Goal: Task Accomplishment & Management: Manage account settings

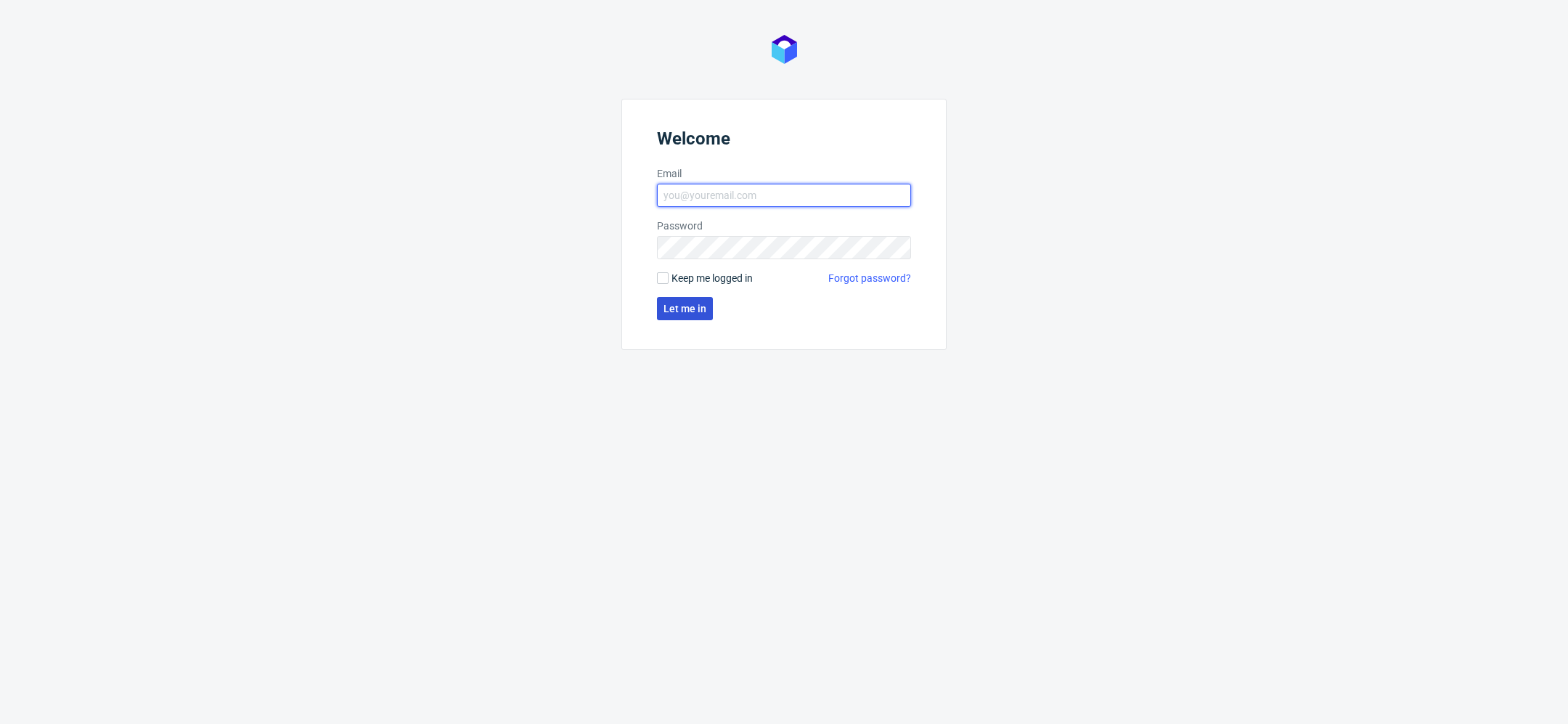
type input "[EMAIL_ADDRESS][DOMAIN_NAME]"
click at [684, 297] on button "Let me in" at bounding box center [684, 308] width 56 height 24
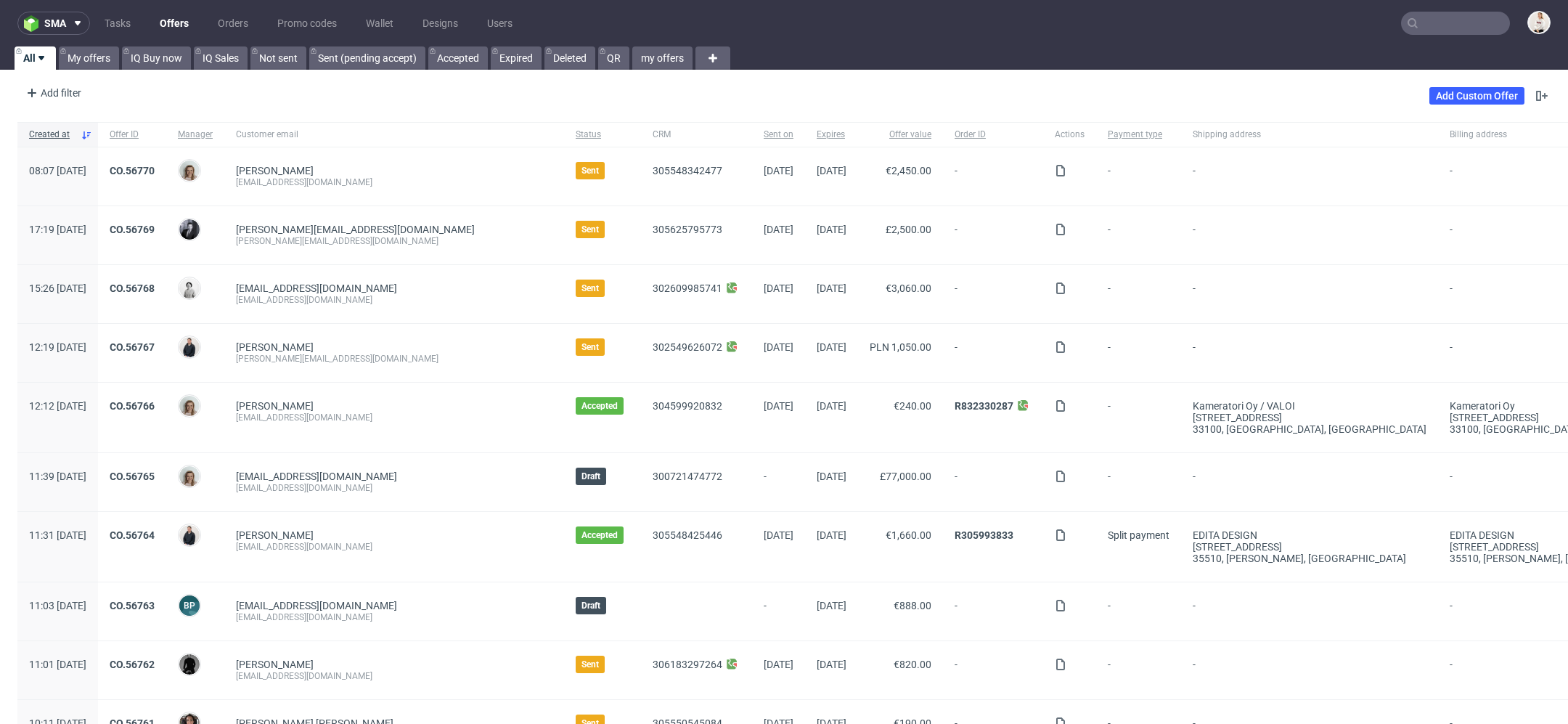
click at [1420, 21] on input "text" at bounding box center [1455, 23] width 109 height 24
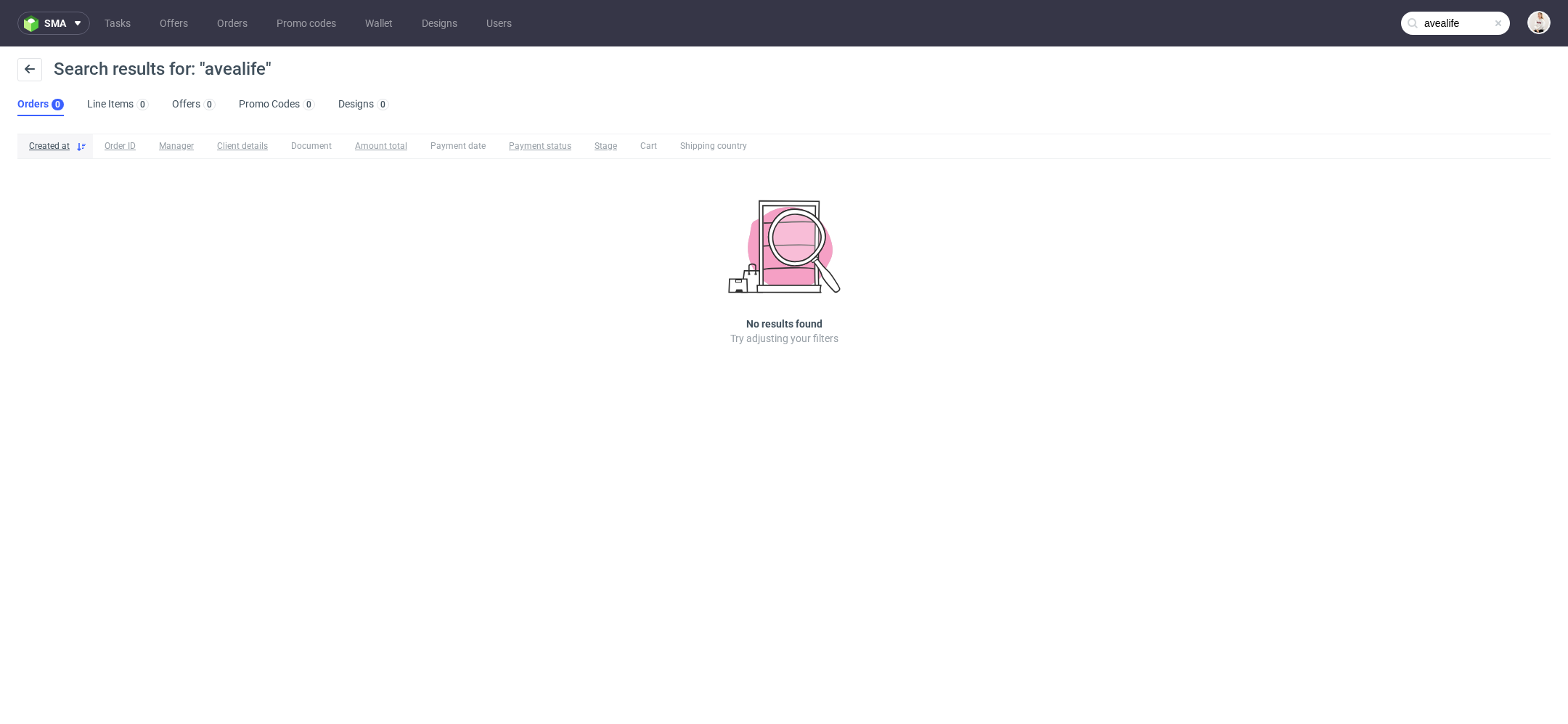
click at [1450, 19] on input "avealife" at bounding box center [1455, 23] width 109 height 24
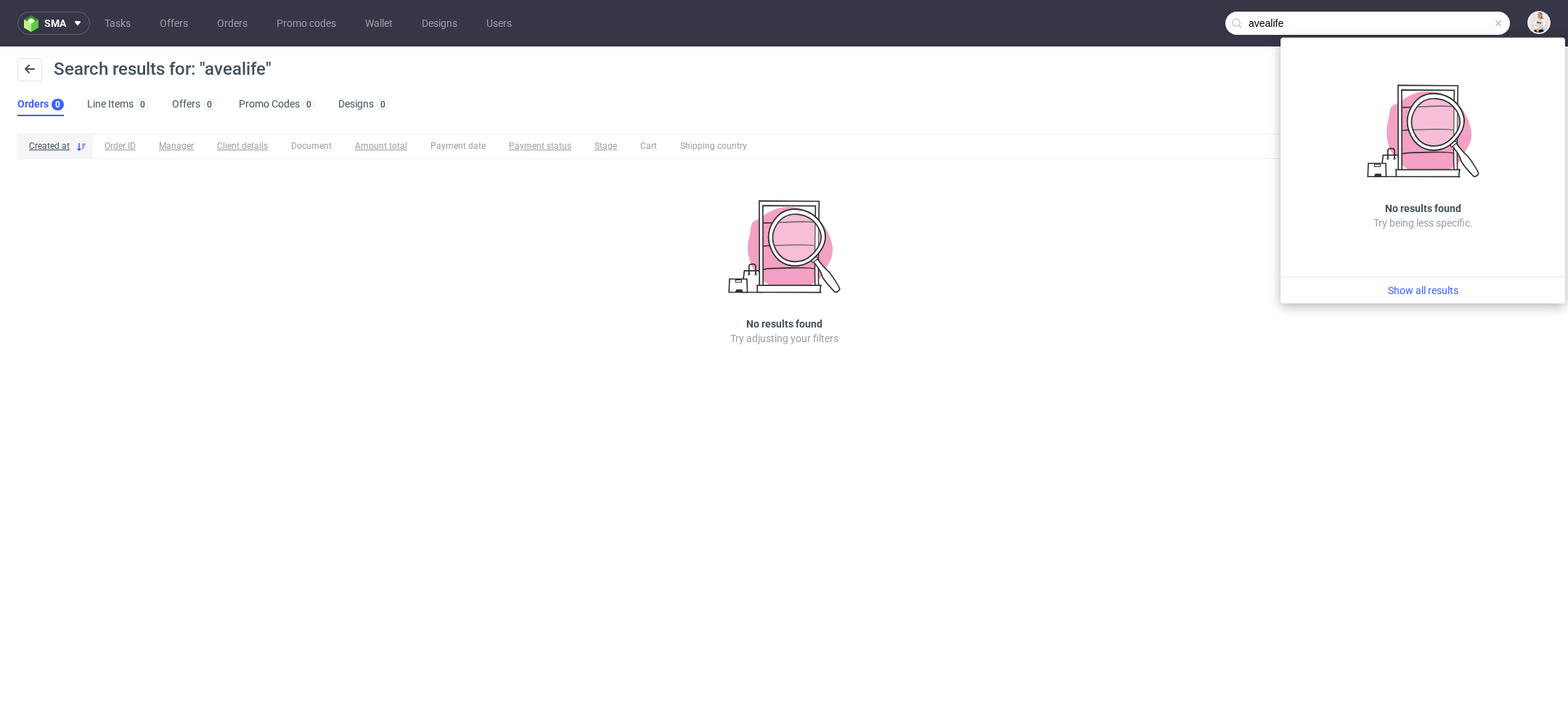
click at [1266, 27] on input "avealife" at bounding box center [1368, 23] width 285 height 24
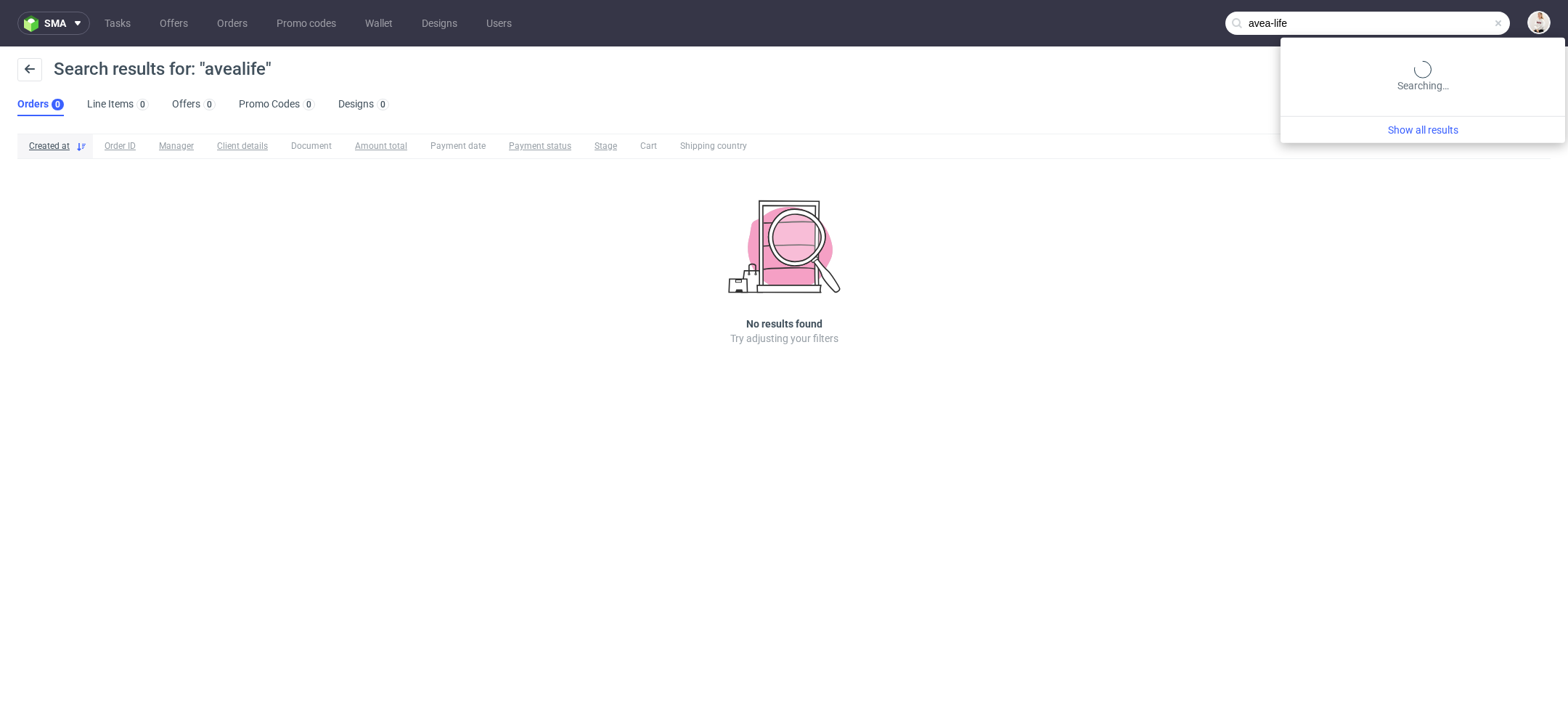
type input "avea-life"
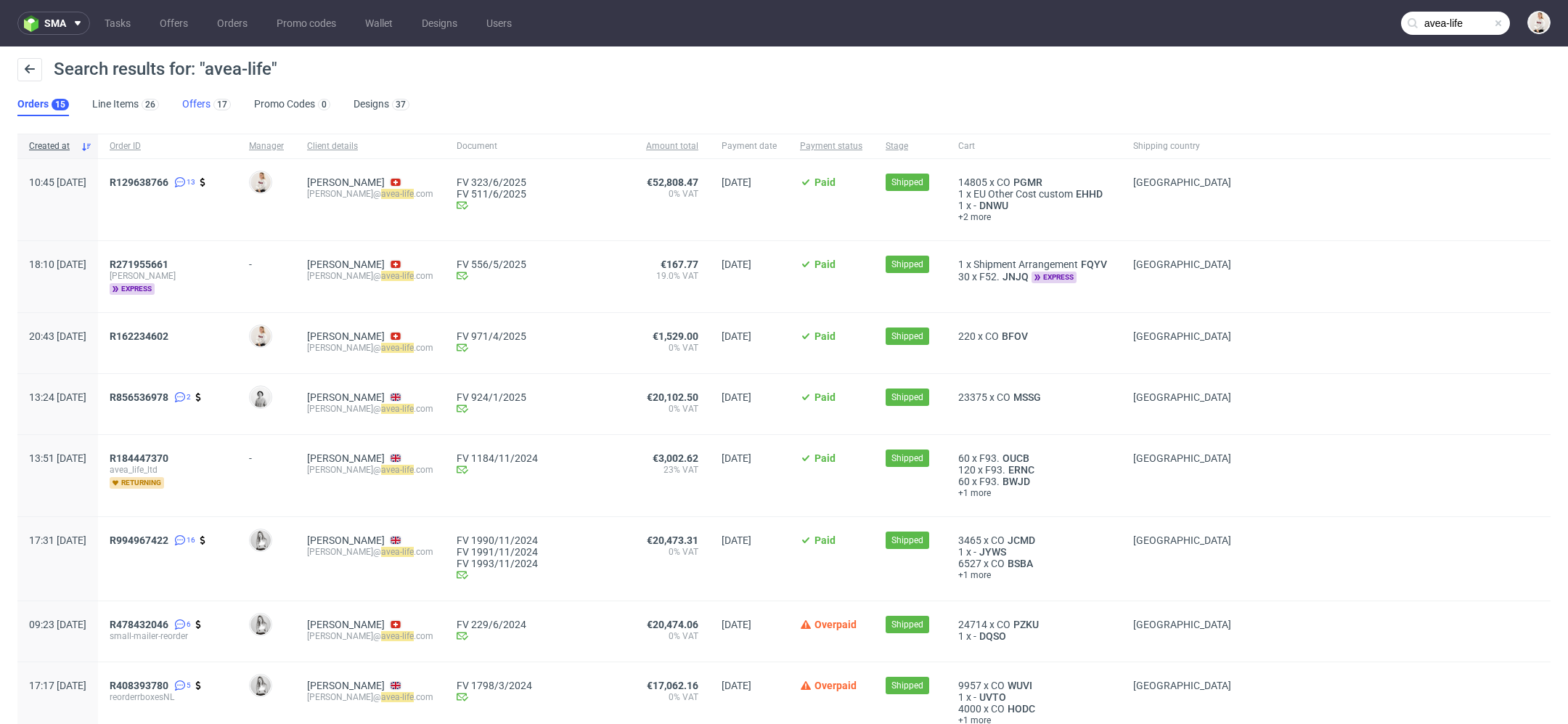
click at [202, 98] on link "Offers 17" at bounding box center [206, 104] width 49 height 24
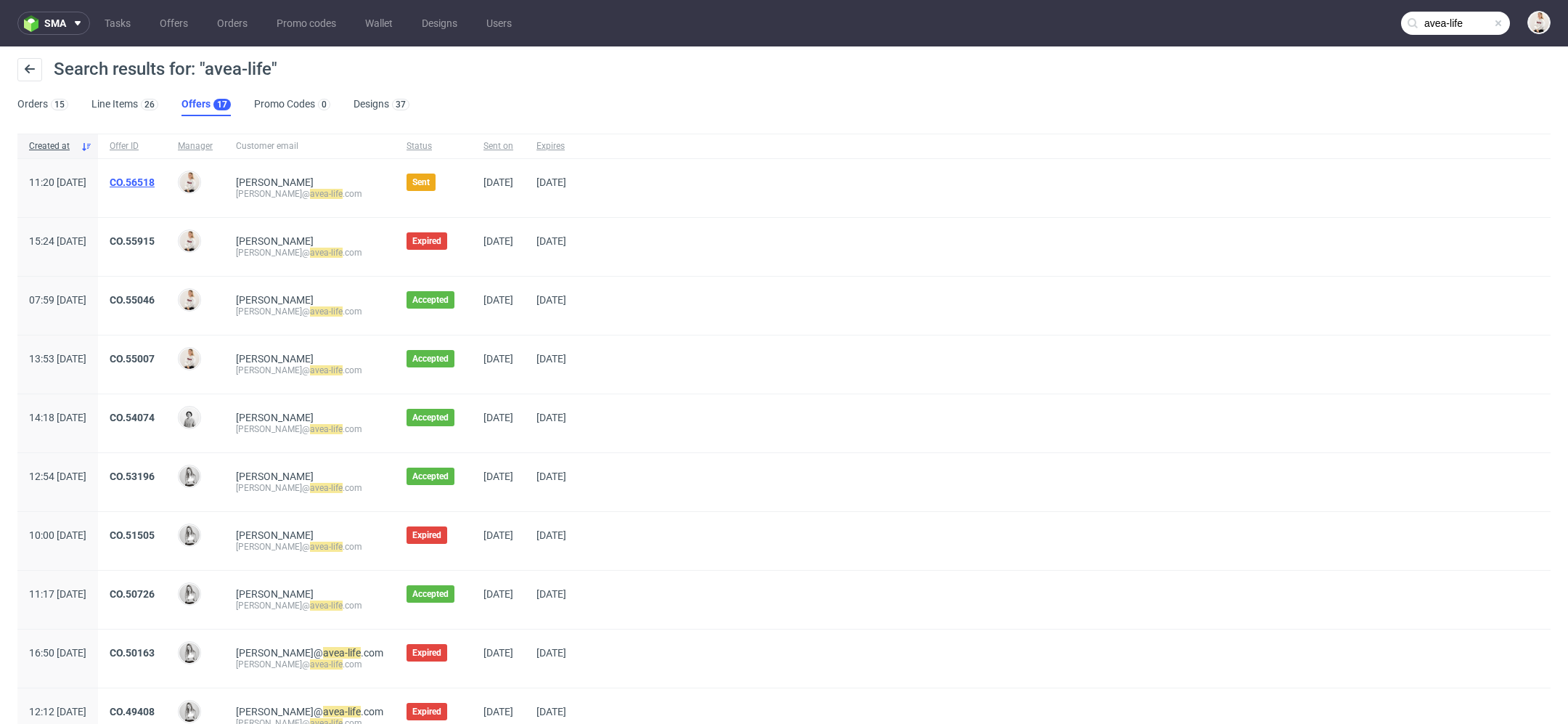
click at [155, 182] on link "CO.56518" at bounding box center [132, 182] width 45 height 11
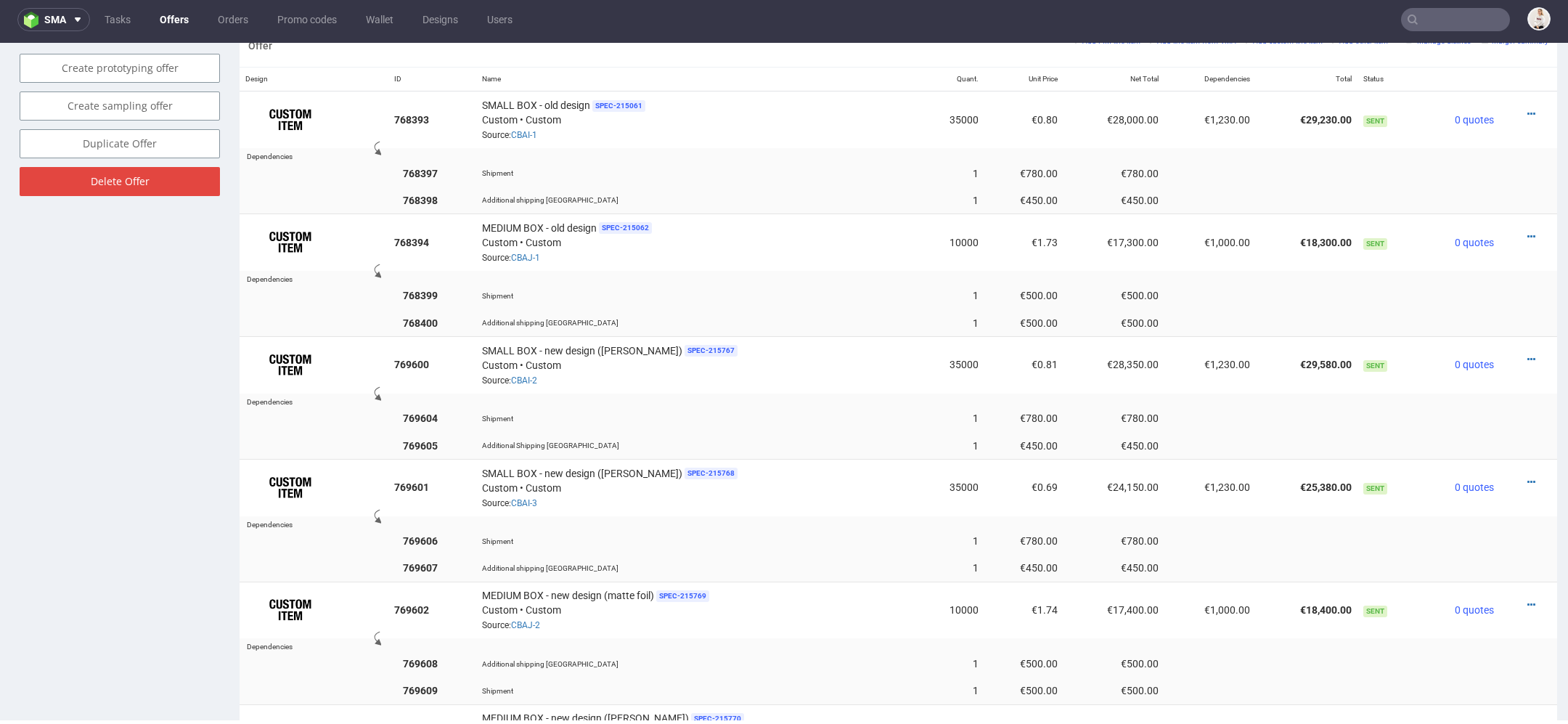
scroll to position [881, 0]
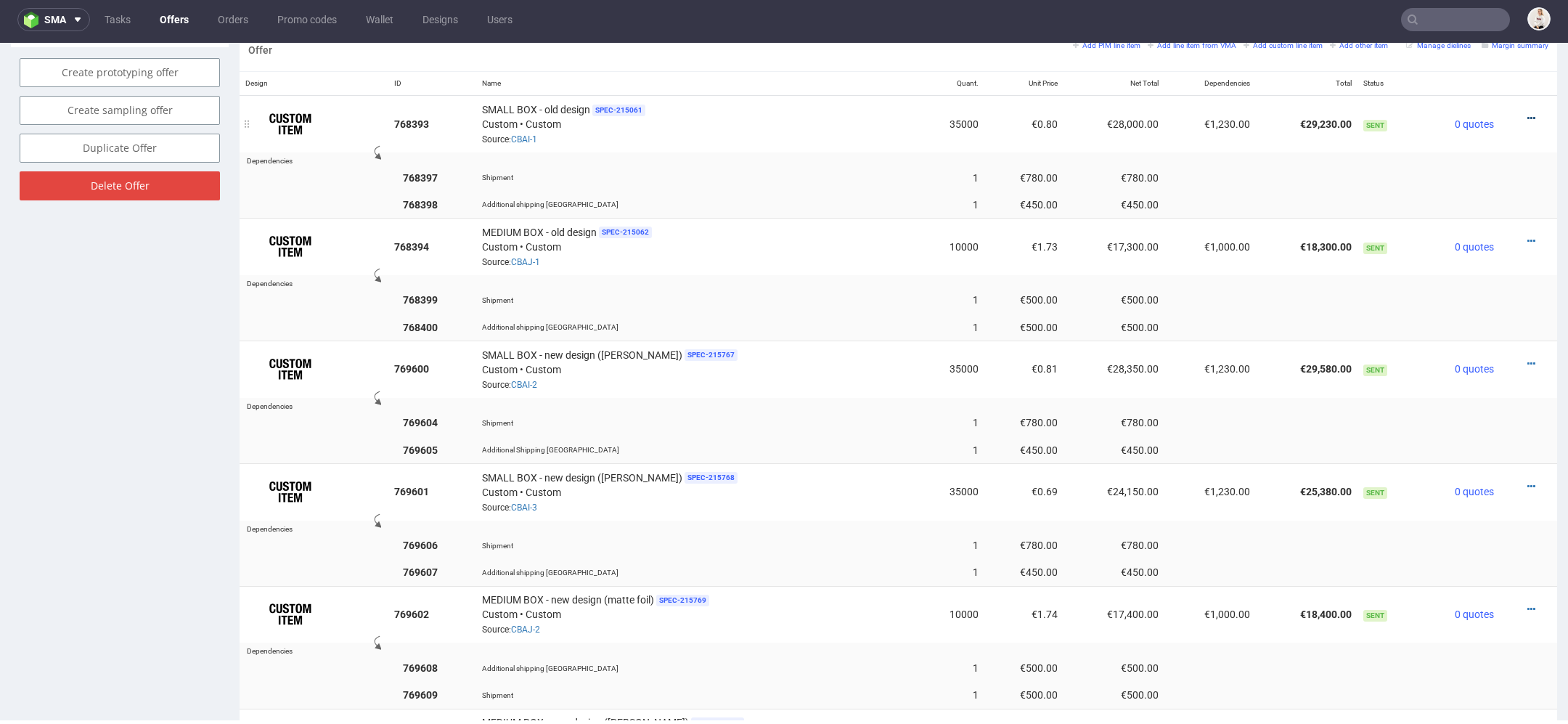
click at [1528, 113] on icon at bounding box center [1531, 118] width 8 height 10
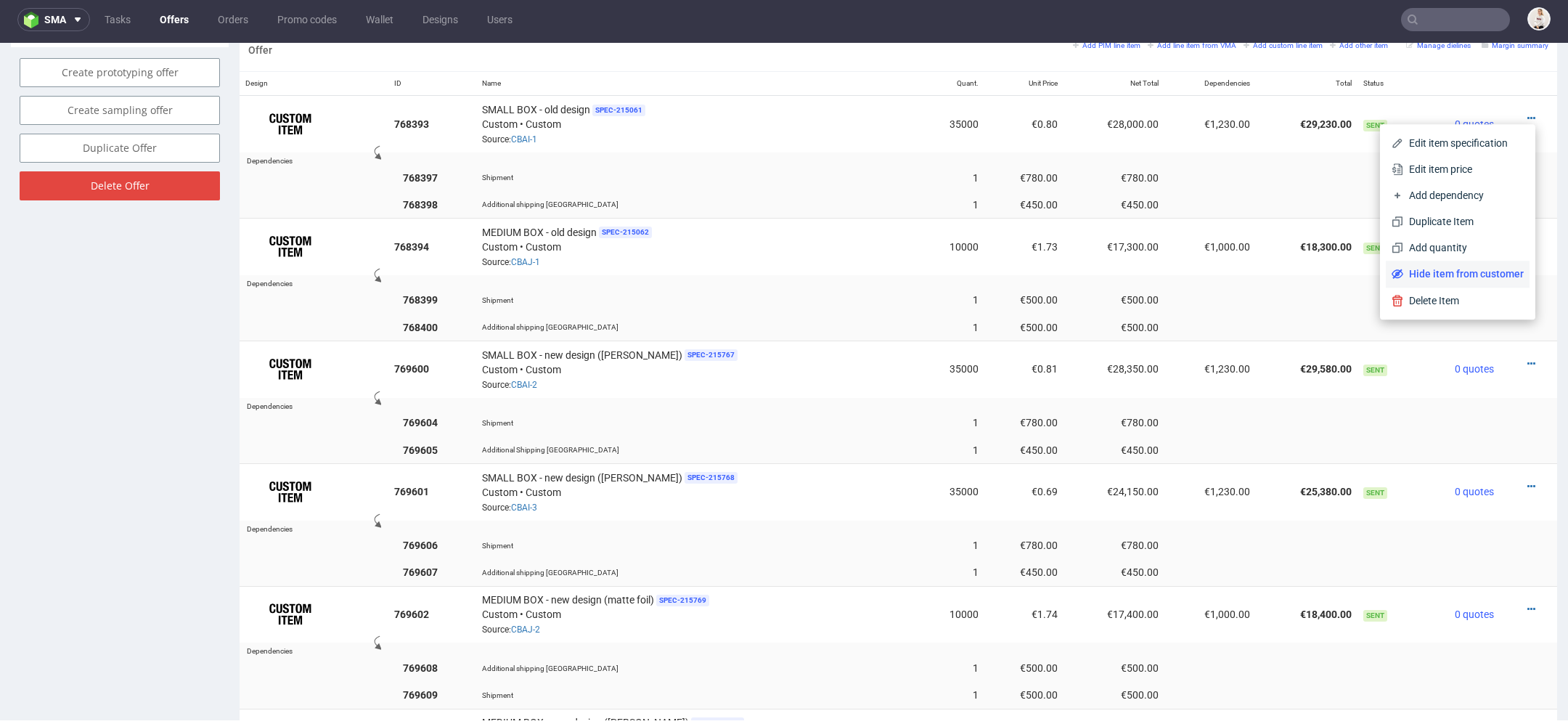
click at [1471, 267] on span "Hide item from customer" at bounding box center [1464, 273] width 120 height 14
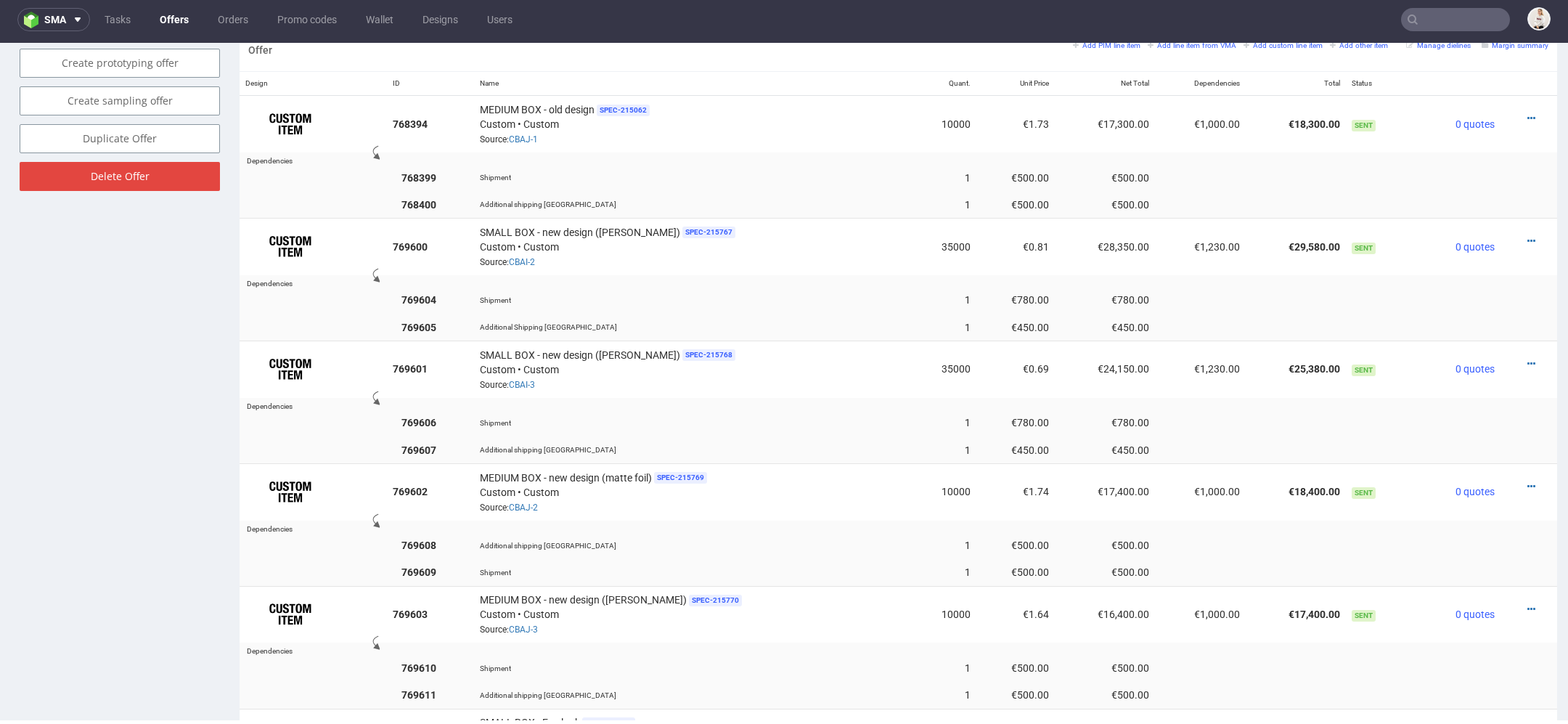
scroll to position [910, 0]
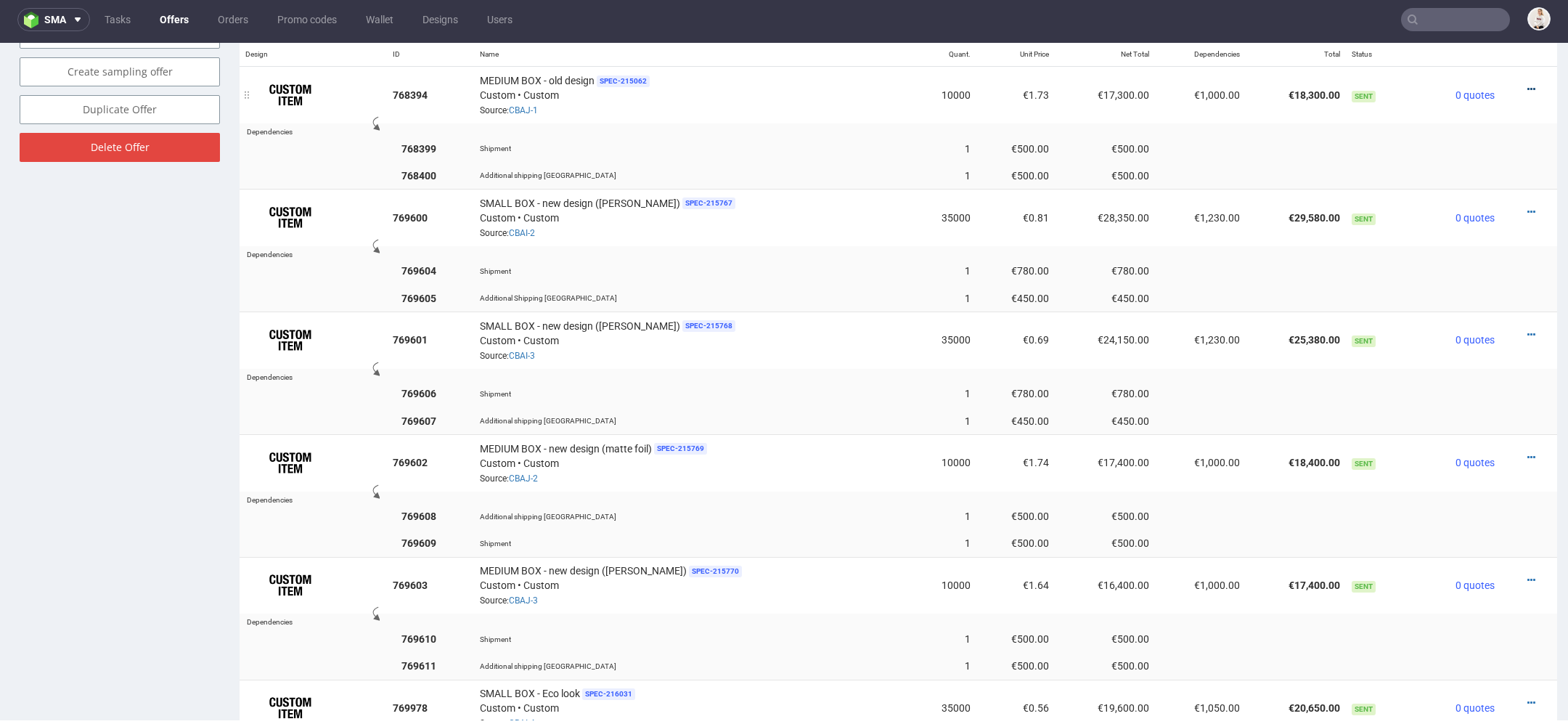
click at [1528, 85] on icon at bounding box center [1531, 89] width 8 height 10
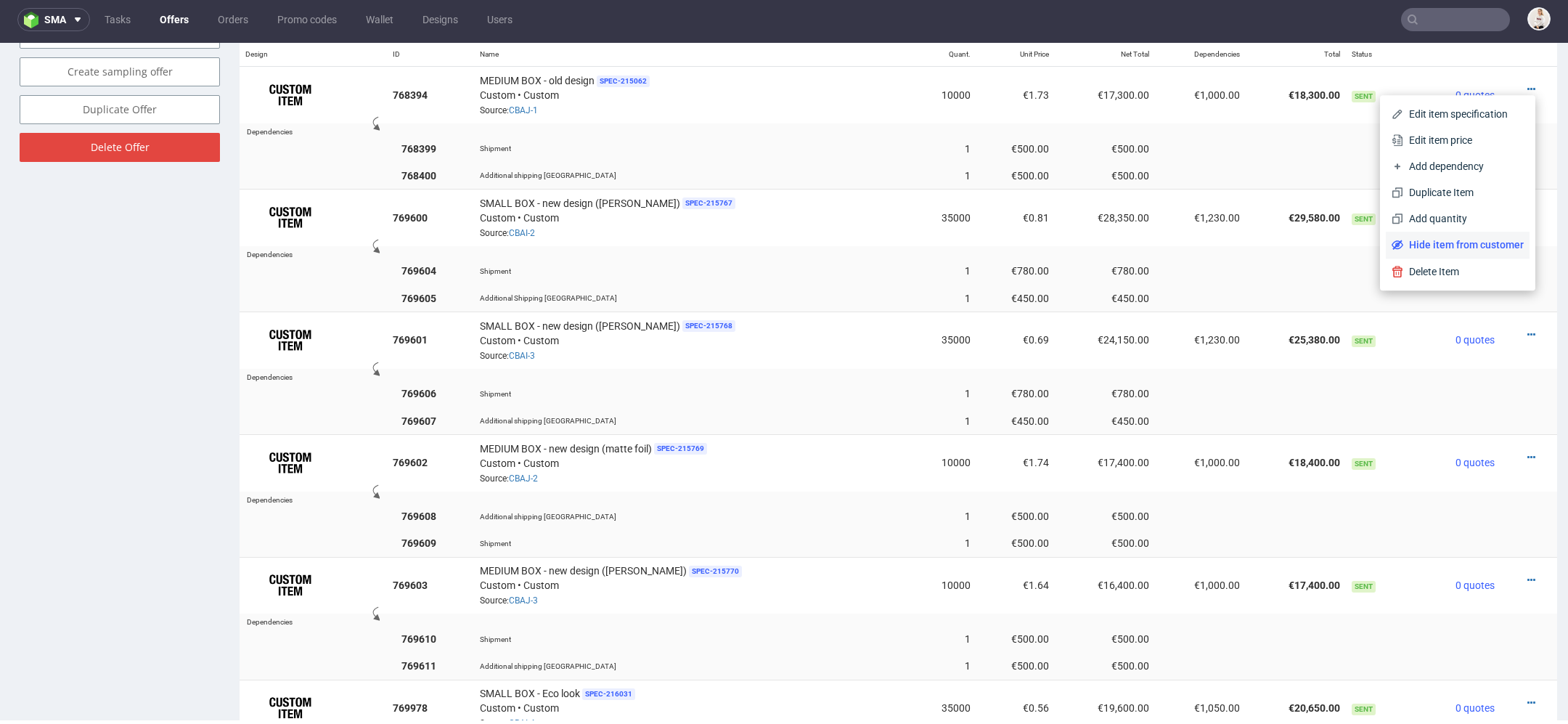
click at [1460, 240] on span "Hide item from customer" at bounding box center [1464, 244] width 120 height 14
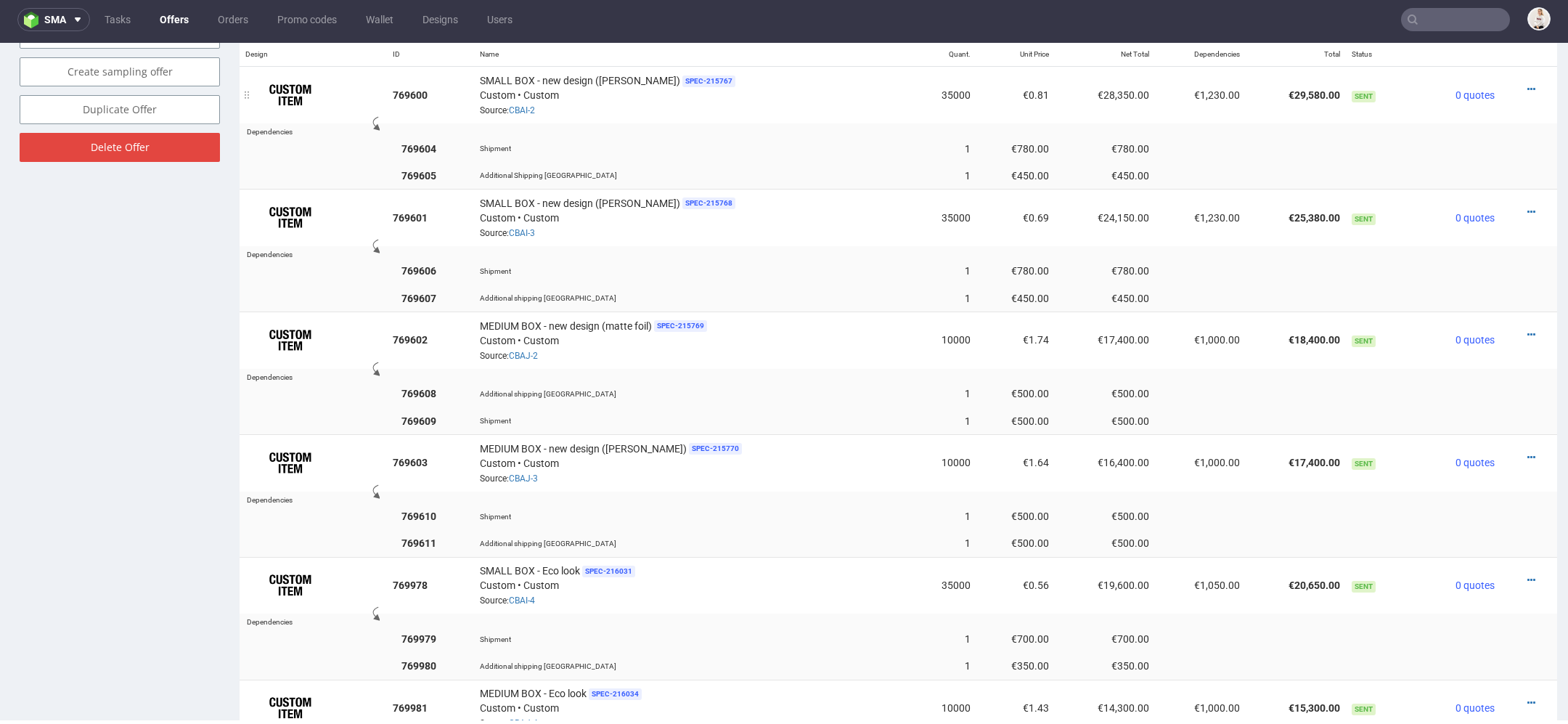
click at [1508, 82] on div at bounding box center [1525, 89] width 37 height 14
click at [1509, 82] on div at bounding box center [1525, 89] width 37 height 14
click at [1528, 87] on icon at bounding box center [1531, 89] width 8 height 10
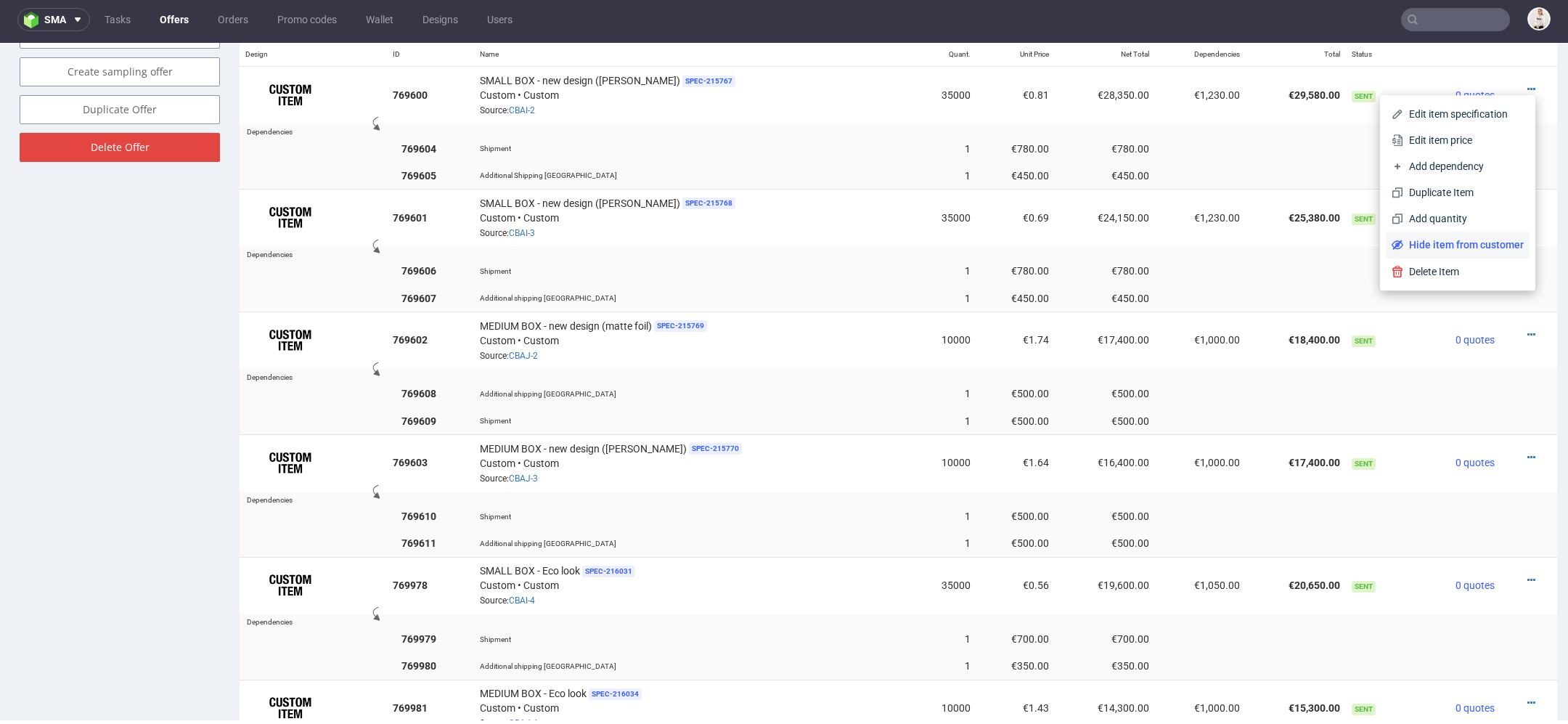
click at [1455, 241] on span "Hide item from customer" at bounding box center [1464, 244] width 120 height 14
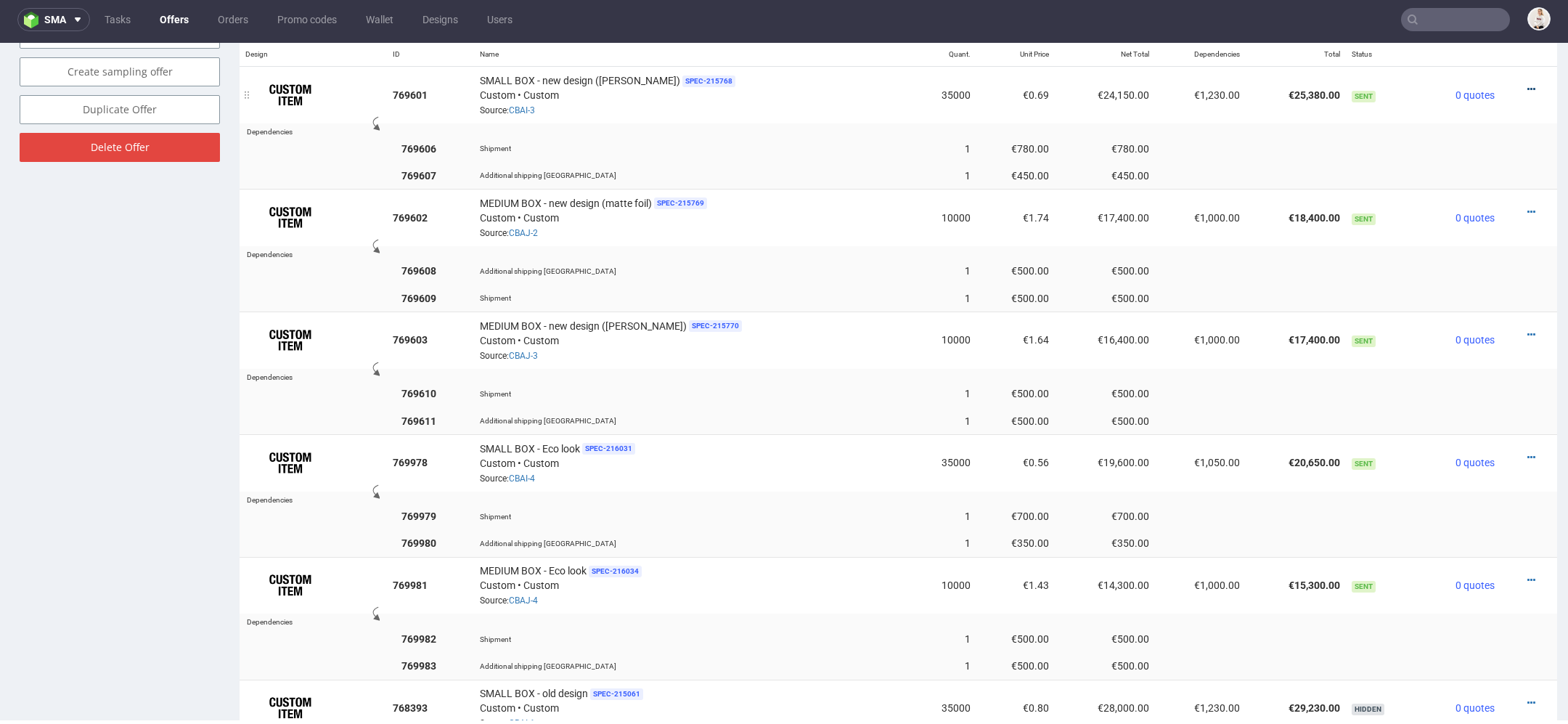
click at [1528, 85] on icon at bounding box center [1531, 89] width 8 height 10
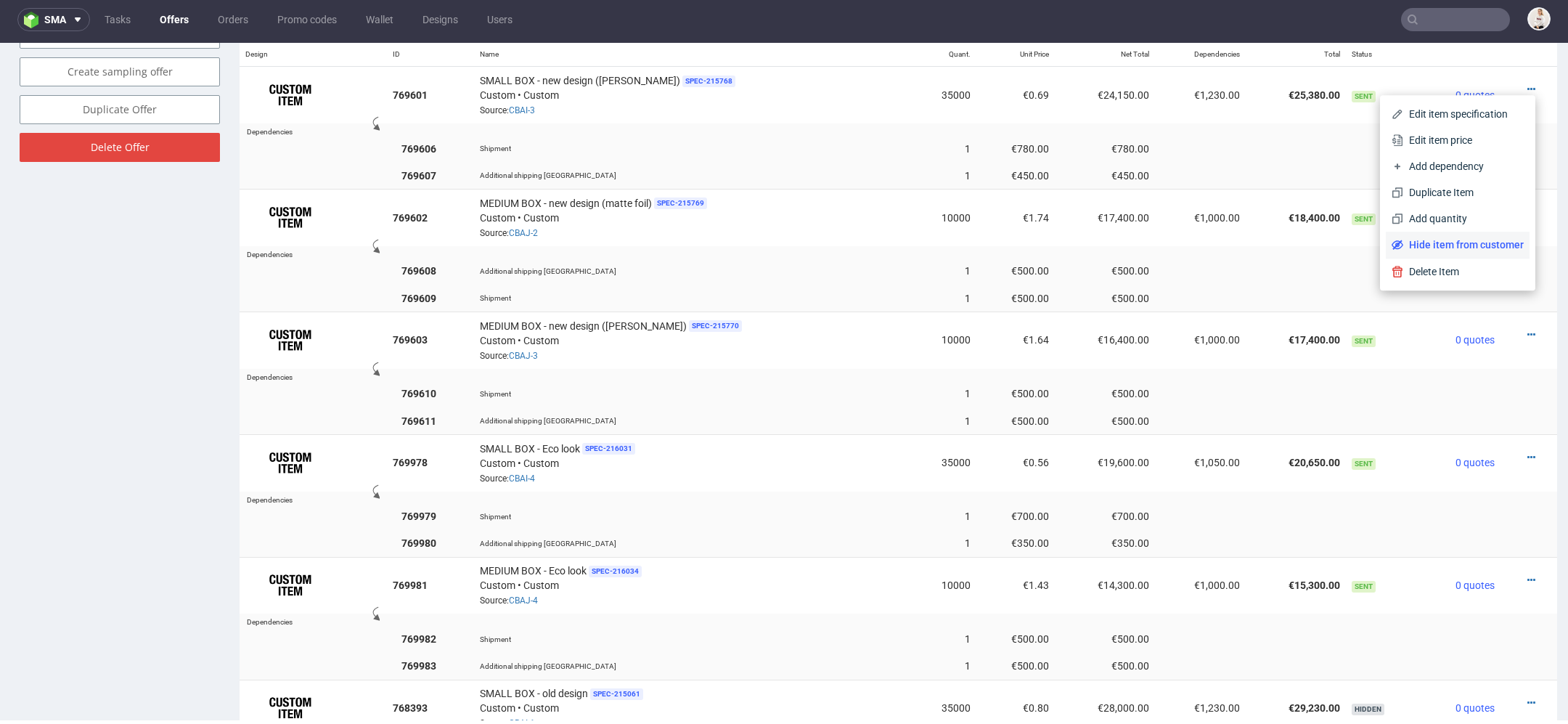
click at [1458, 243] on span "Hide item from customer" at bounding box center [1464, 244] width 120 height 14
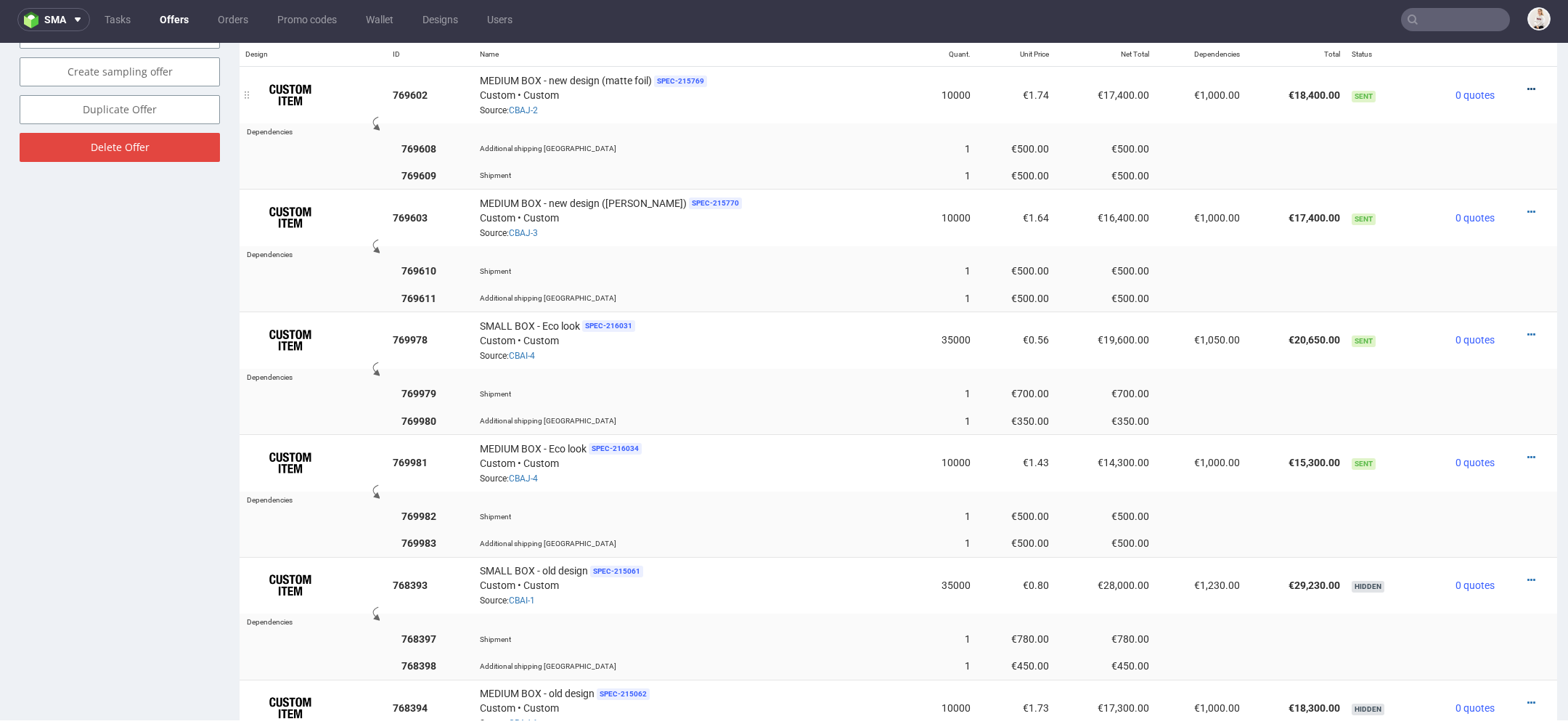
click at [1528, 85] on icon at bounding box center [1531, 89] width 8 height 10
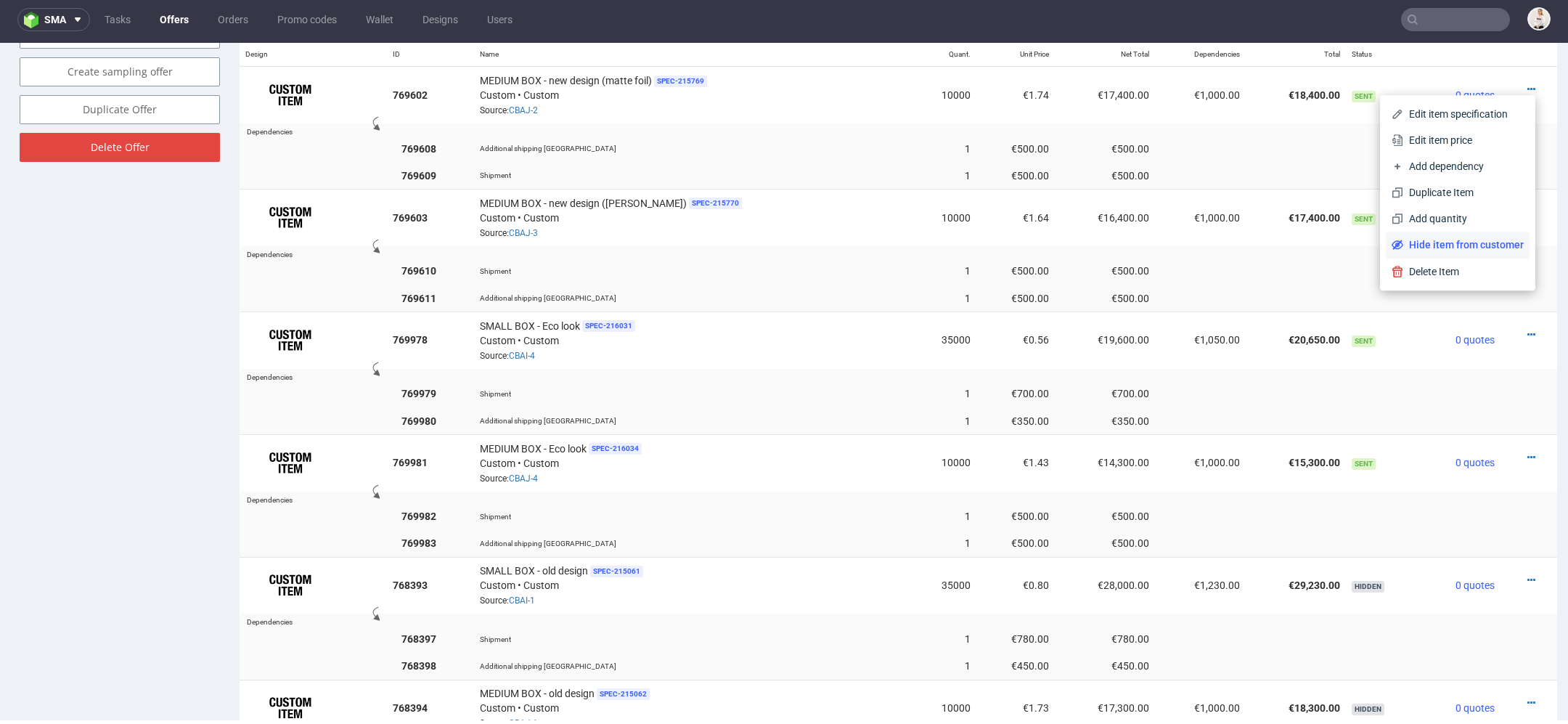
click at [1460, 245] on span "Hide item from customer" at bounding box center [1464, 244] width 120 height 14
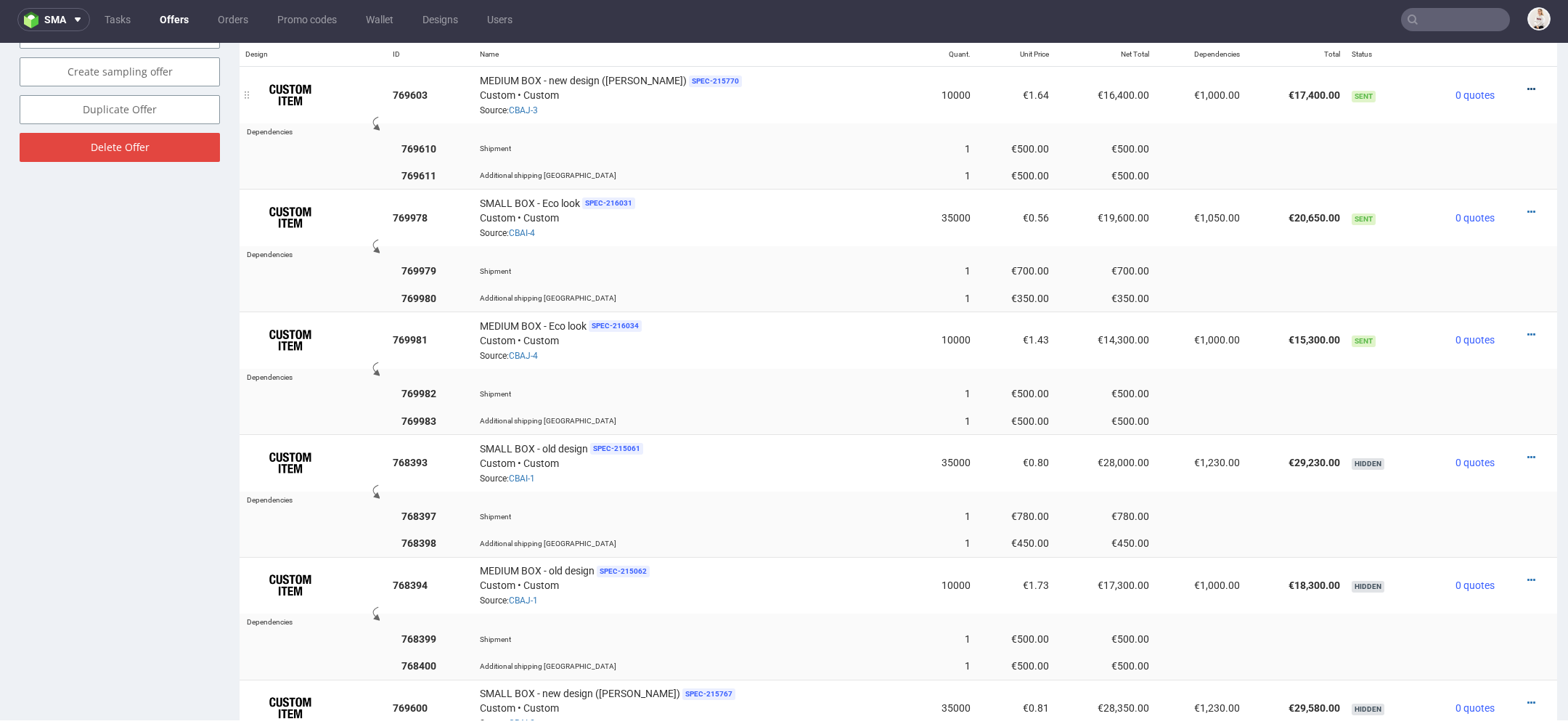
click at [1528, 85] on icon at bounding box center [1531, 89] width 8 height 10
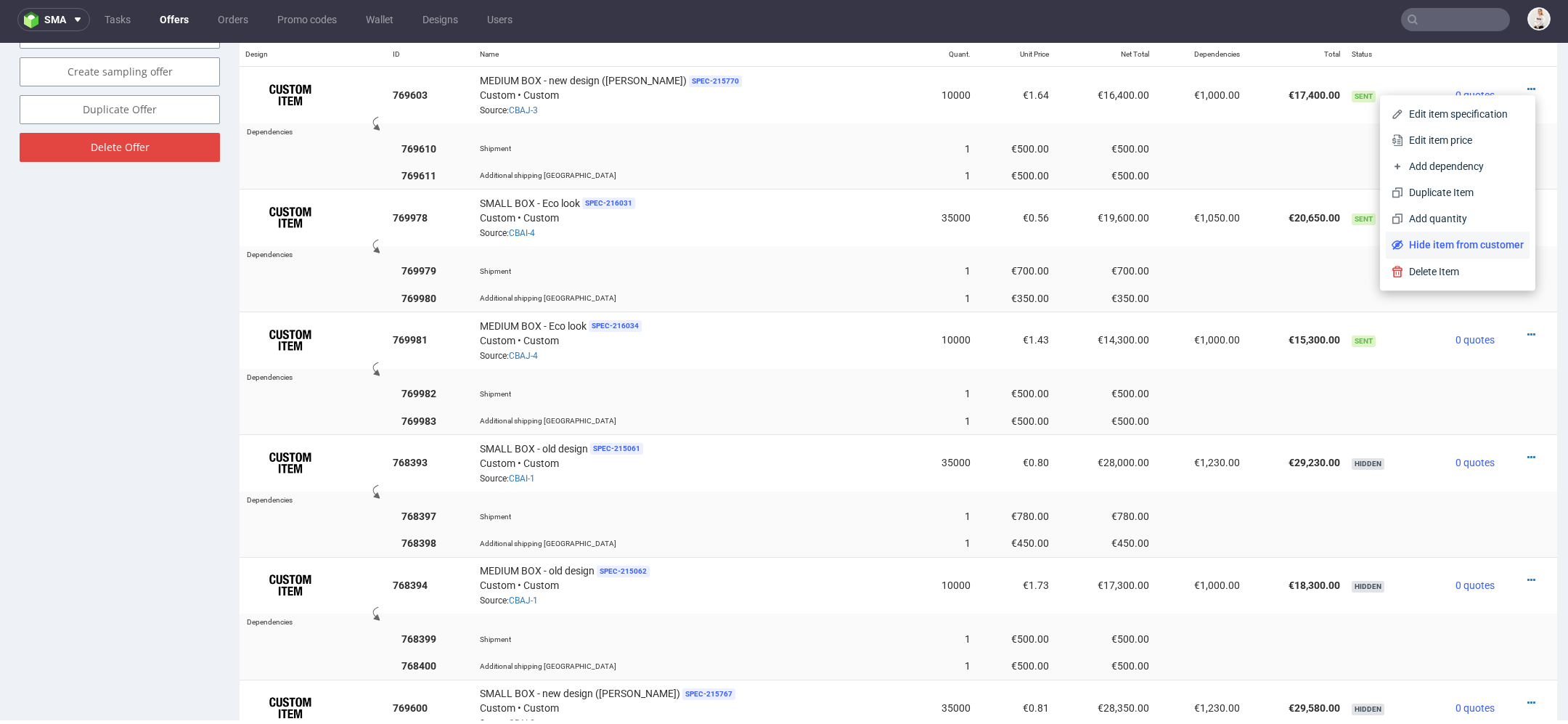
click at [1463, 248] on span "Hide item from customer" at bounding box center [1464, 244] width 120 height 14
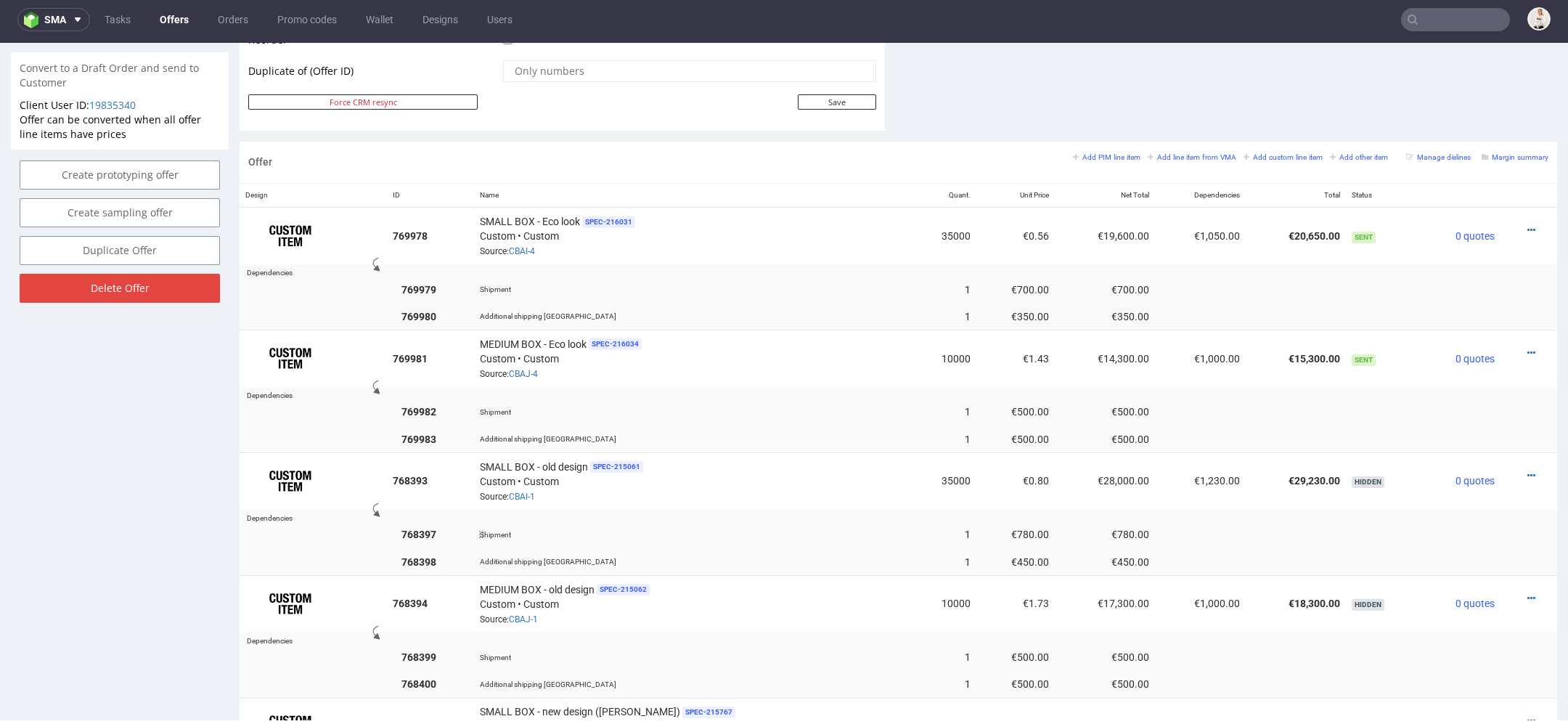
scroll to position [768, 0]
click at [1528, 226] on icon at bounding box center [1531, 231] width 8 height 10
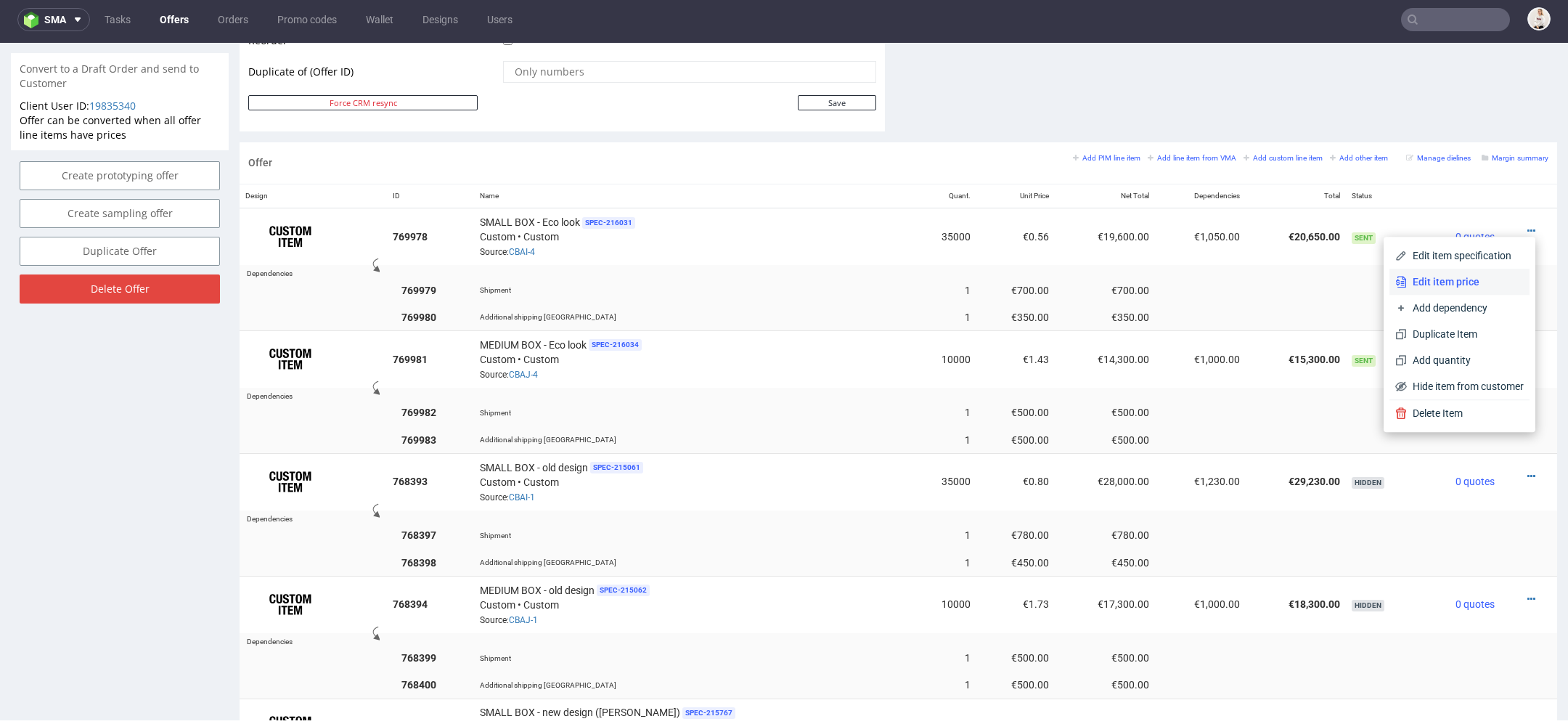
click at [1442, 276] on span "Edit item price" at bounding box center [1466, 282] width 117 height 14
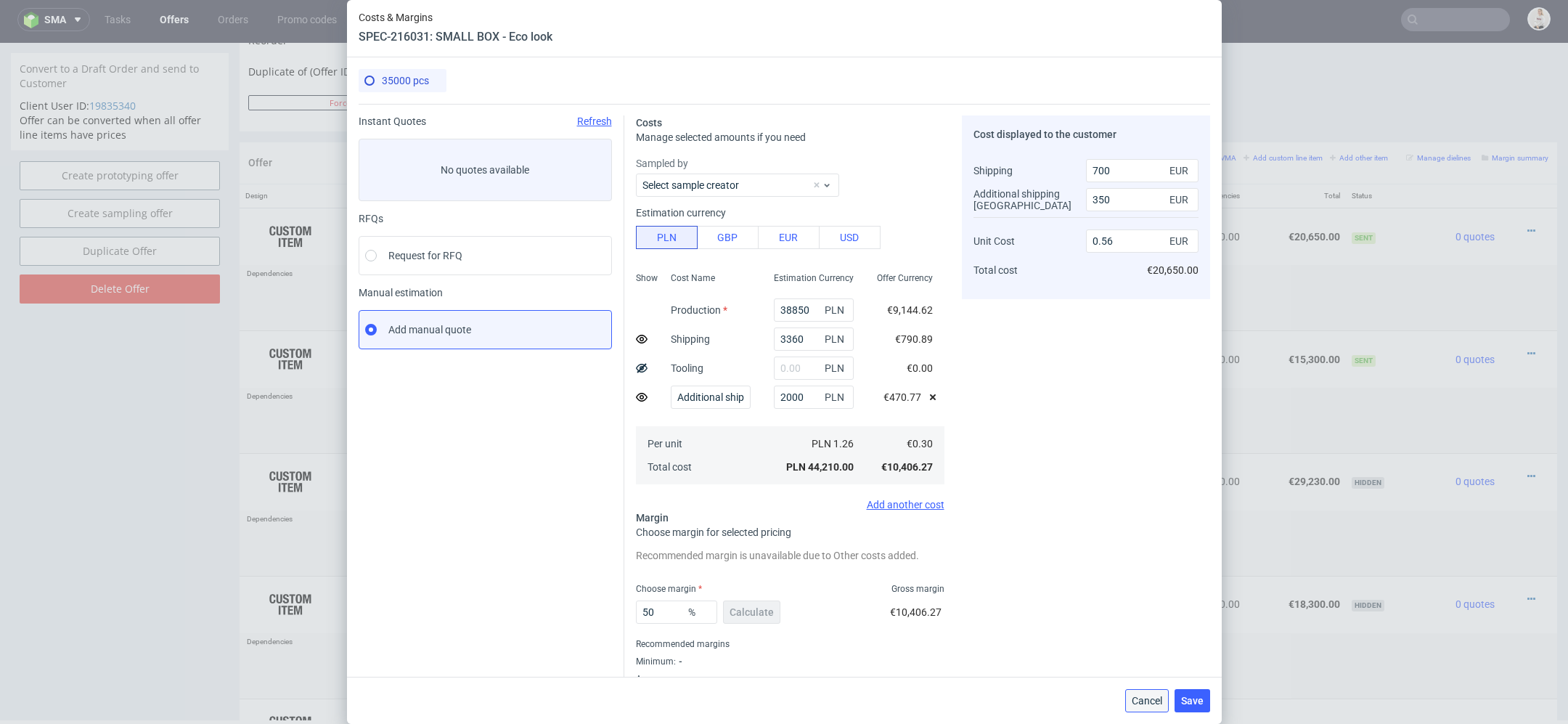
click at [1148, 702] on span "Cancel" at bounding box center [1147, 700] width 30 height 10
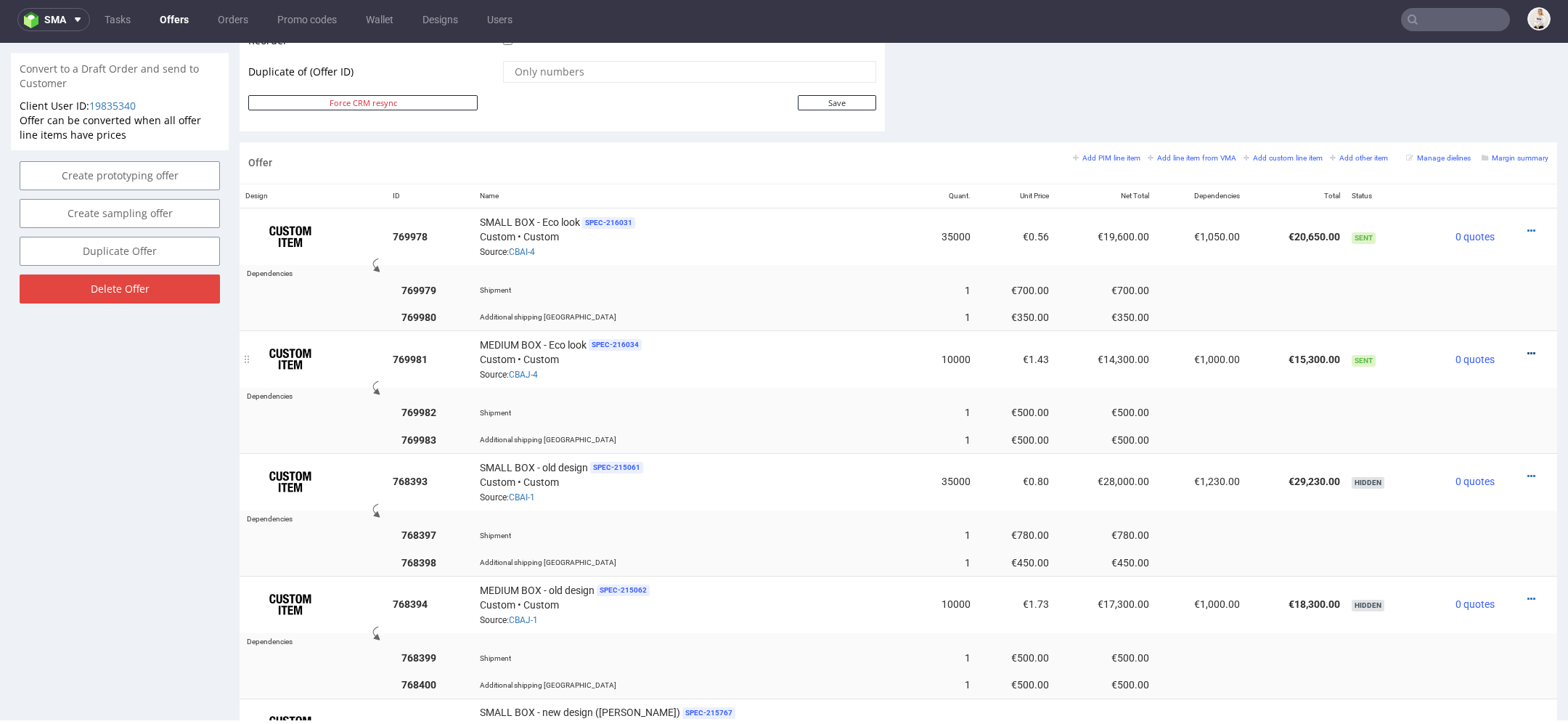
click at [1528, 349] on icon at bounding box center [1531, 353] width 8 height 10
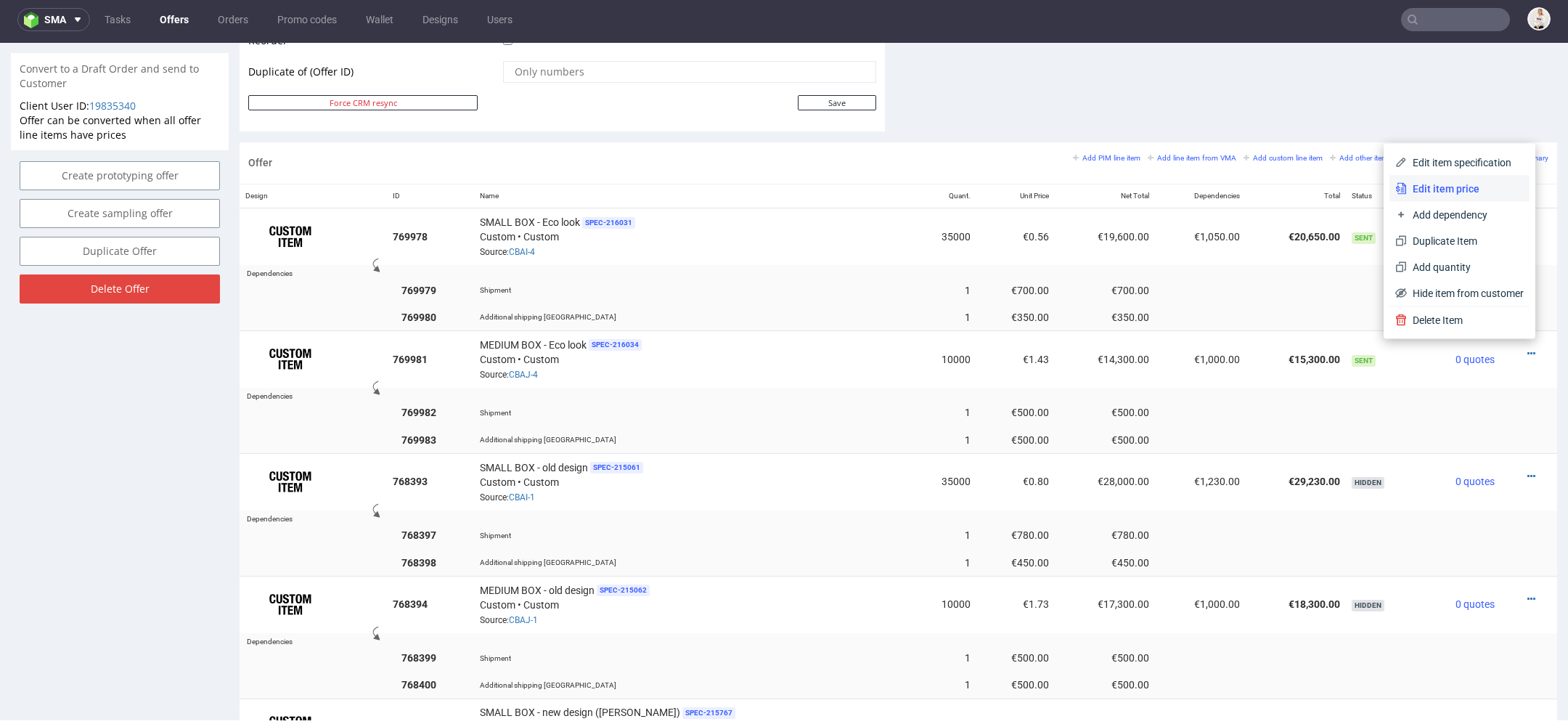
click at [1464, 190] on span "Edit item price" at bounding box center [1466, 188] width 117 height 14
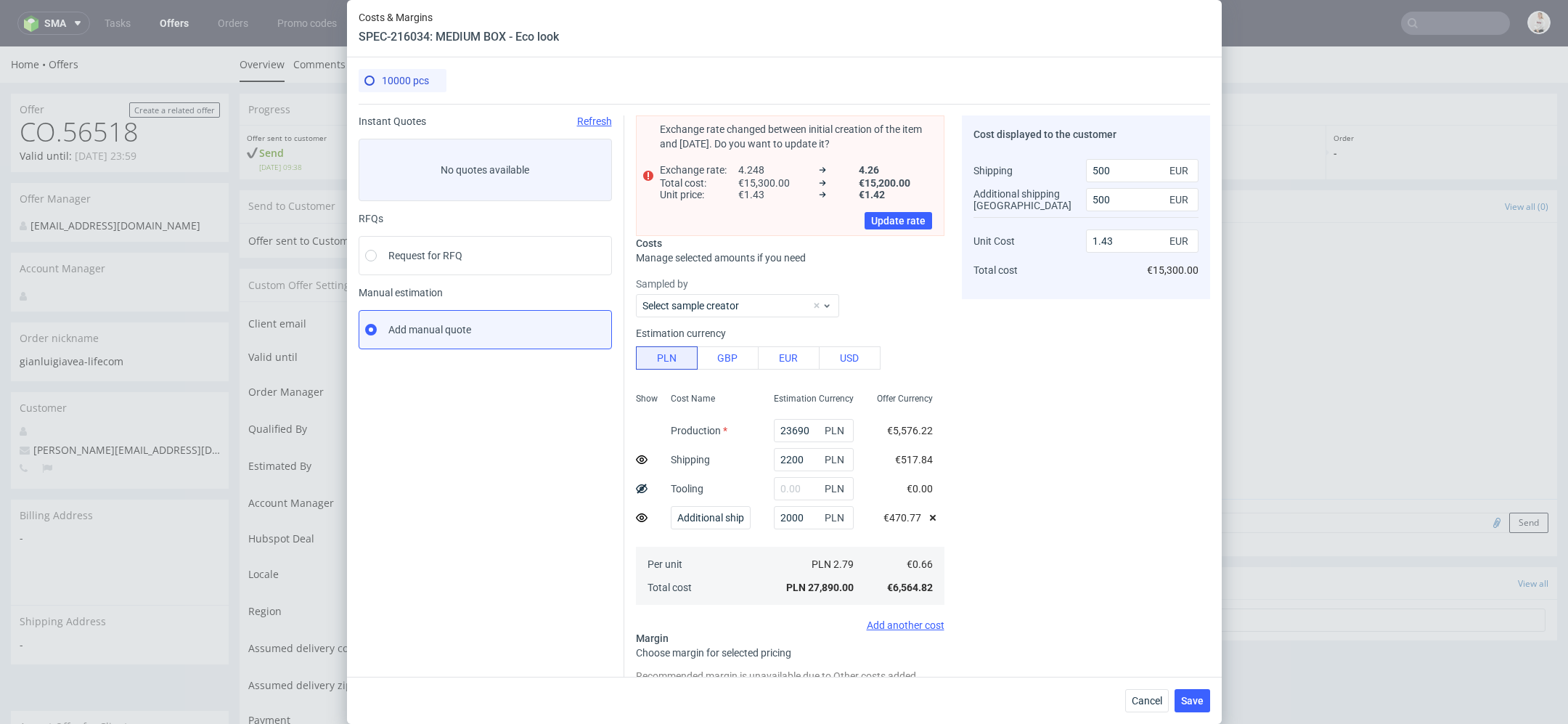
scroll to position [156, 0]
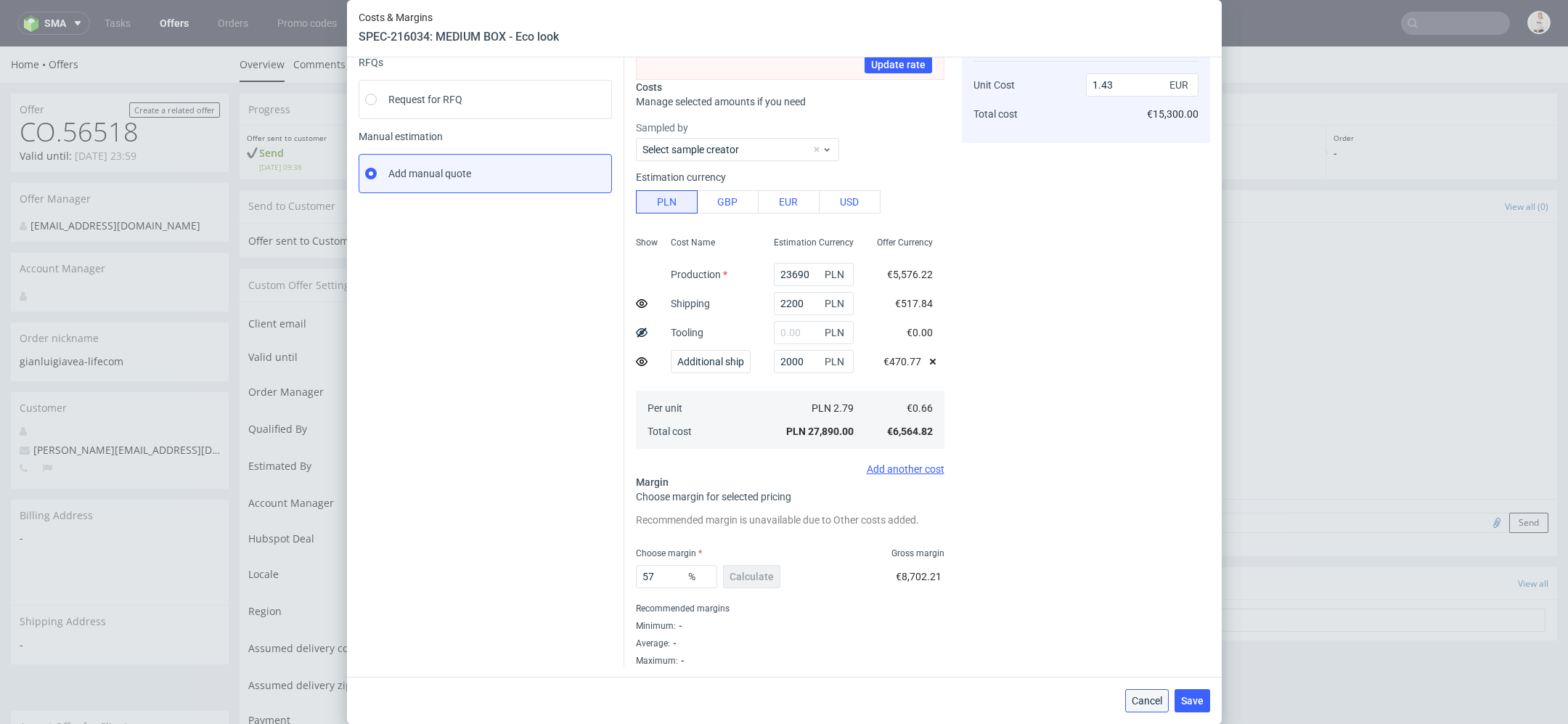
click at [1146, 697] on span "Cancel" at bounding box center [1147, 700] width 30 height 10
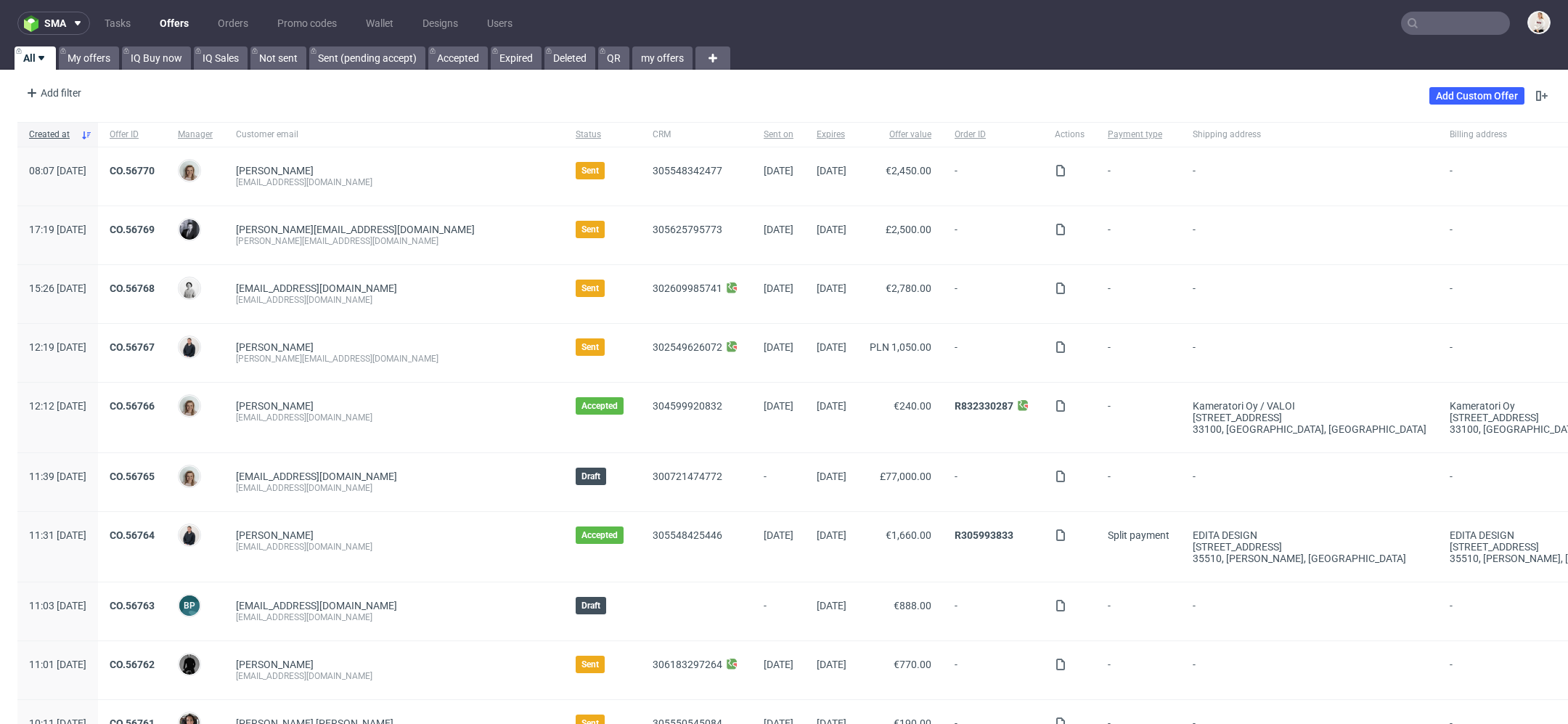
click at [1417, 30] on input "text" at bounding box center [1455, 23] width 109 height 24
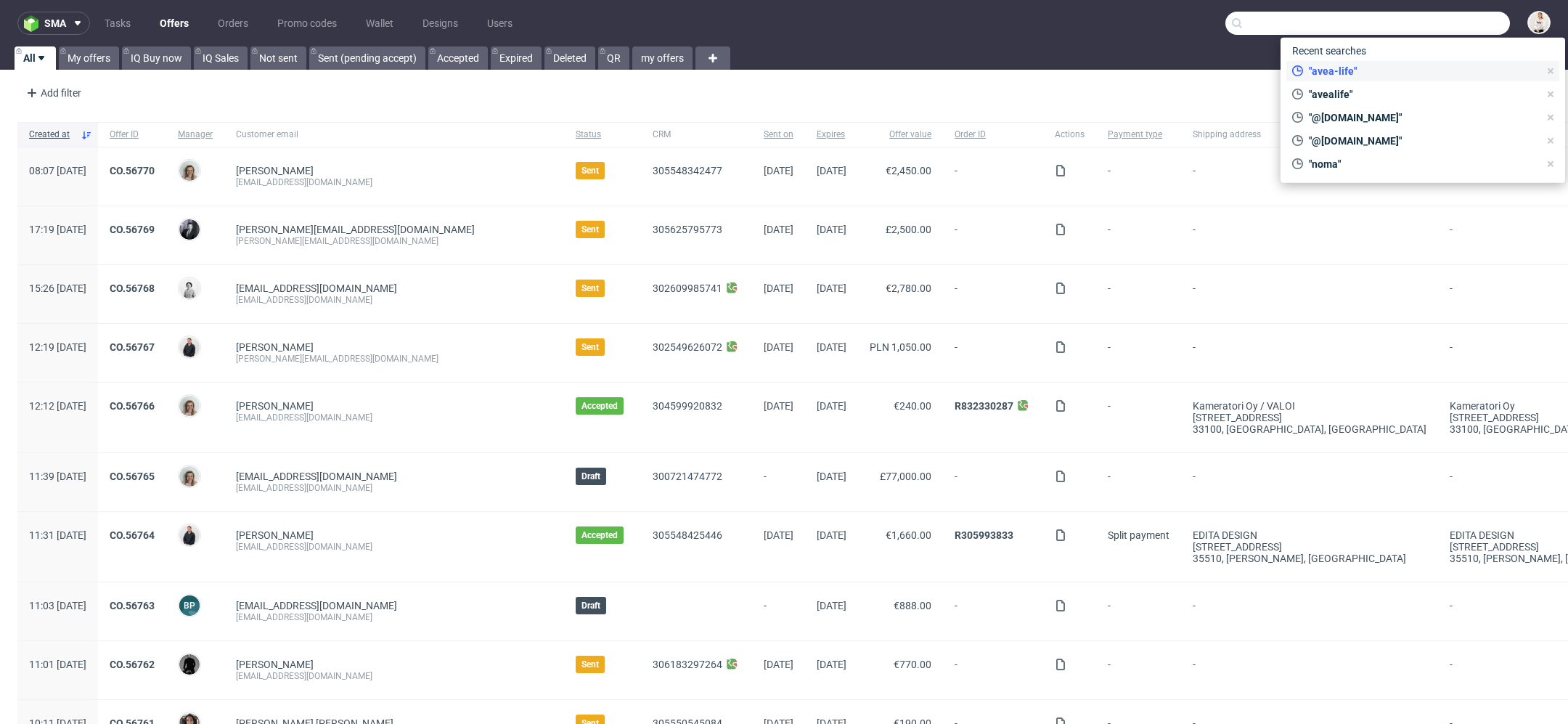
click at [1412, 69] on span ""avea-life"" at bounding box center [1421, 71] width 236 height 14
type input "avea-life"
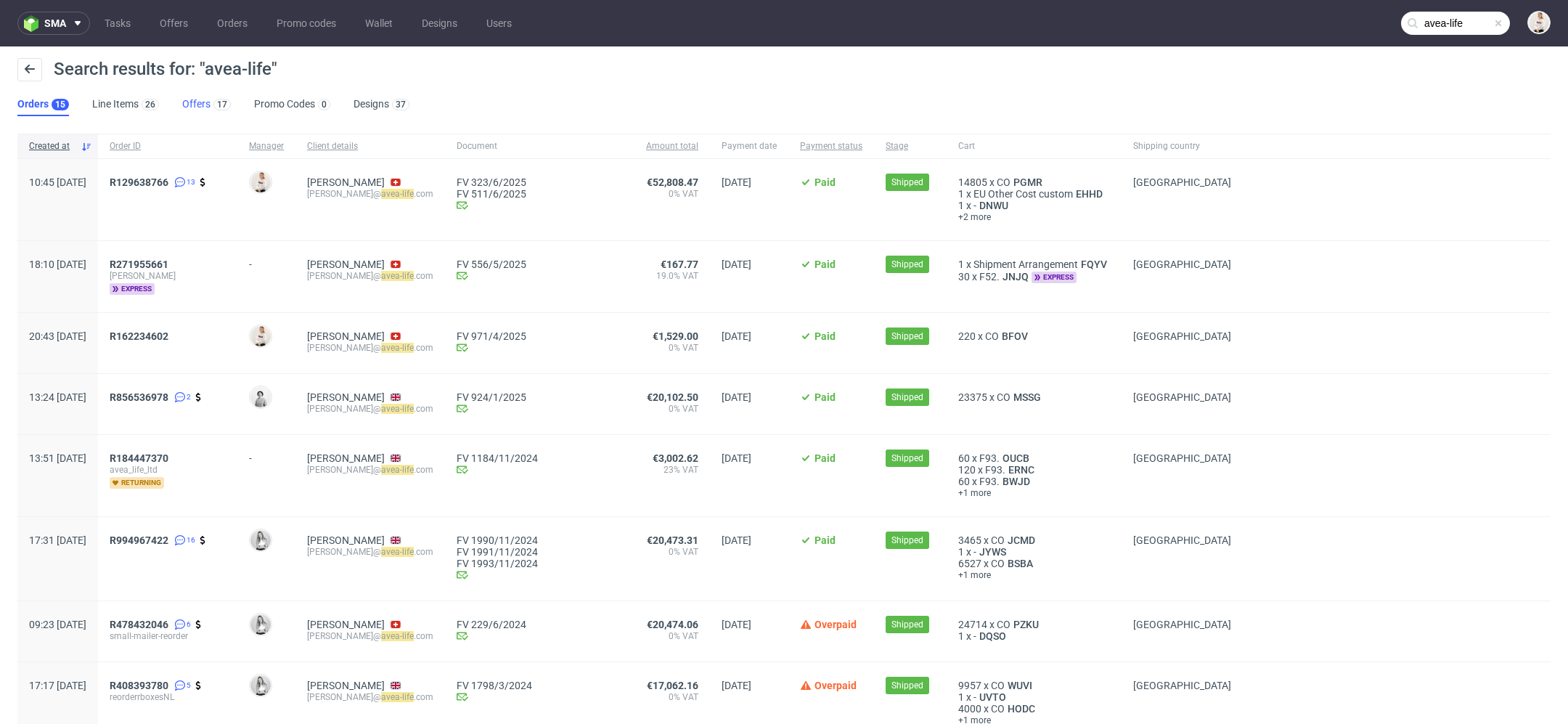
click at [203, 100] on link "Offers 17" at bounding box center [206, 104] width 49 height 24
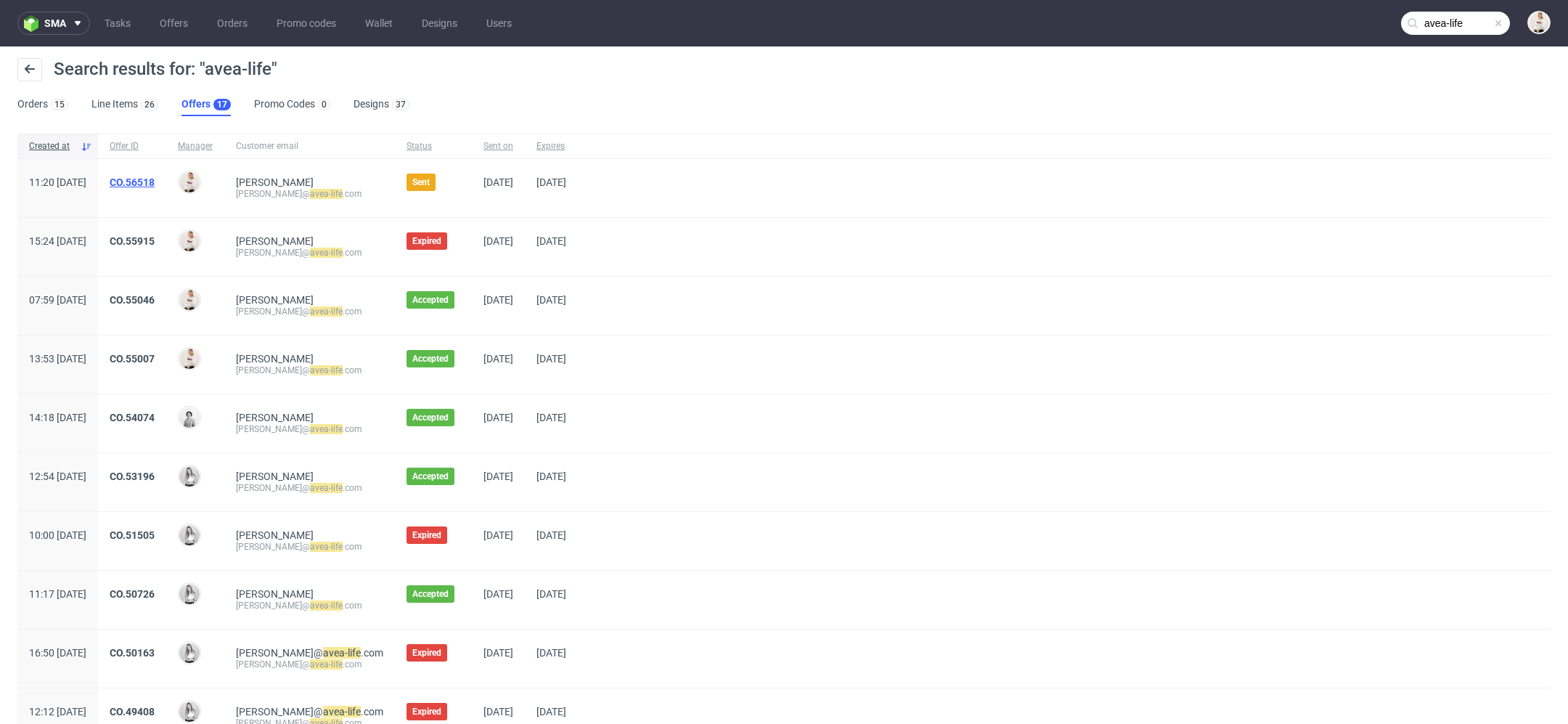
click at [155, 183] on link "CO.56518" at bounding box center [132, 182] width 45 height 11
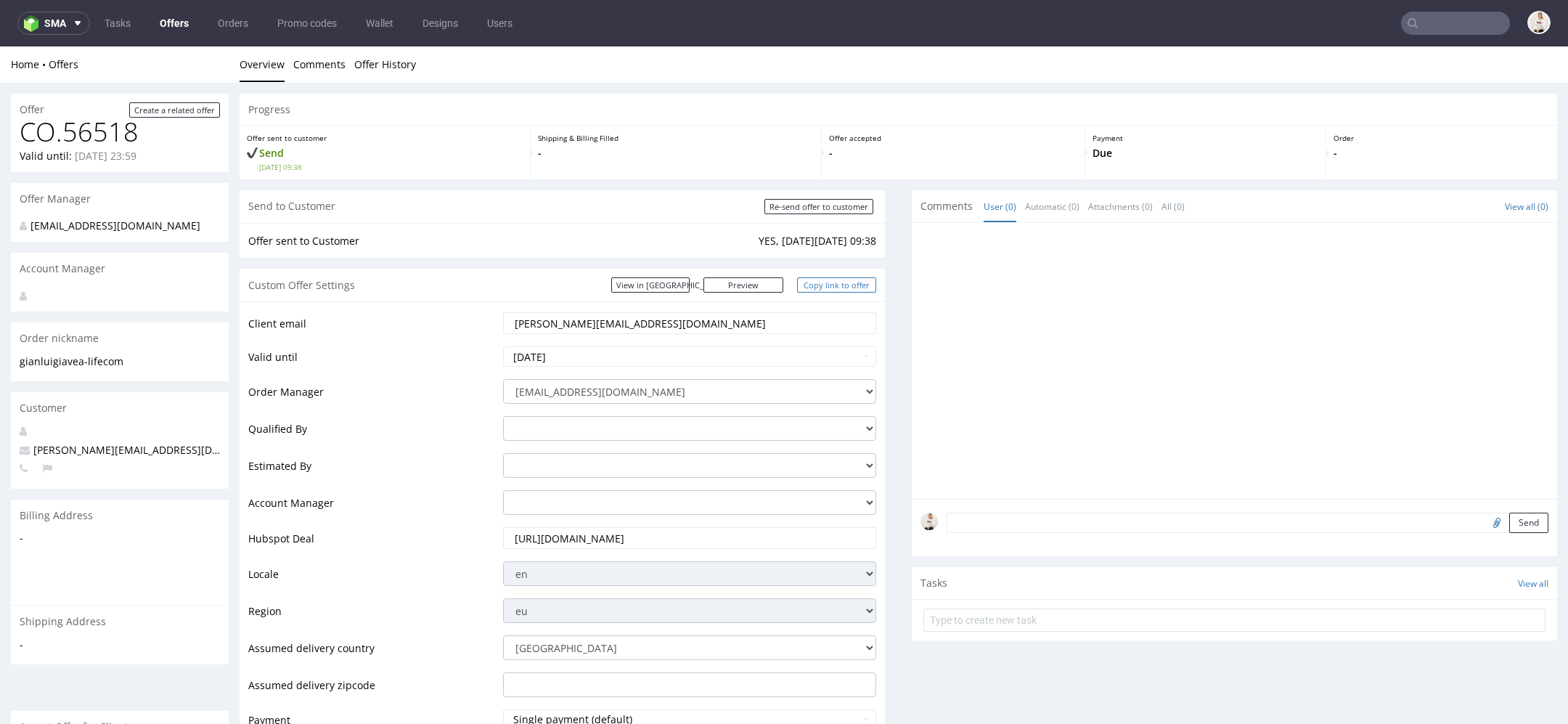
click at [839, 286] on link "Copy link to offer" at bounding box center [837, 285] width 80 height 15
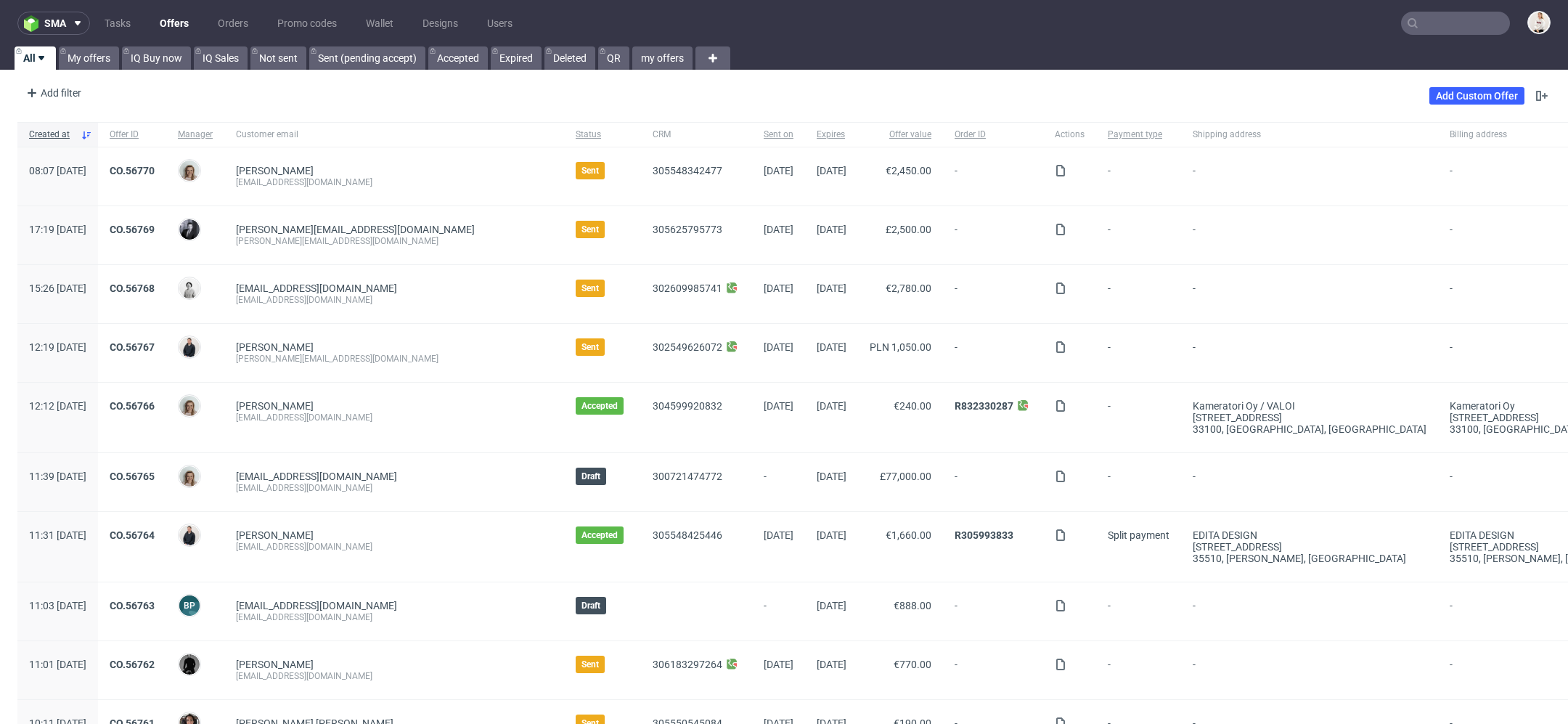
click at [1455, 28] on input "text" at bounding box center [1455, 23] width 109 height 24
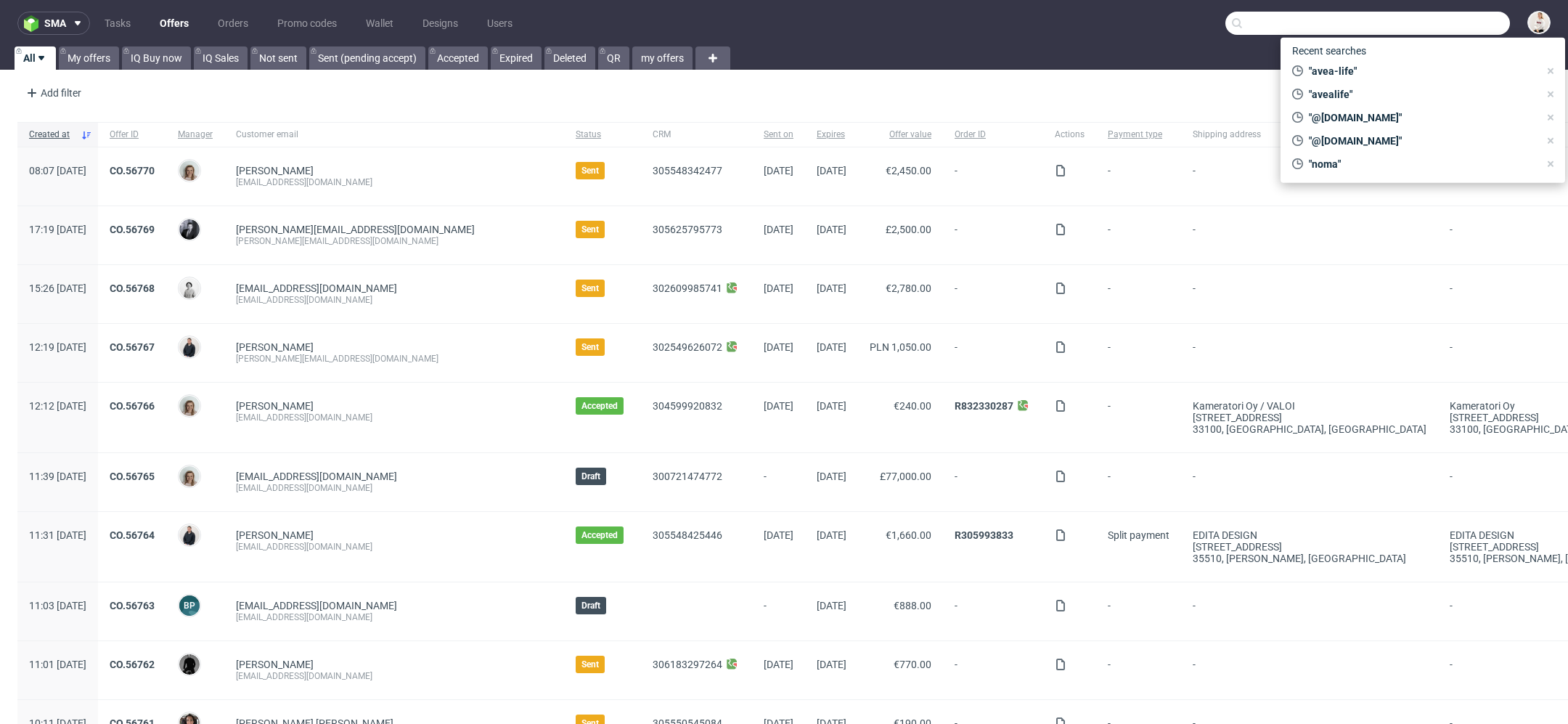
paste input "orders@londonlashpro.com"
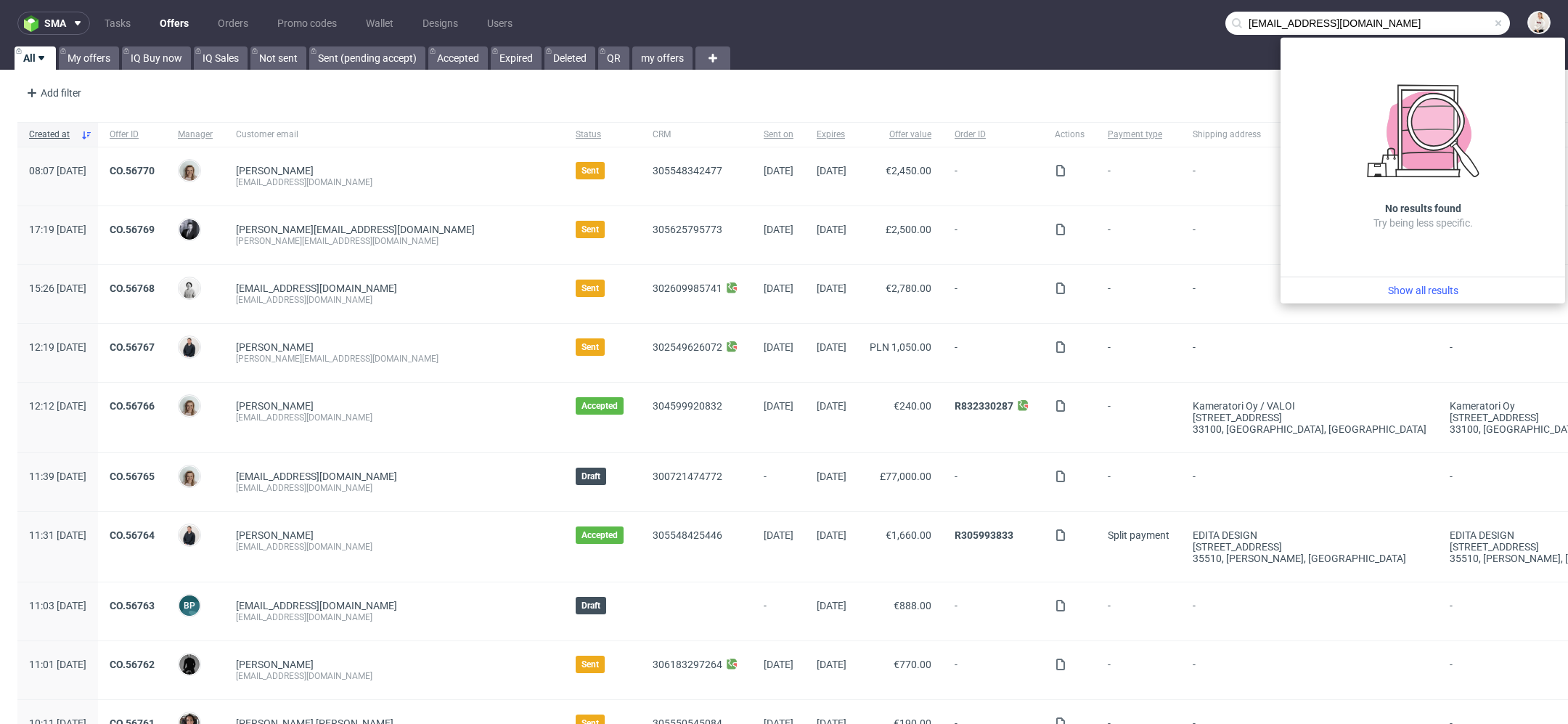
drag, startPoint x: 1273, startPoint y: 24, endPoint x: 1122, endPoint y: -19, distance: 157.0
click at [1122, 0] on html "sma Tasks Offers Orders Promo codes Wallet Designs Users orders@londonlashpro.c…" at bounding box center [784, 362] width 1568 height 724
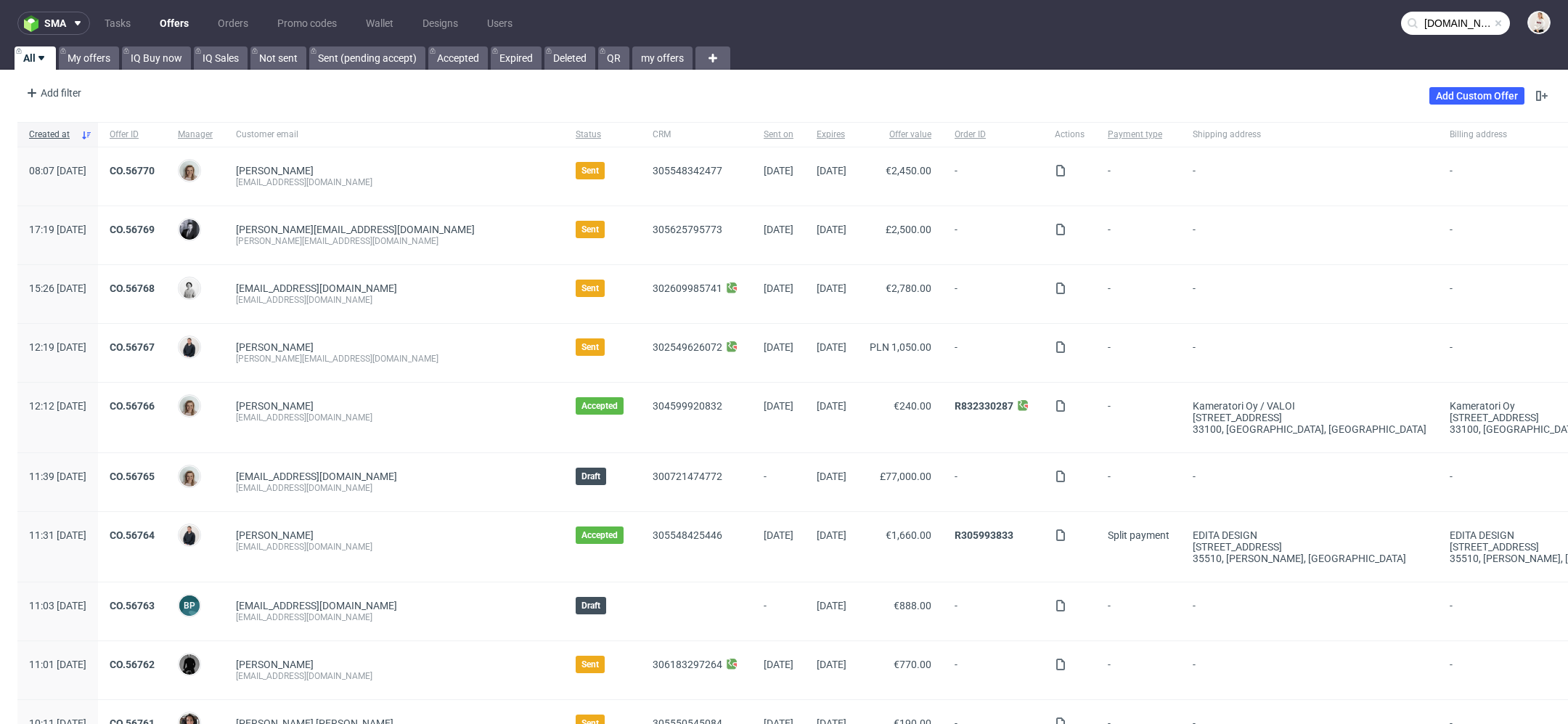
type input "londonlashpro.com"
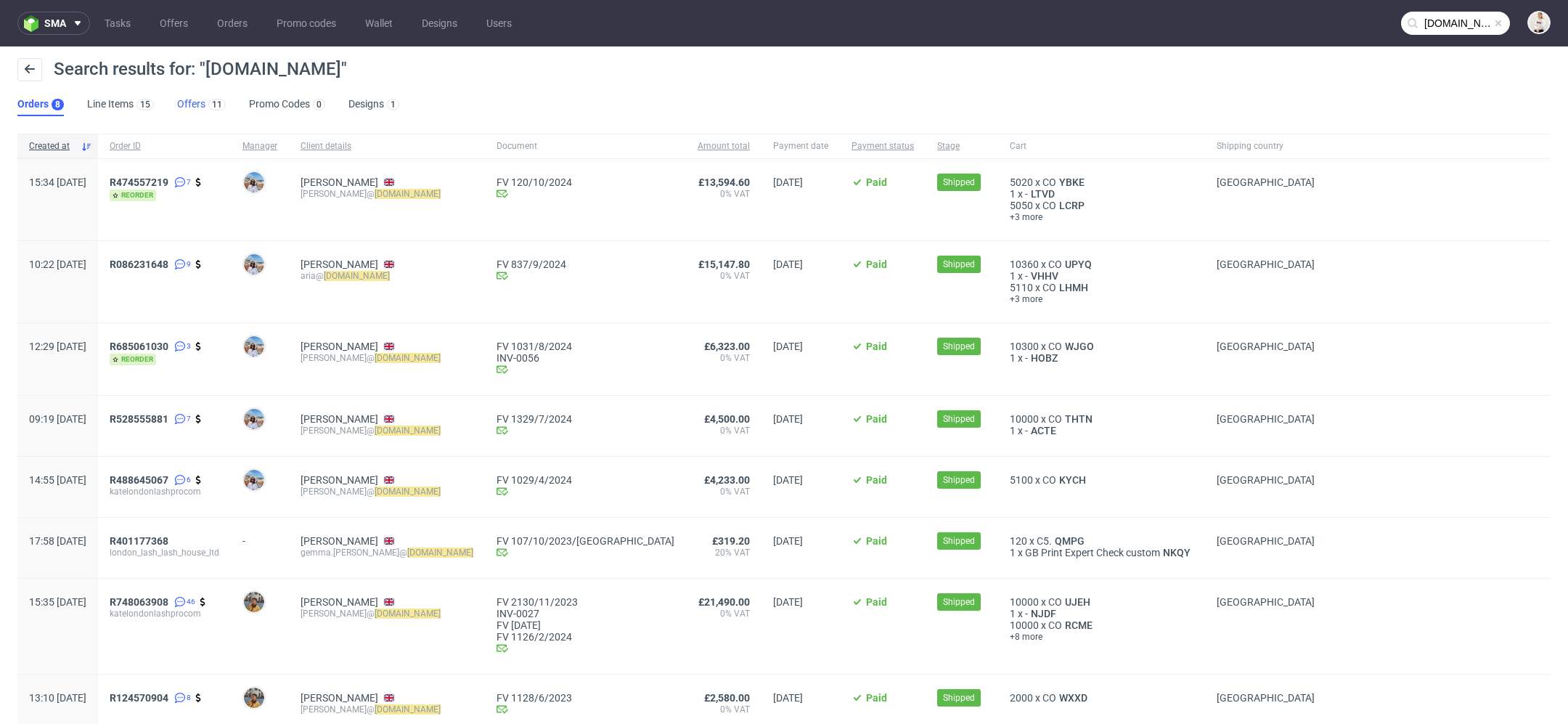
click at [198, 107] on link "Offers 11" at bounding box center [202, 104] width 49 height 24
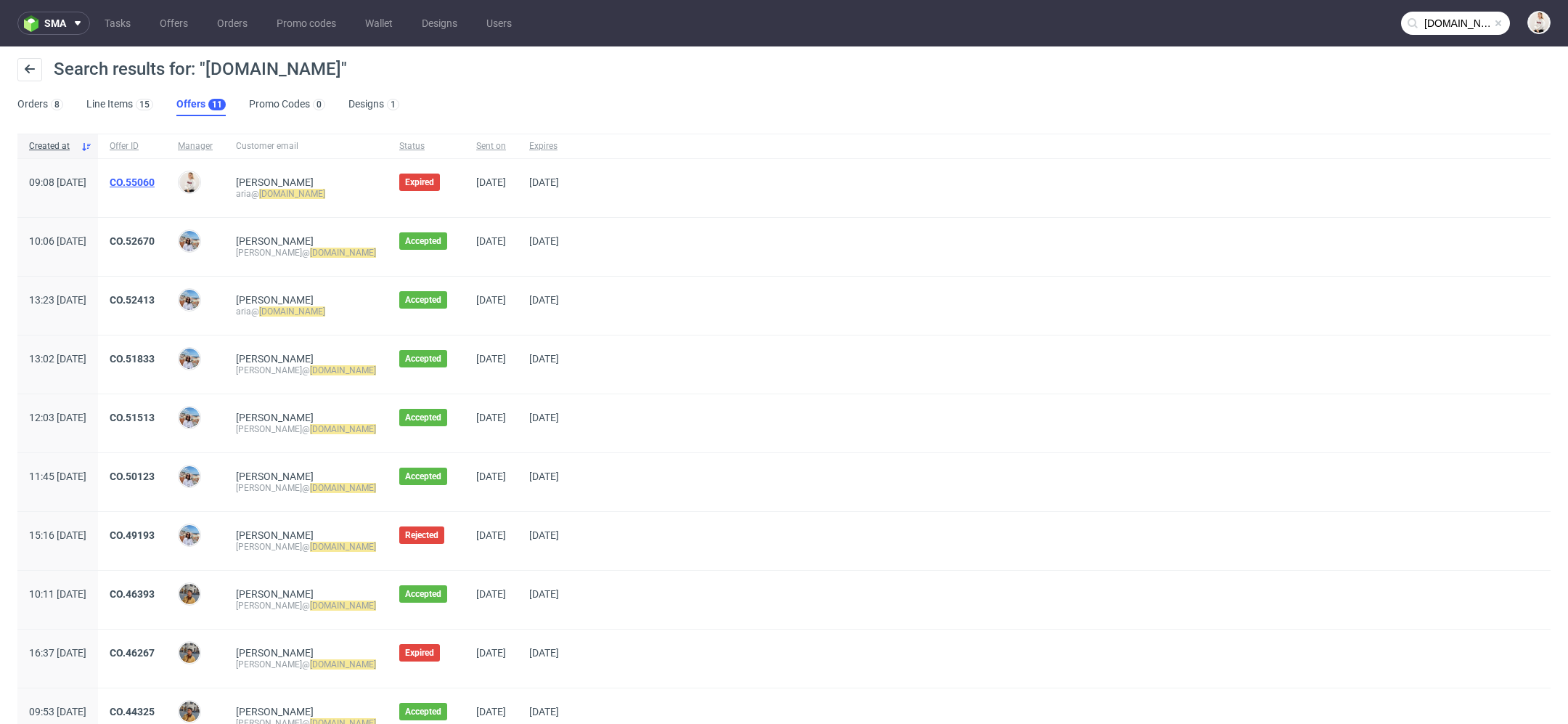
click at [155, 181] on link "CO.55060" at bounding box center [132, 182] width 45 height 11
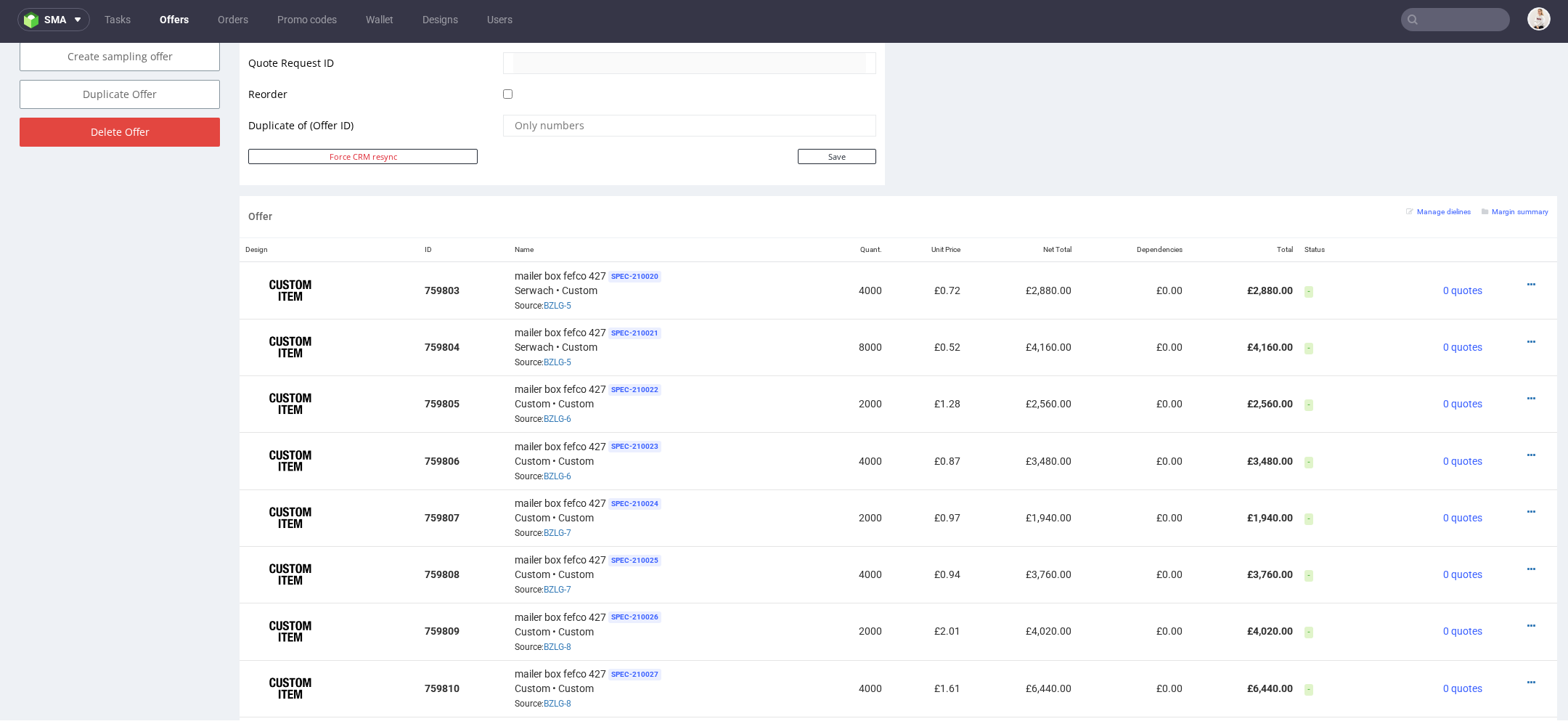
scroll to position [758, 0]
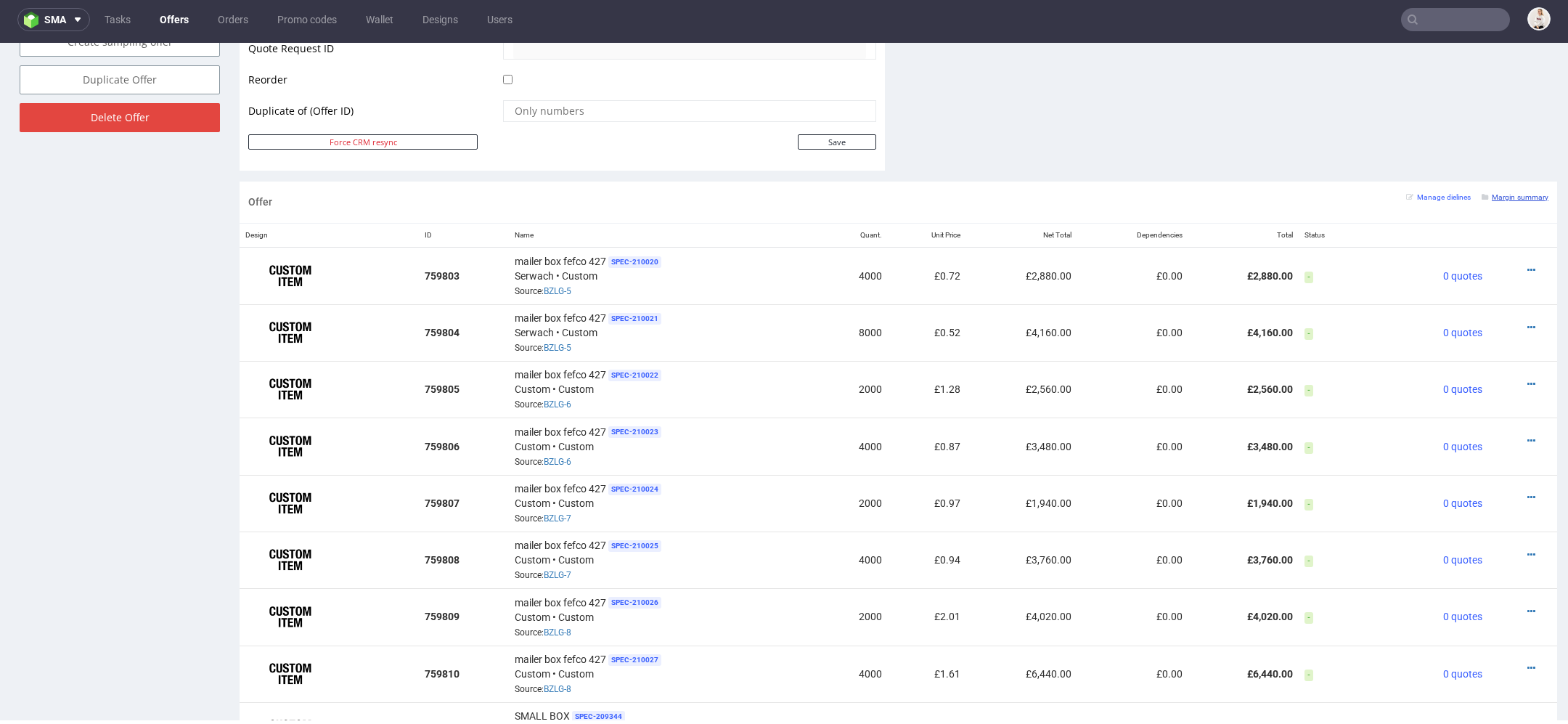
click at [1512, 194] on small "Margin summary" at bounding box center [1515, 197] width 67 height 8
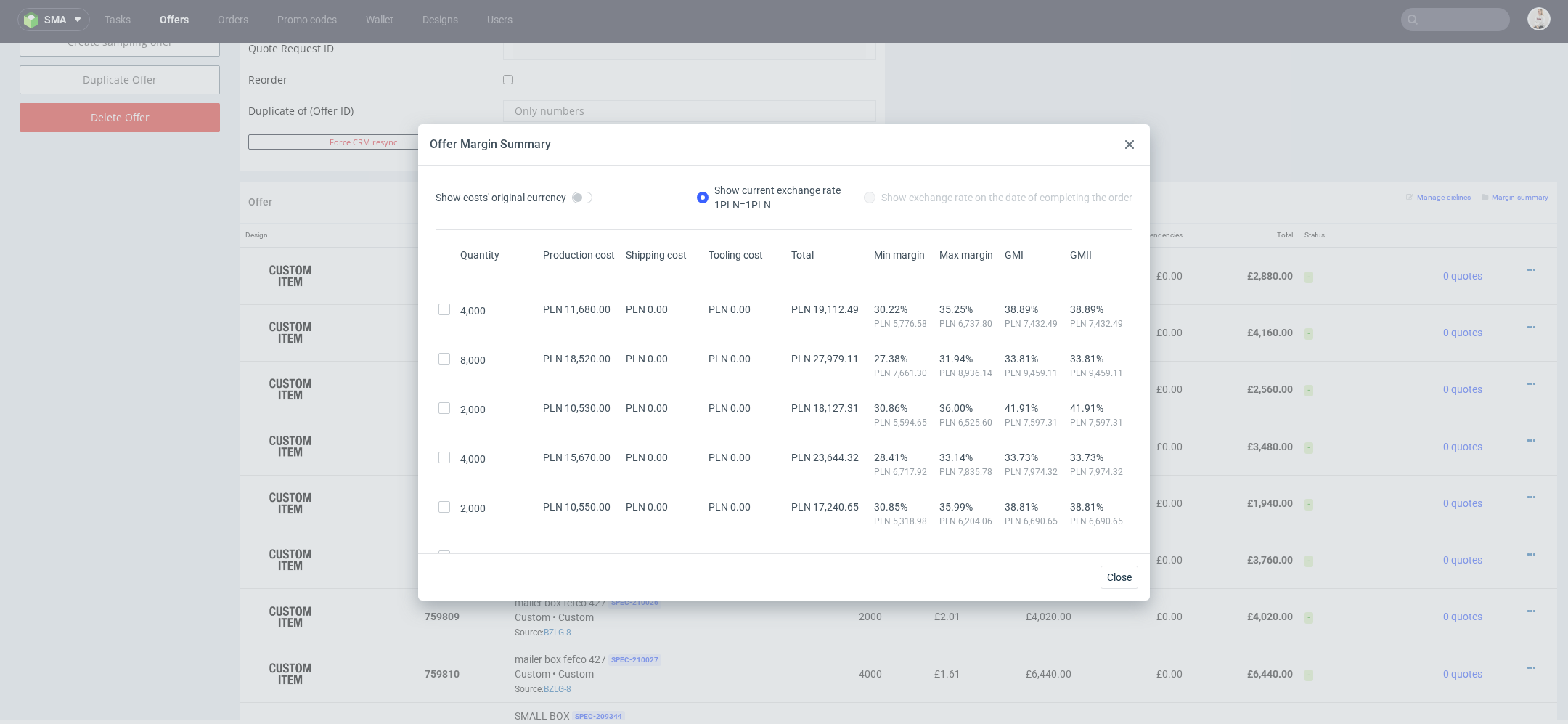
click at [1130, 149] on div at bounding box center [1130, 144] width 18 height 18
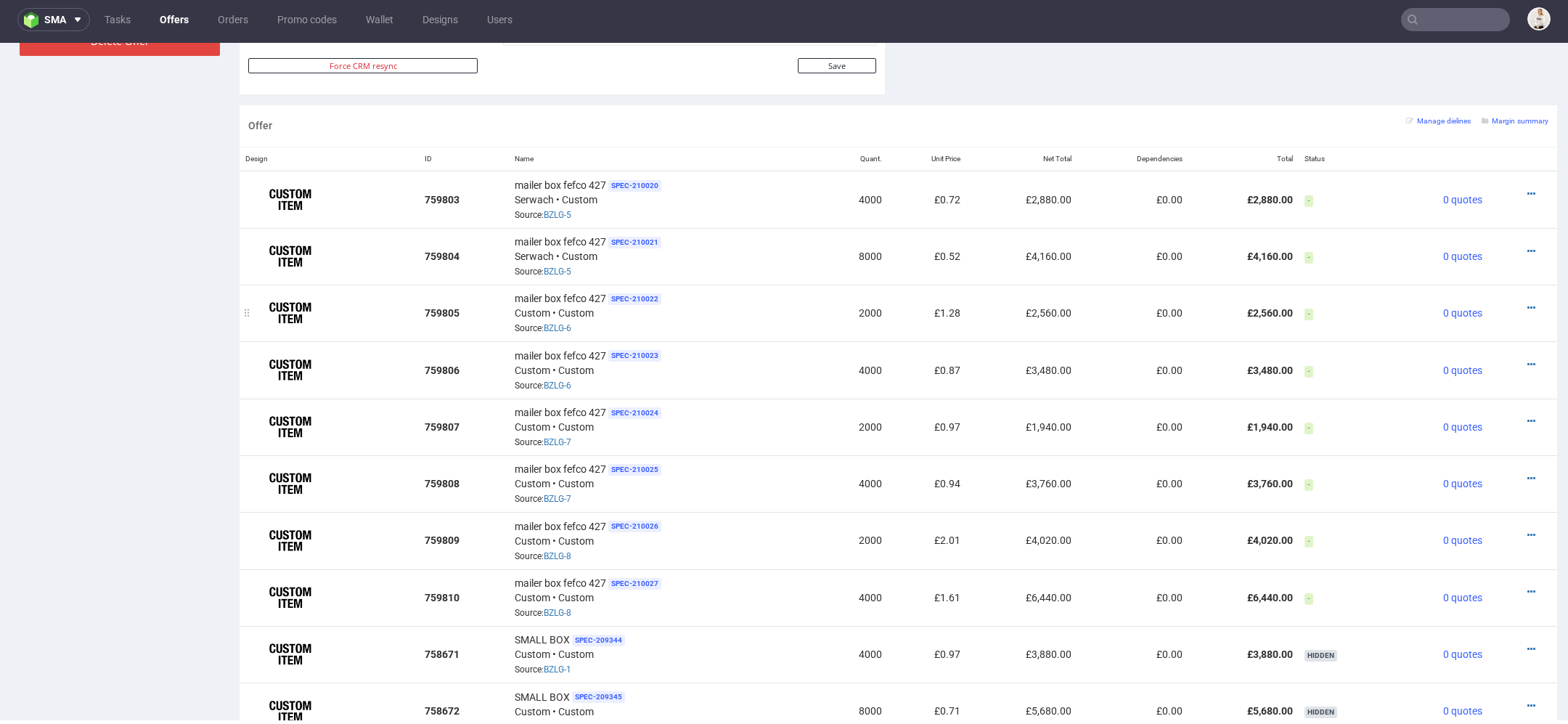
scroll to position [833, 0]
click at [1519, 123] on link "Margin summary" at bounding box center [1515, 122] width 67 height 10
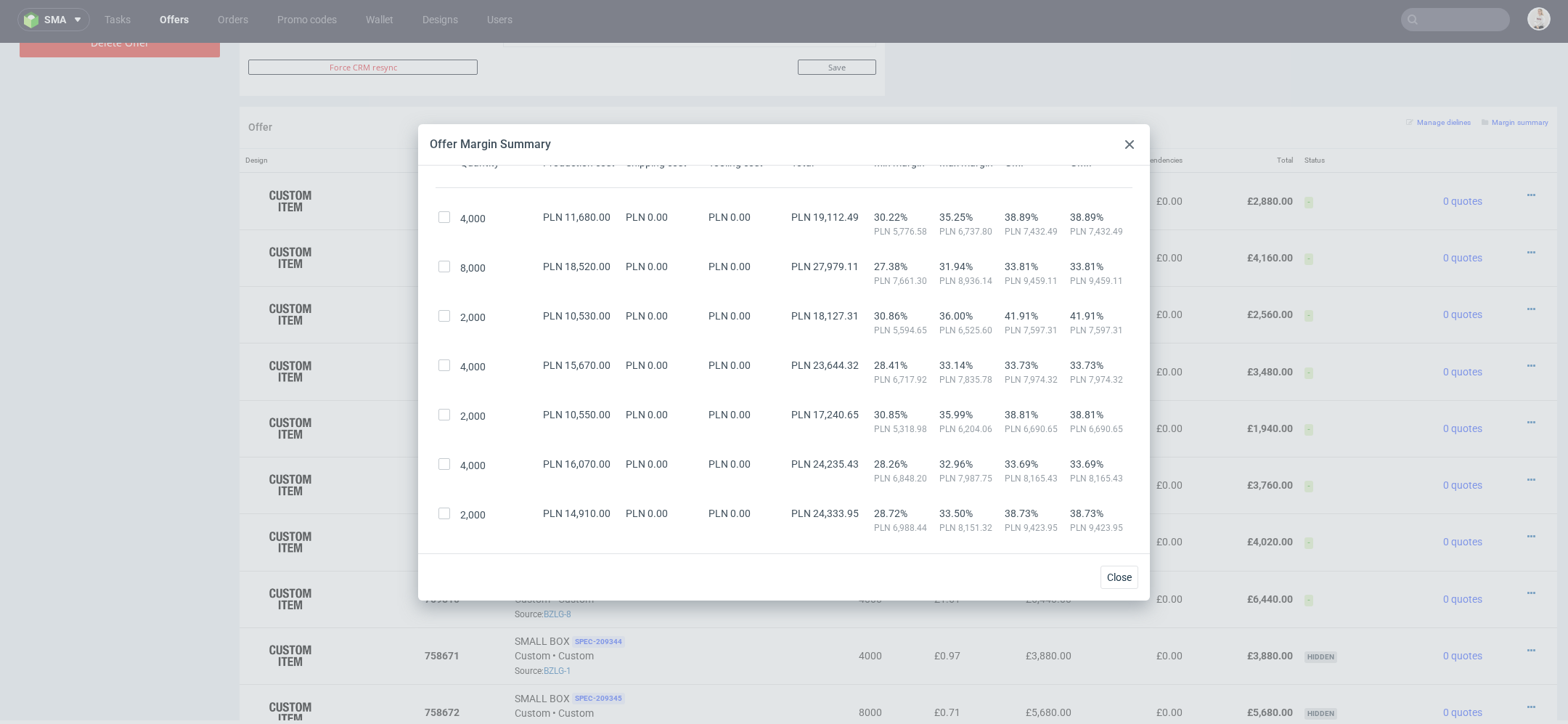
scroll to position [89, 0]
click at [1127, 146] on use at bounding box center [1129, 144] width 8 height 8
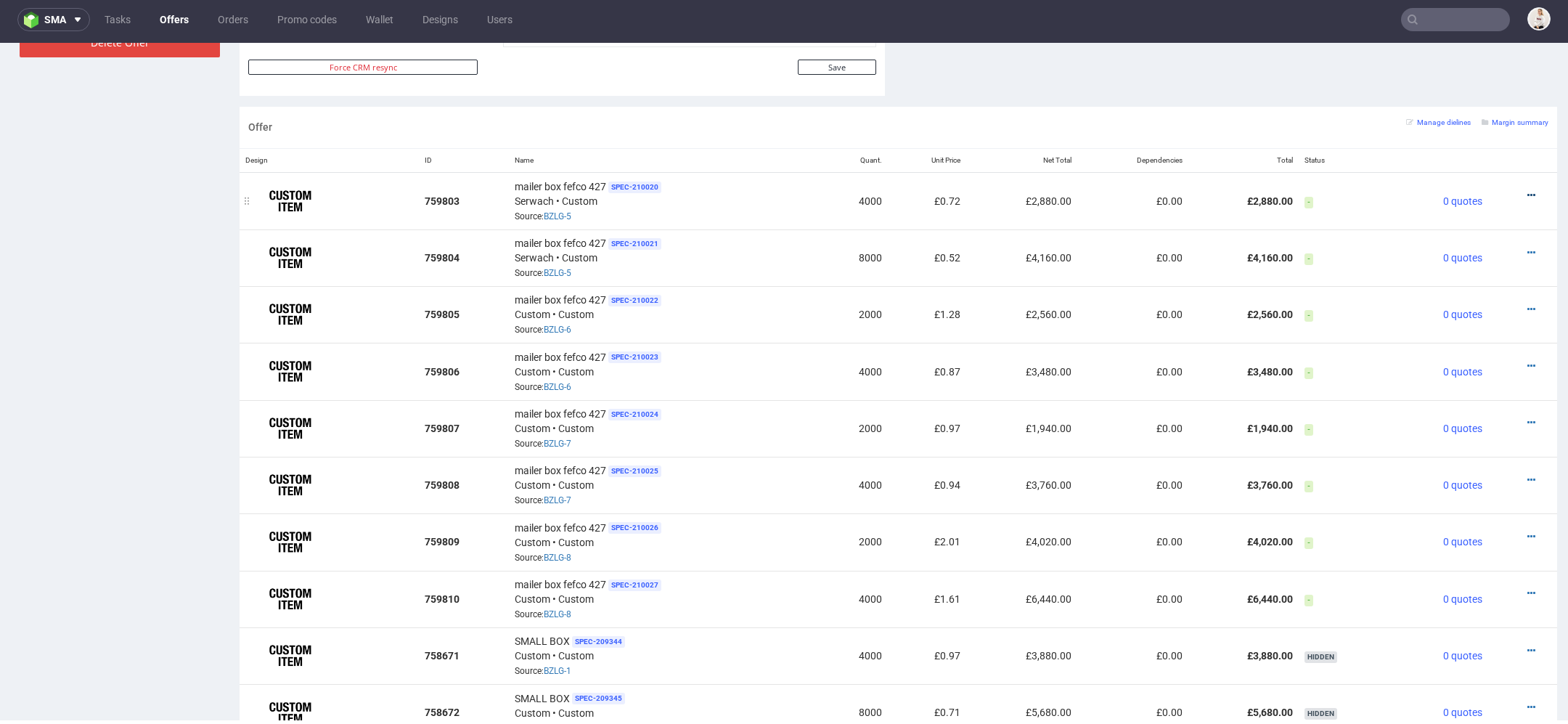
click at [1528, 191] on icon at bounding box center [1531, 195] width 8 height 10
click at [1481, 140] on span "Edit item specification" at bounding box center [1469, 137] width 109 height 14
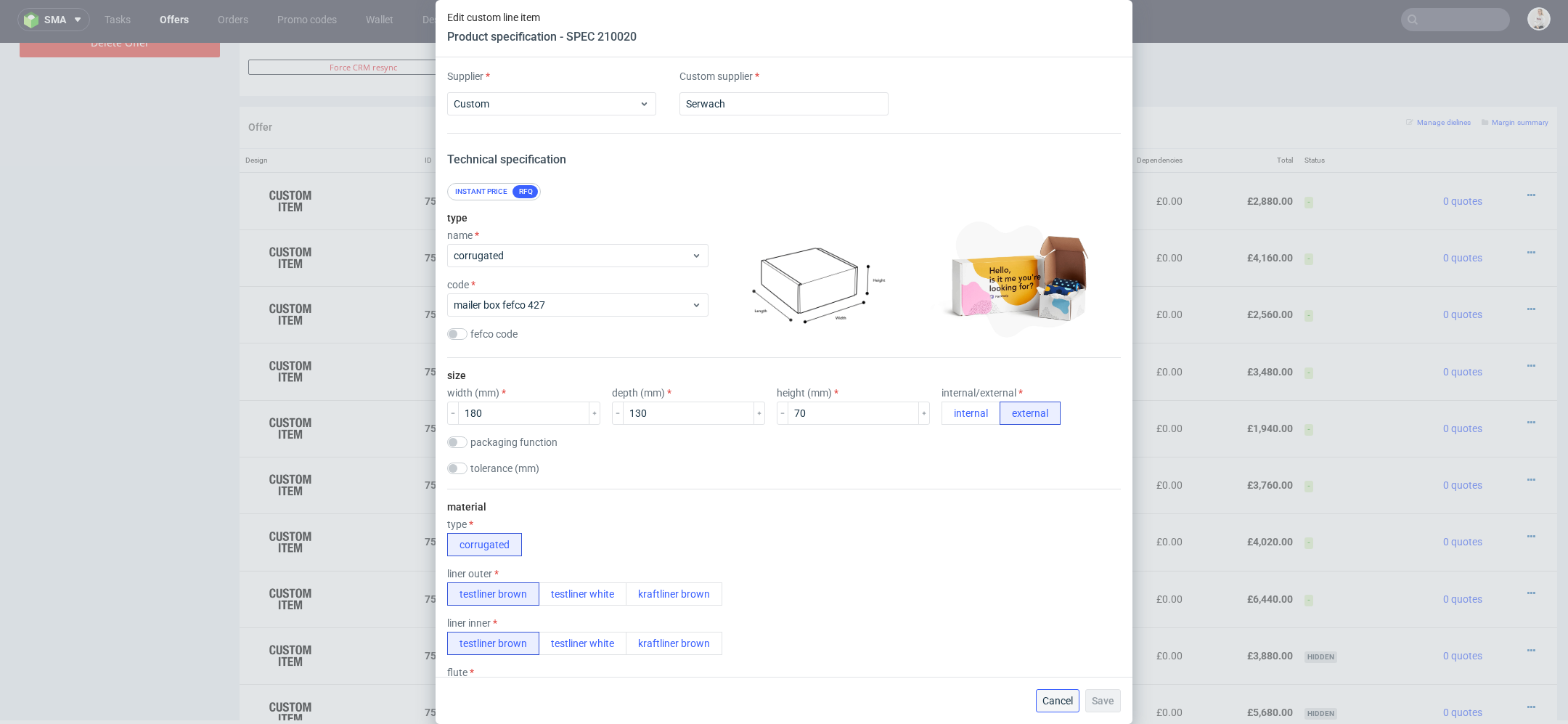
click at [1056, 699] on span "Cancel" at bounding box center [1058, 700] width 30 height 10
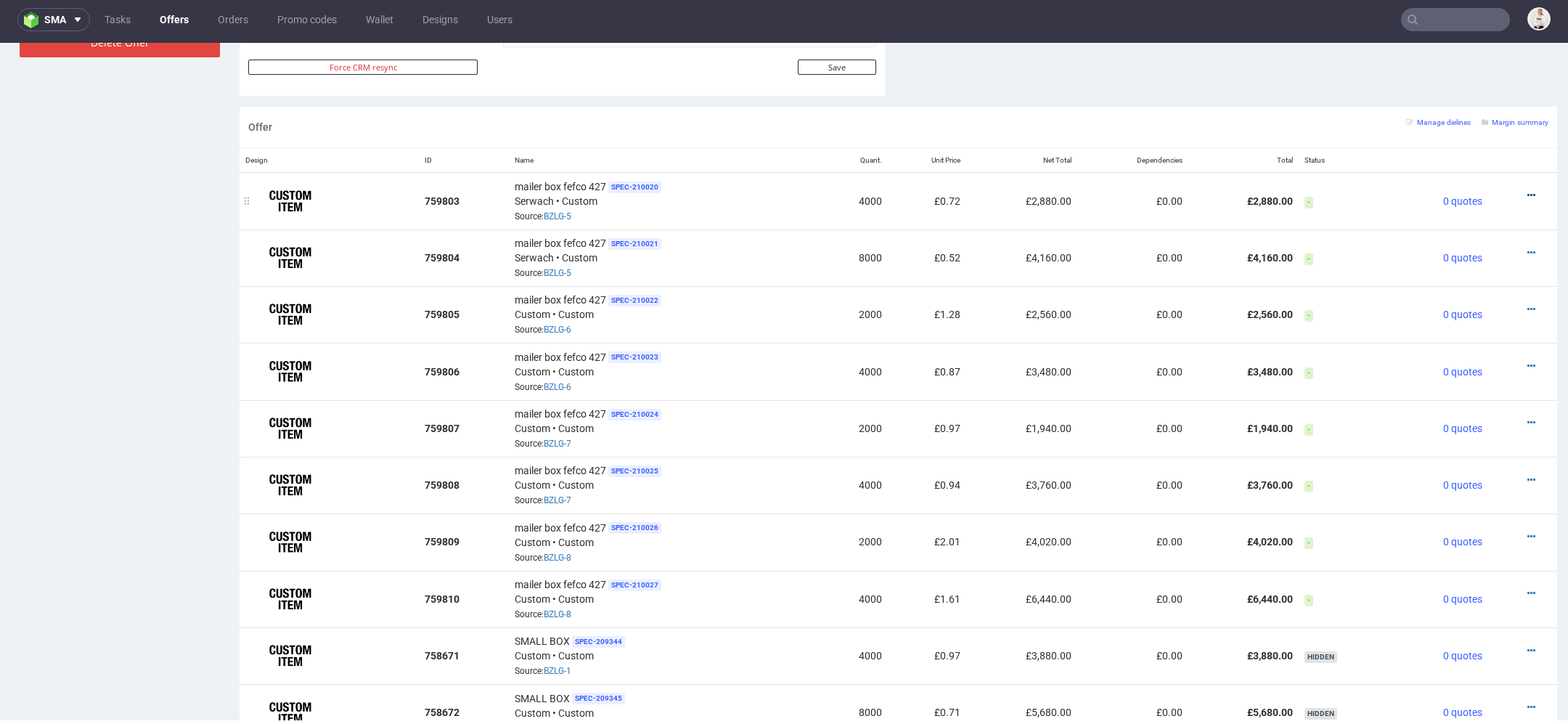
click at [1528, 190] on icon at bounding box center [1531, 195] width 8 height 10
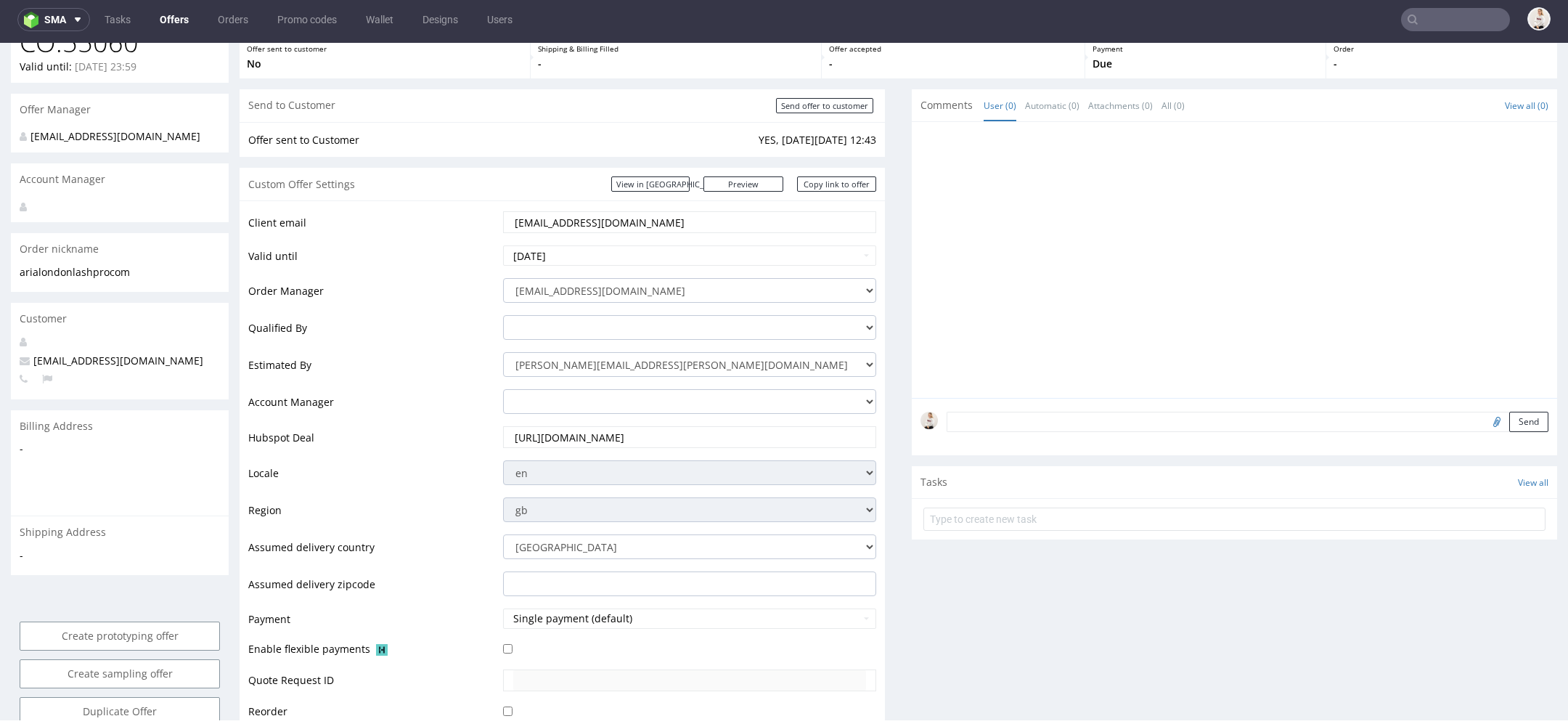
scroll to position [0, 0]
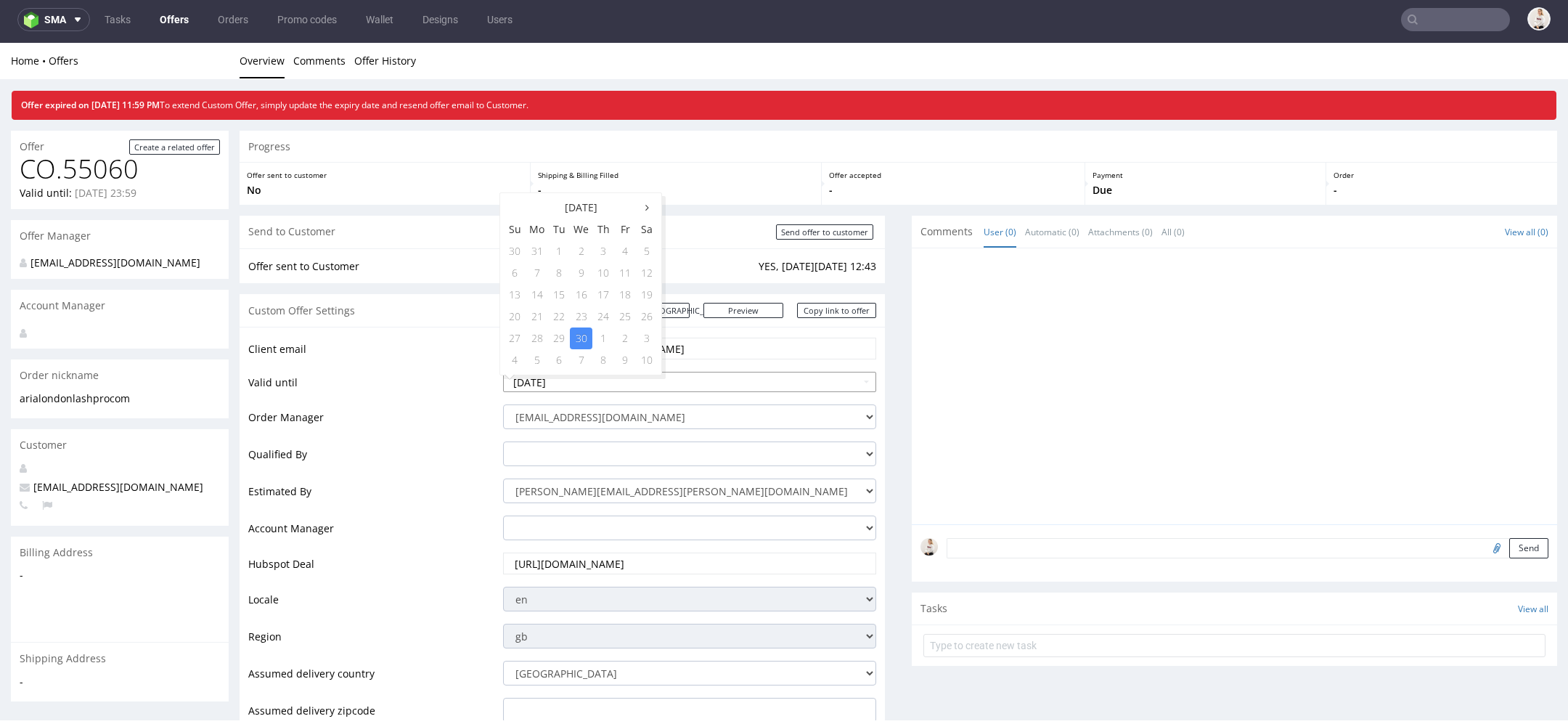
click at [715, 372] on input "2025-04-30" at bounding box center [690, 381] width 373 height 21
click at [646, 206] on icon at bounding box center [647, 207] width 4 height 10
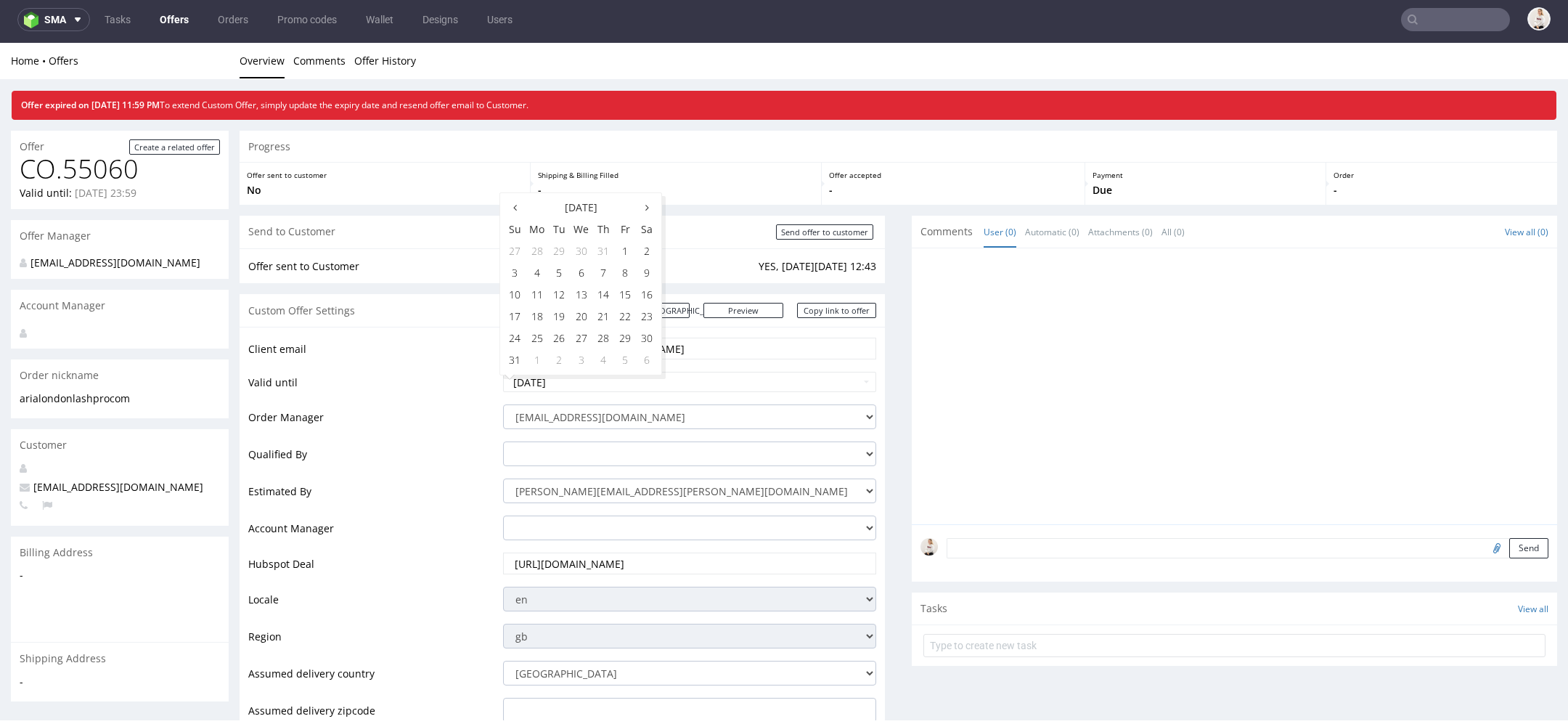
click at [646, 206] on icon at bounding box center [647, 207] width 4 height 10
click at [653, 272] on td "13" at bounding box center [647, 273] width 22 height 22
type input "[DATE]"
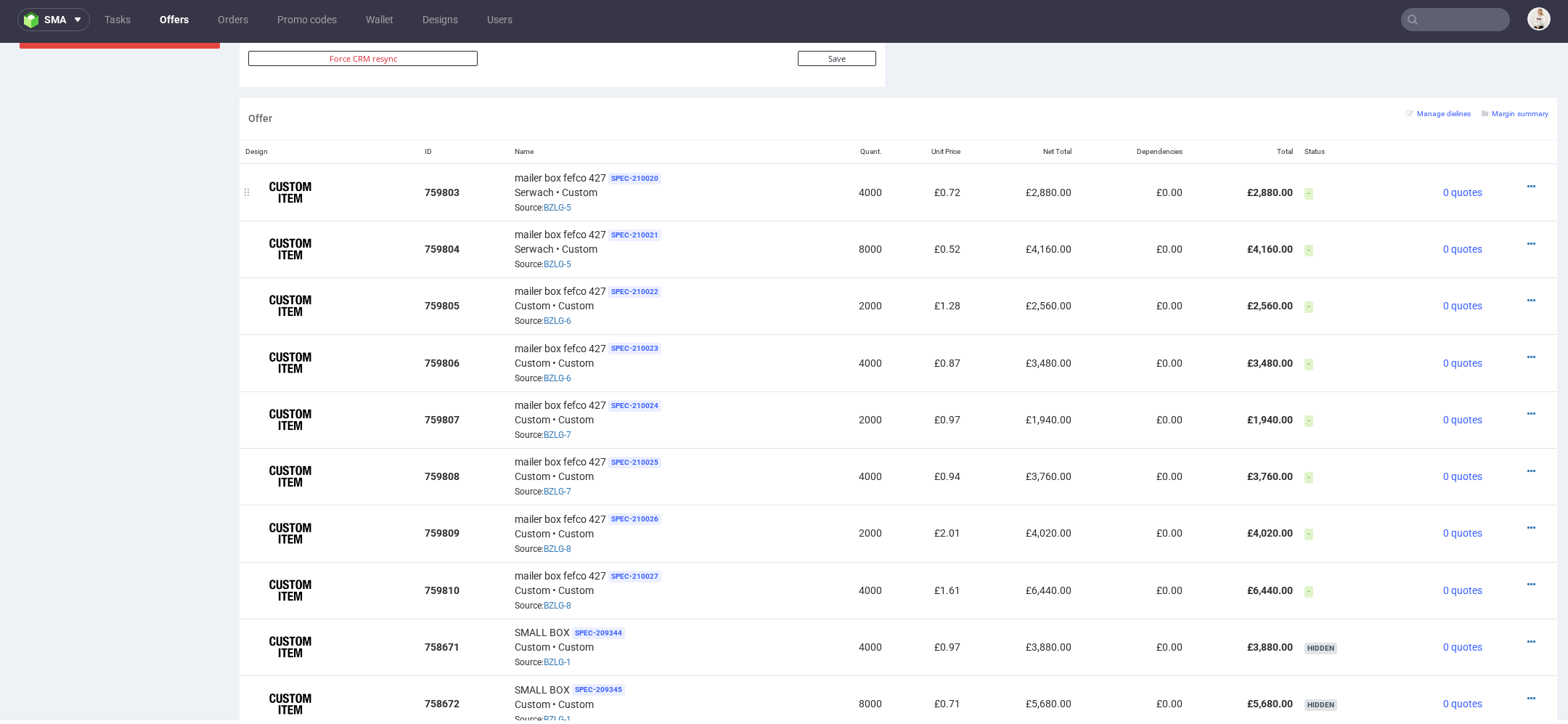
scroll to position [767, 0]
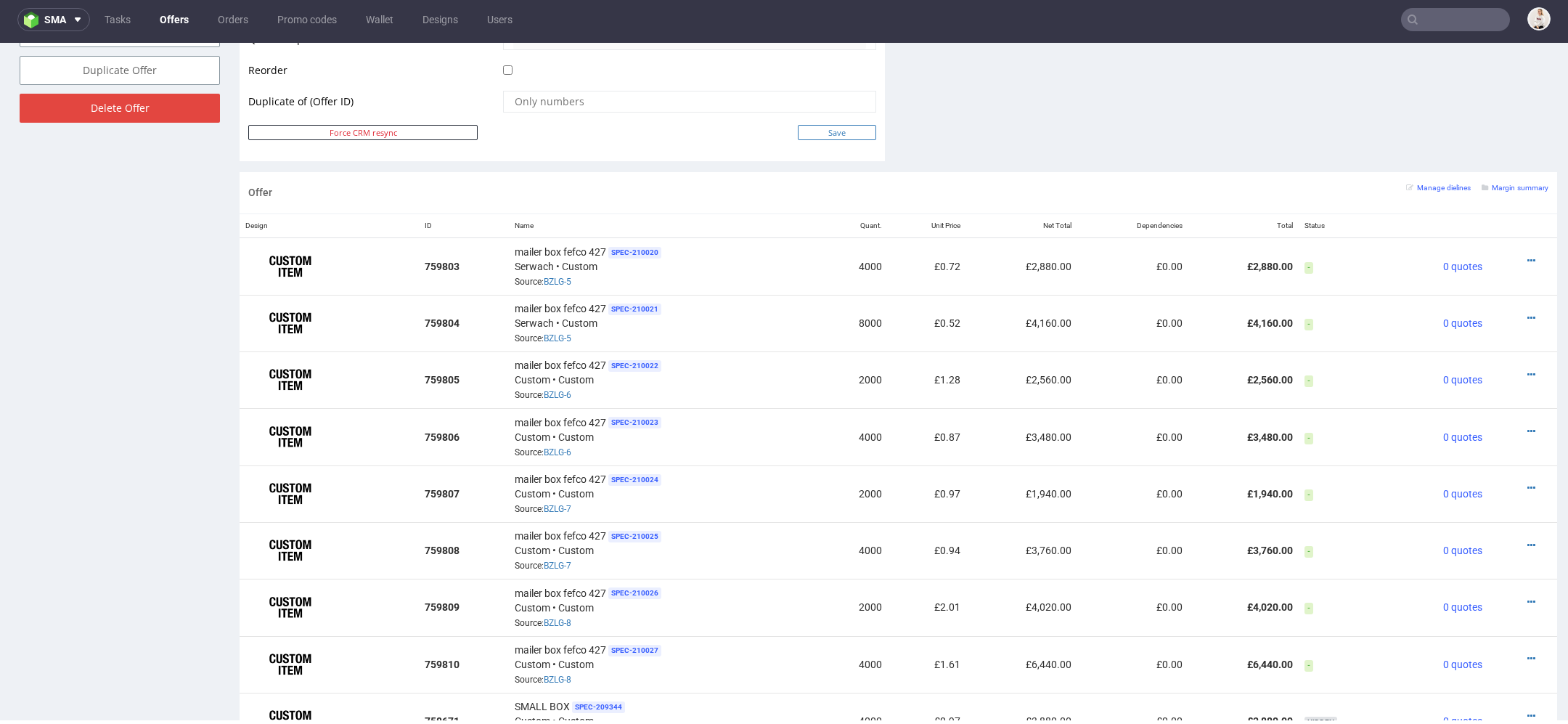
click at [843, 134] on input "Save" at bounding box center [837, 132] width 78 height 15
type input "In progress..."
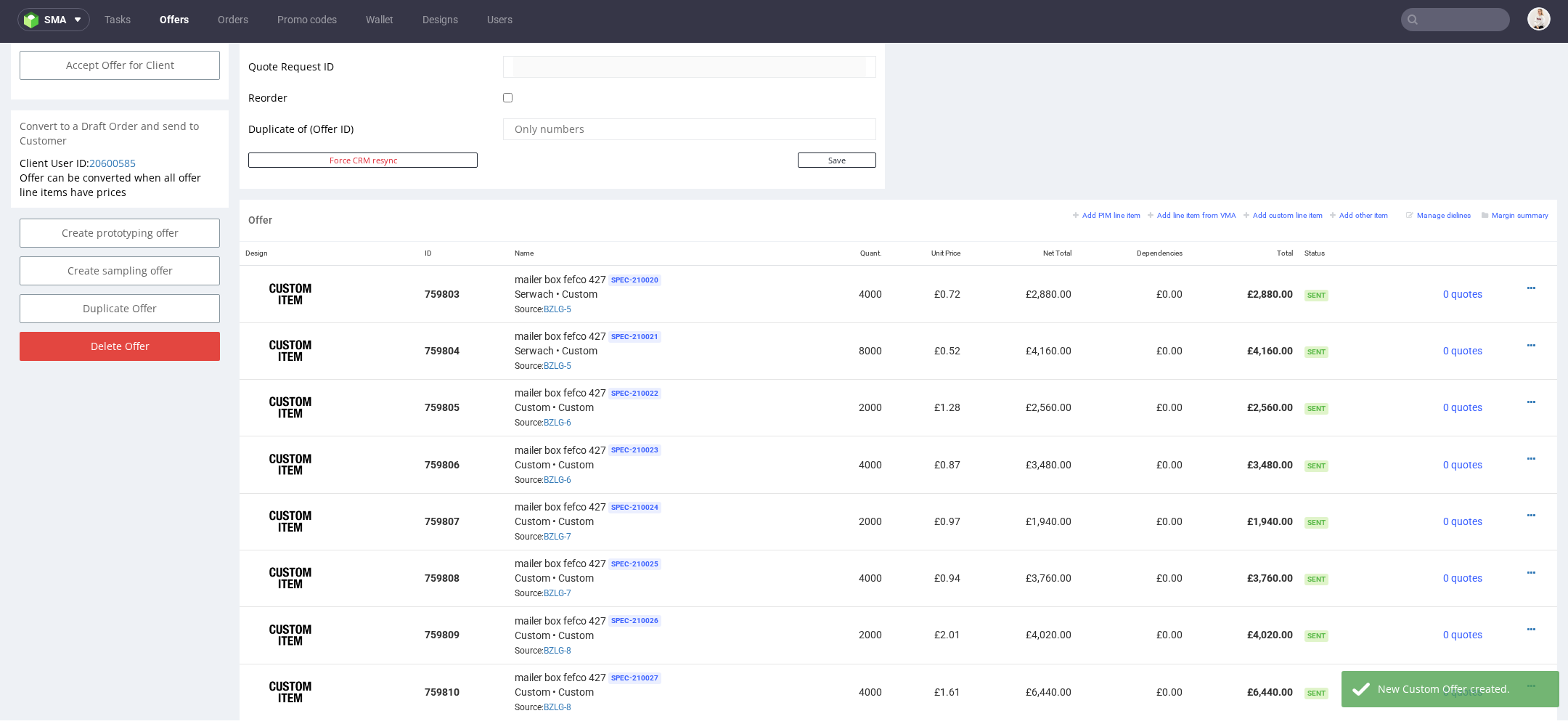
scroll to position [716, 0]
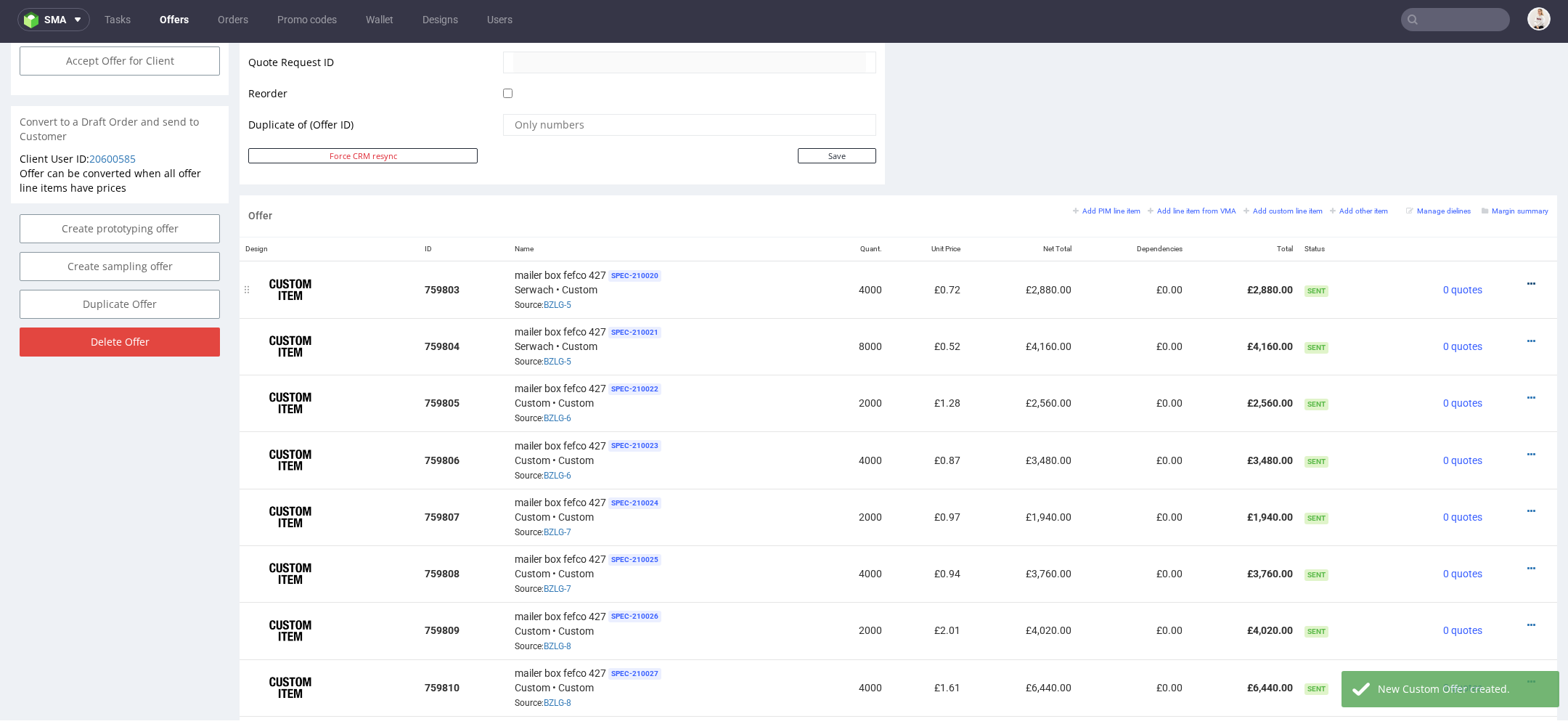
click at [1528, 279] on icon at bounding box center [1531, 283] width 8 height 10
click at [1472, 126] on span "Edit item price" at bounding box center [1466, 121] width 117 height 14
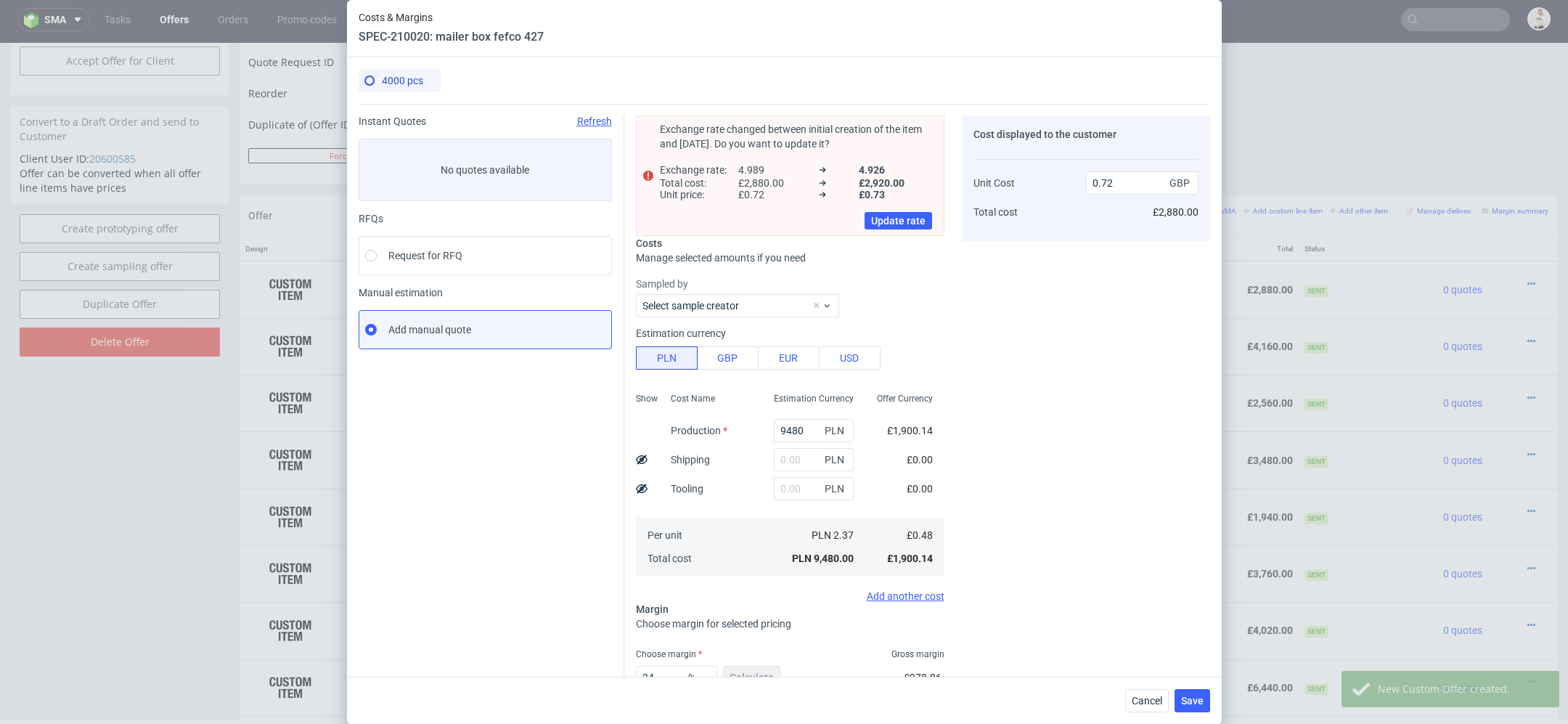
scroll to position [0, 0]
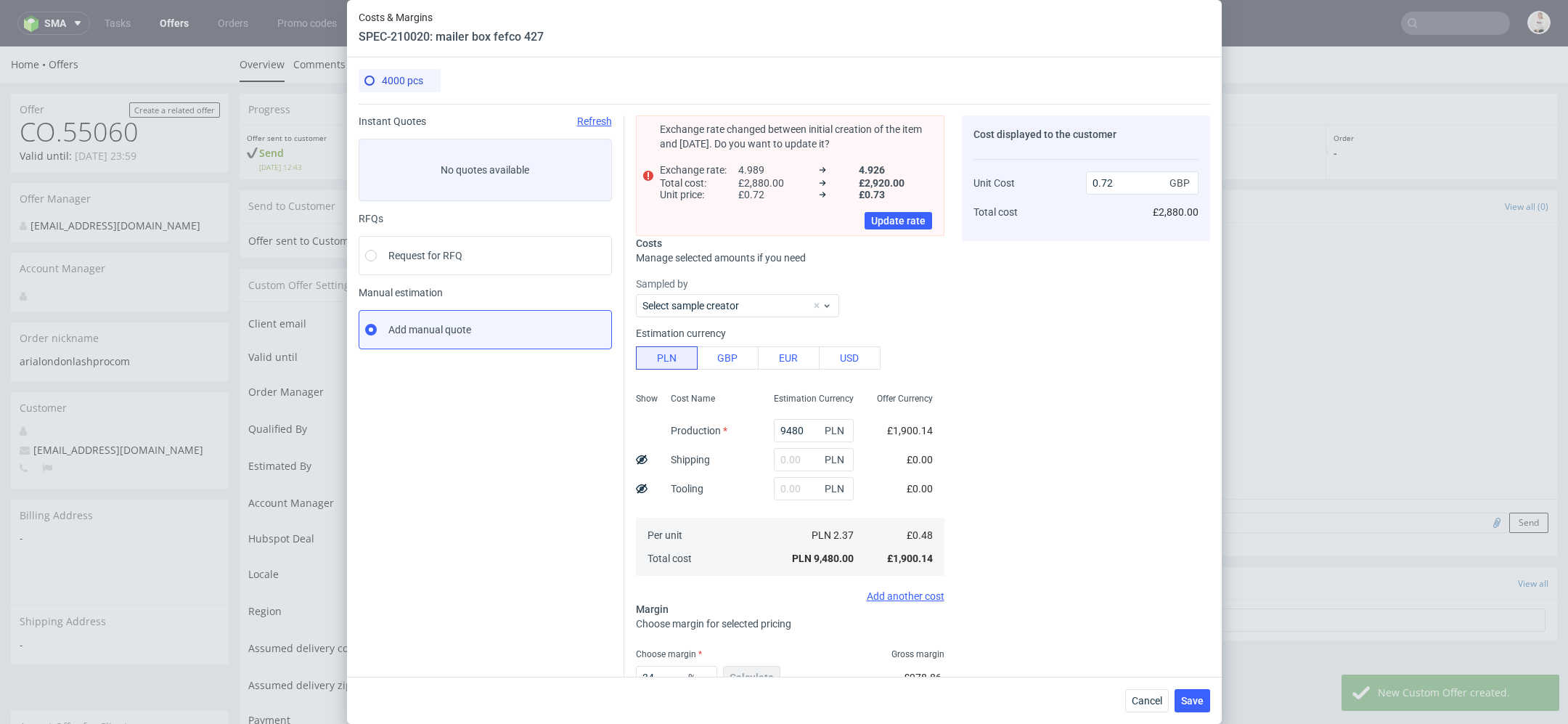
click at [894, 432] on span "£1,900.14" at bounding box center [910, 430] width 46 height 11
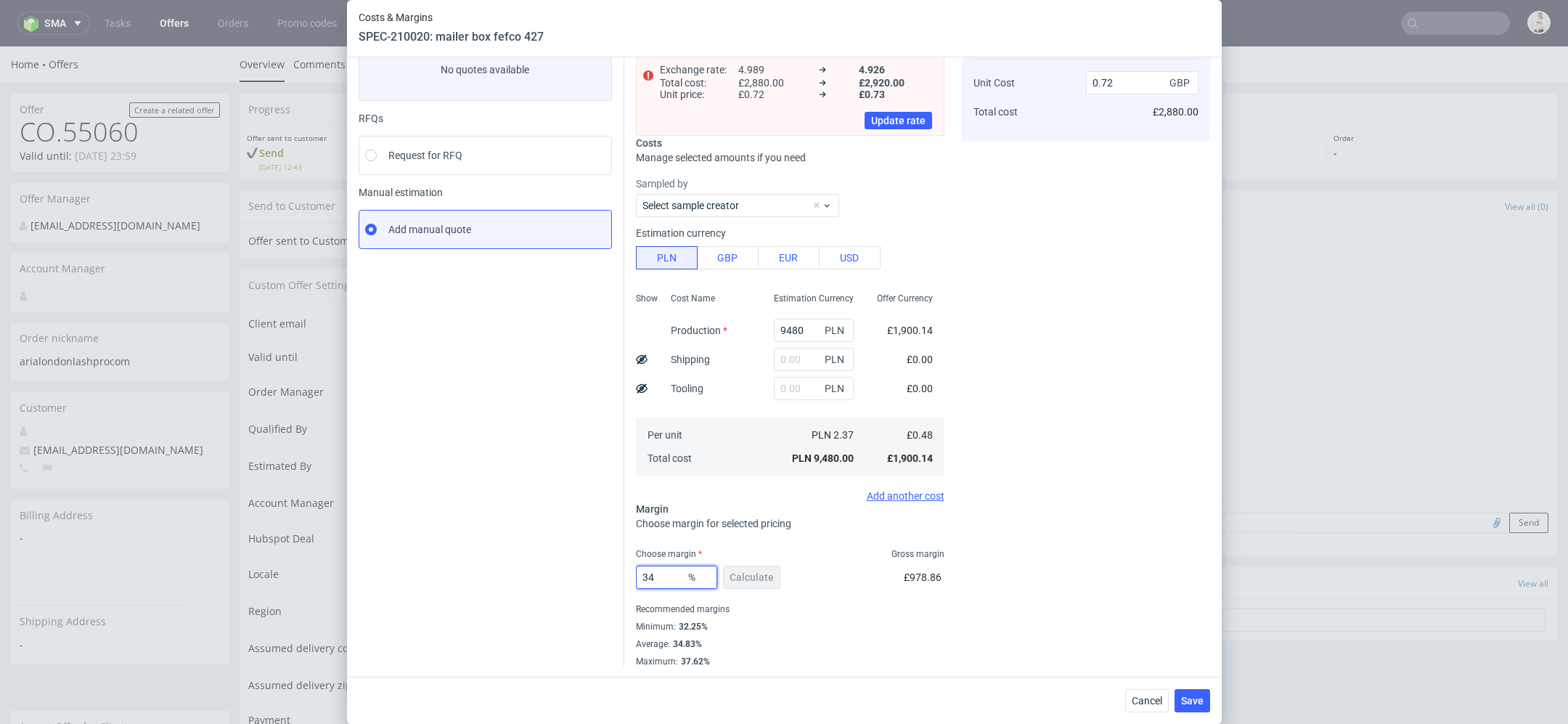
drag, startPoint x: 664, startPoint y: 576, endPoint x: 547, endPoint y: 555, distance: 118.9
click at [554, 556] on div "Instant Quotes Refresh No quotes available RFQs Request for RFQ Manual estimati…" at bounding box center [784, 336] width 852 height 664
type input "0"
type input "0.48"
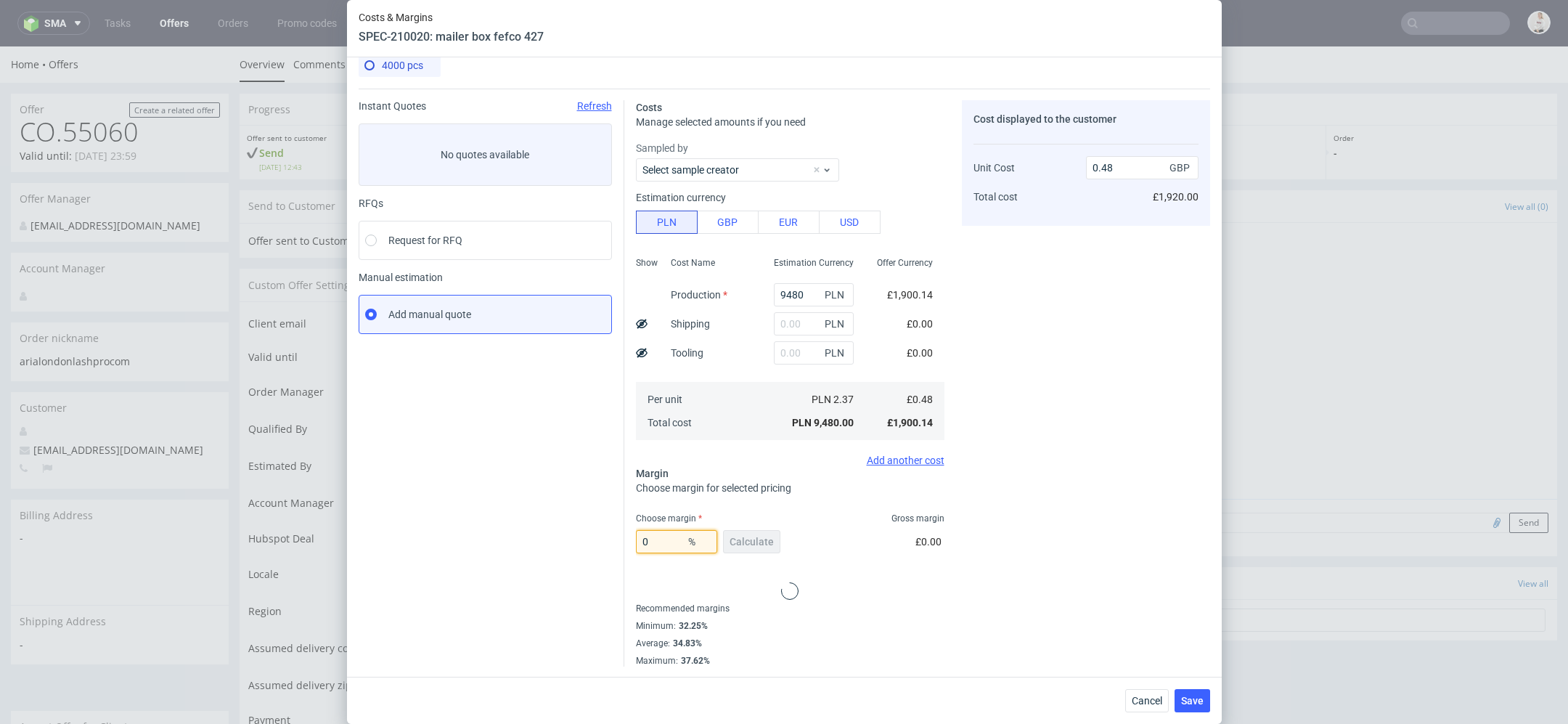
scroll to position [85, 0]
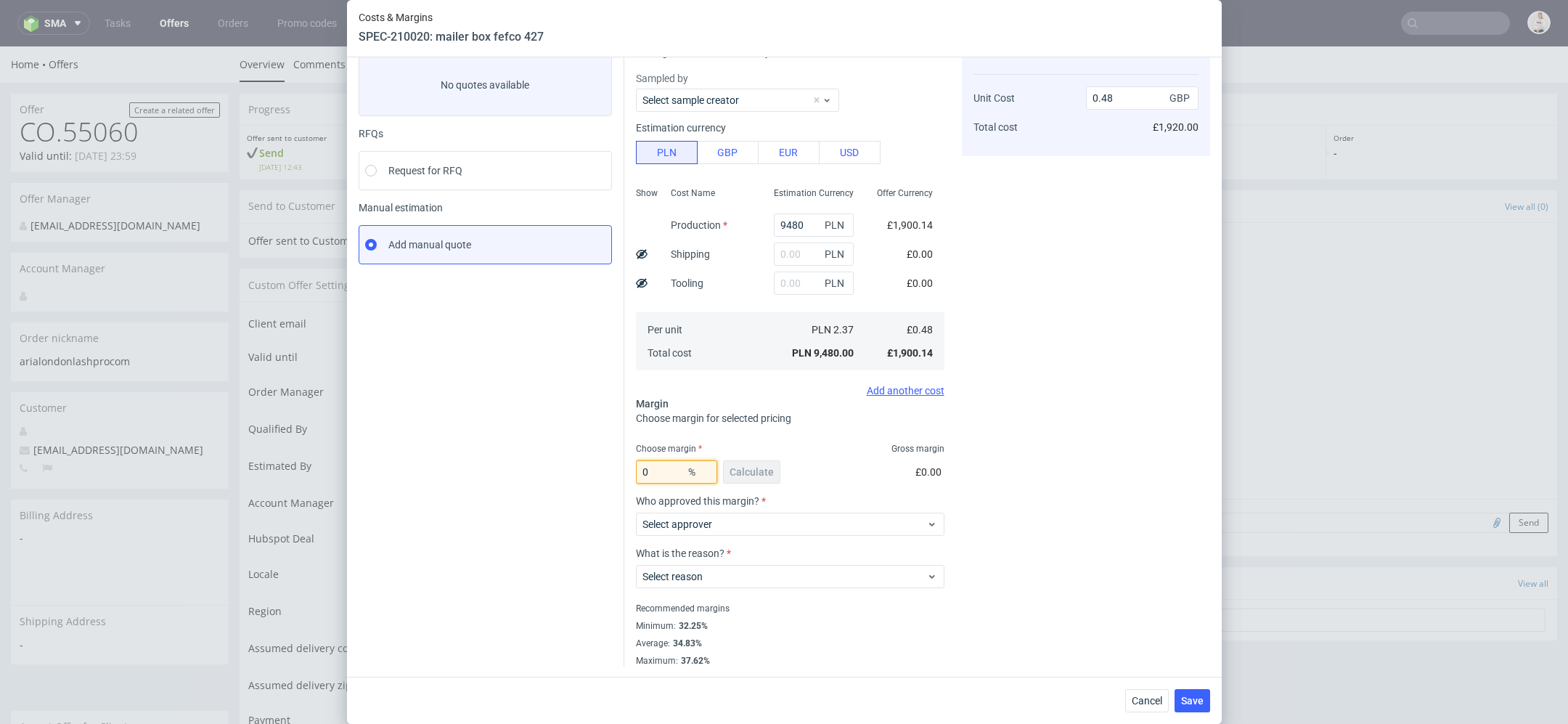
type input "0"
click at [1156, 487] on div "Cost displayed to the customer Unit Cost Total cost 0.48 GBP £1,920.00" at bounding box center [1086, 349] width 248 height 636
click at [1142, 699] on span "Cancel" at bounding box center [1147, 700] width 30 height 10
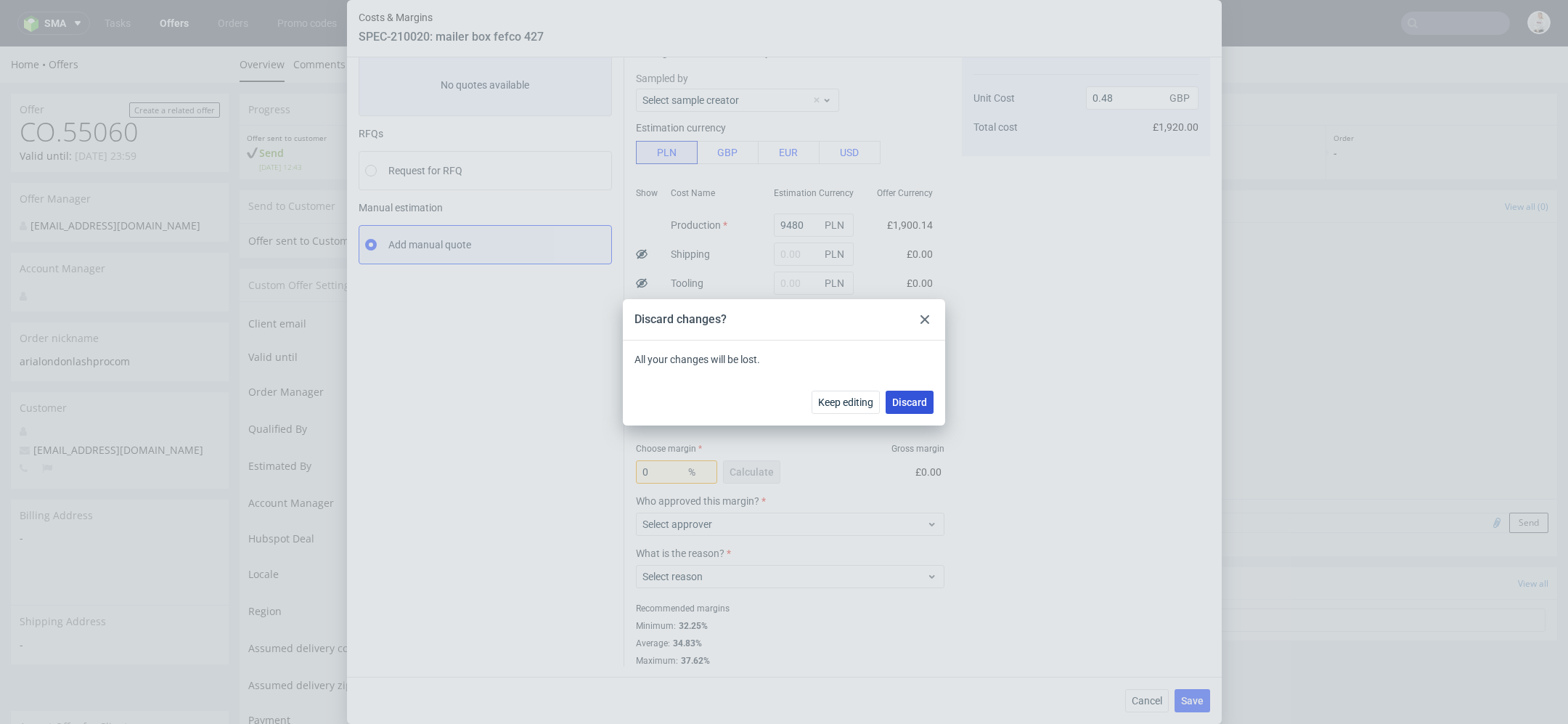
click at [918, 407] on span "Discard" at bounding box center [910, 402] width 35 height 10
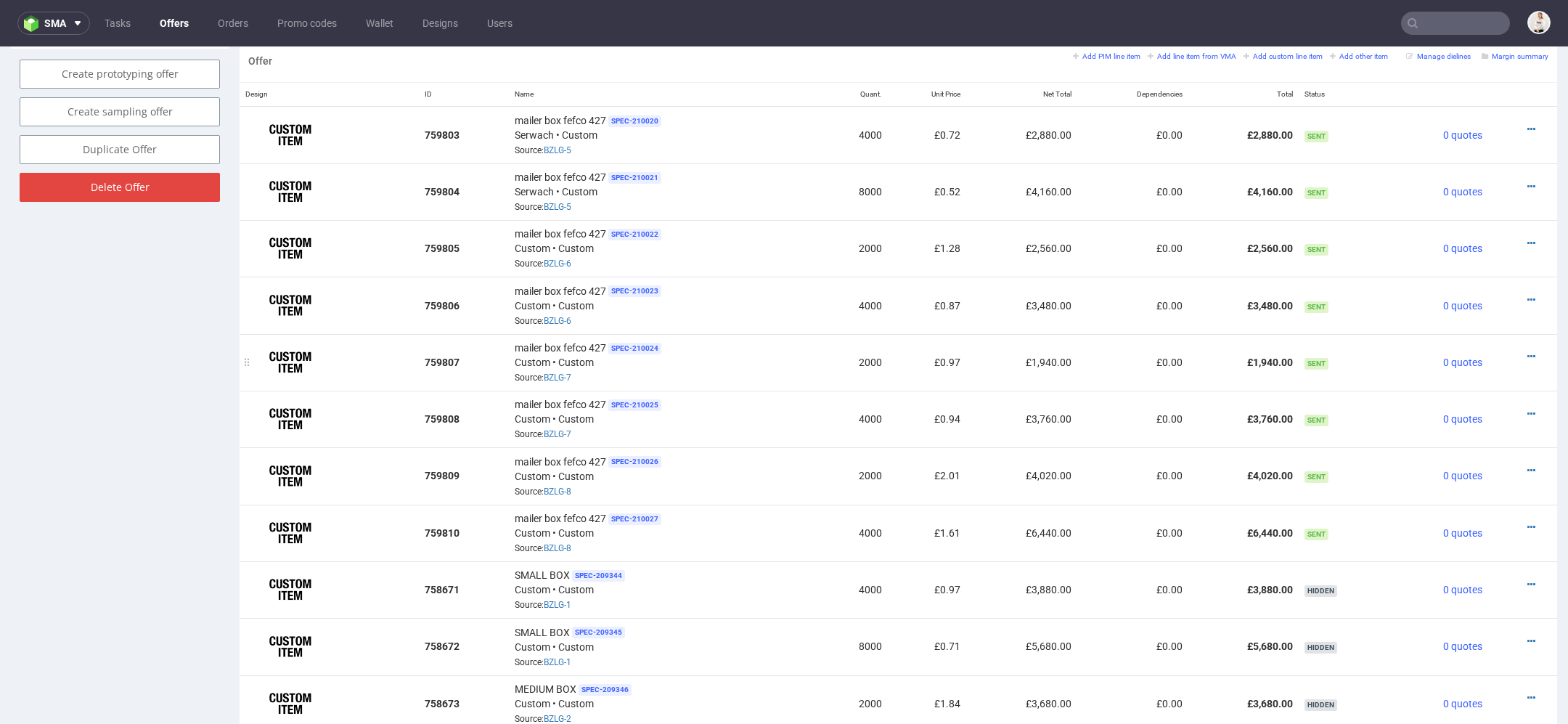
scroll to position [878, 0]
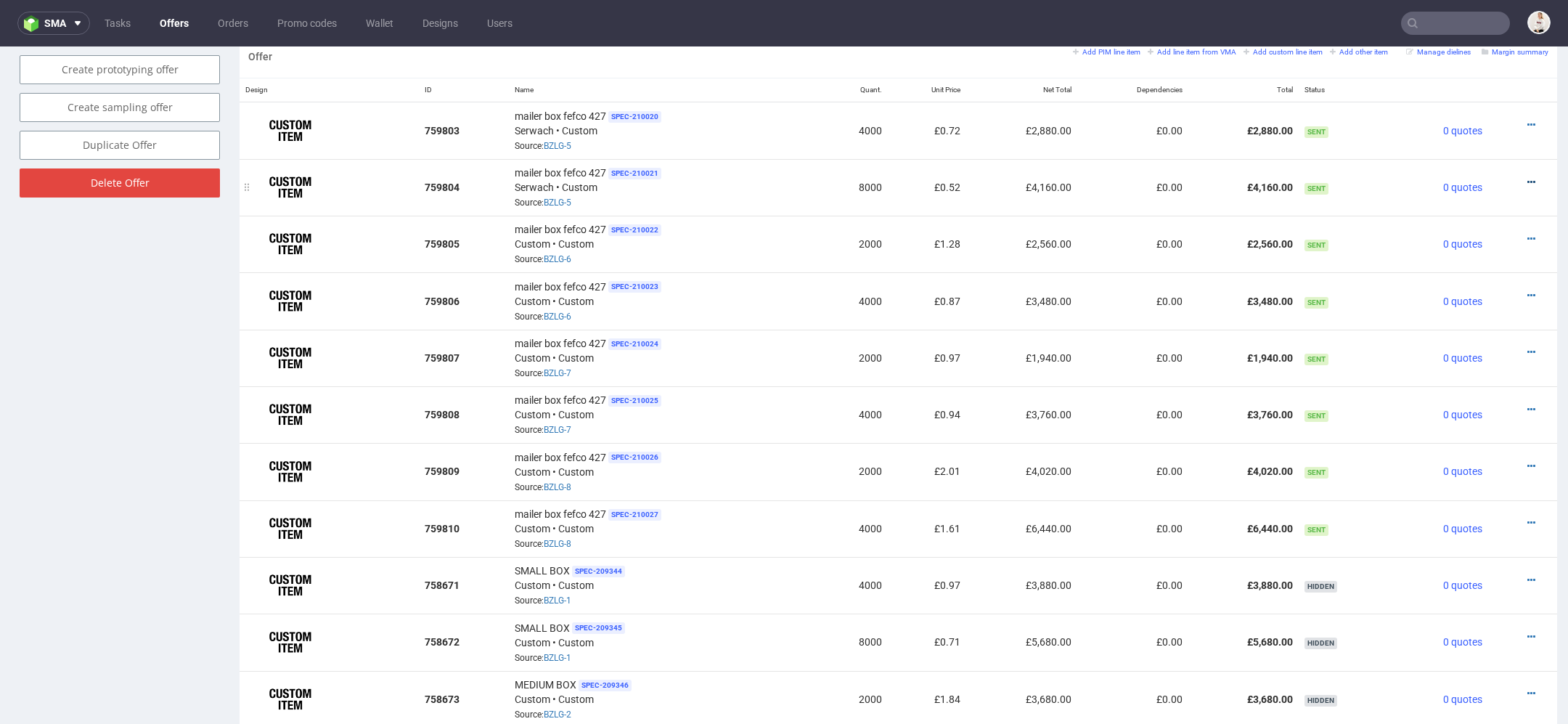
click at [1528, 180] on icon at bounding box center [1531, 182] width 8 height 10
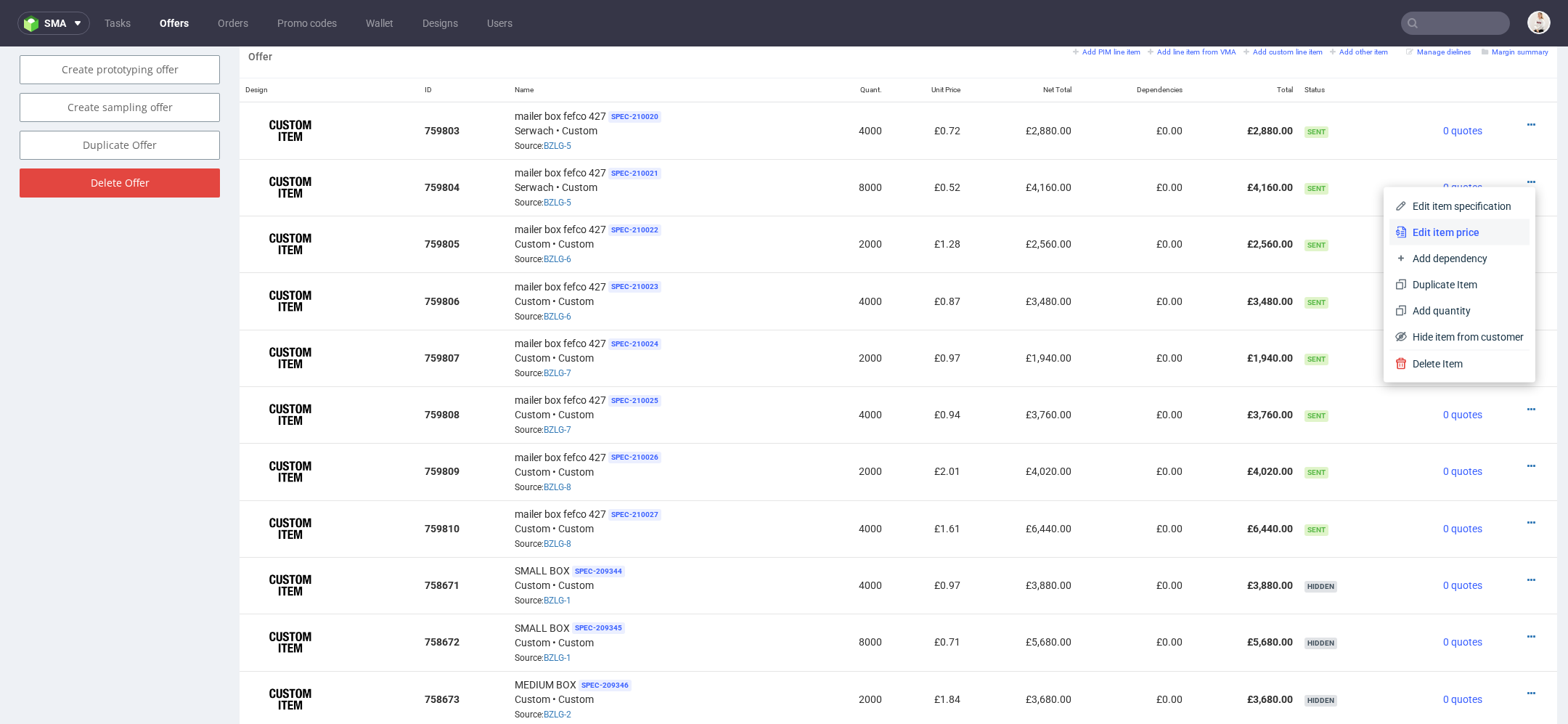
click at [1452, 229] on span "Edit item price" at bounding box center [1466, 232] width 117 height 14
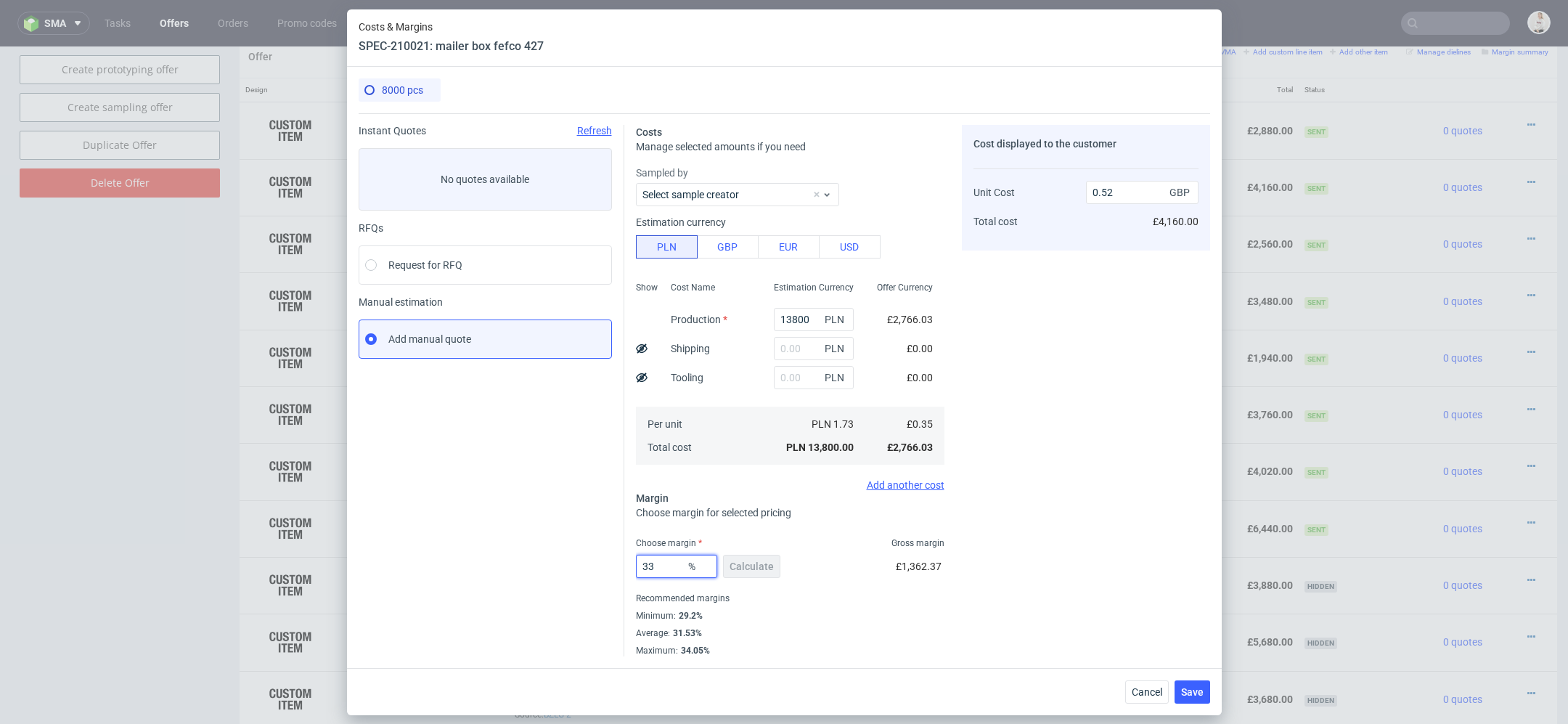
click at [674, 563] on input "33" at bounding box center [677, 566] width 81 height 24
type input "3"
type input "0"
type input "0.35"
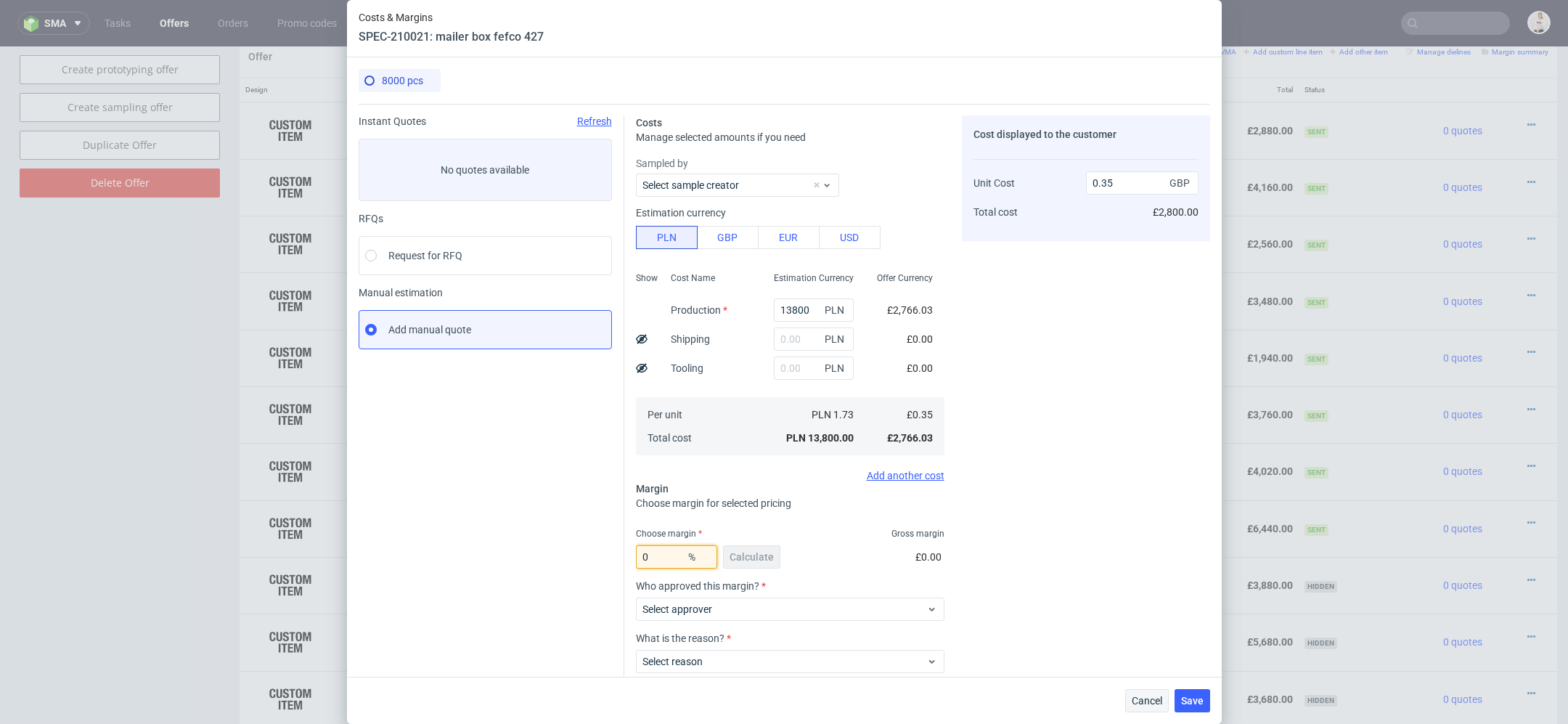
type input "0"
click at [1152, 697] on span "Cancel" at bounding box center [1147, 700] width 30 height 10
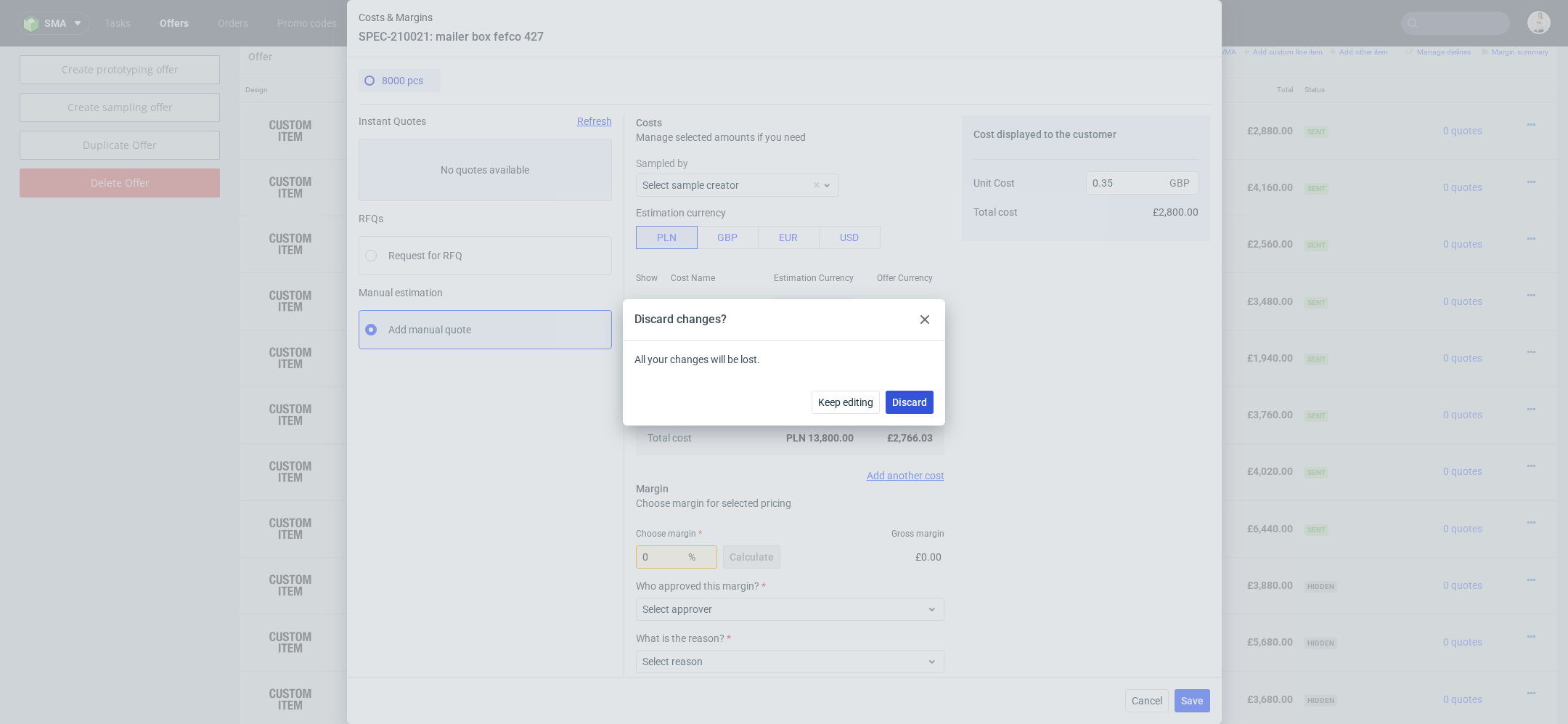
click at [912, 399] on span "Discard" at bounding box center [910, 402] width 35 height 10
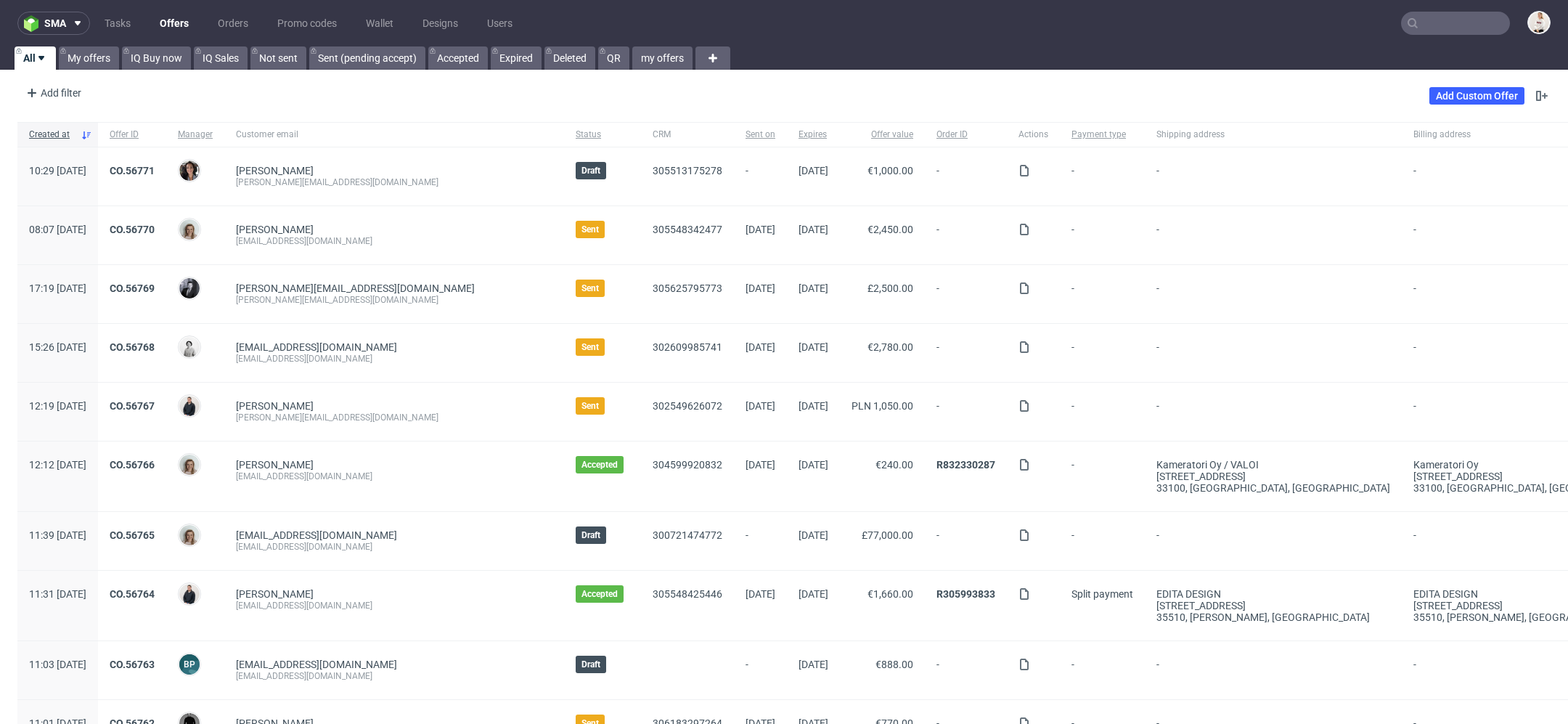
click at [1455, 14] on input "text" at bounding box center [1455, 23] width 109 height 24
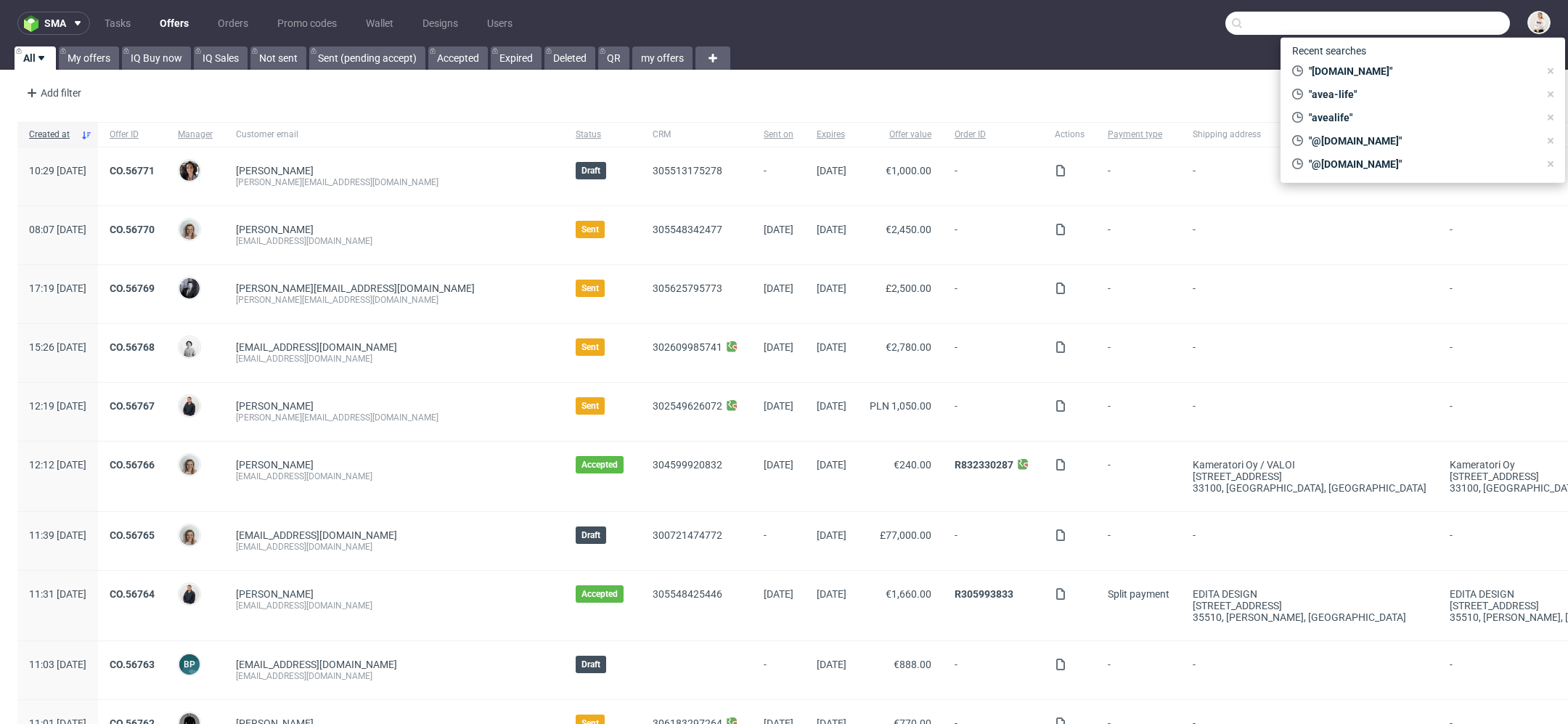
paste input "[PERSON_NAME][EMAIL_ADDRESS][DOMAIN_NAME]"
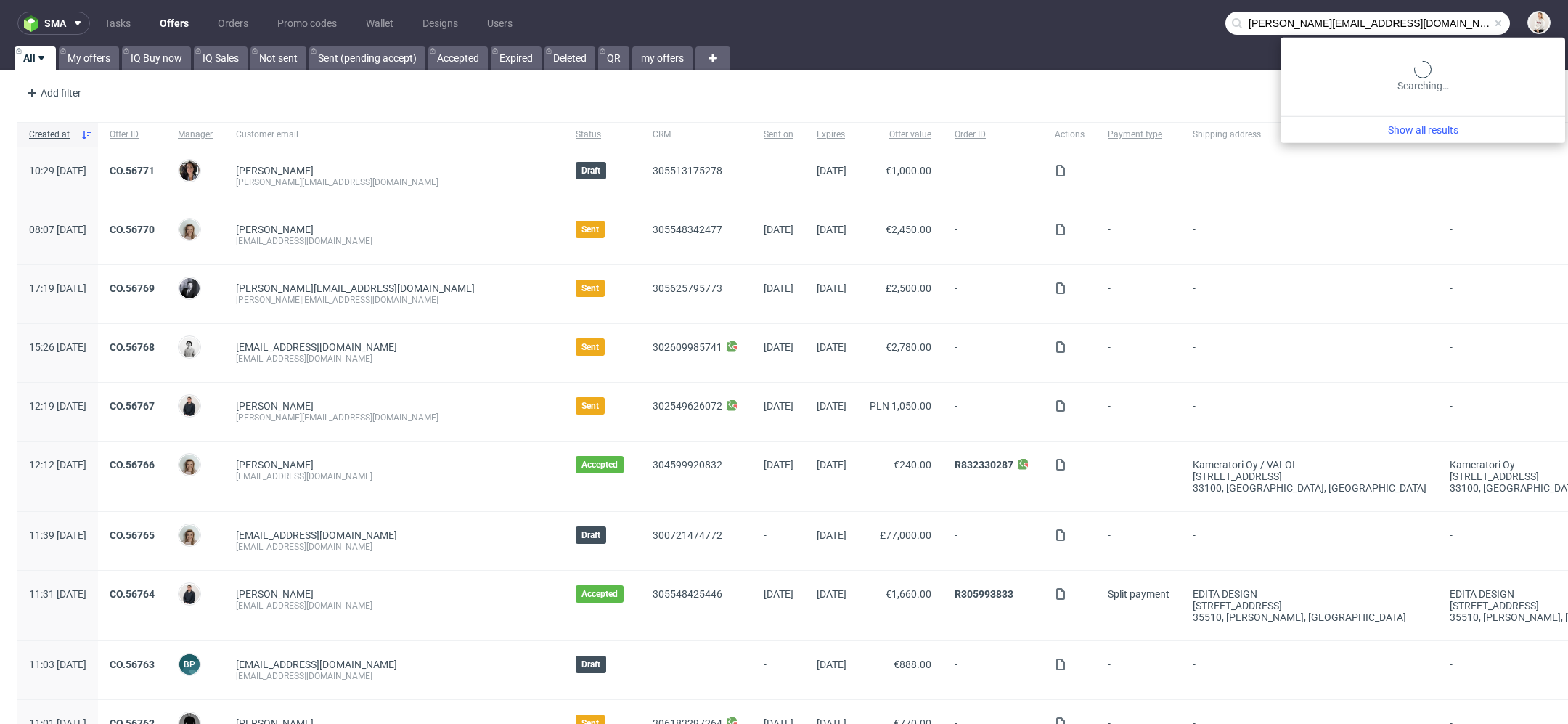
type input "[PERSON_NAME][EMAIL_ADDRESS][DOMAIN_NAME]"
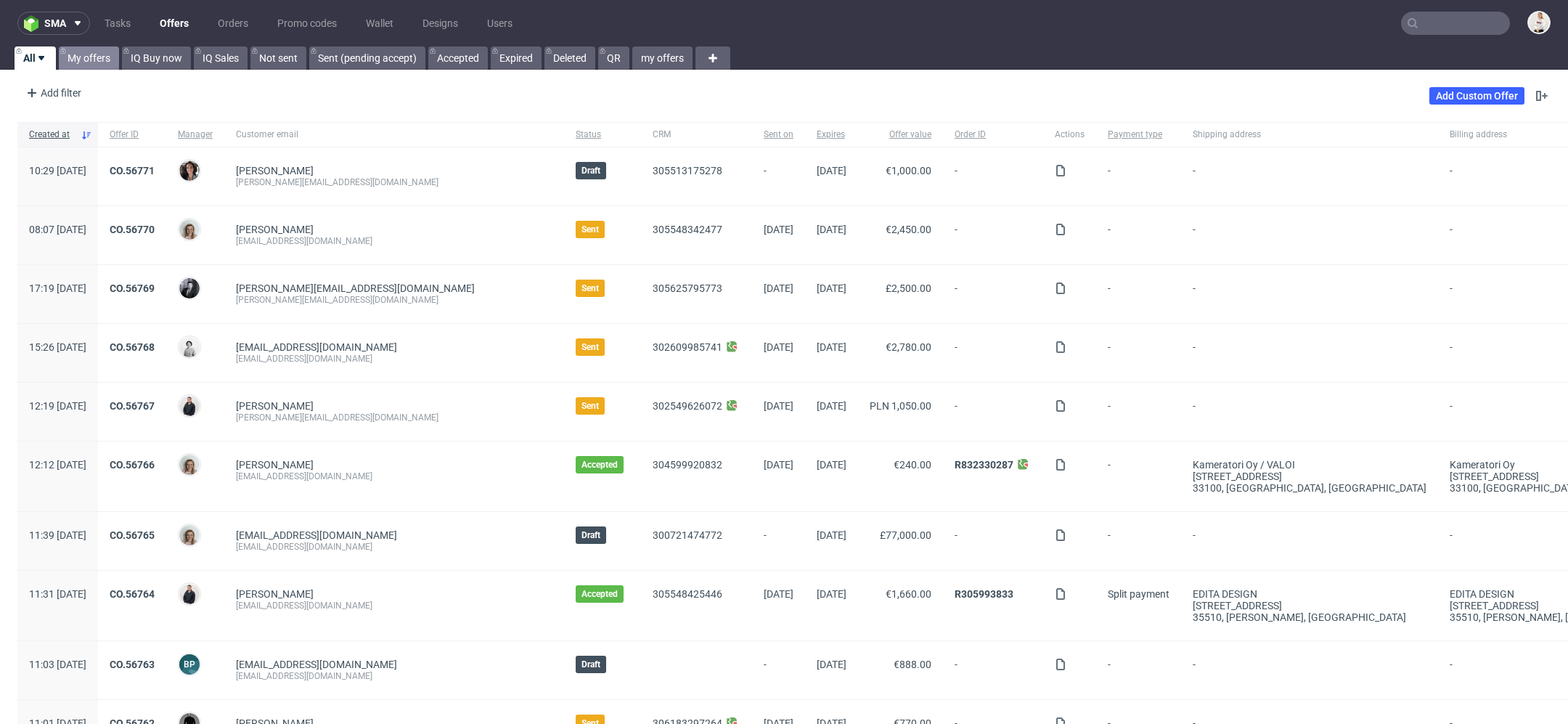
click at [103, 57] on link "My offers" at bounding box center [88, 58] width 60 height 24
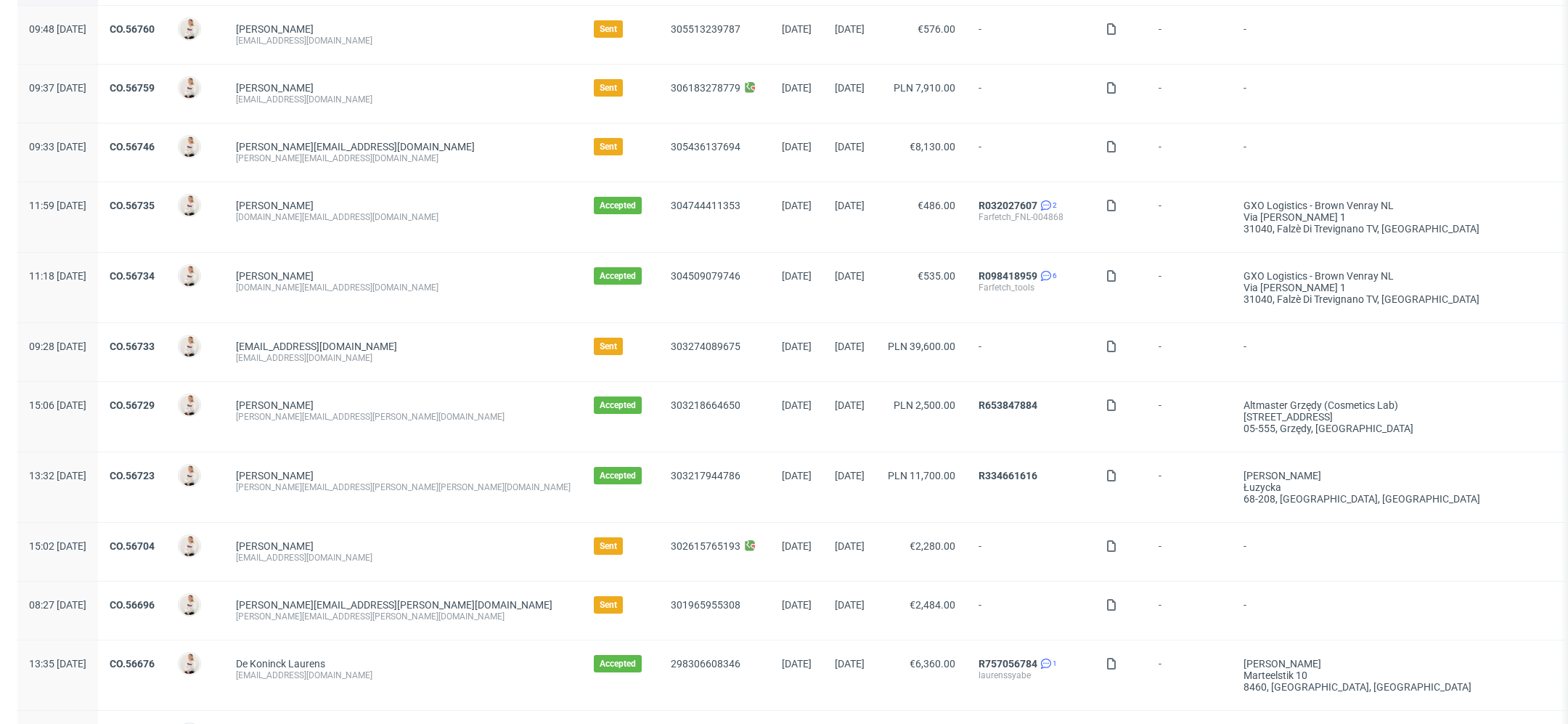
scroll to position [148, 0]
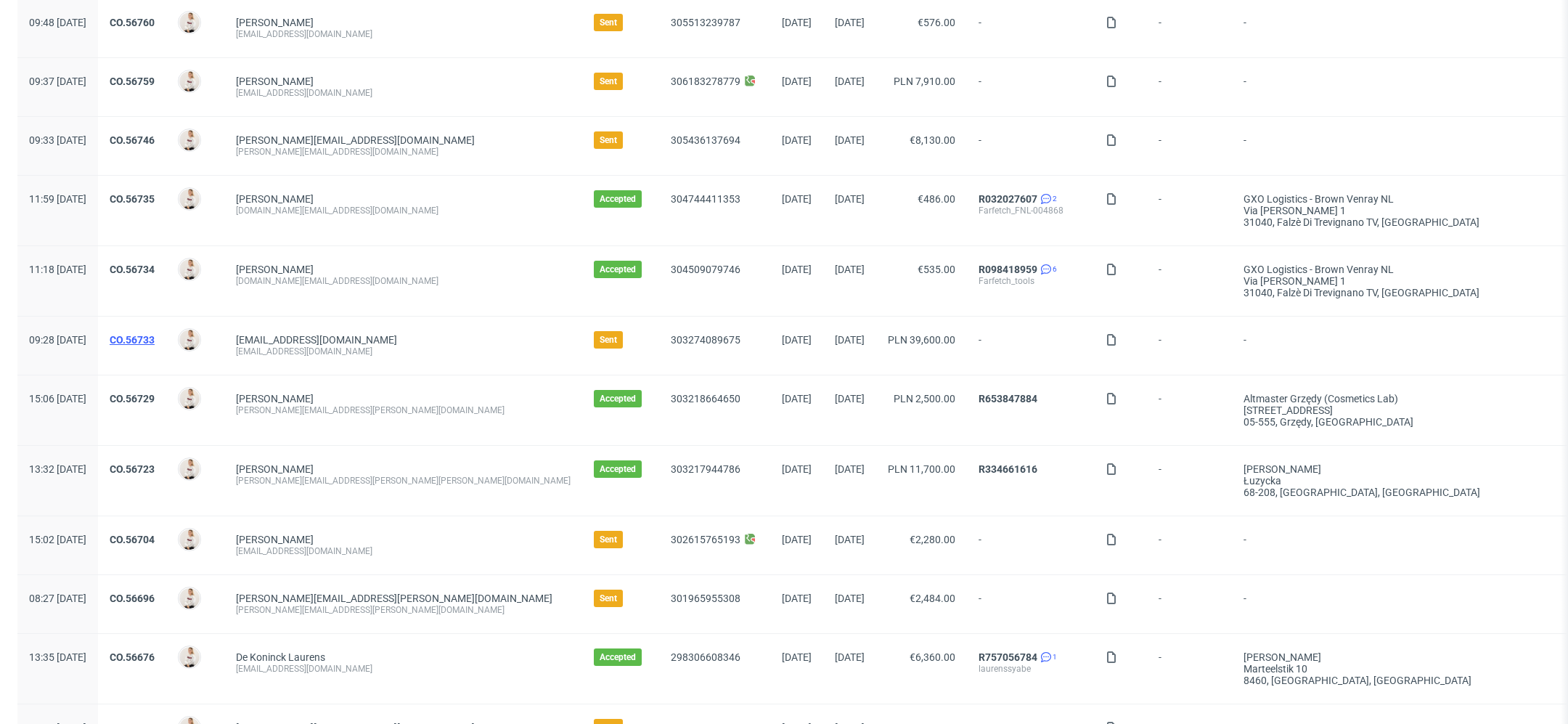
click at [155, 338] on link "CO.56733" at bounding box center [132, 340] width 45 height 11
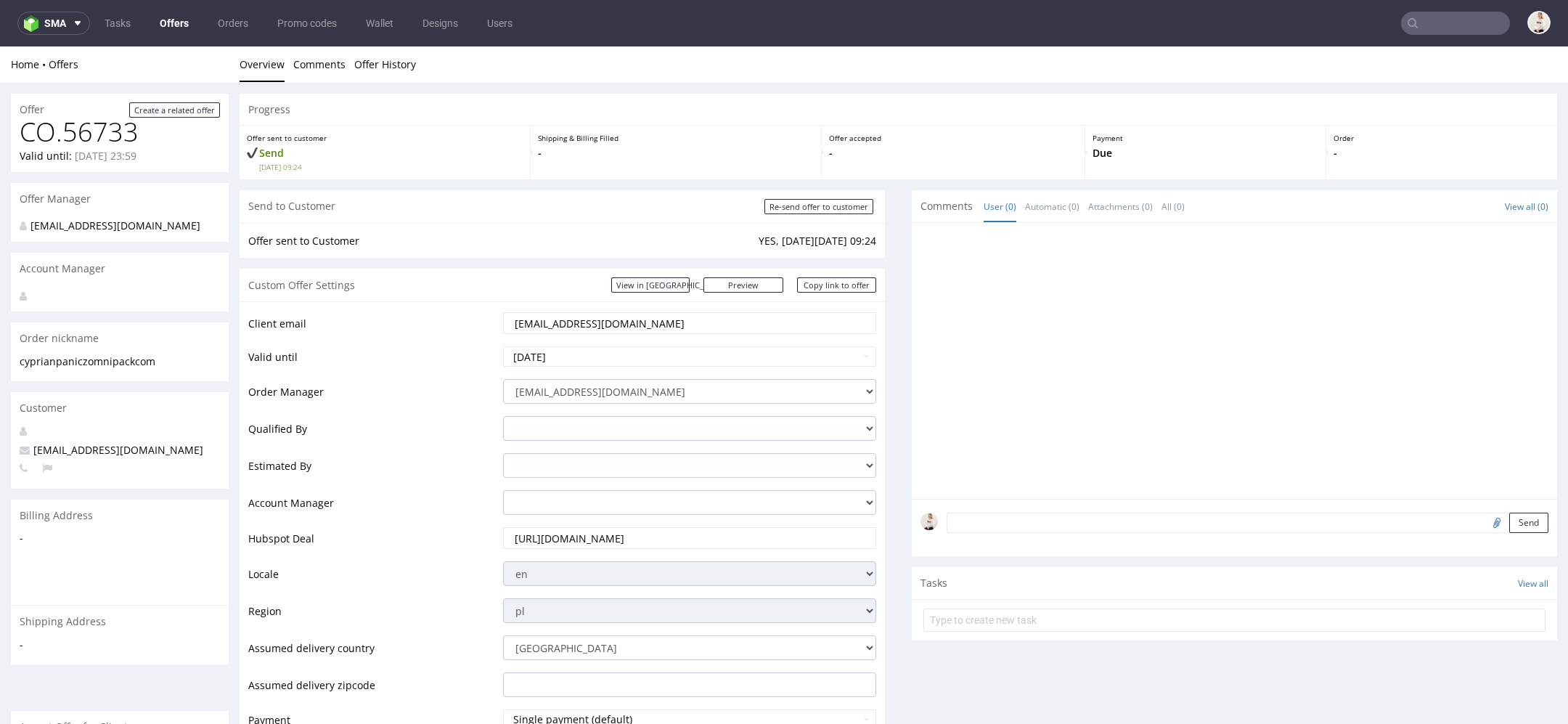
drag, startPoint x: 675, startPoint y: 322, endPoint x: 355, endPoint y: 315, distance: 320.1
click at [362, 315] on tr "Client email [EMAIL_ADDRESS][DOMAIN_NAME]" at bounding box center [562, 327] width 628 height 34
click at [1427, 25] on input "text" at bounding box center [1455, 23] width 109 height 24
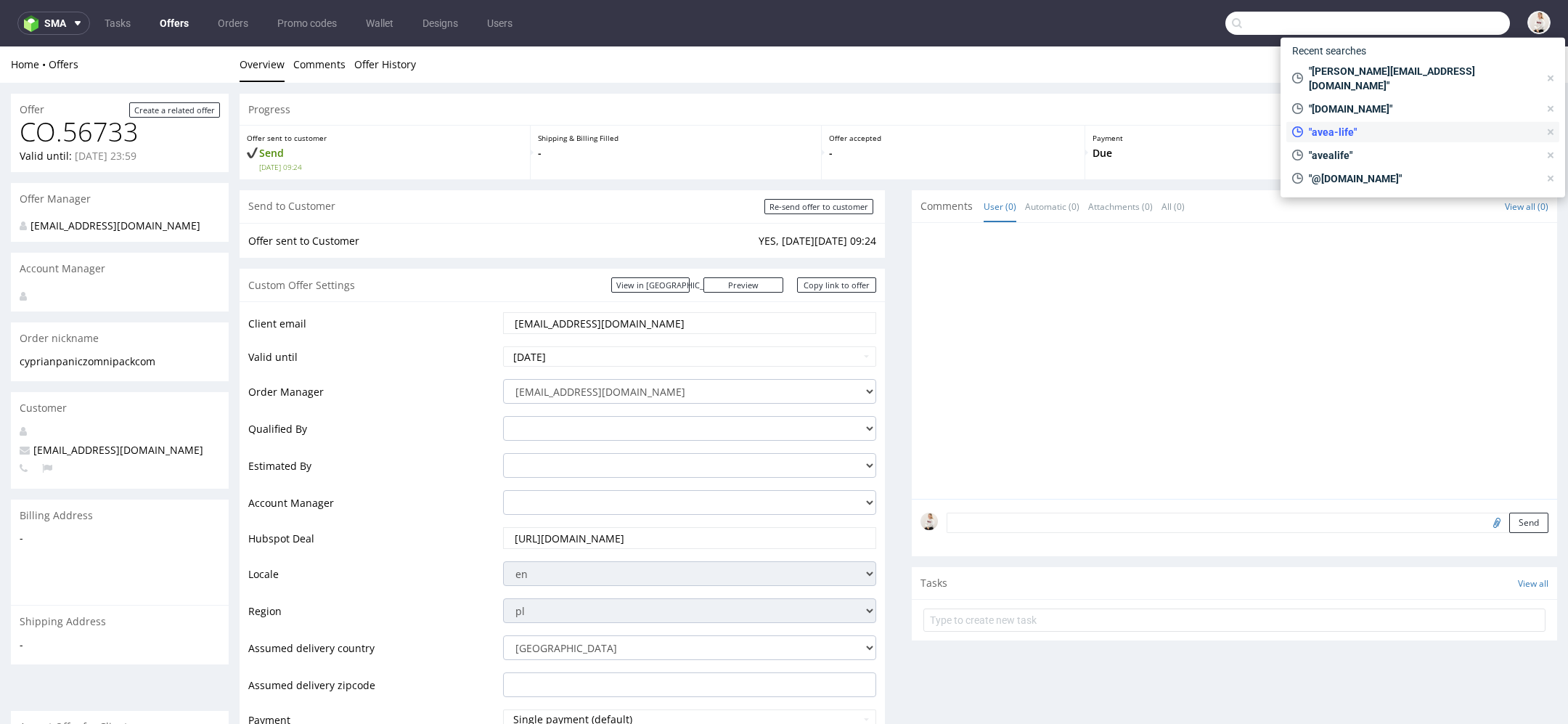
click at [1399, 125] on span ""avea-life"" at bounding box center [1421, 132] width 236 height 14
type input "avea-life"
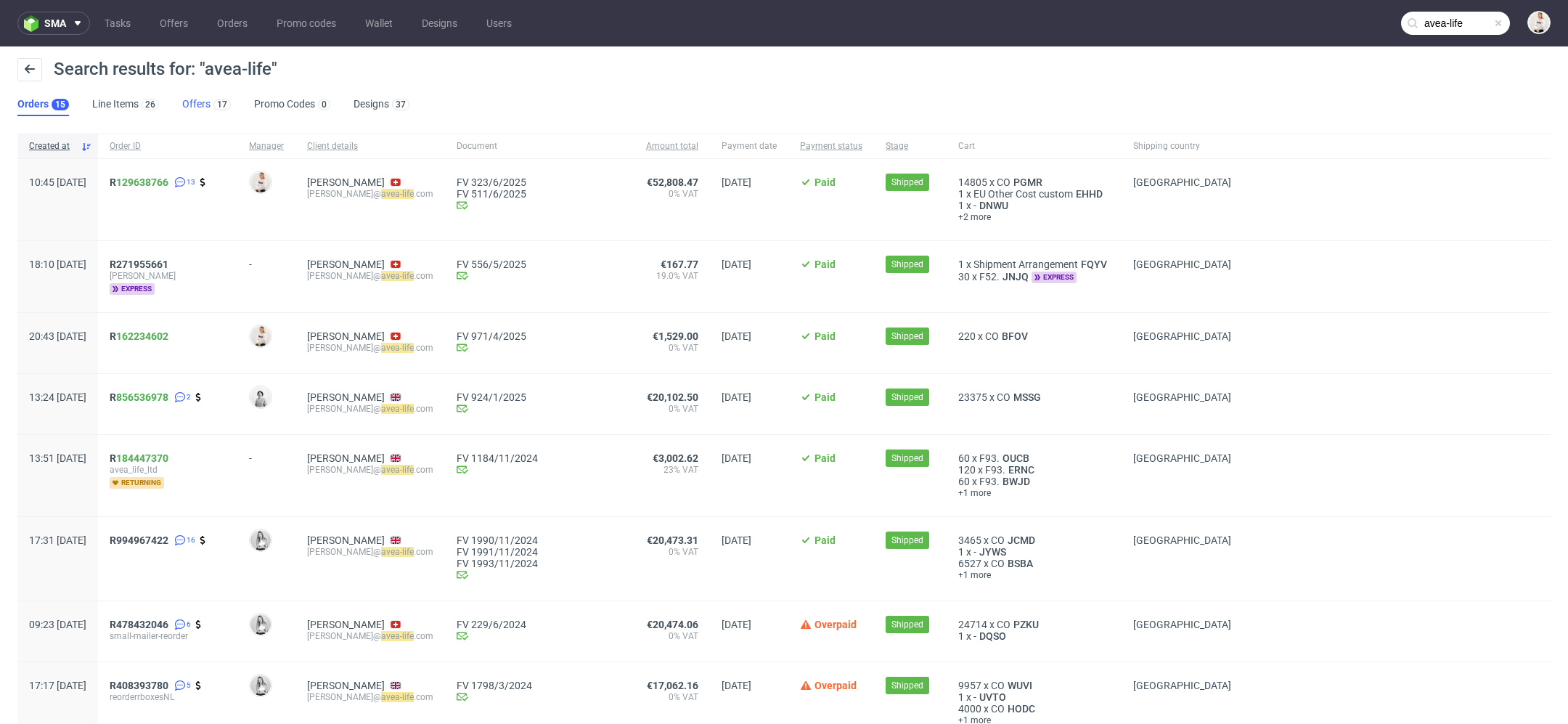
click at [208, 108] on link "Offers 17" at bounding box center [206, 104] width 49 height 24
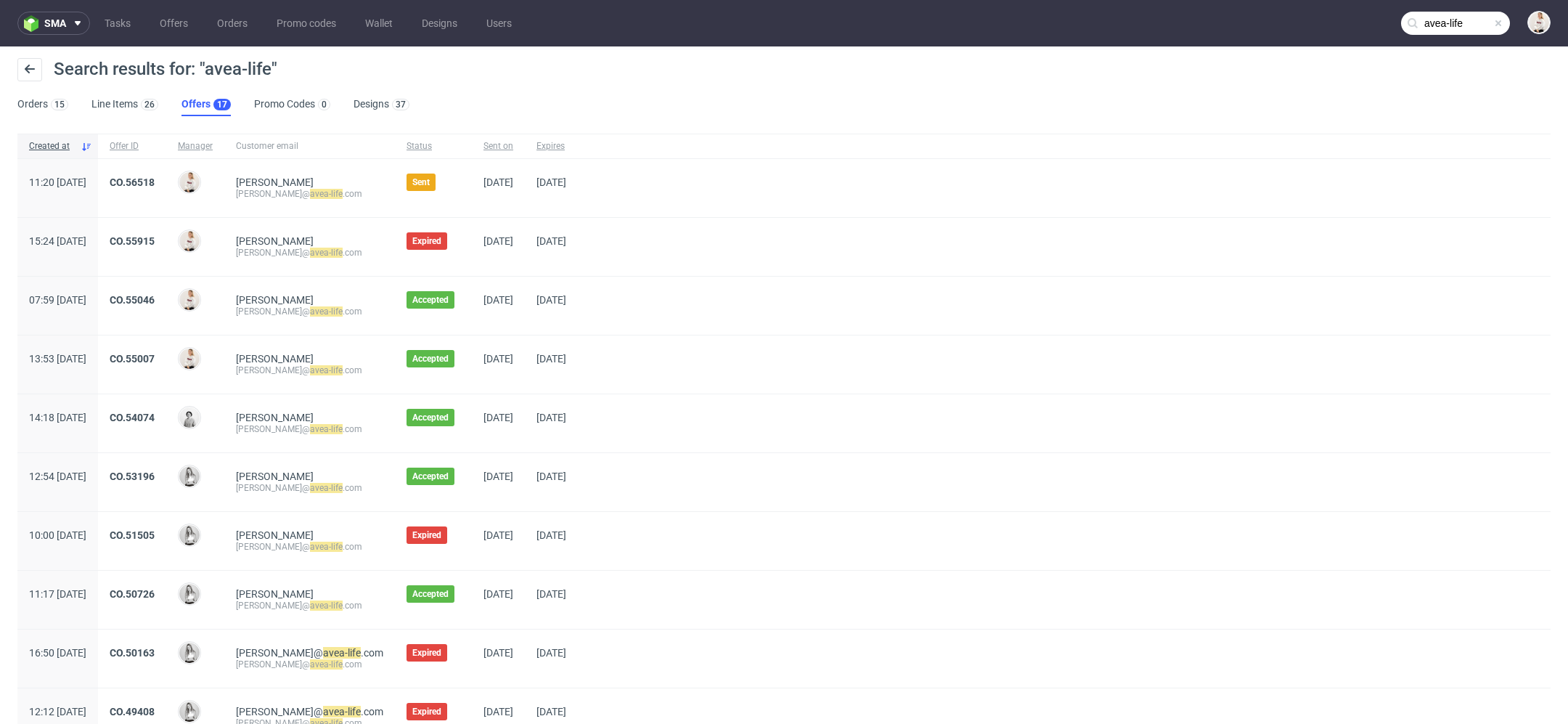
click at [155, 307] on span "CO.55046" at bounding box center [132, 305] width 45 height 24
click at [155, 299] on link "CO.55046" at bounding box center [132, 299] width 45 height 11
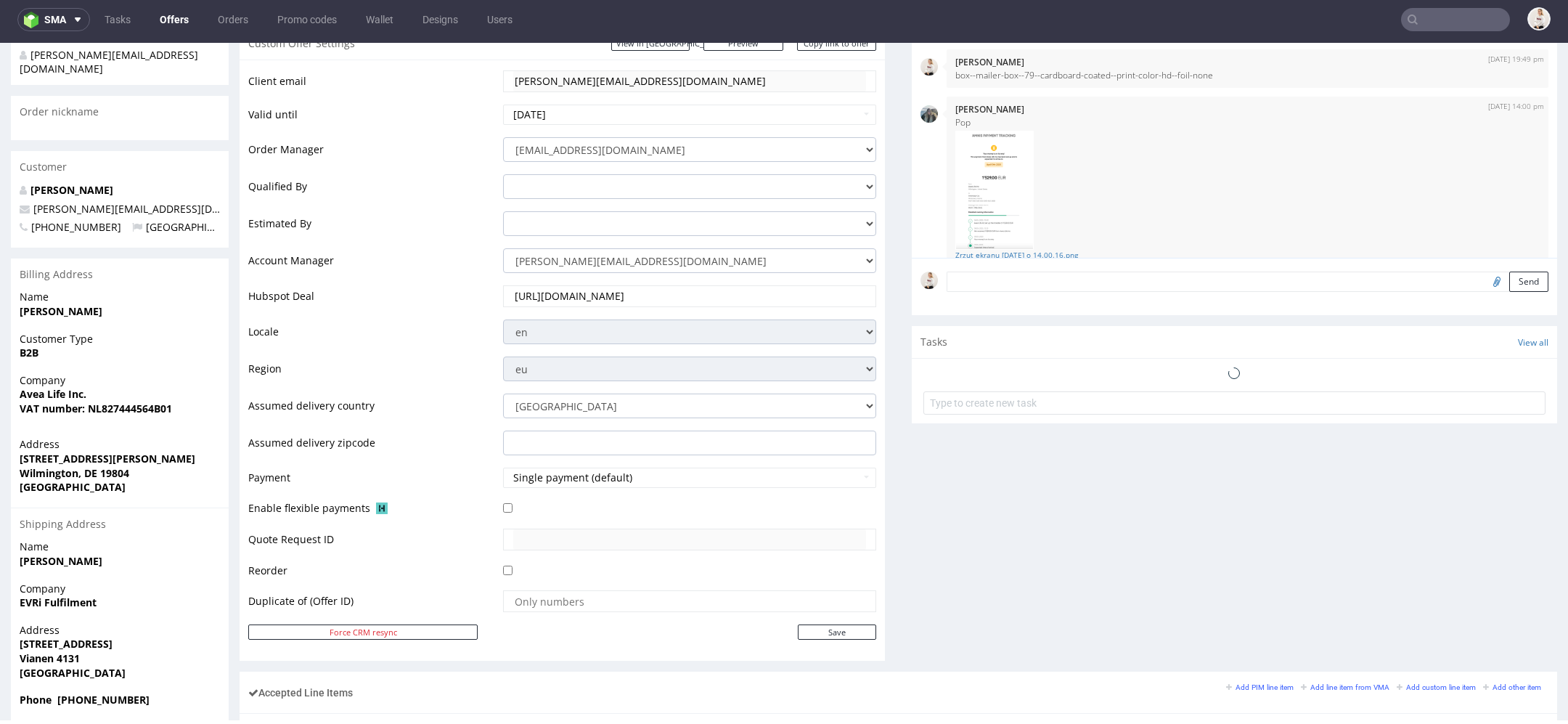
scroll to position [19, 0]
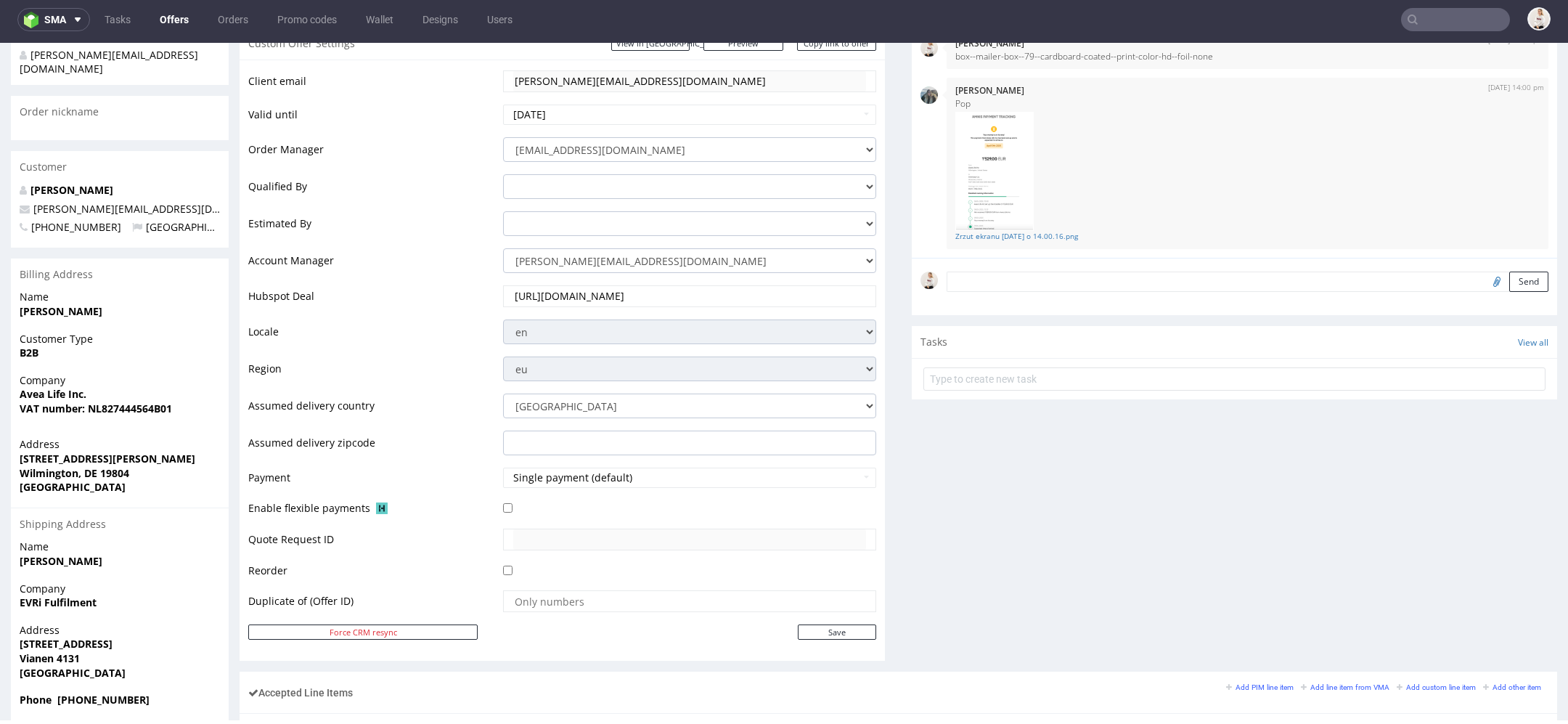
type input "avea-life"
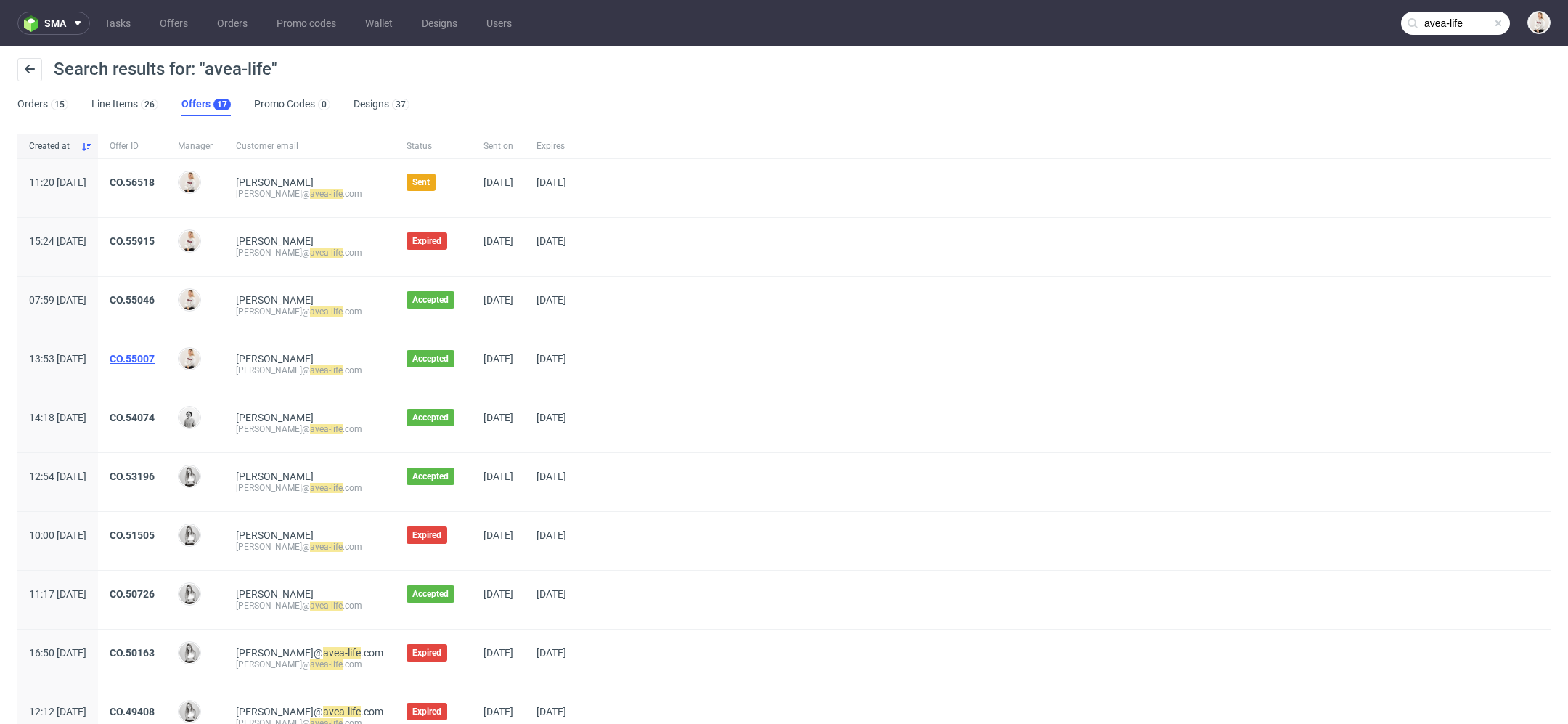
click at [155, 356] on link "CO.55007" at bounding box center [132, 359] width 45 height 11
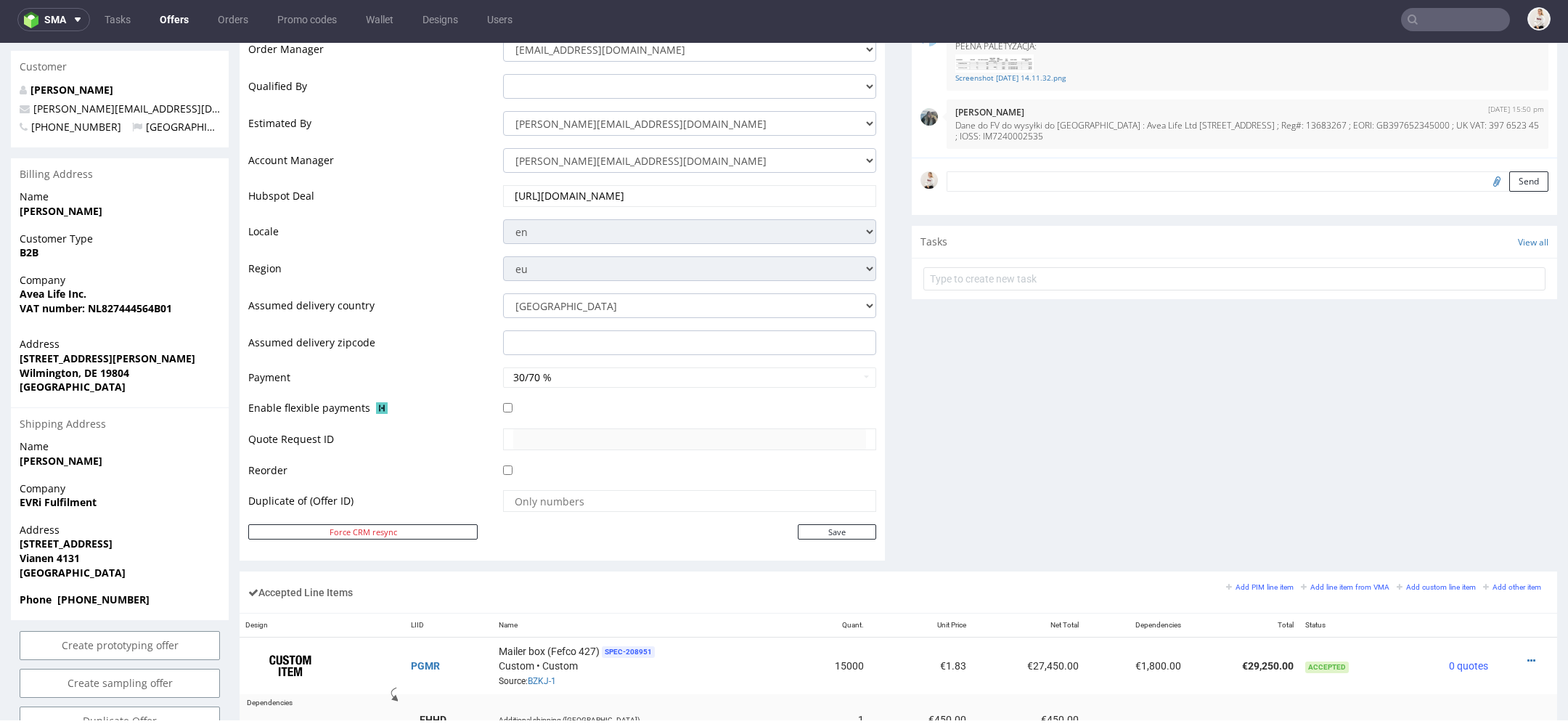
scroll to position [386, 0]
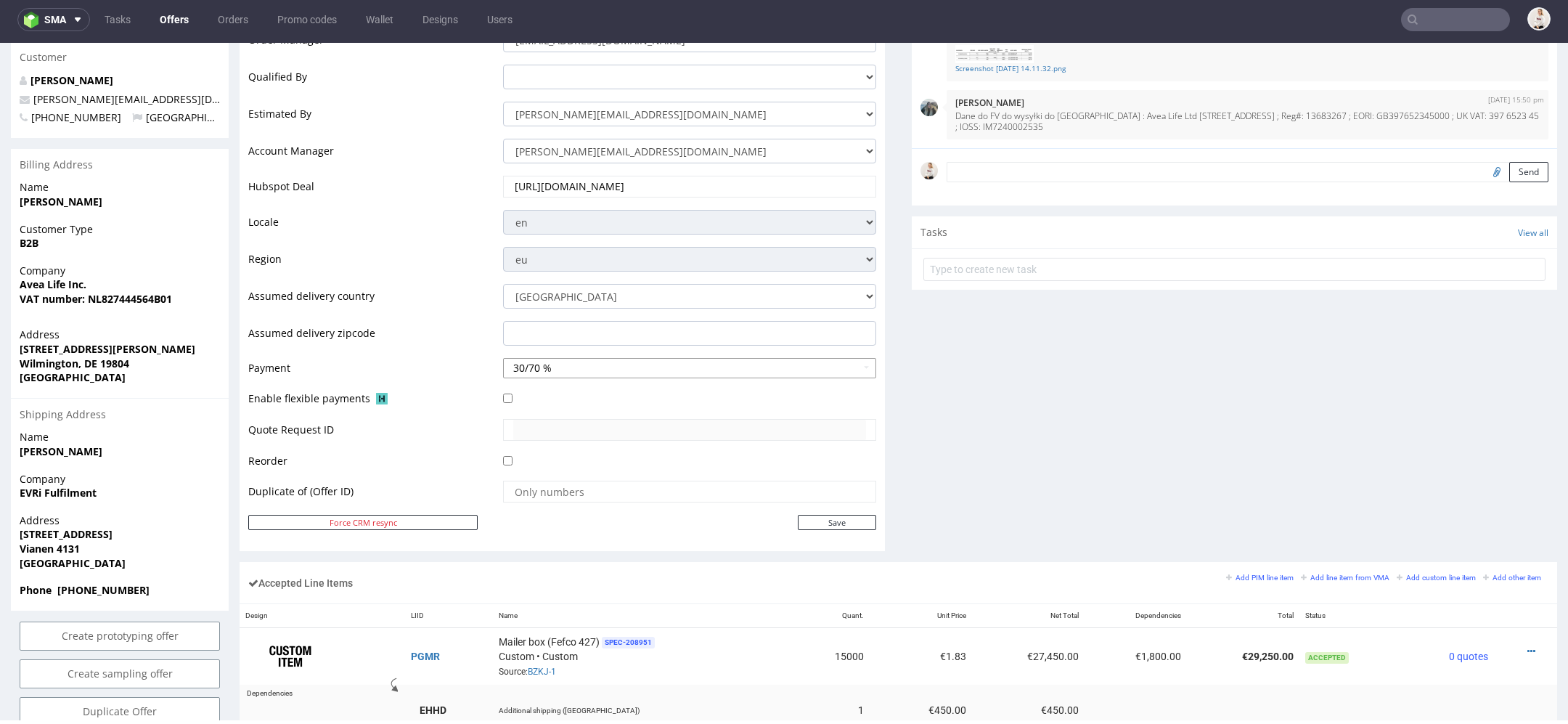
click at [630, 365] on button "30/70 %" at bounding box center [690, 368] width 373 height 21
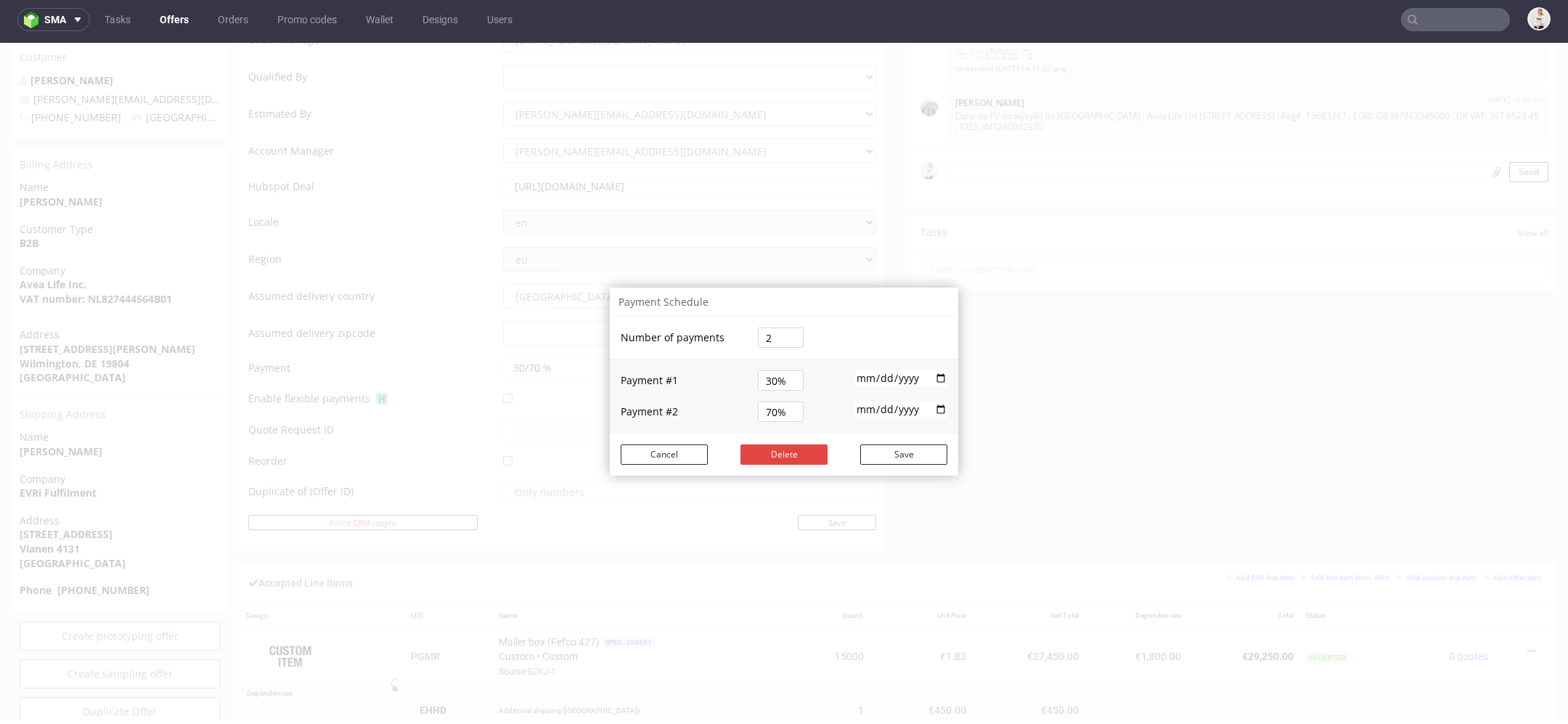
click at [523, 266] on div "Payment Schedule Number of payments 2 Payment # 1 30% 2025-05-14 Payment # 2 70…" at bounding box center [784, 381] width 1568 height 678
click at [646, 456] on button "Cancel" at bounding box center [664, 454] width 87 height 21
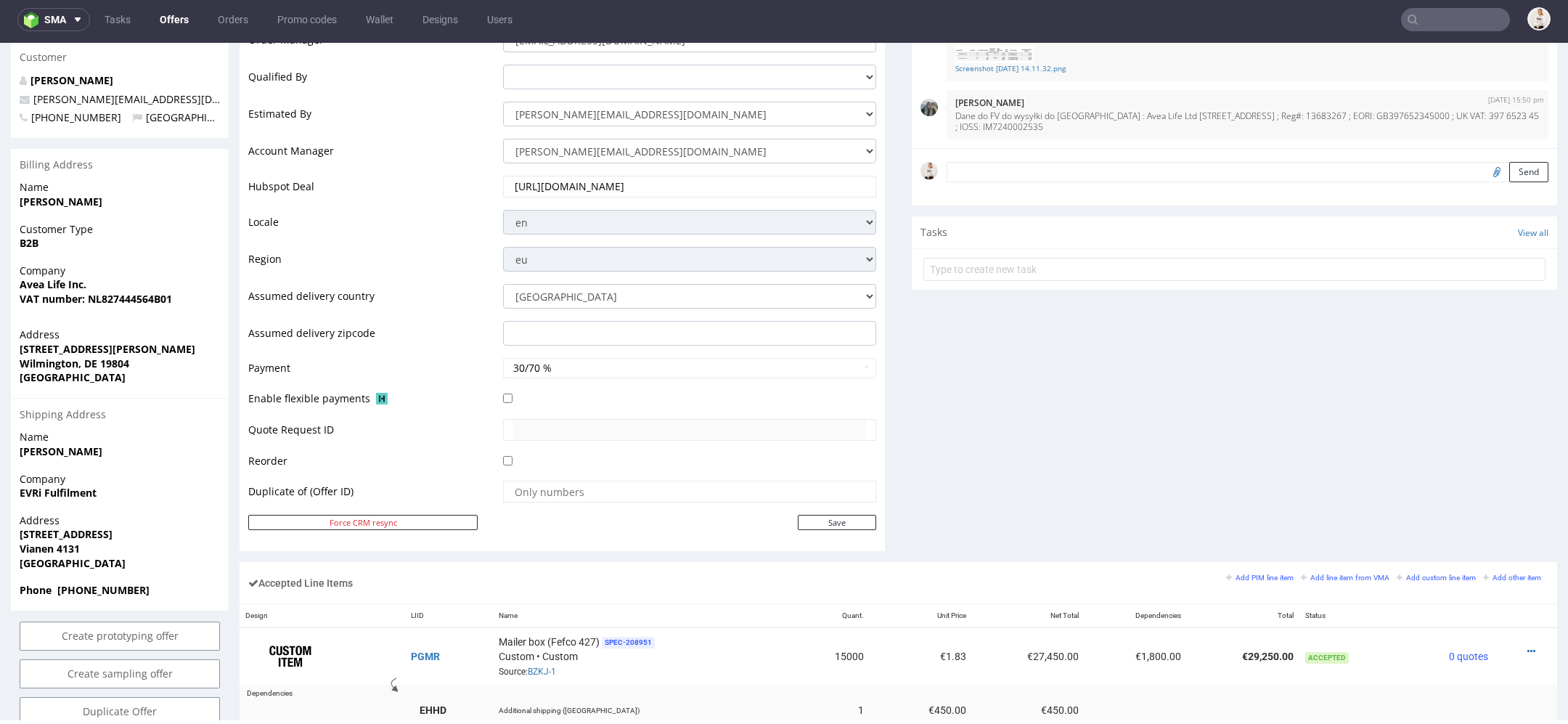
type input "avea-life"
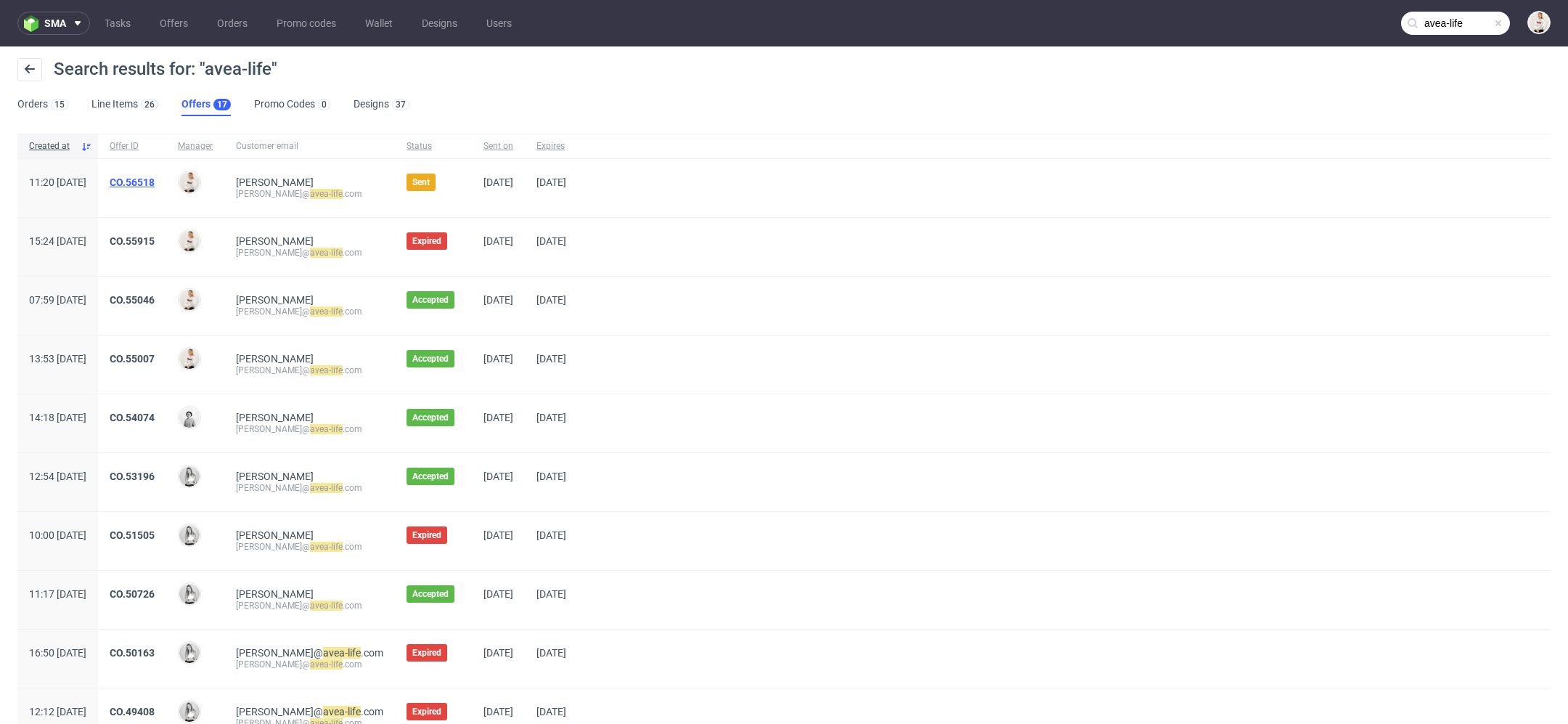
click at [155, 184] on link "CO.56518" at bounding box center [132, 182] width 45 height 11
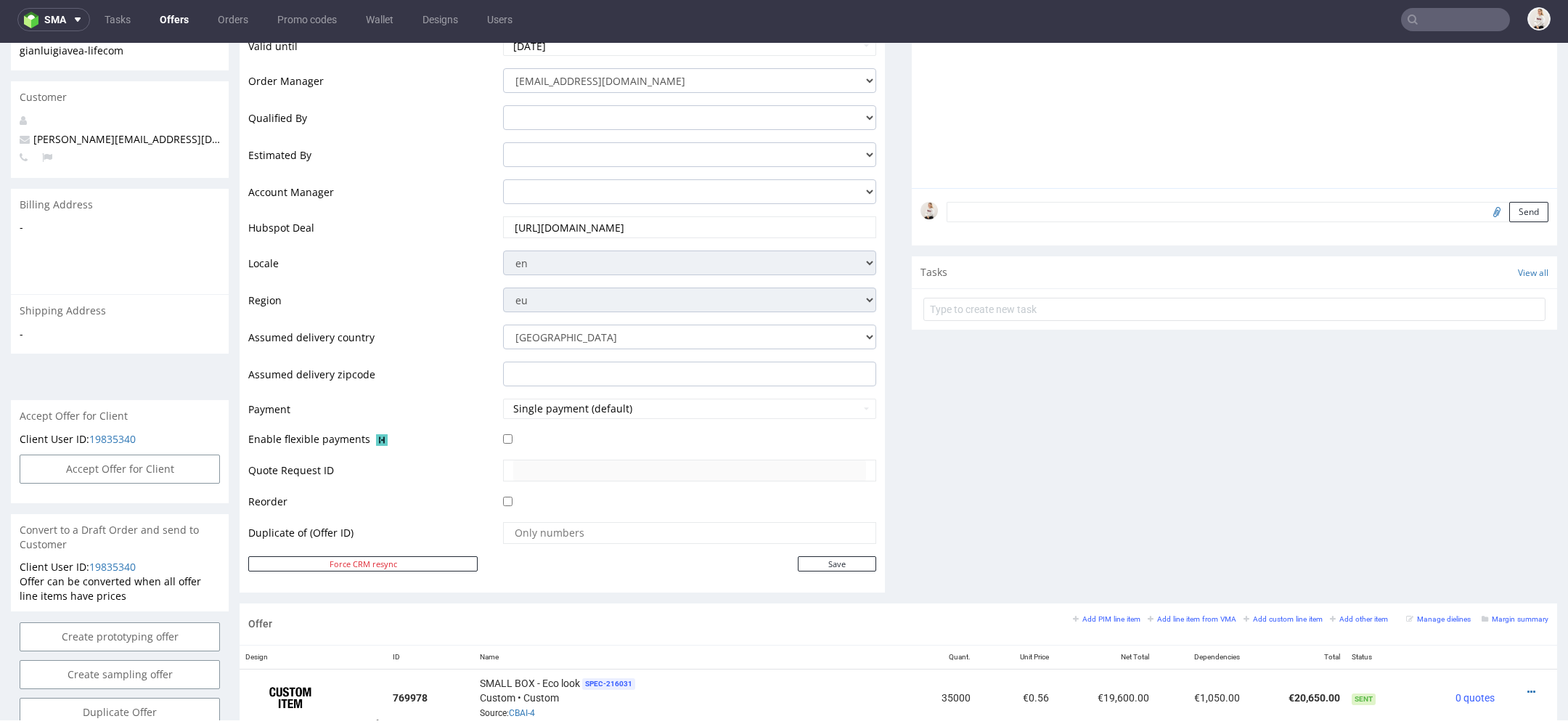
scroll to position [285, 0]
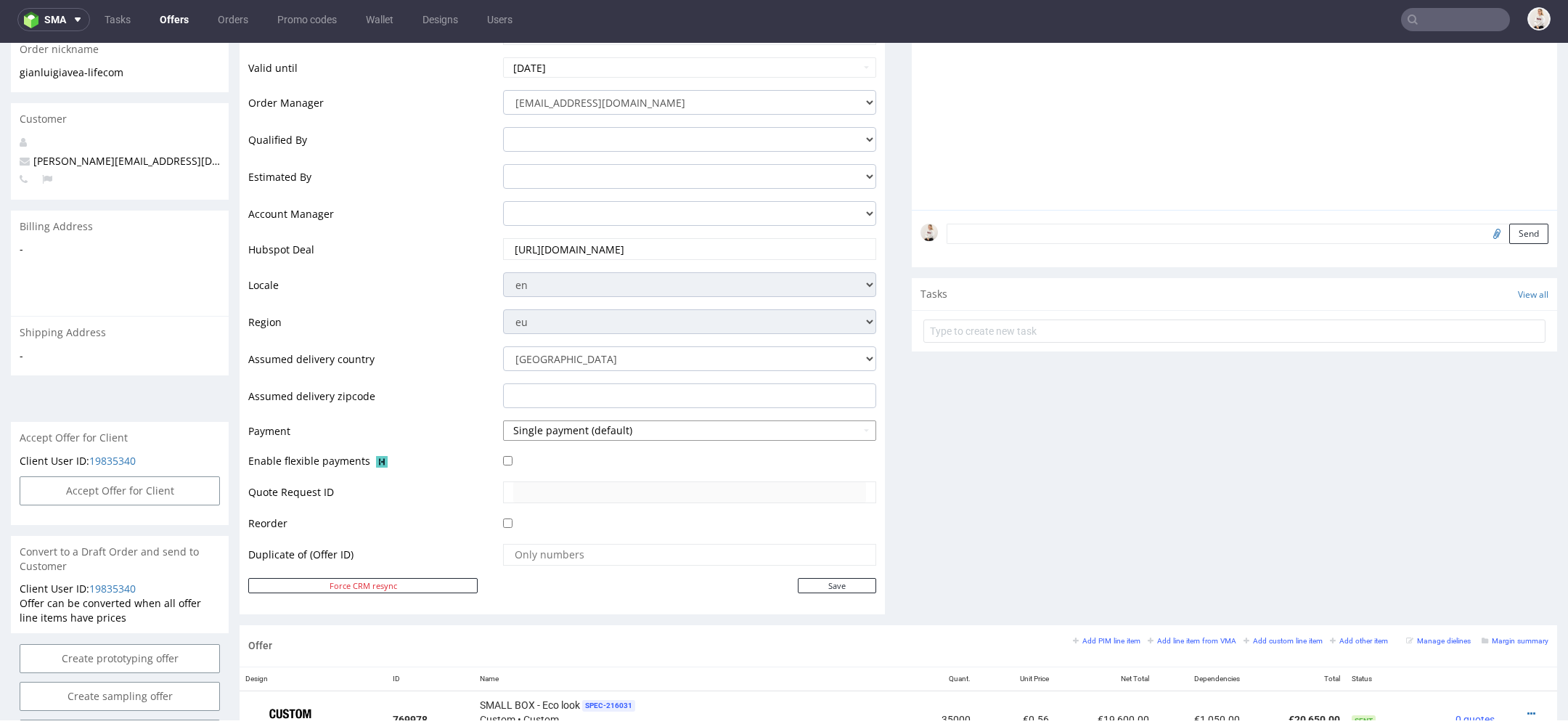
click at [623, 425] on button "Single payment (default)" at bounding box center [690, 430] width 373 height 21
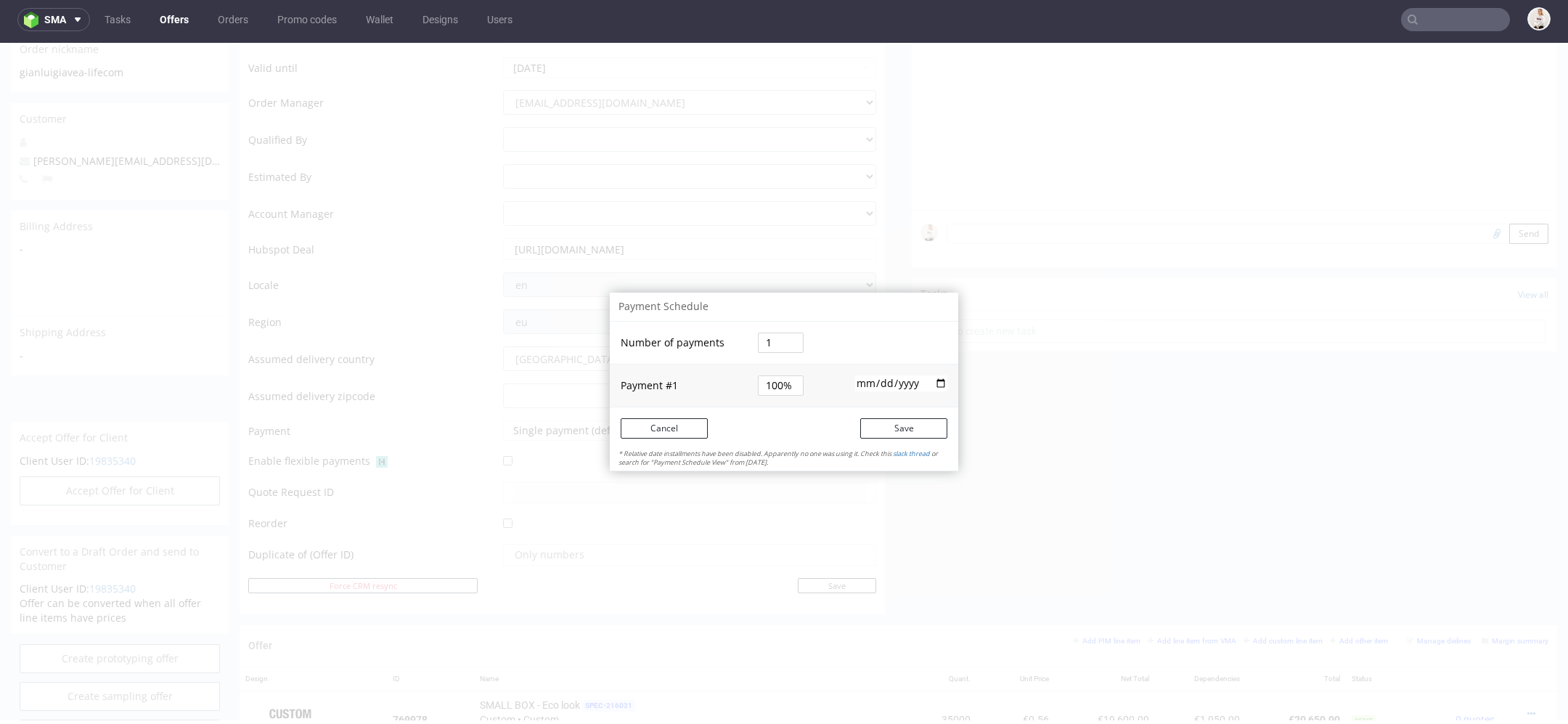
click at [767, 390] on input "100%" at bounding box center [781, 385] width 46 height 21
type input "30%"
drag, startPoint x: 774, startPoint y: 346, endPoint x: 658, endPoint y: 346, distance: 116.0
click at [658, 346] on tr "Number of payments 1" at bounding box center [784, 343] width 349 height 43
type input "2"
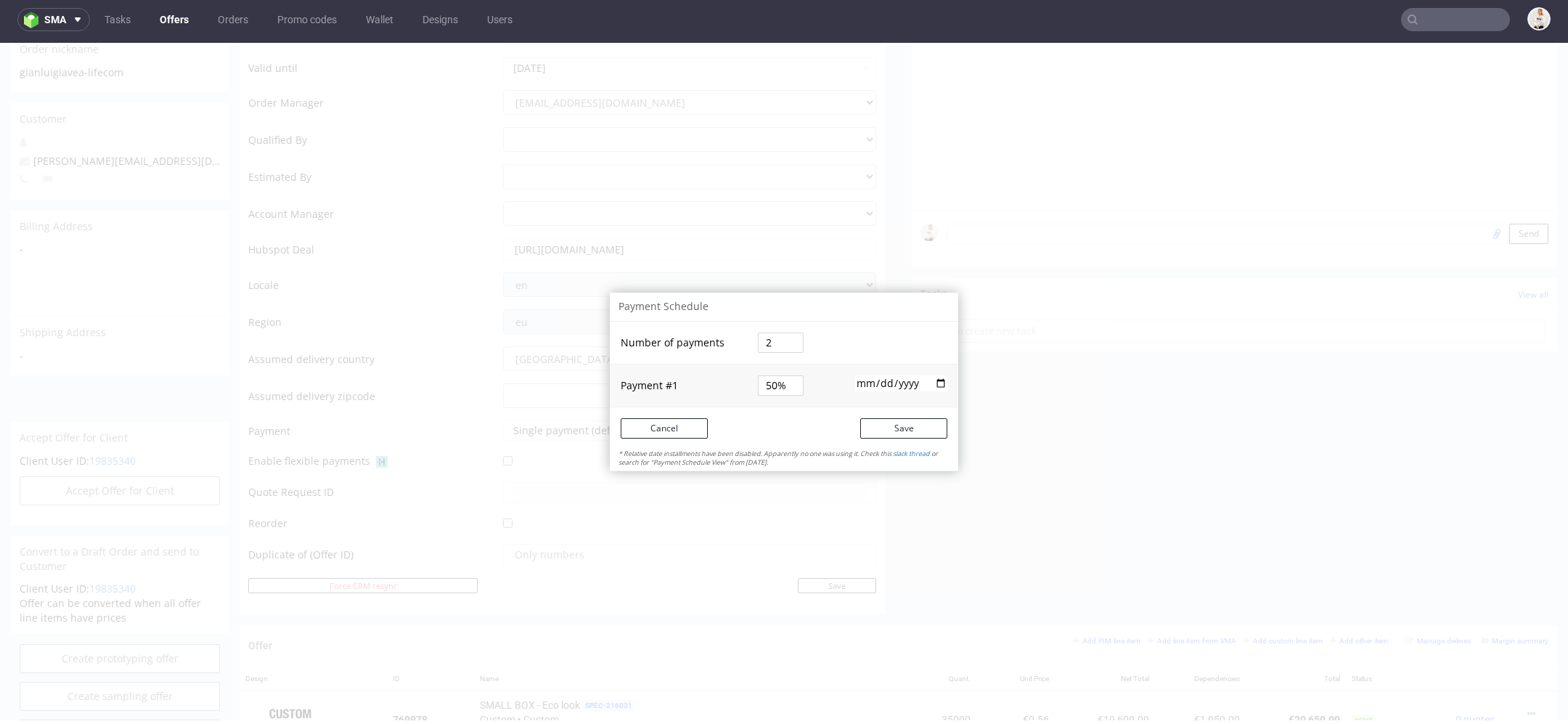
click at [873, 352] on tbody "Number of payments 2 Payment # 1 50% 2025-09-12" at bounding box center [784, 365] width 349 height 85
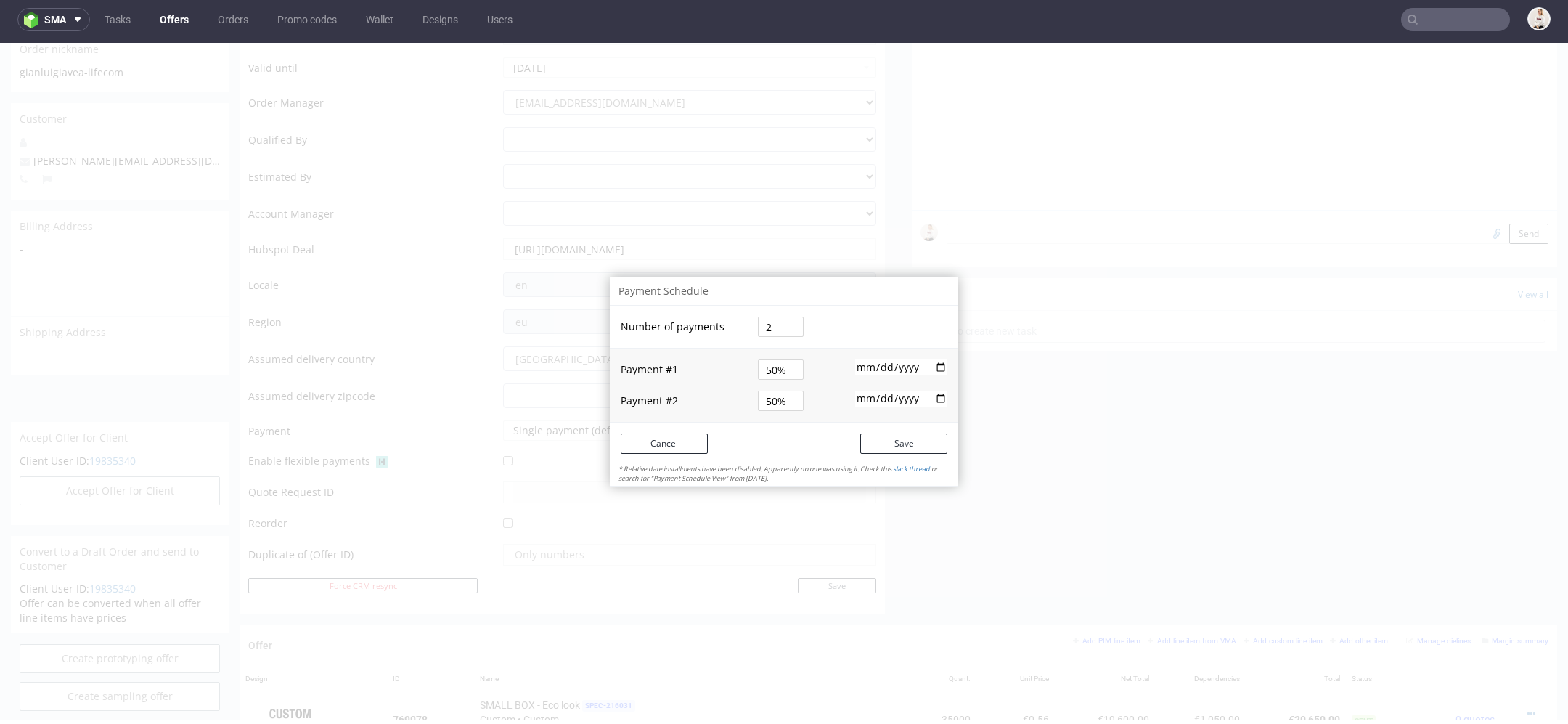
click at [760, 372] on input "50%" at bounding box center [781, 369] width 46 height 21
type input "0%"
type input "30%"
type input "70%"
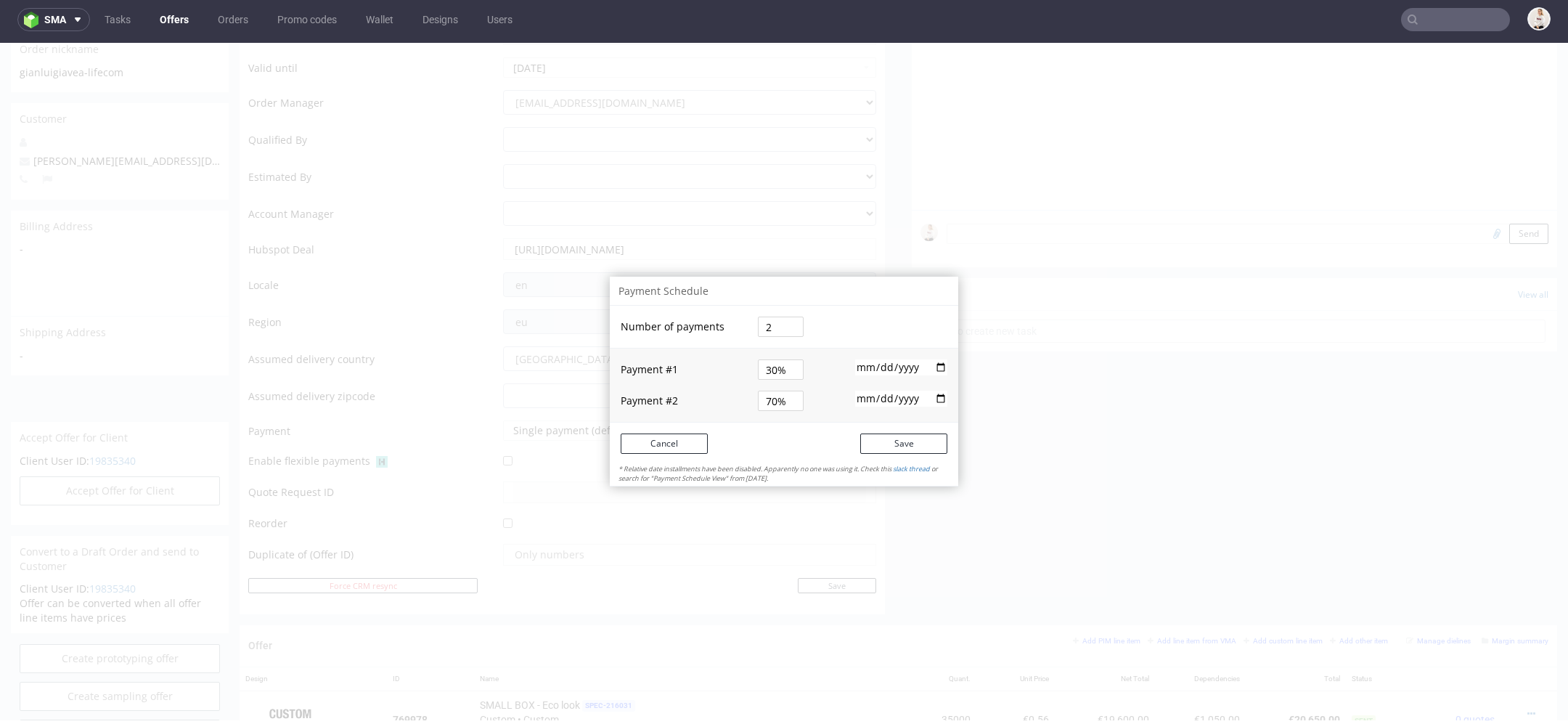
click at [760, 398] on input "70%" at bounding box center [781, 400] width 46 height 21
click at [872, 397] on input "date" at bounding box center [901, 398] width 92 height 16
click at [929, 397] on input "date" at bounding box center [901, 398] width 92 height 16
type input "2025-10-12"
click at [916, 443] on button "Save" at bounding box center [904, 443] width 87 height 21
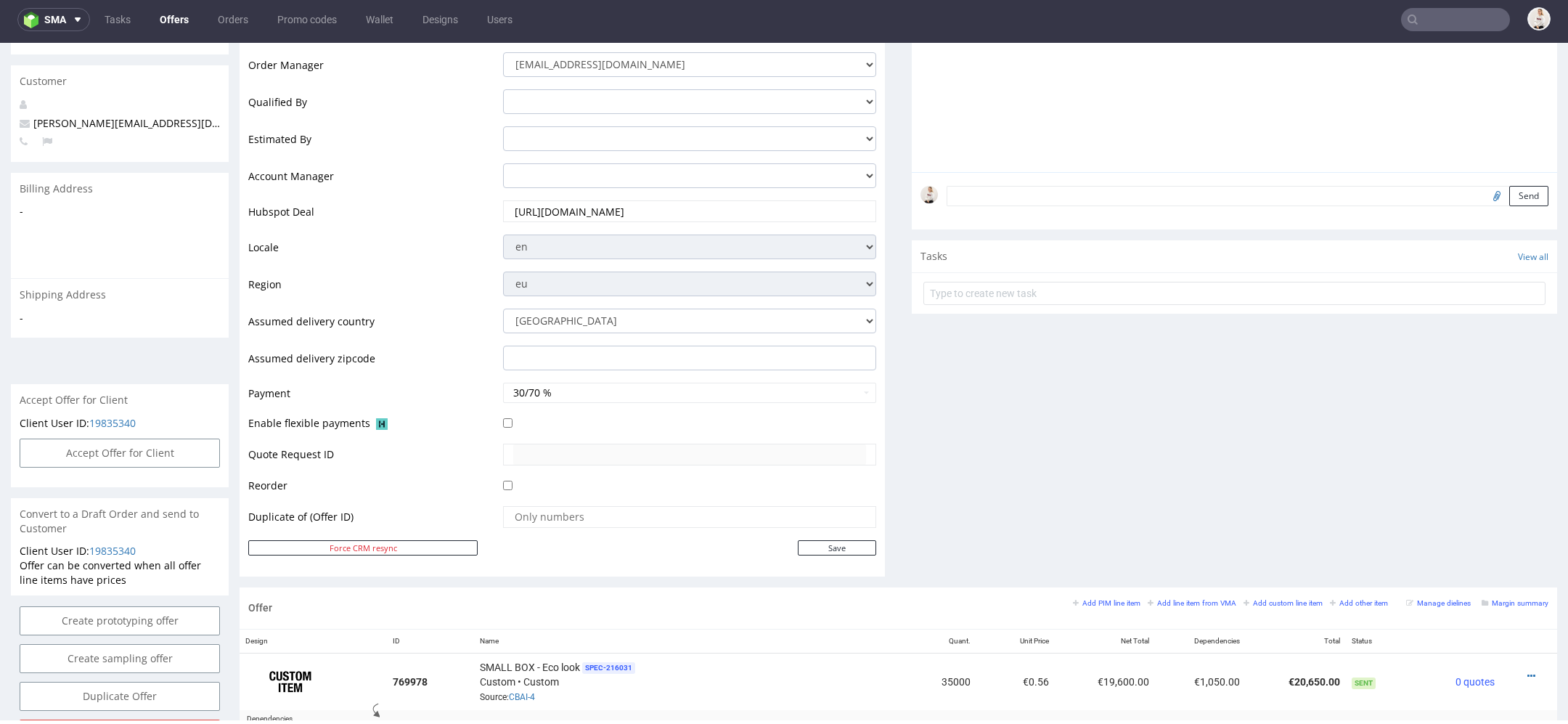
scroll to position [303, 0]
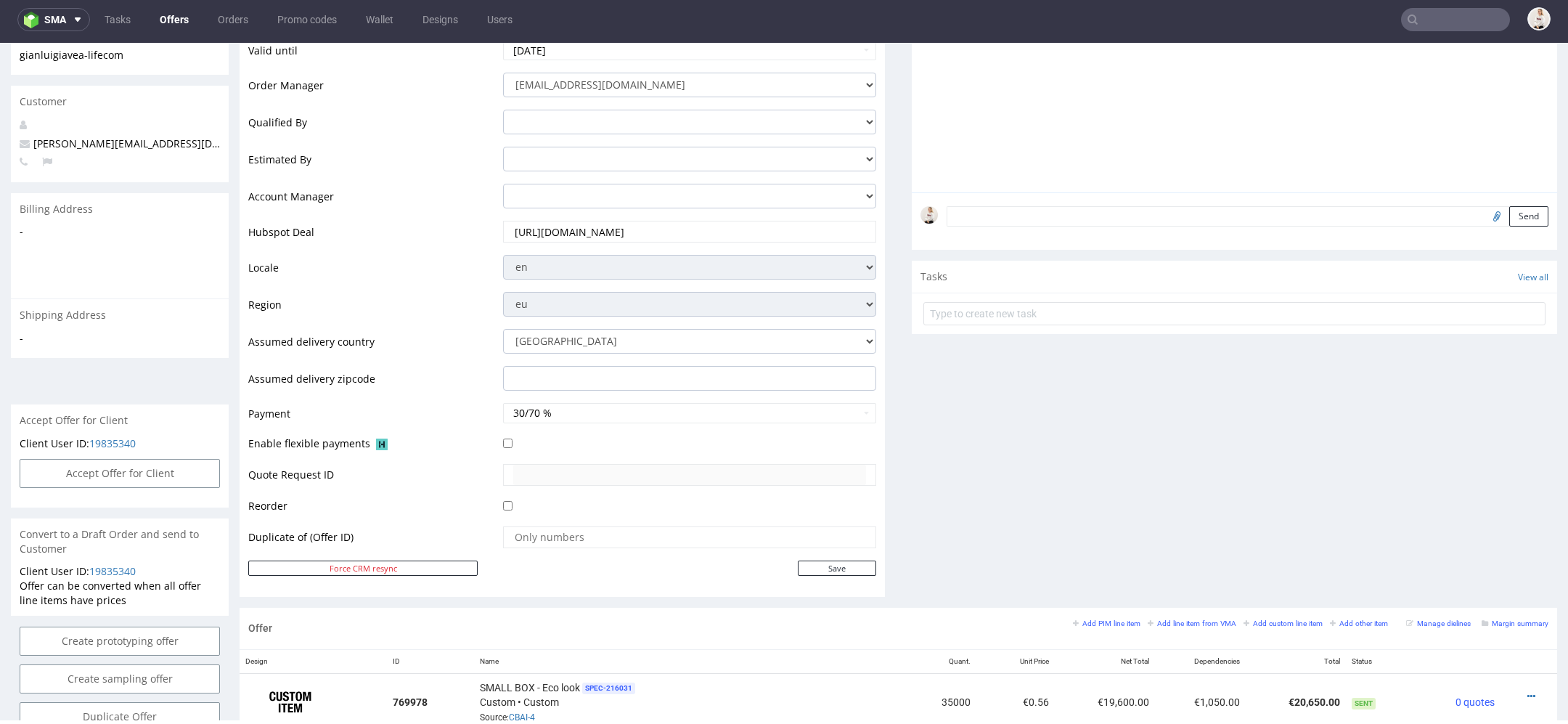
click at [916, 443] on div "Comments User (0) Automatic (0) Attachments (0) All (0) View all (0) Send Tasks…" at bounding box center [1235, 245] width 645 height 724
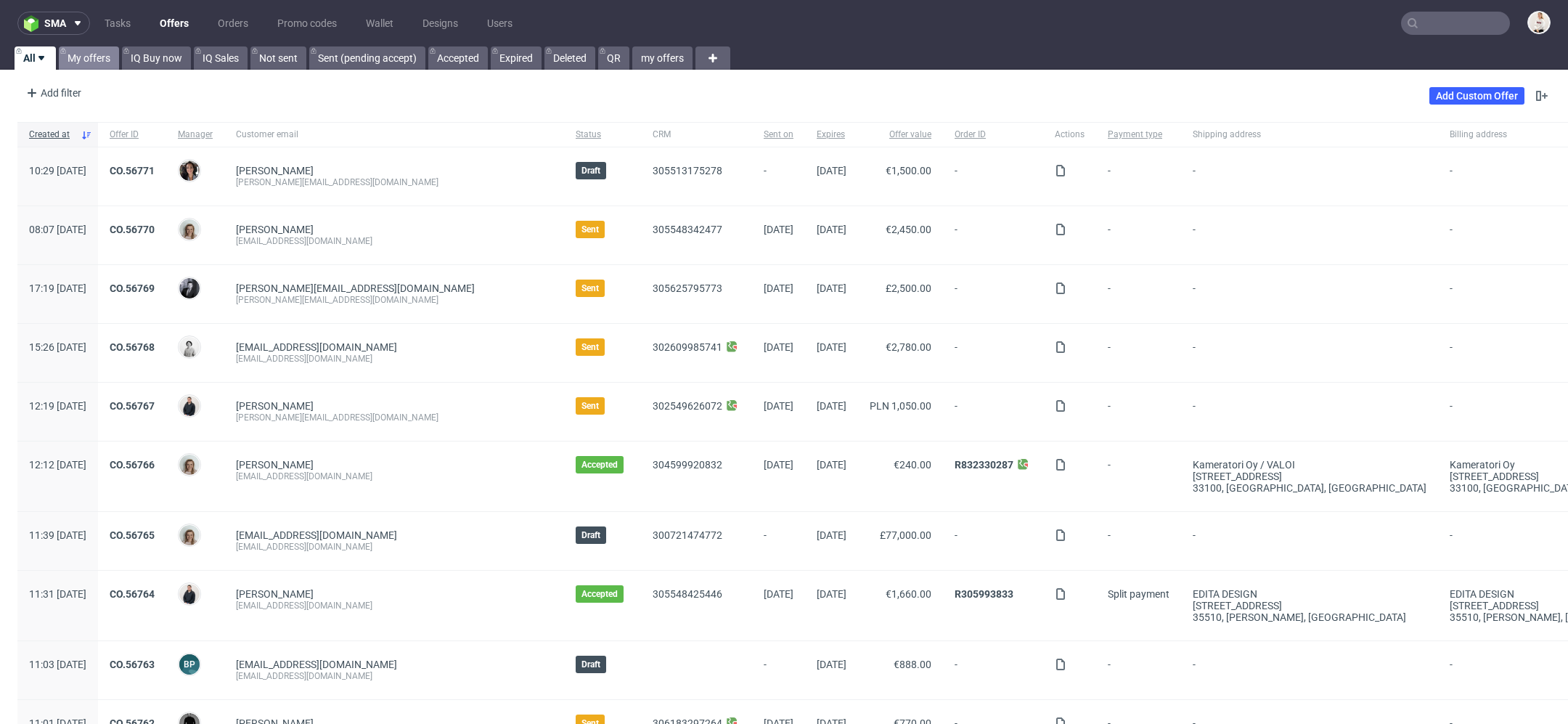
click at [98, 62] on link "My offers" at bounding box center [88, 58] width 60 height 24
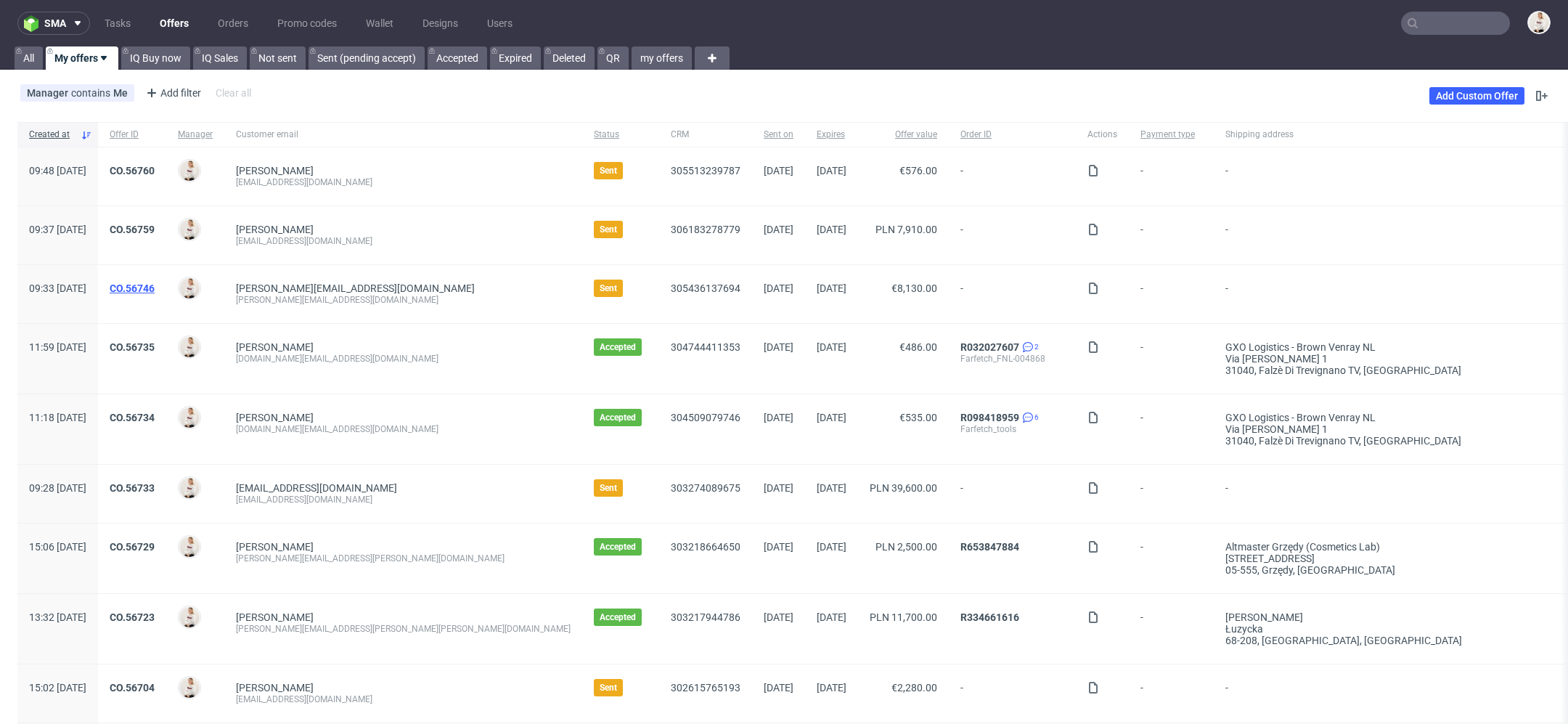
click at [155, 282] on link "CO.56746" at bounding box center [132, 288] width 45 height 11
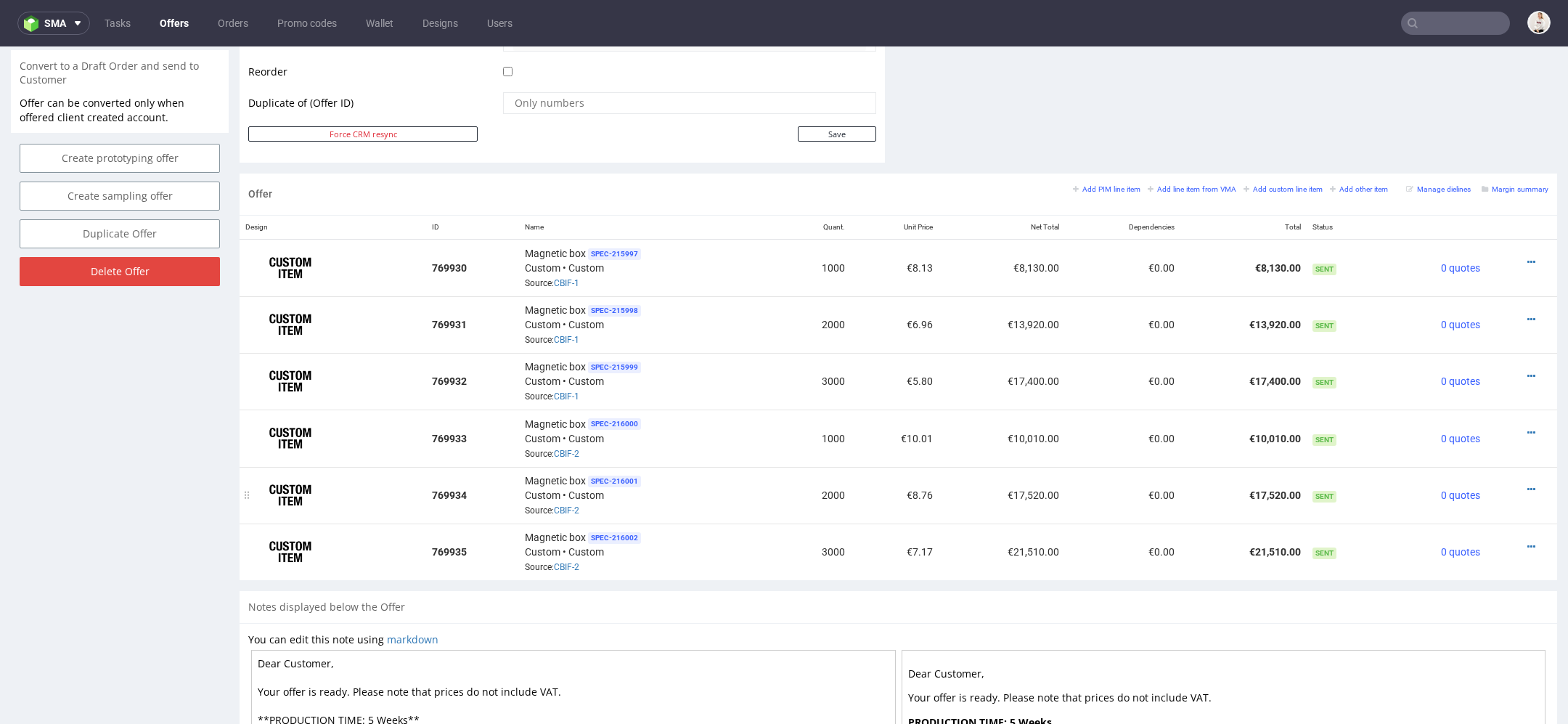
scroll to position [738, 0]
click at [1528, 260] on icon at bounding box center [1531, 264] width 8 height 10
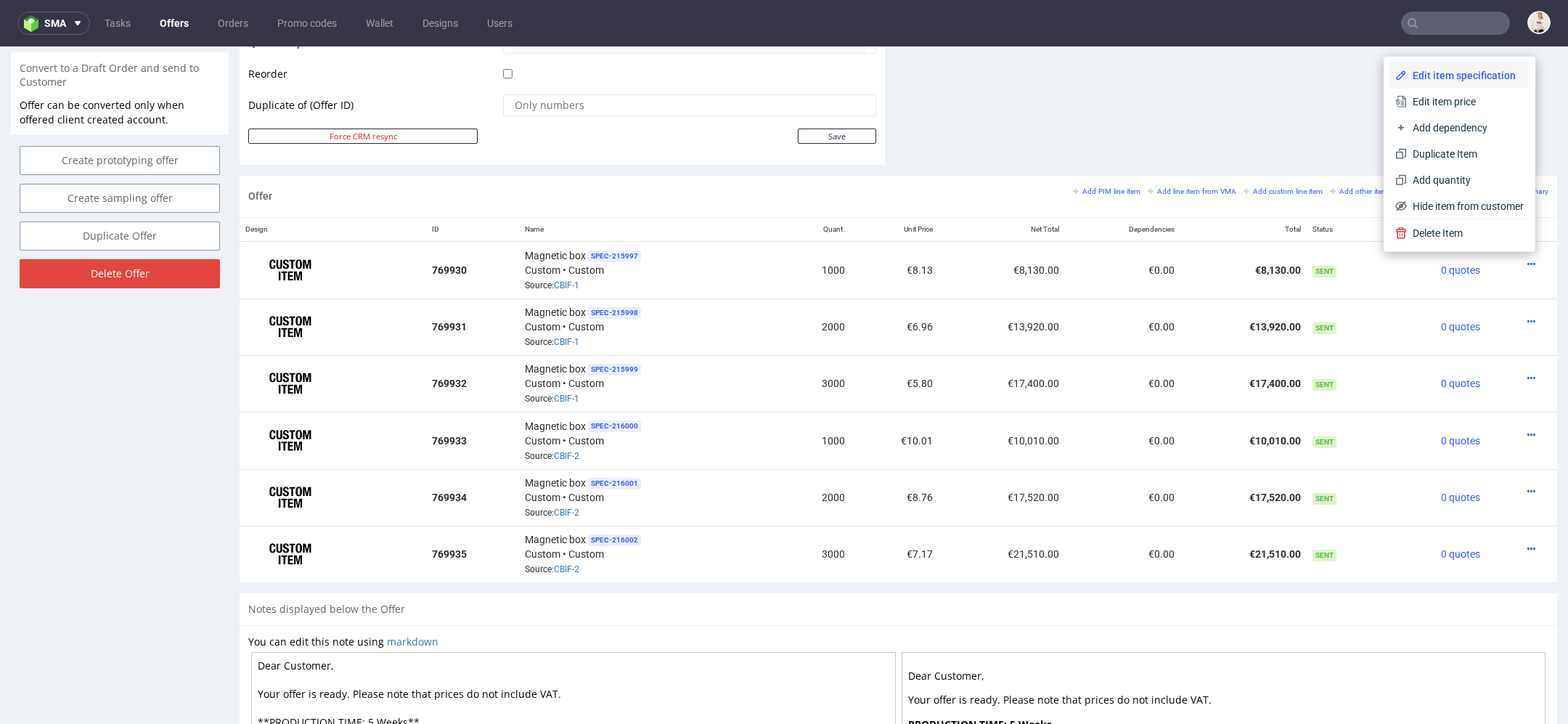
click at [1487, 75] on span "Edit item specification" at bounding box center [1466, 75] width 117 height 14
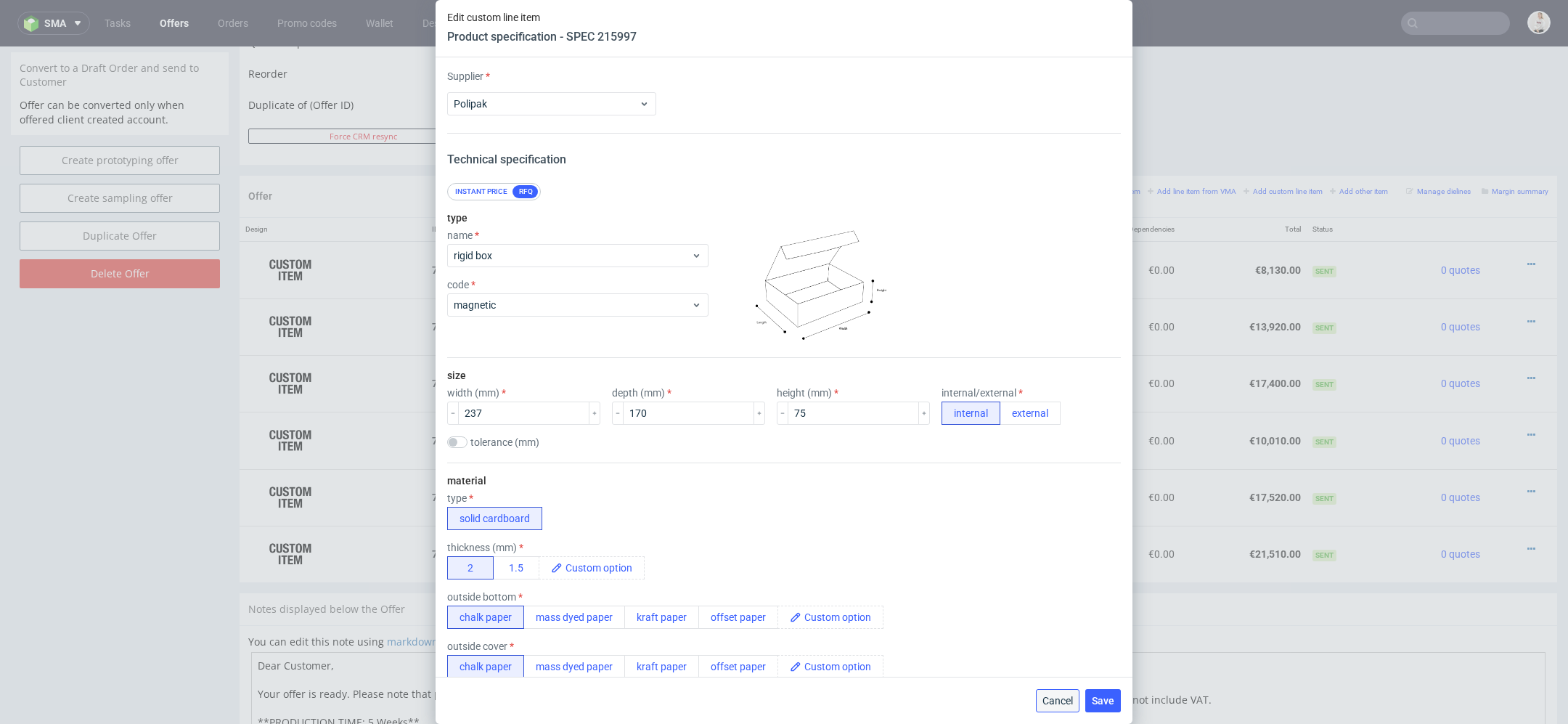
click at [1055, 702] on span "Cancel" at bounding box center [1058, 700] width 30 height 10
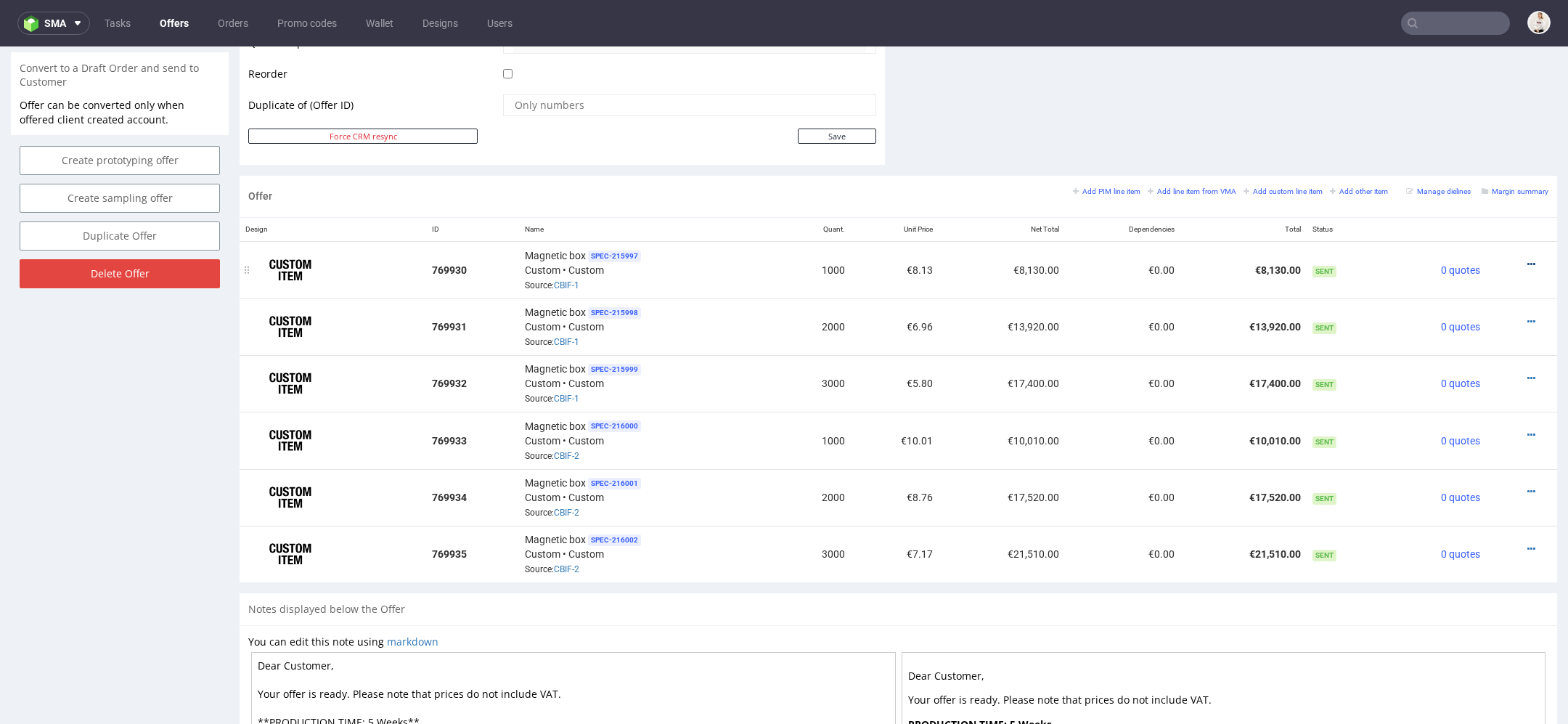
click at [1528, 260] on icon at bounding box center [1531, 264] width 8 height 10
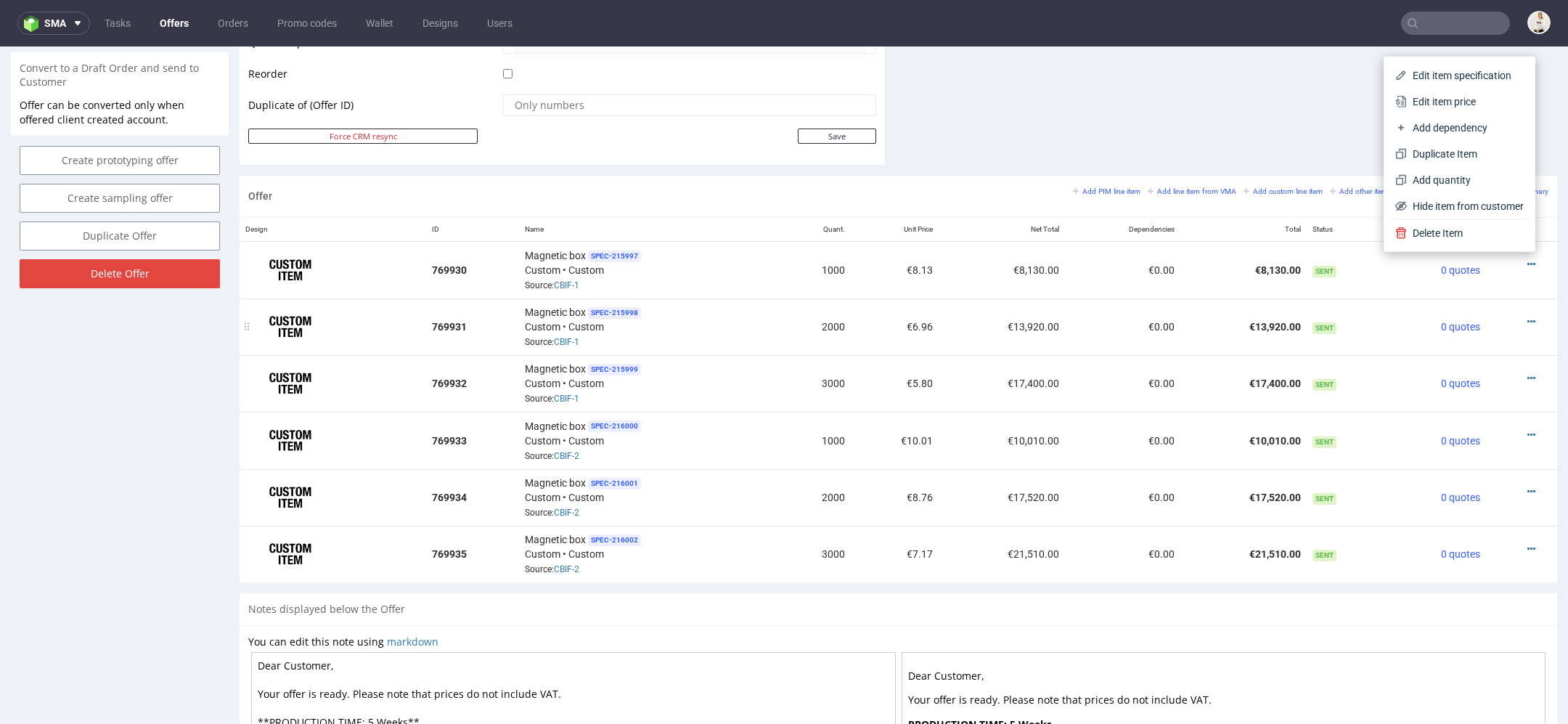
click at [1505, 301] on td at bounding box center [1522, 327] width 71 height 56
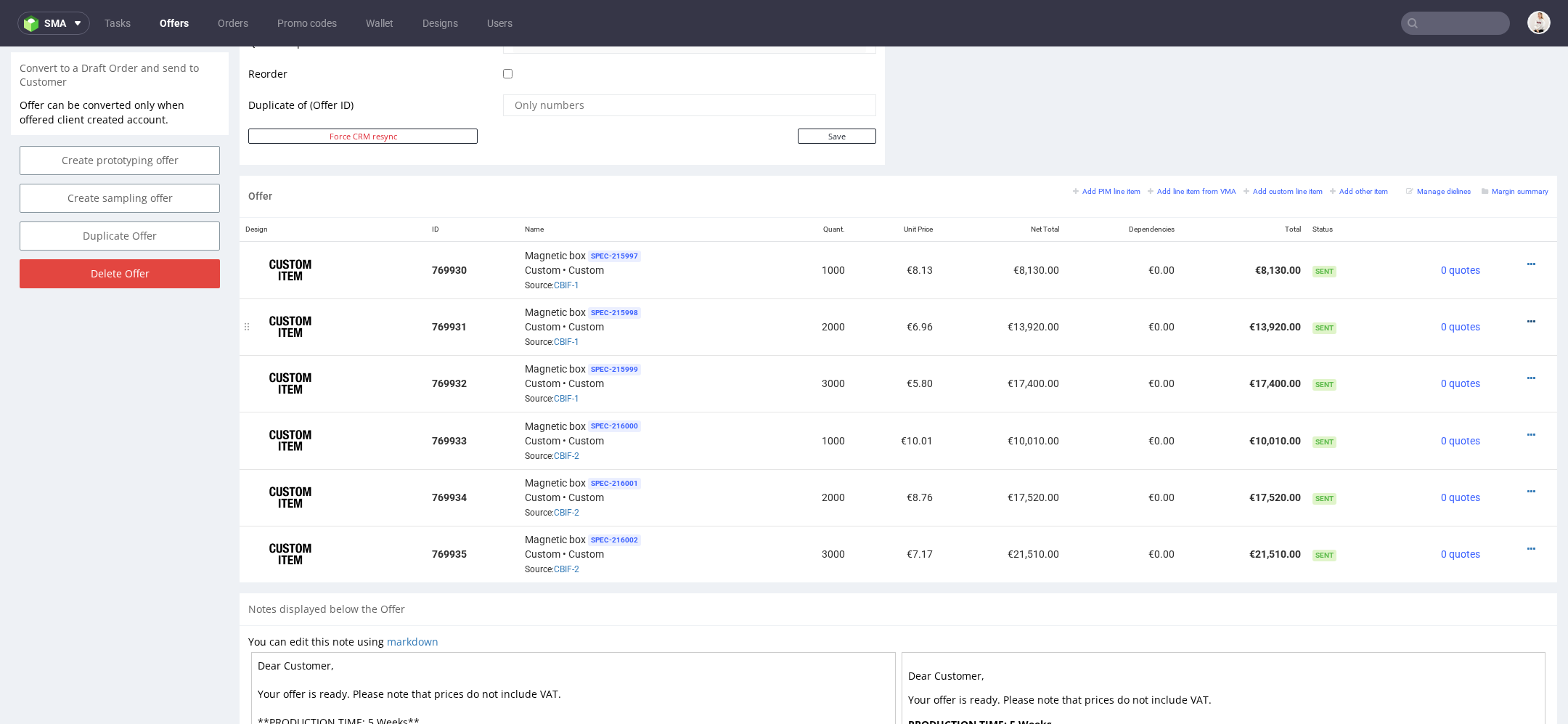
click at [1528, 317] on icon at bounding box center [1531, 321] width 8 height 10
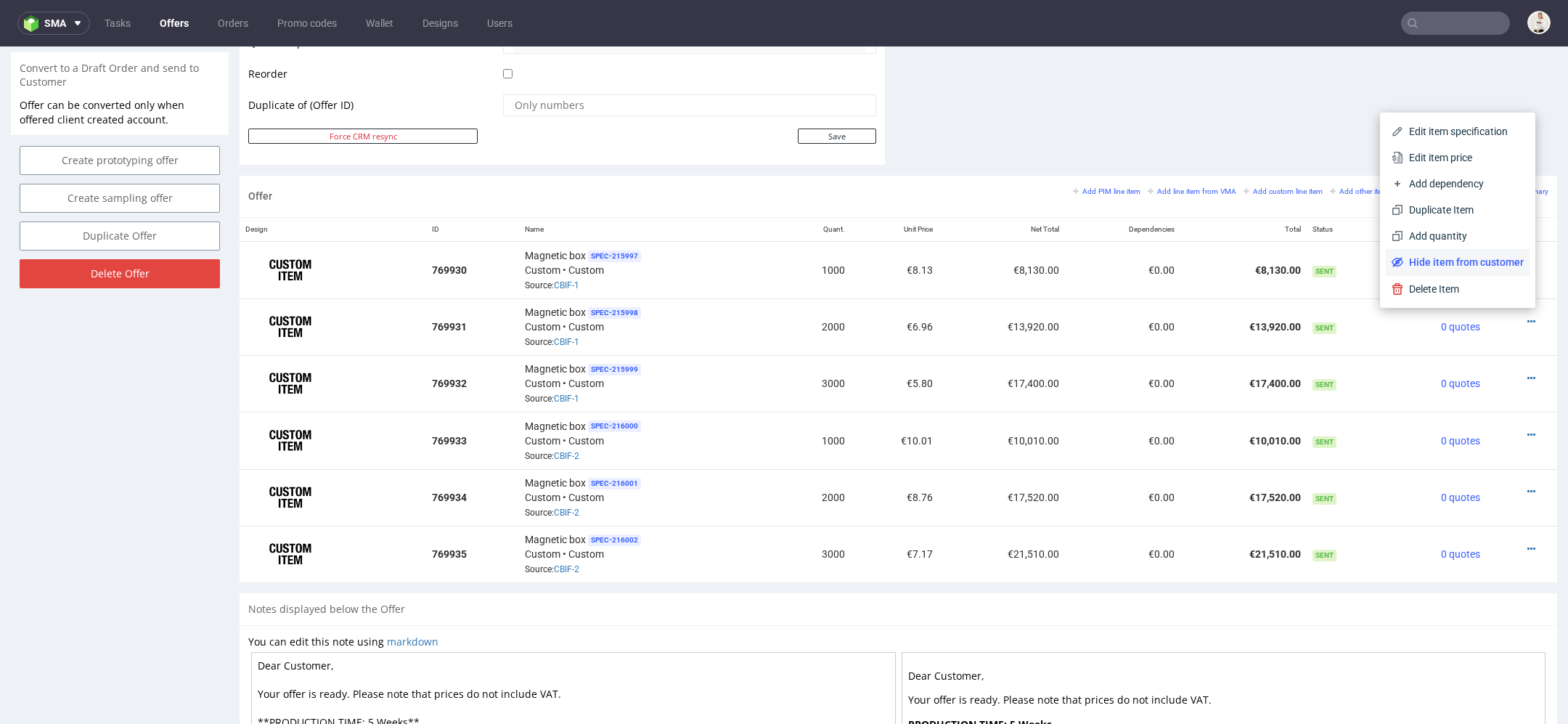
click at [1495, 260] on span "Hide item from customer" at bounding box center [1464, 262] width 120 height 14
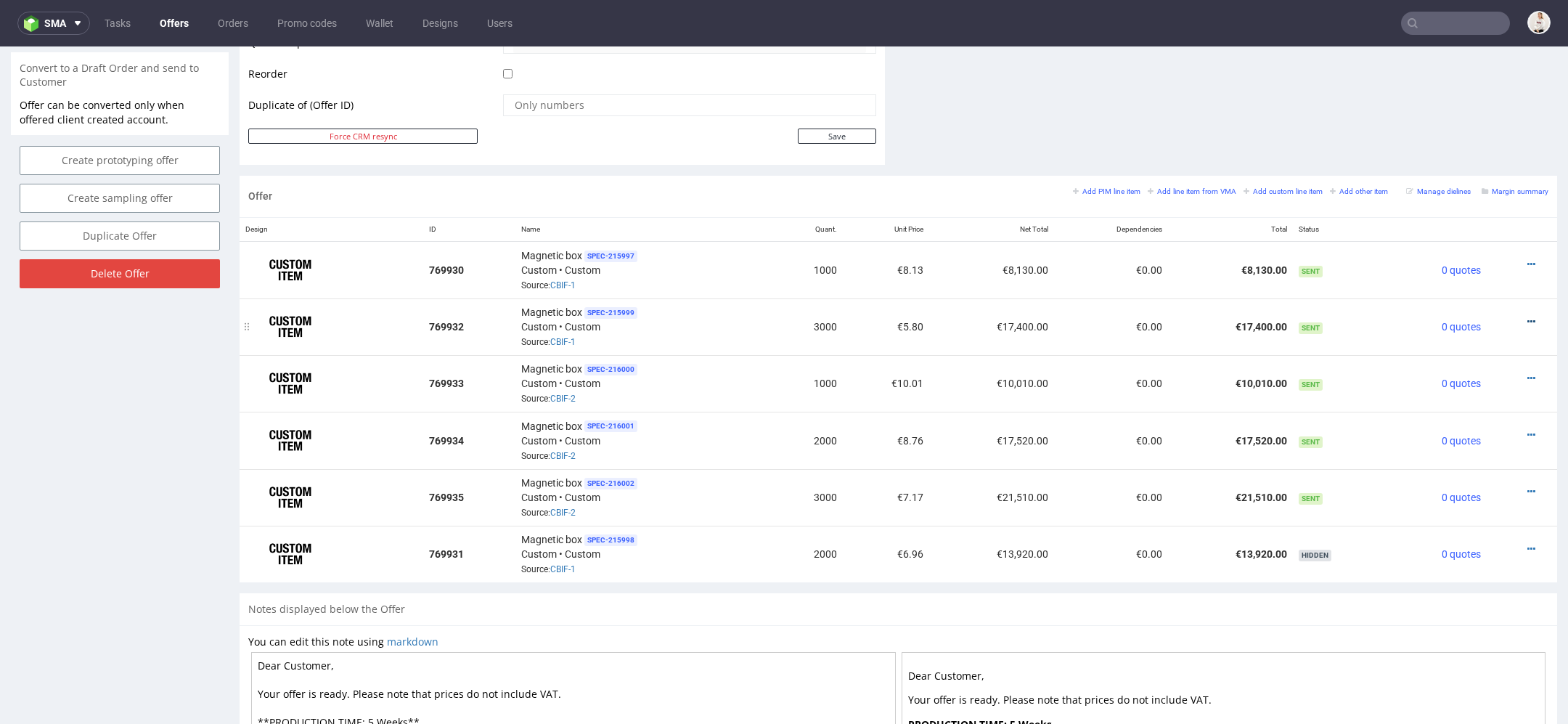
click at [1528, 317] on icon at bounding box center [1531, 321] width 8 height 10
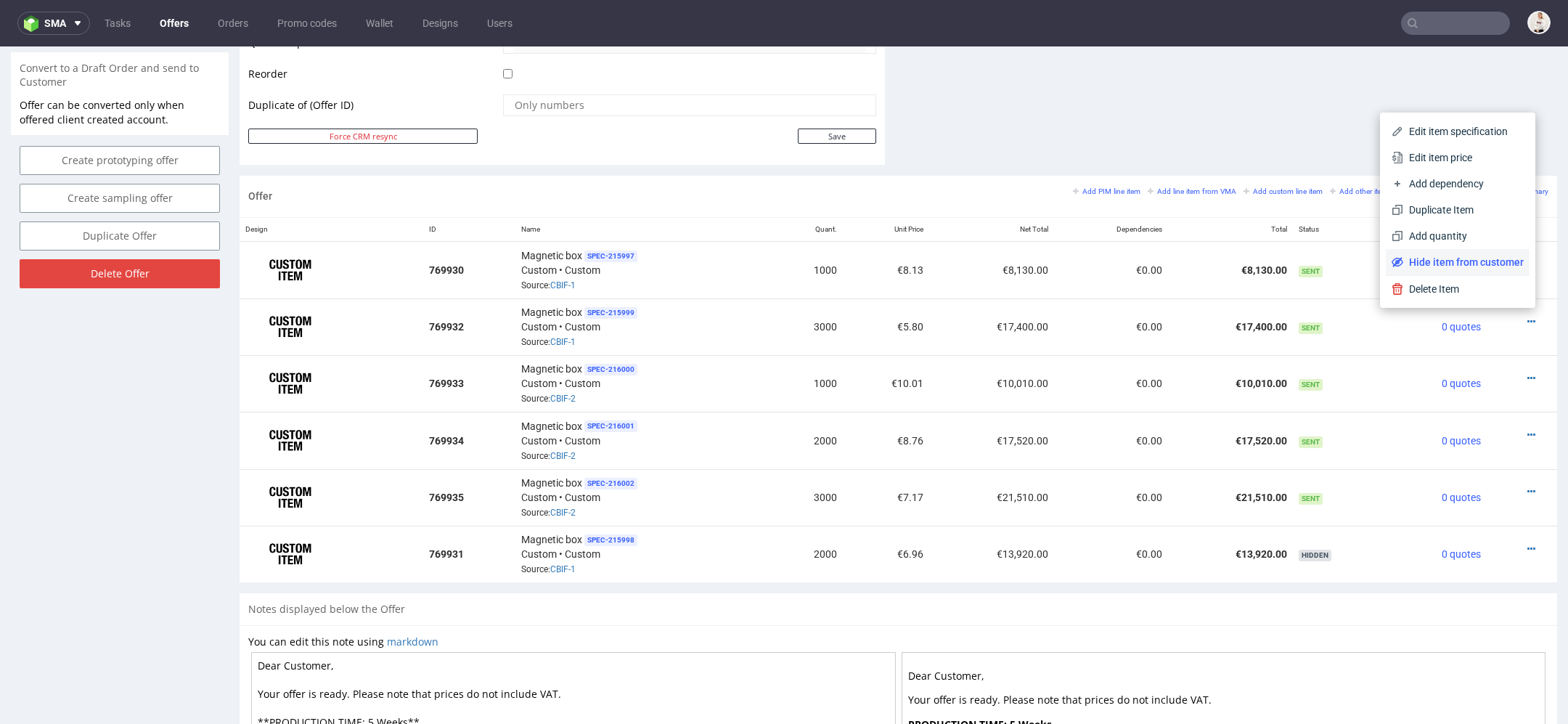
click at [1477, 260] on span "Hide item from customer" at bounding box center [1464, 262] width 120 height 14
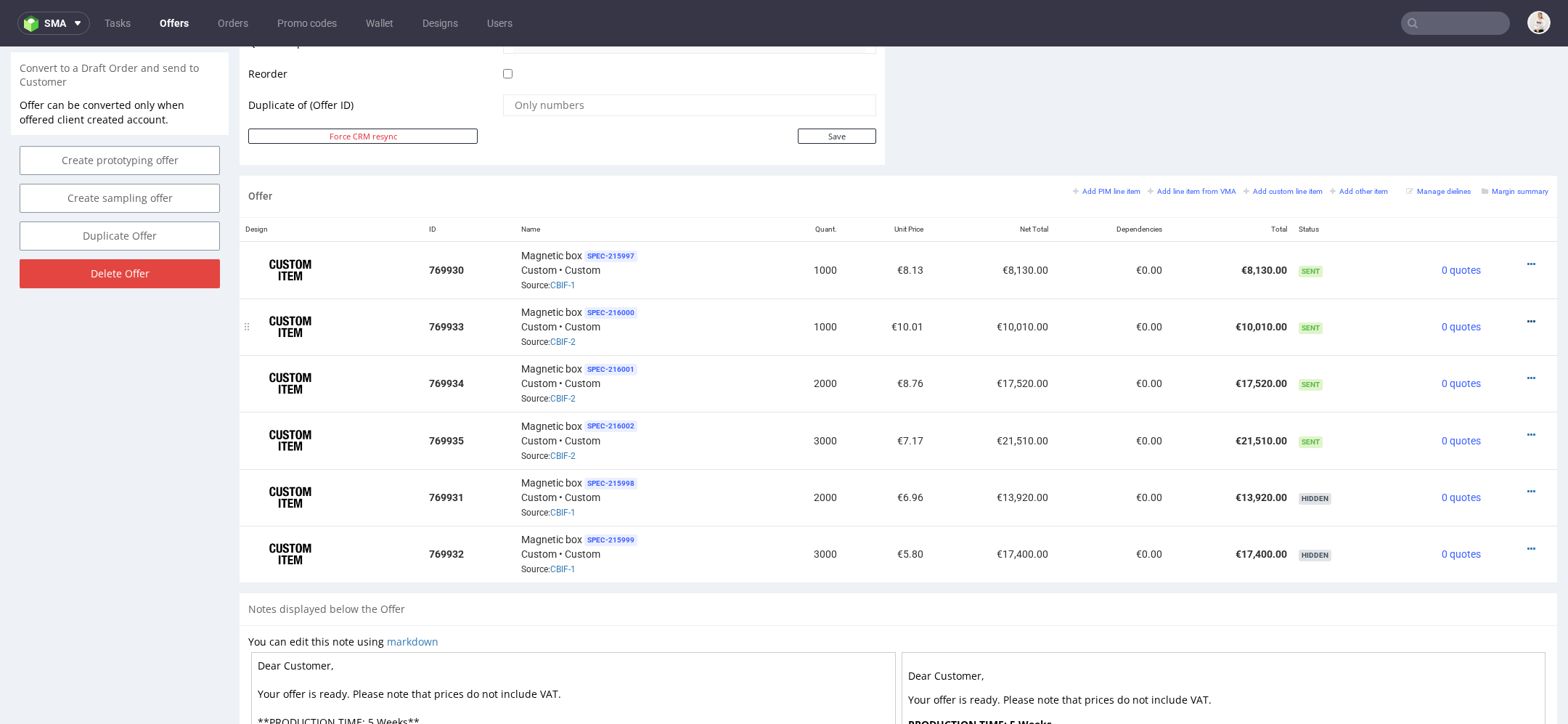
click at [1528, 317] on icon at bounding box center [1531, 321] width 8 height 10
click at [1495, 124] on li "Edit item specification" at bounding box center [1460, 131] width 140 height 26
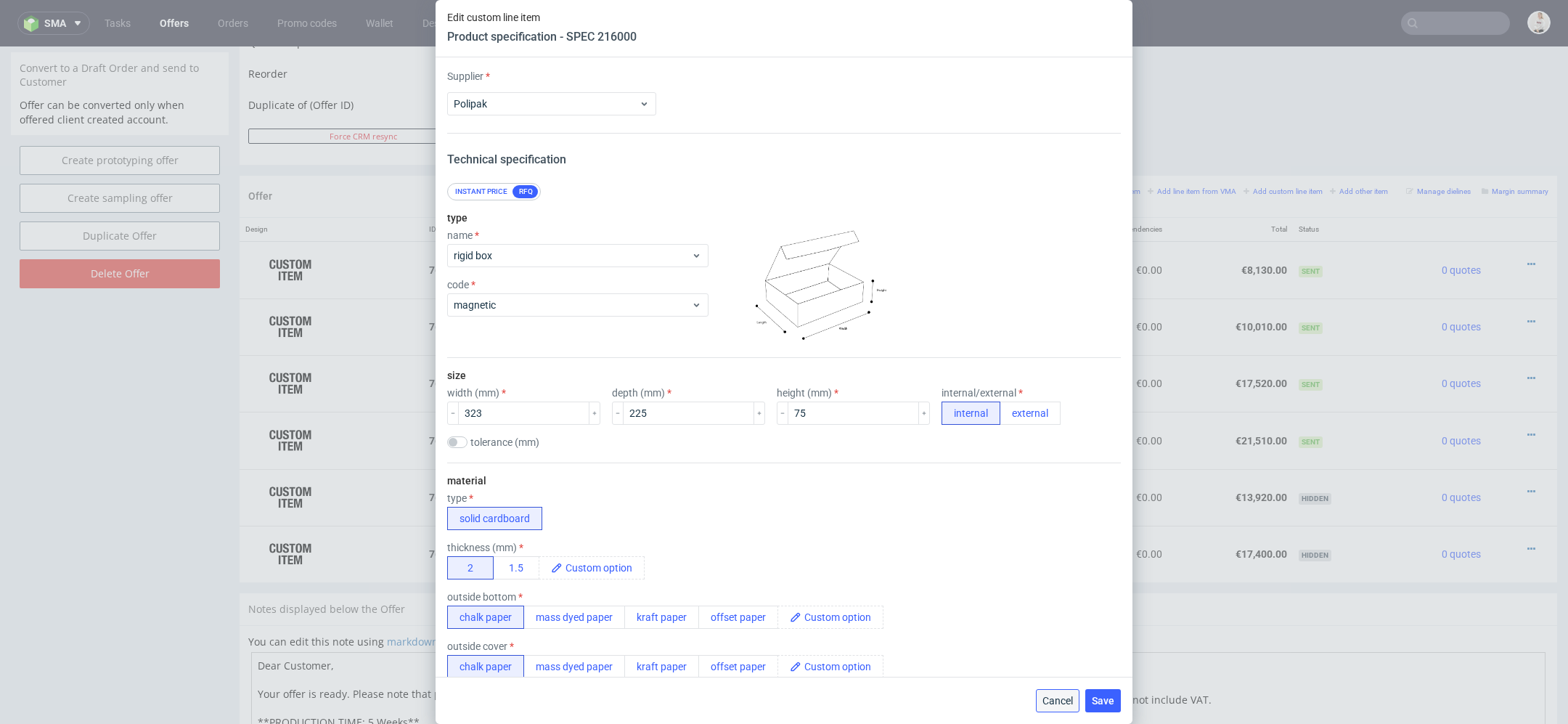
click at [1062, 697] on span "Cancel" at bounding box center [1058, 700] width 30 height 10
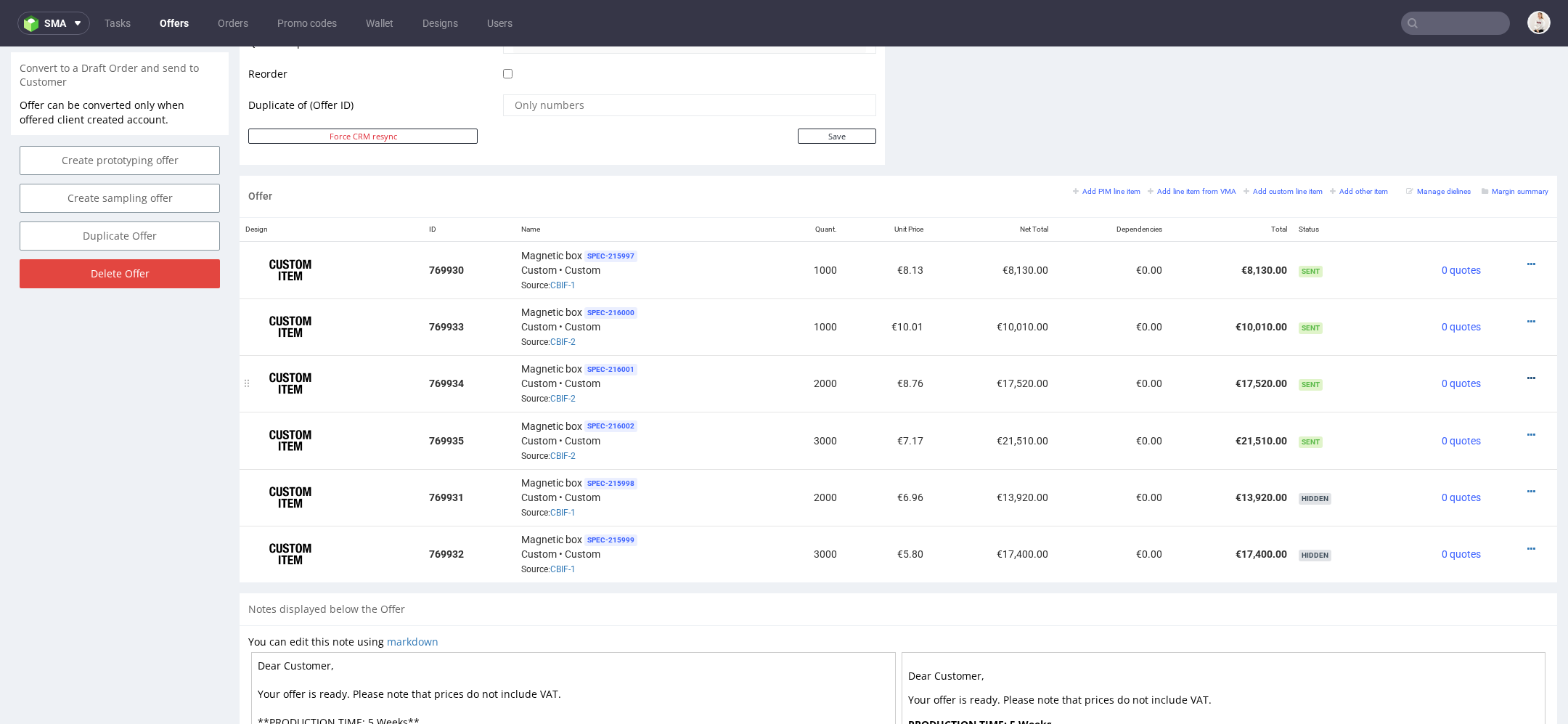
click at [1528, 373] on icon at bounding box center [1531, 378] width 8 height 10
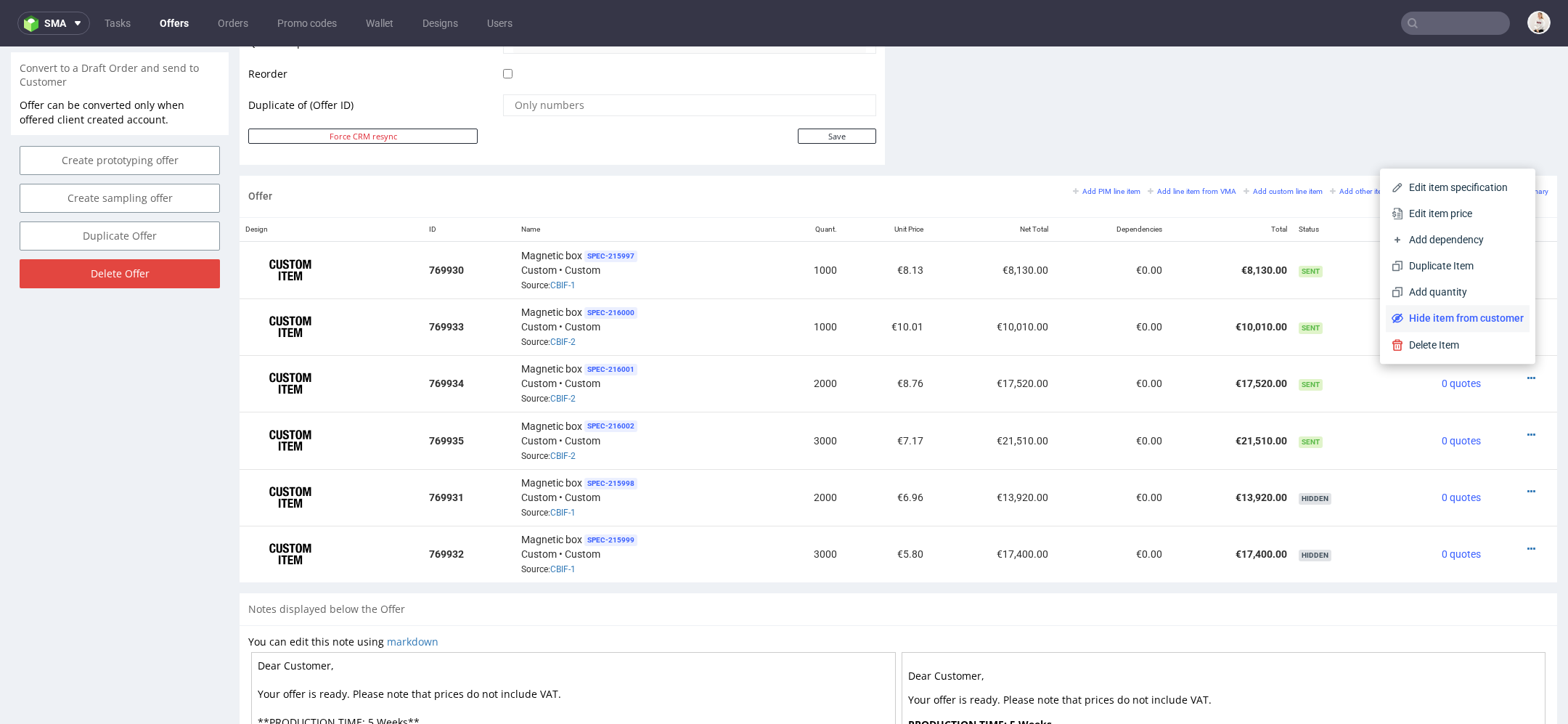
click at [1488, 313] on span "Hide item from customer" at bounding box center [1464, 317] width 120 height 14
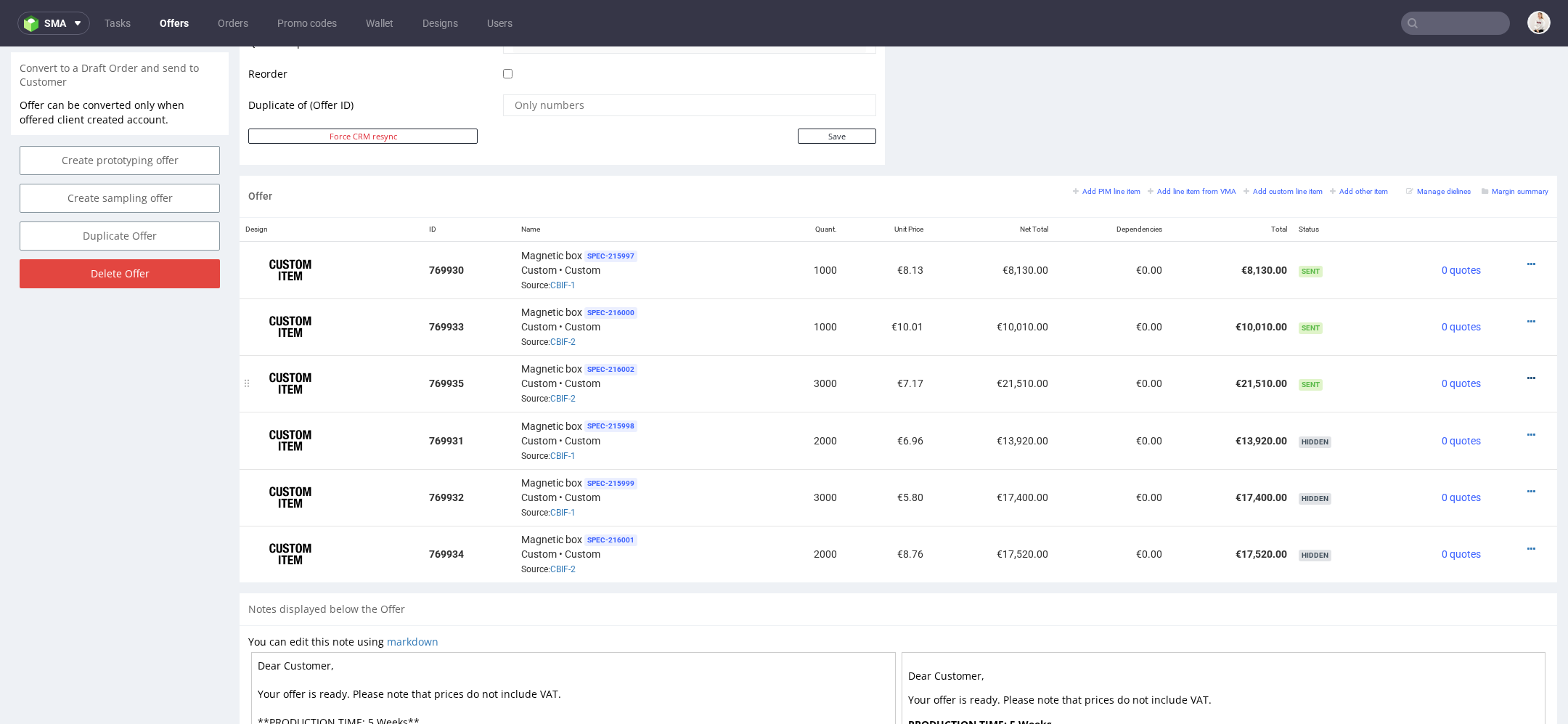
click at [1528, 373] on icon at bounding box center [1531, 378] width 8 height 10
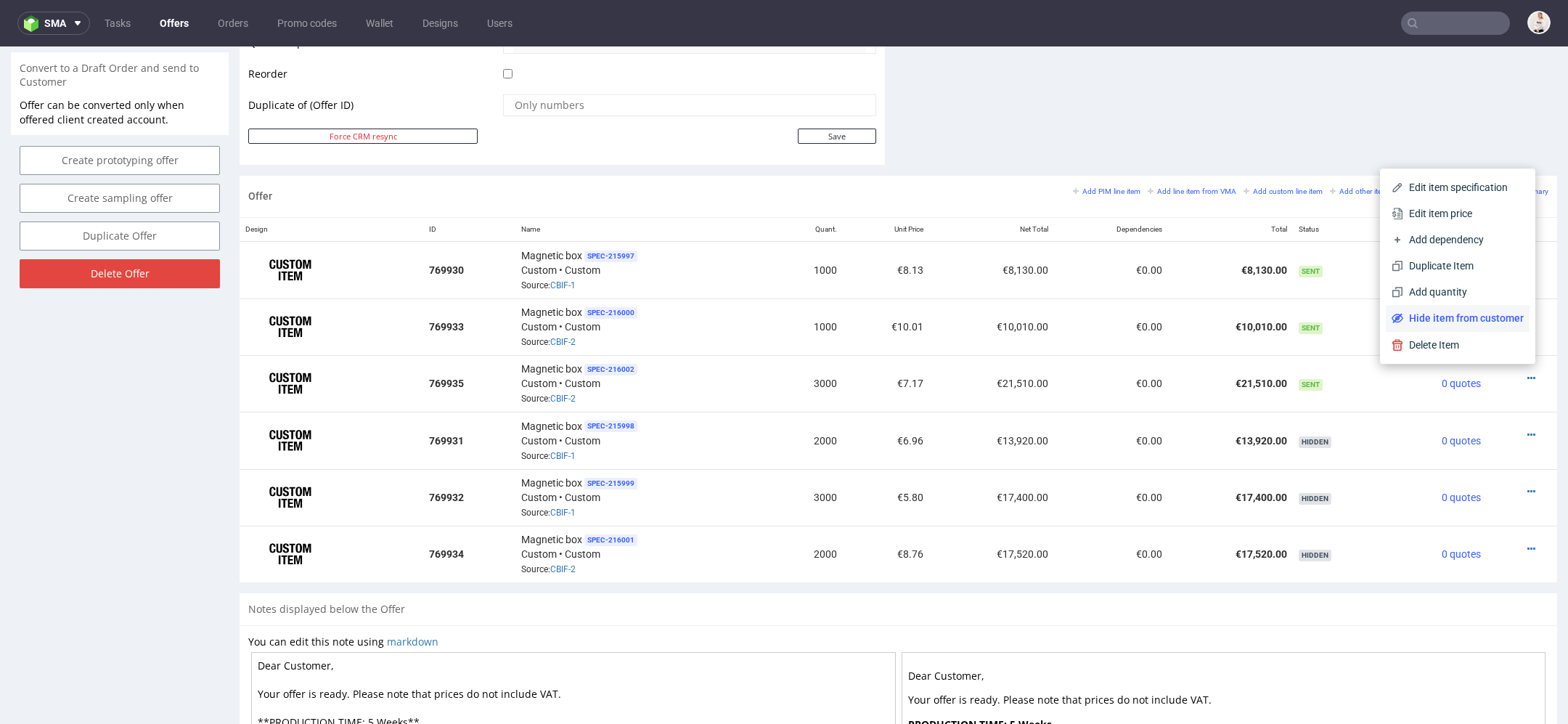
click at [1487, 318] on span "Hide item from customer" at bounding box center [1464, 317] width 120 height 14
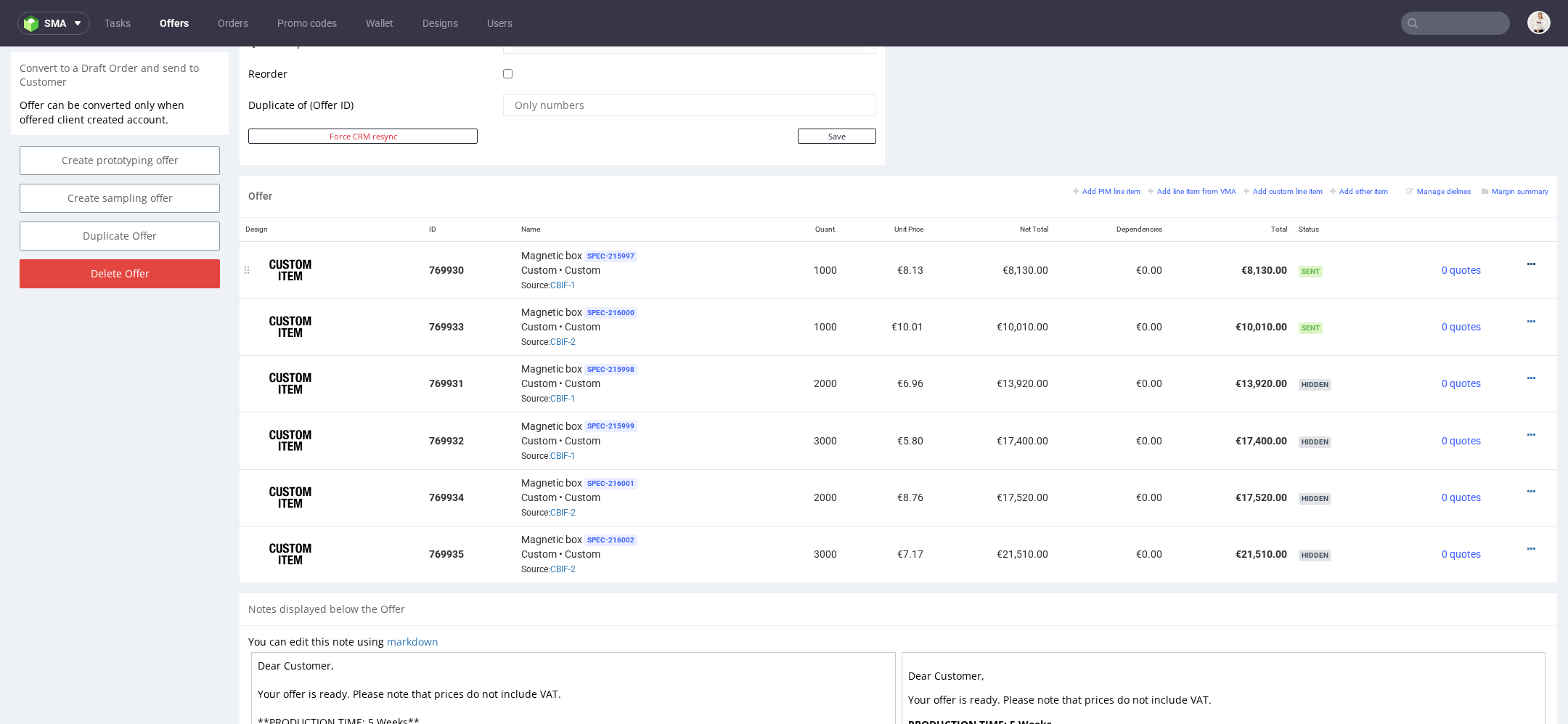
click at [1528, 260] on icon at bounding box center [1531, 264] width 8 height 10
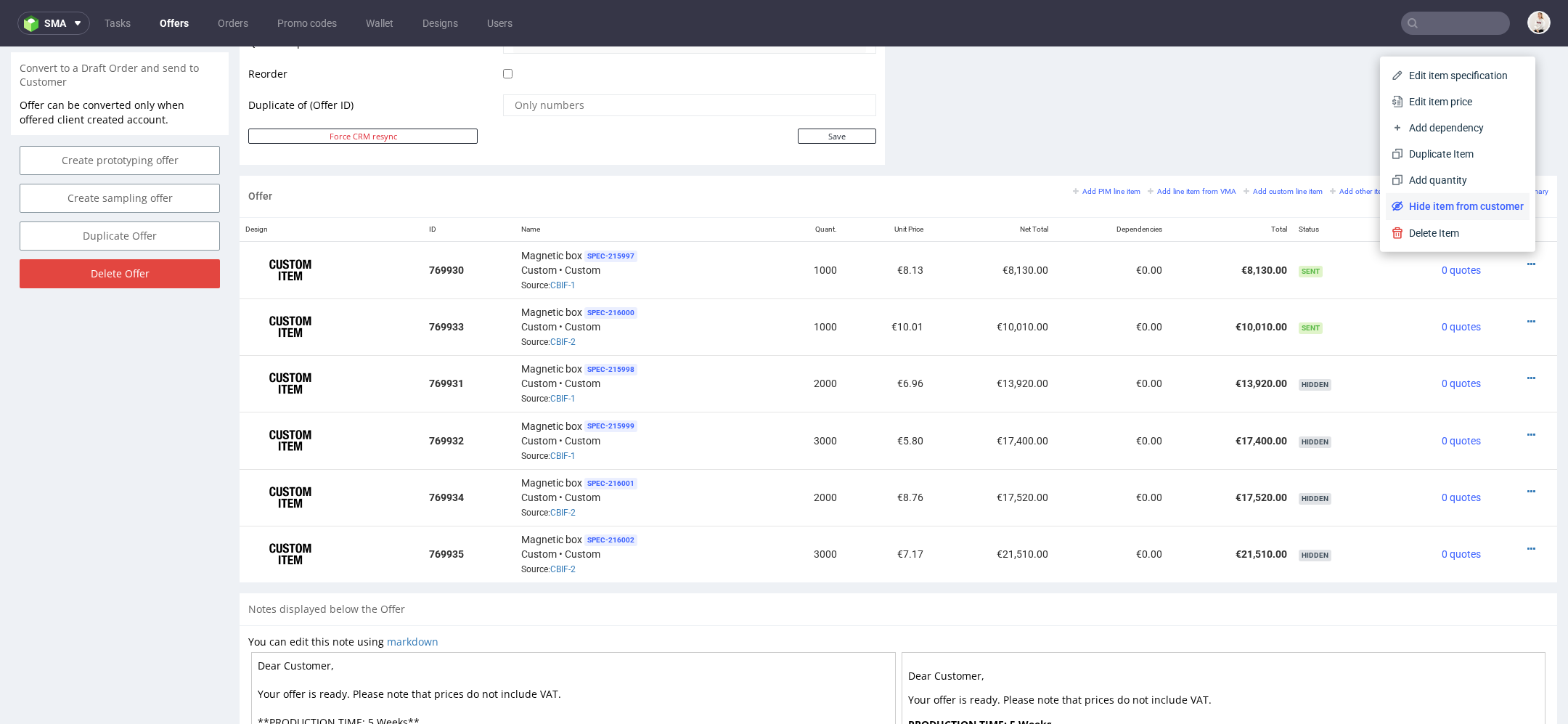
click at [1487, 204] on span "Hide item from customer" at bounding box center [1464, 206] width 120 height 14
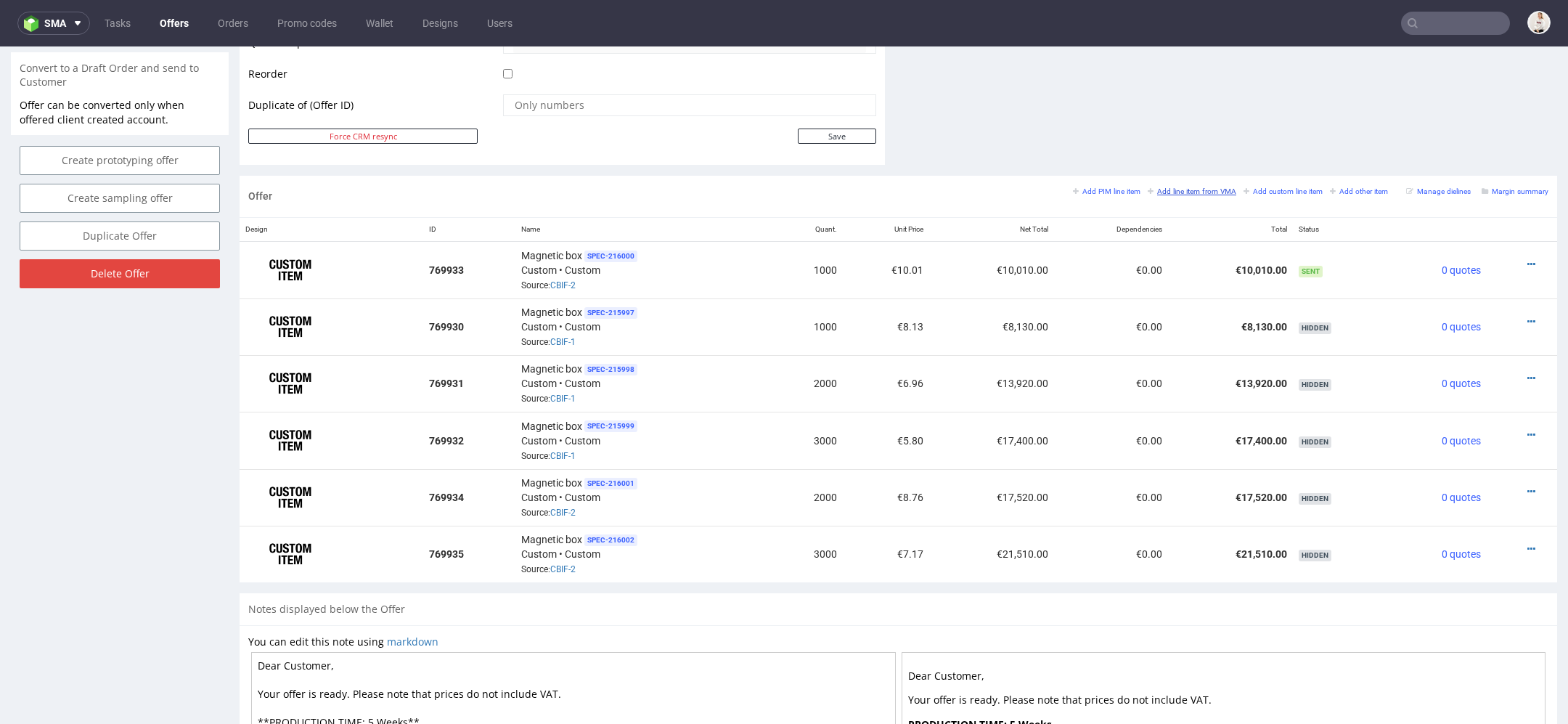
click at [1187, 187] on small "Add line item from VMA" at bounding box center [1192, 191] width 88 height 8
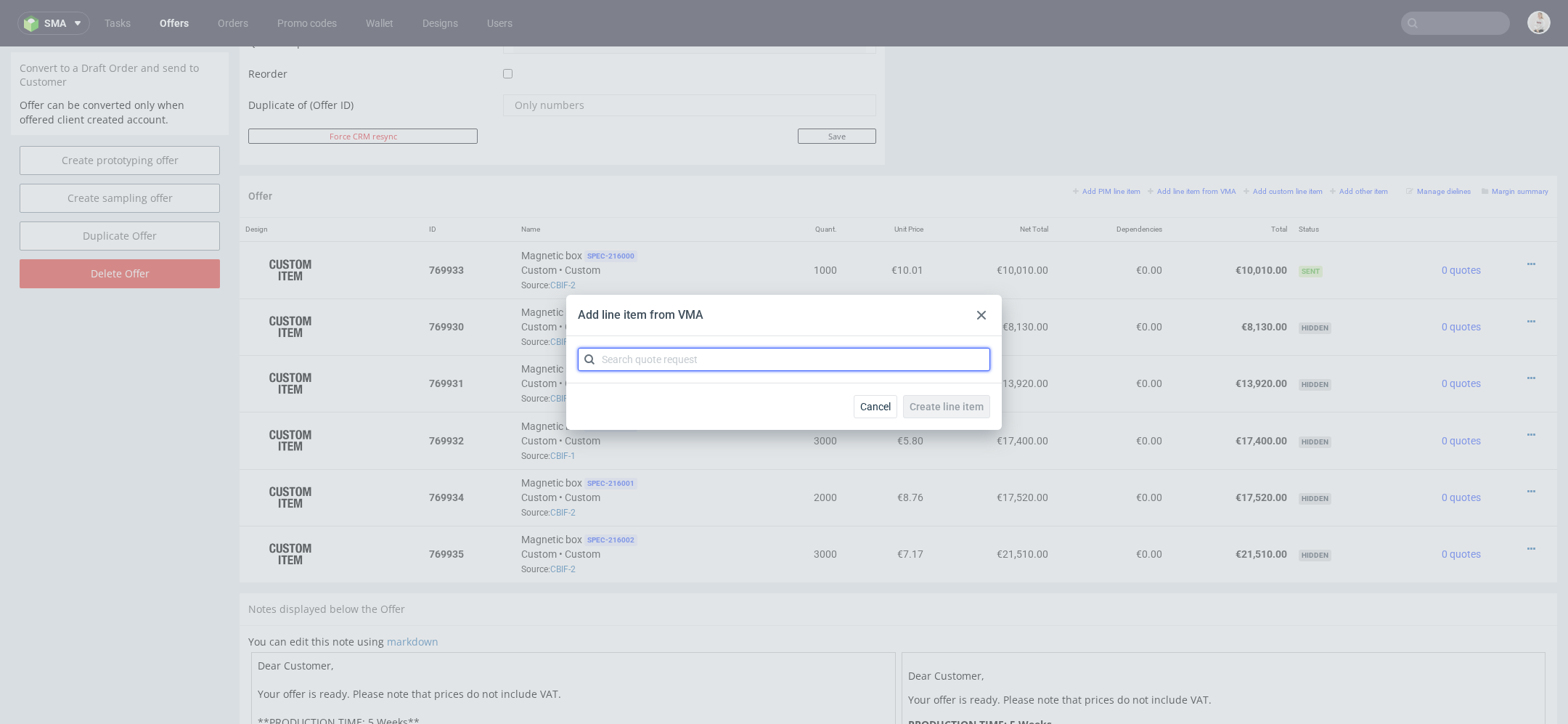
click at [707, 366] on input "text" at bounding box center [784, 359] width 413 height 24
paste input "CBIF"
type input "CBIF"
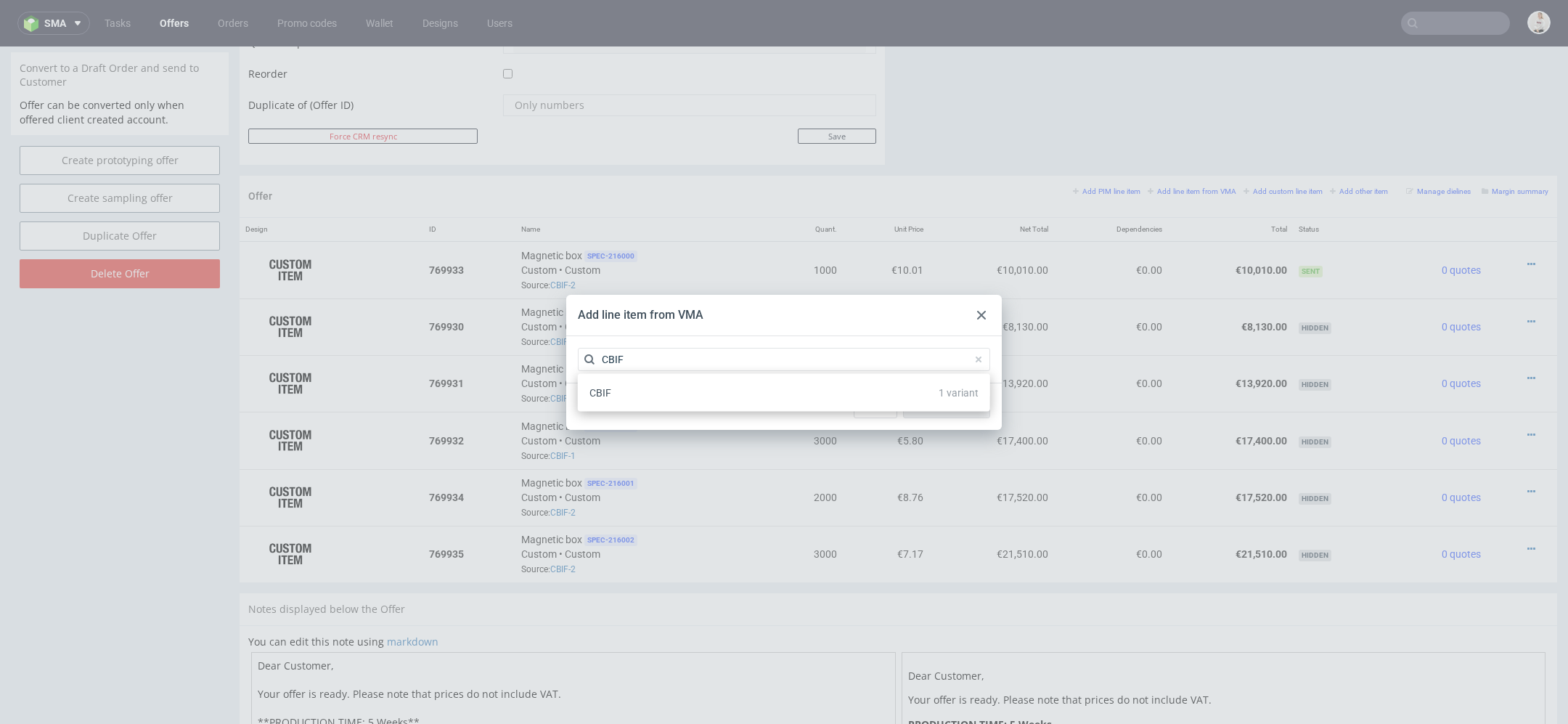
click at [692, 401] on div "CBIF 1 variant" at bounding box center [784, 393] width 401 height 26
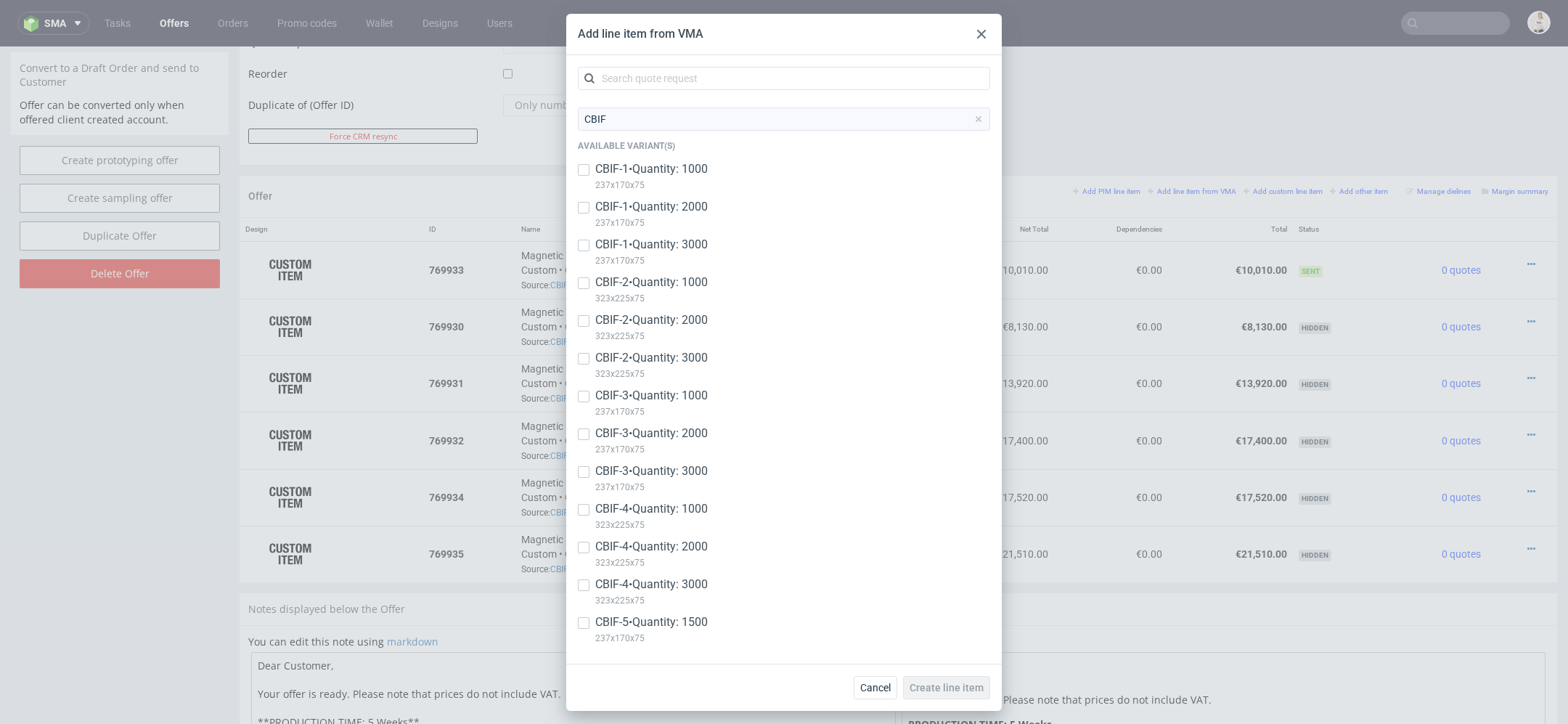
click at [691, 624] on p "CBIF-5 • Quantity: 1500" at bounding box center [652, 622] width 113 height 16
checkbox input "true"
click at [962, 683] on span "Create line item" at bounding box center [946, 687] width 74 height 10
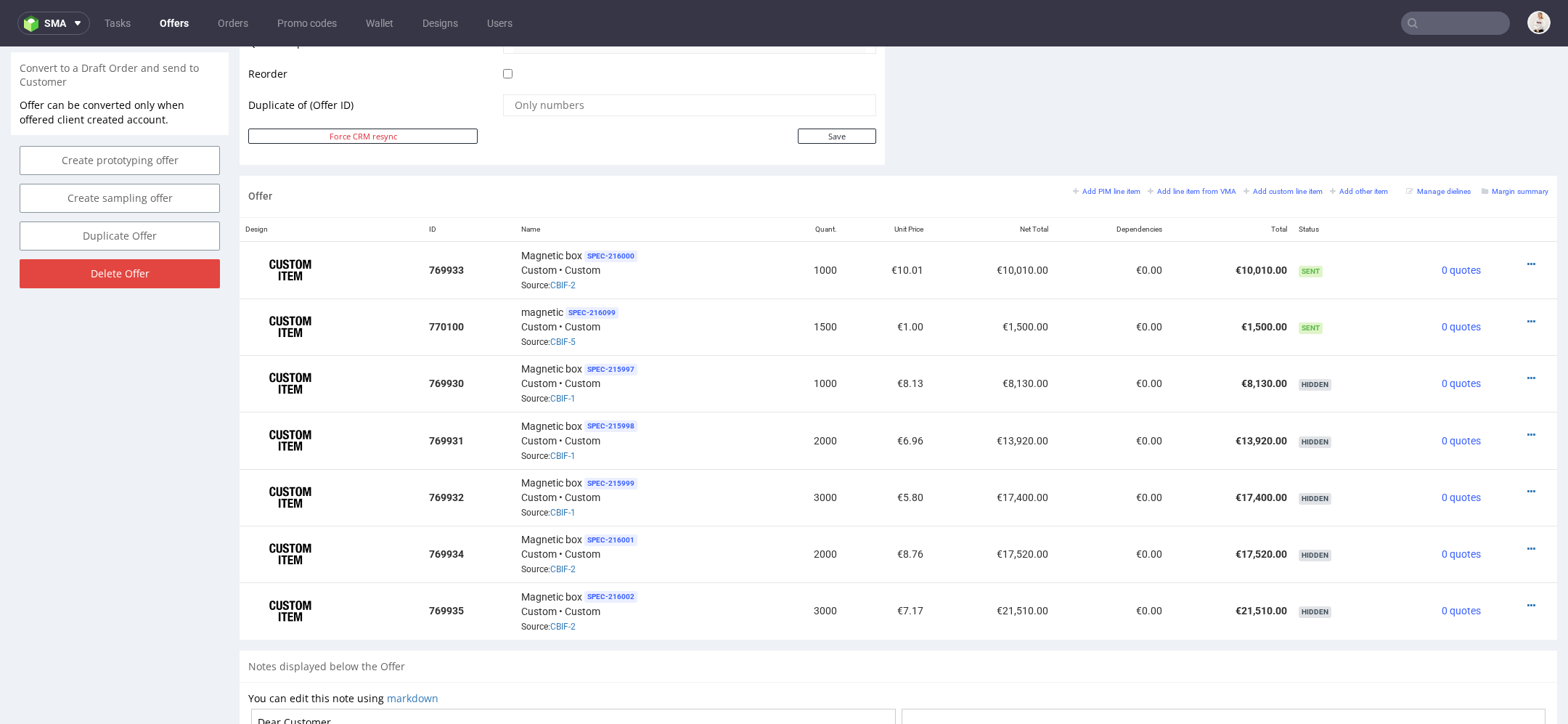
scroll to position [752, 0]
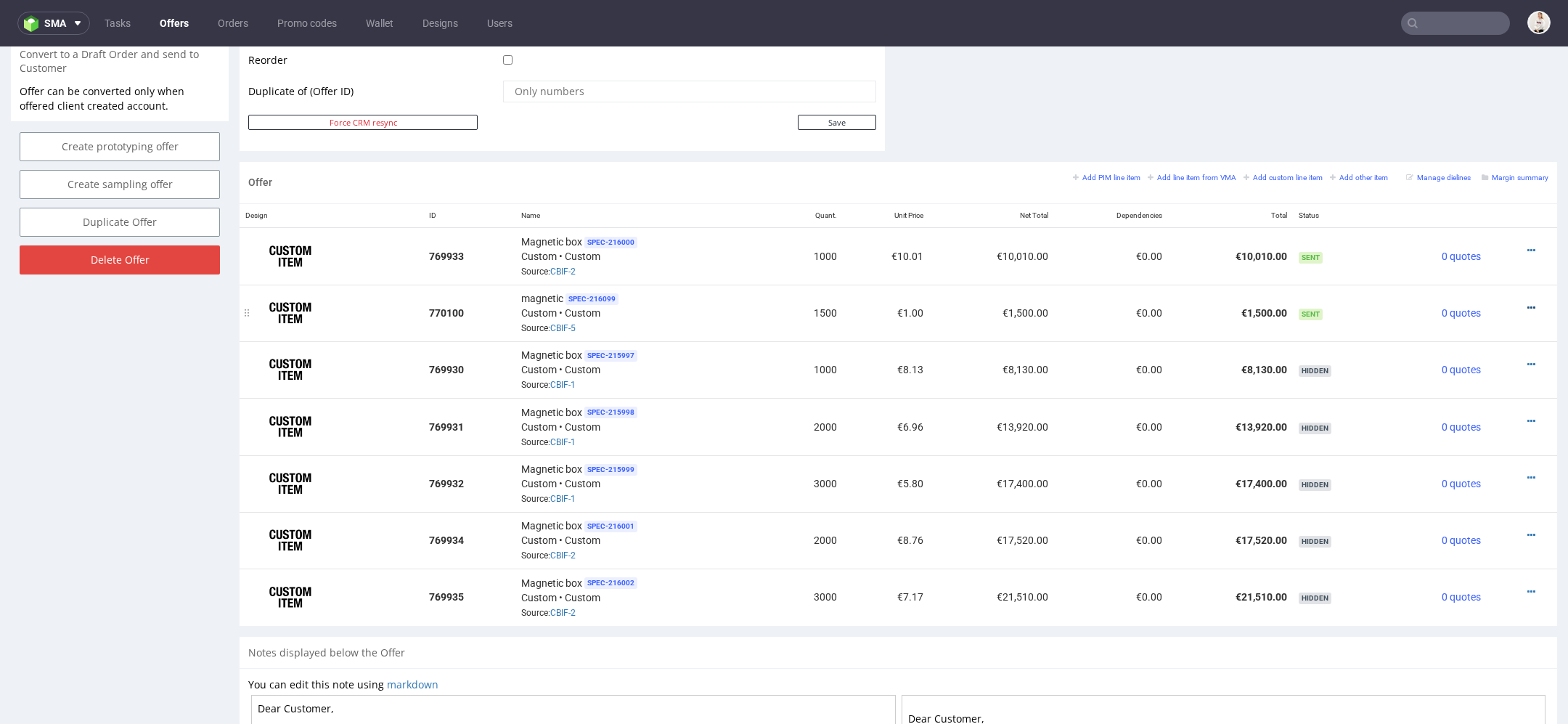
click at [1528, 303] on icon at bounding box center [1531, 308] width 8 height 10
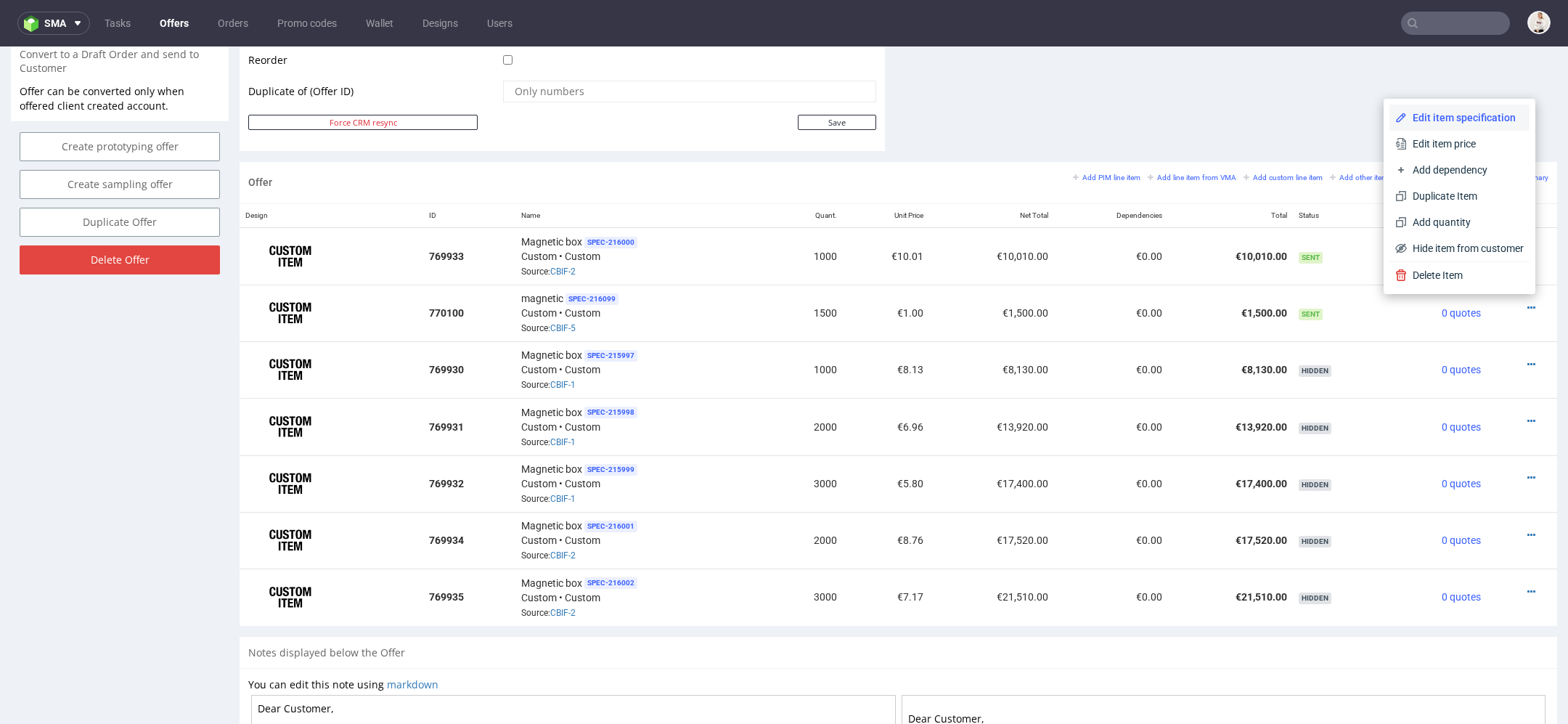
click at [1477, 114] on span "Edit item specification" at bounding box center [1466, 117] width 117 height 14
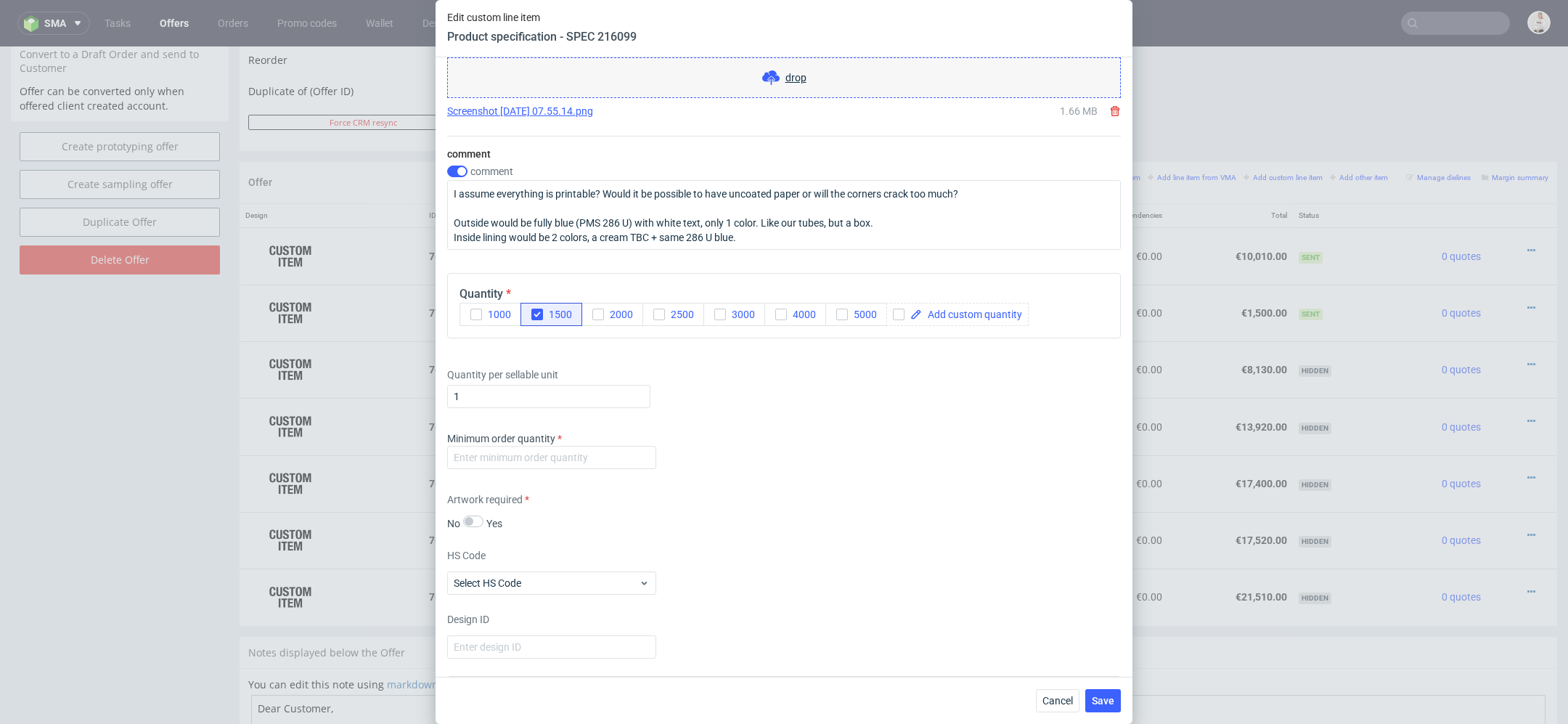
scroll to position [2262, 0]
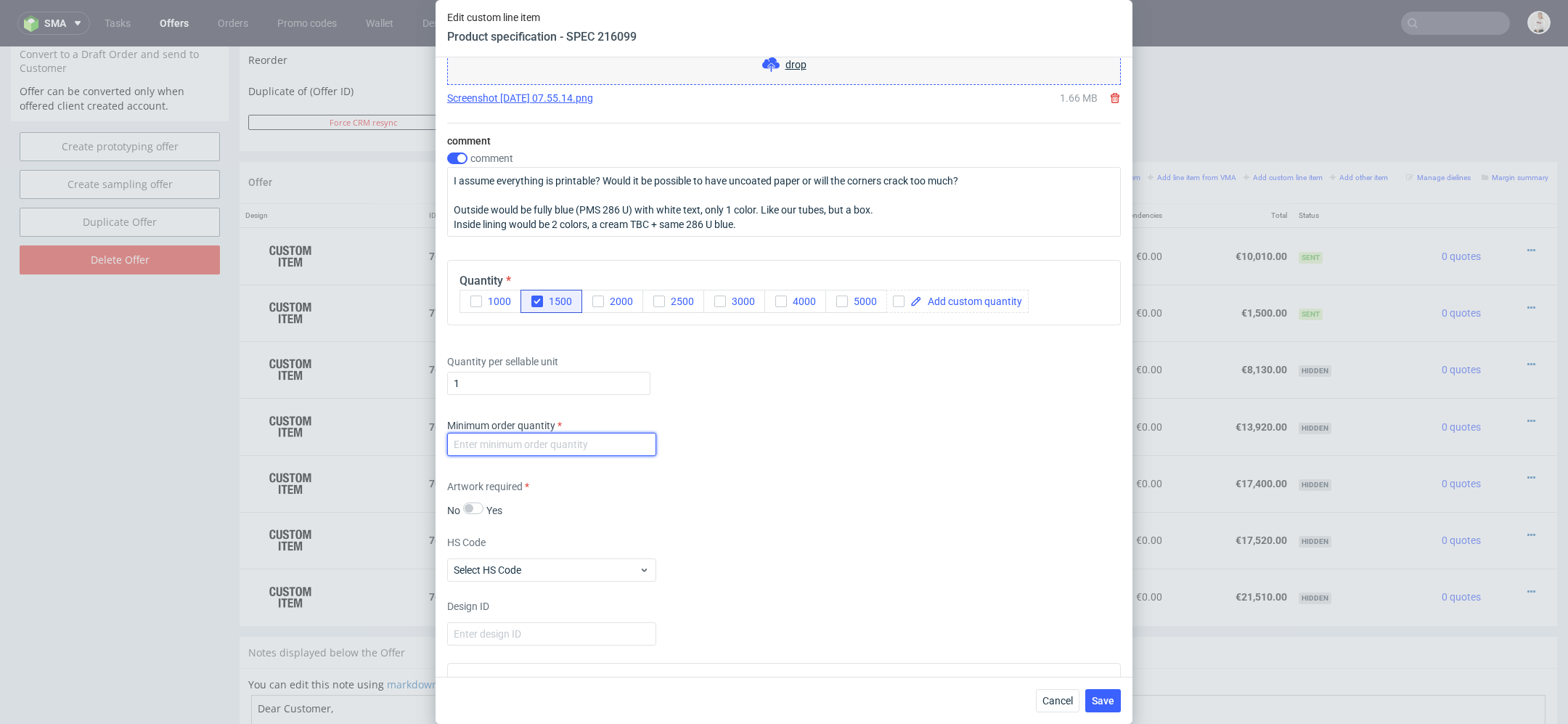
click at [515, 449] on input "number" at bounding box center [552, 444] width 209 height 24
type input "1"
click at [809, 484] on div "Artwork required No Yes" at bounding box center [784, 499] width 674 height 39
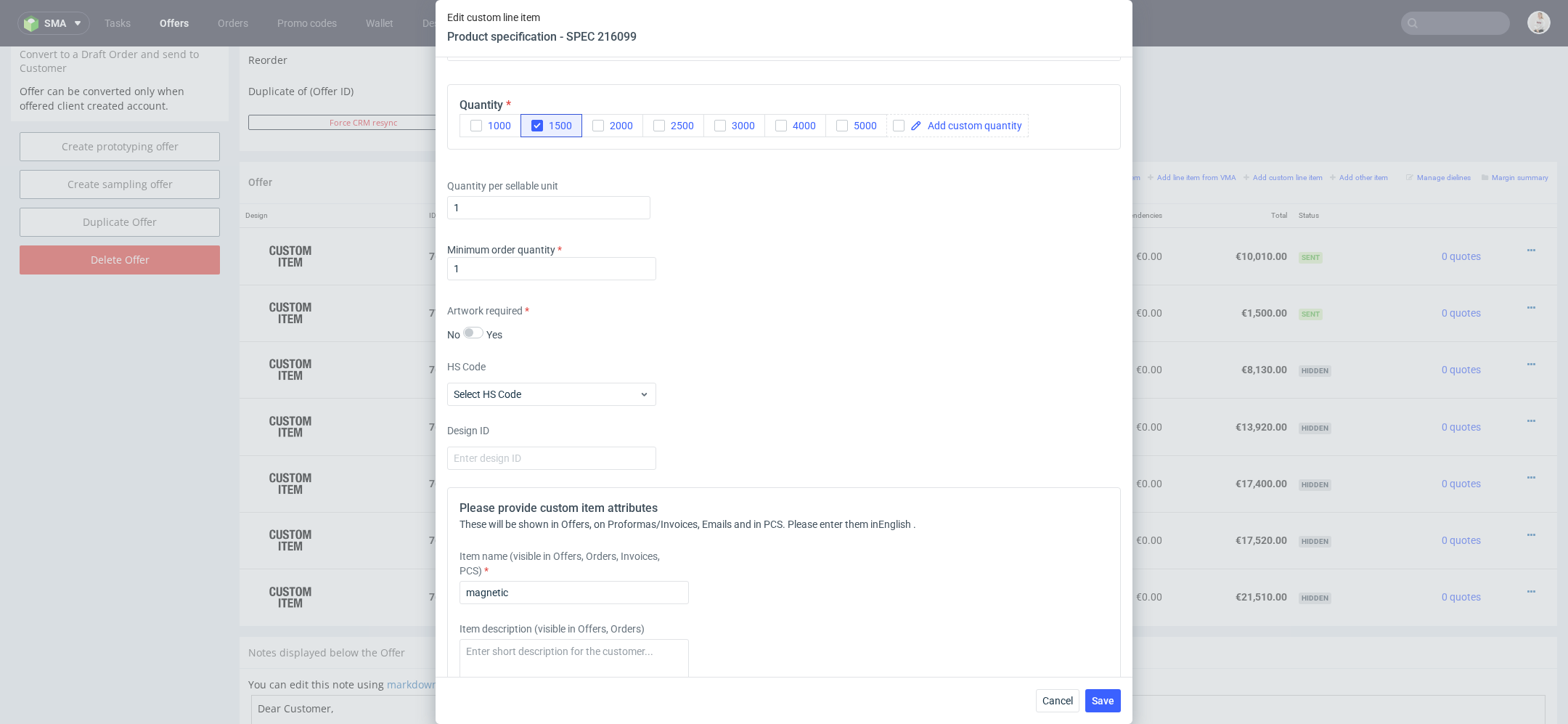
scroll to position [2475, 0]
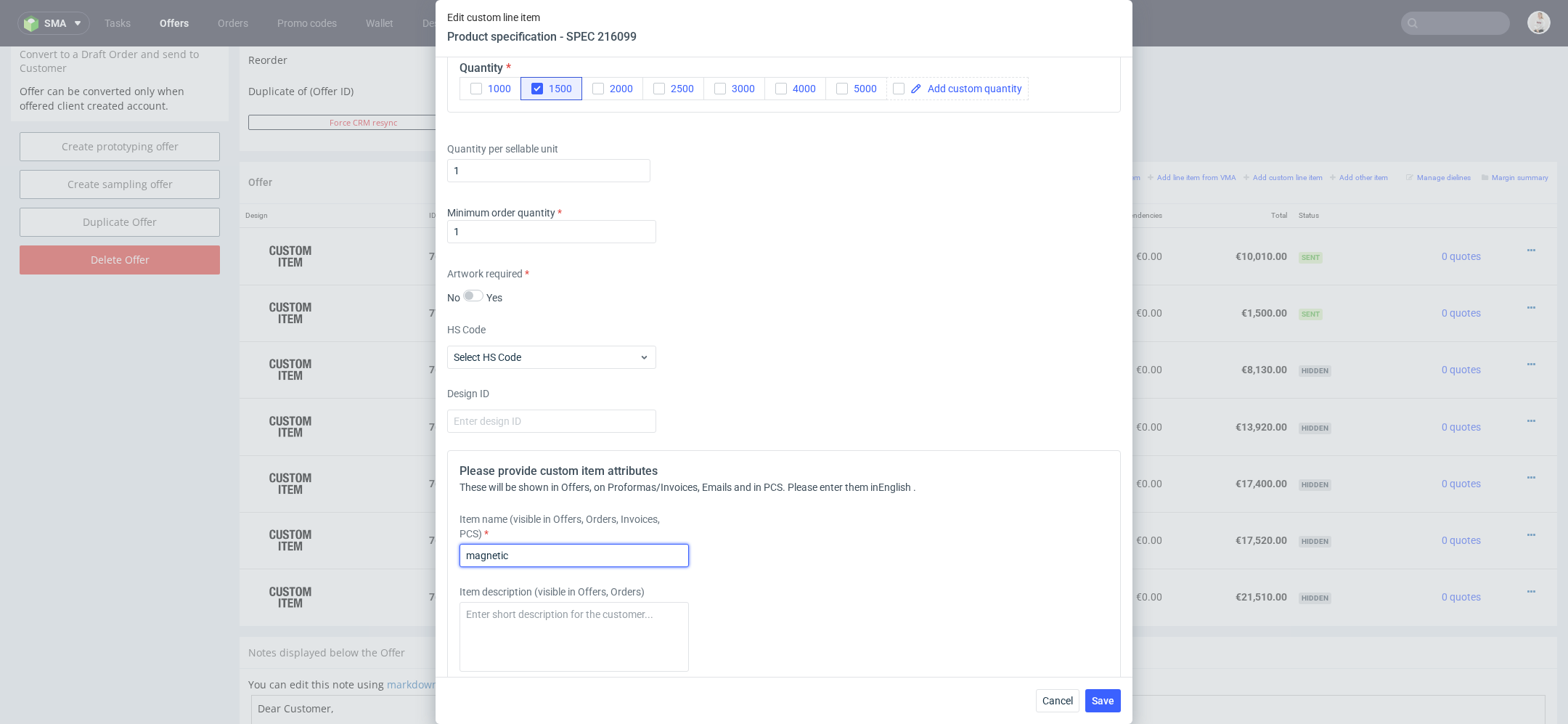
drag, startPoint x: 527, startPoint y: 547, endPoint x: 218, endPoint y: 547, distance: 309.0
click at [218, 547] on div "Edit custom line item Product specification - SPEC 216099 Supplier Polipak Tech…" at bounding box center [784, 362] width 1568 height 724
type input "Magnetic box"
click at [1112, 706] on span "Save" at bounding box center [1104, 700] width 23 height 10
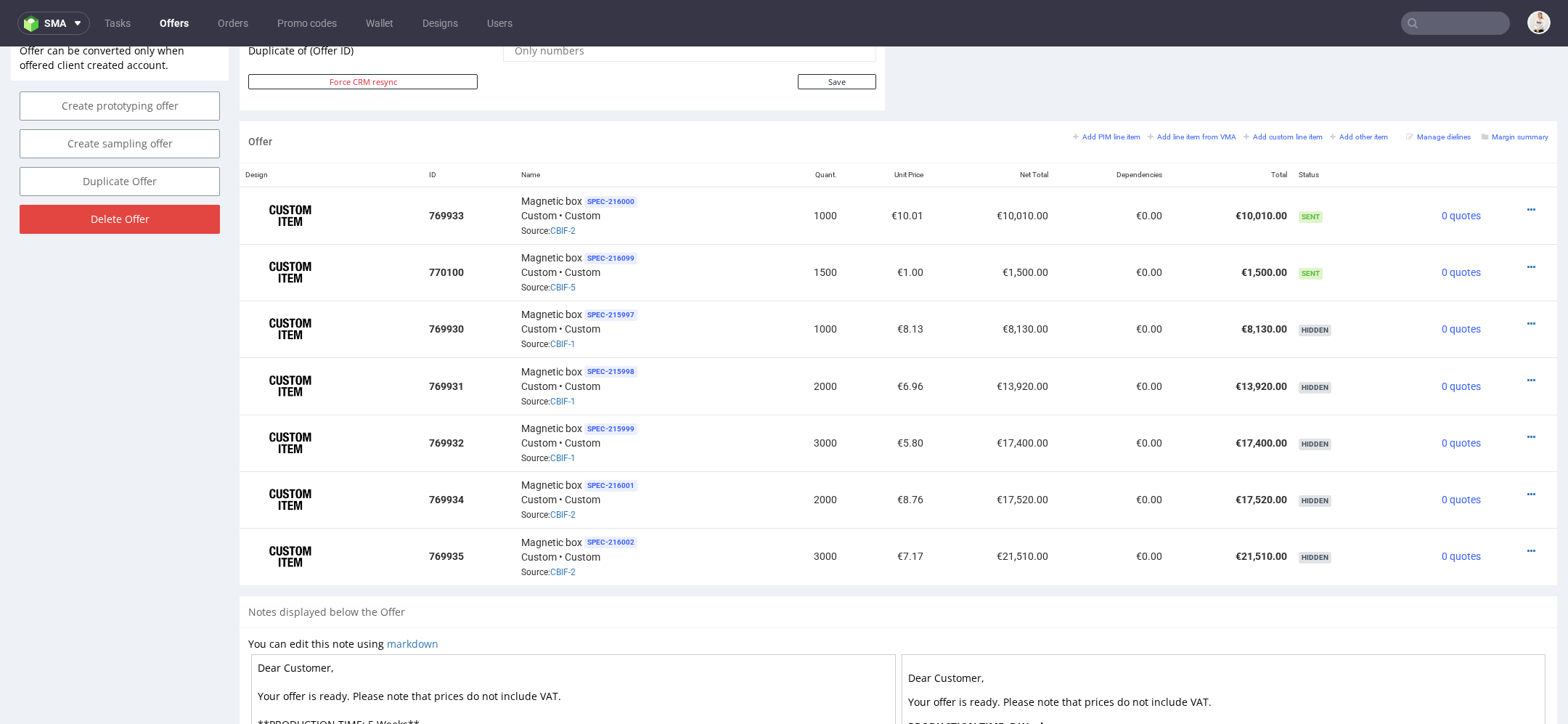
scroll to position [815, 0]
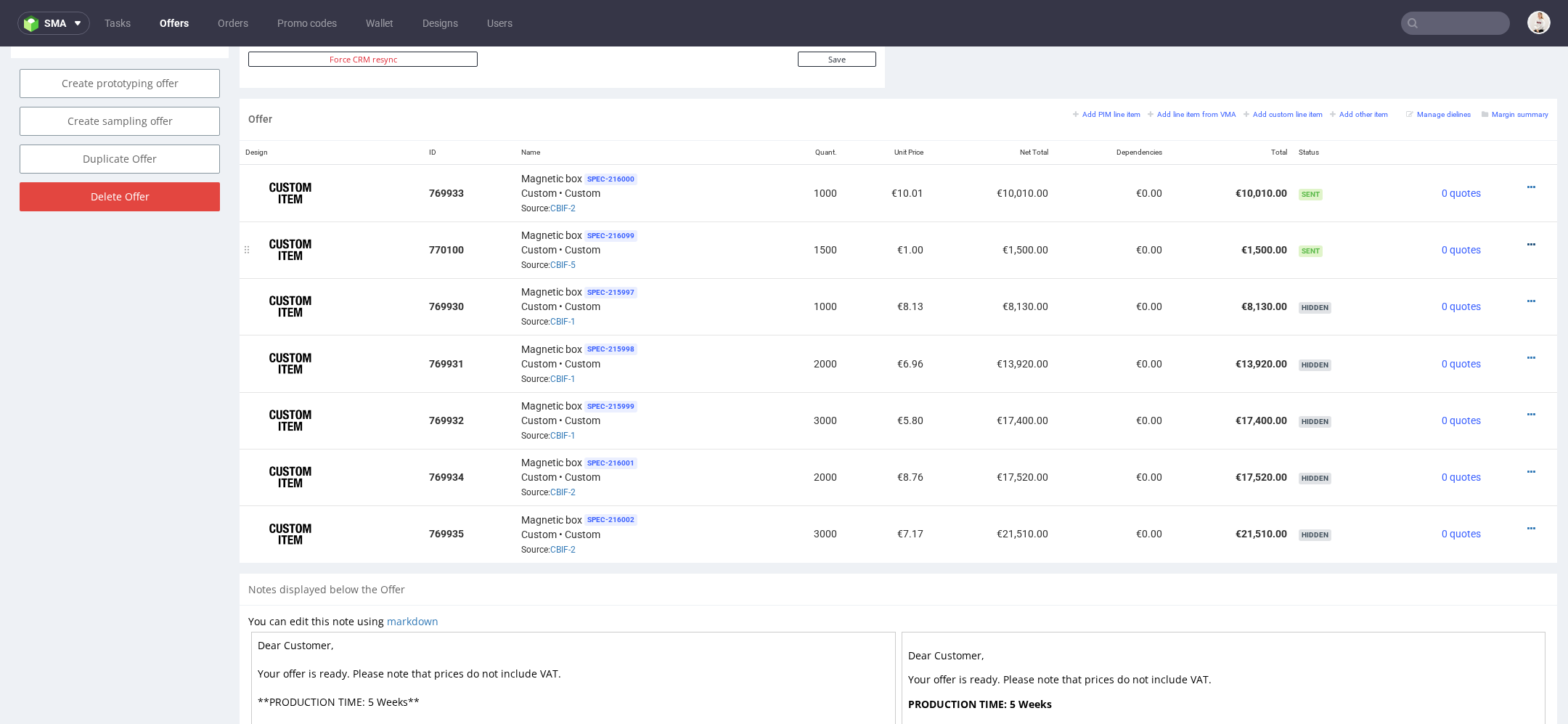
click at [1528, 240] on icon at bounding box center [1531, 244] width 8 height 10
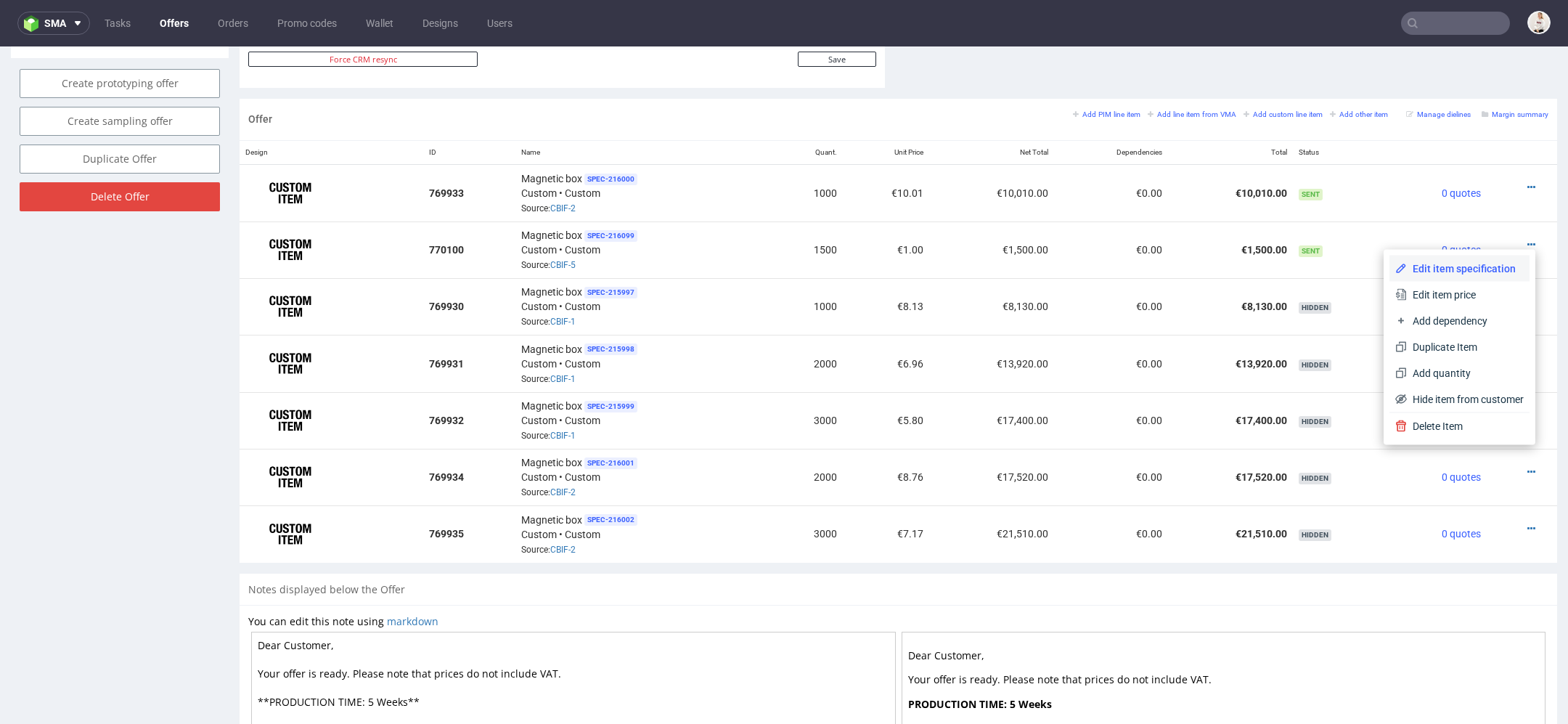
click at [1479, 265] on span "Edit item specification" at bounding box center [1466, 268] width 117 height 14
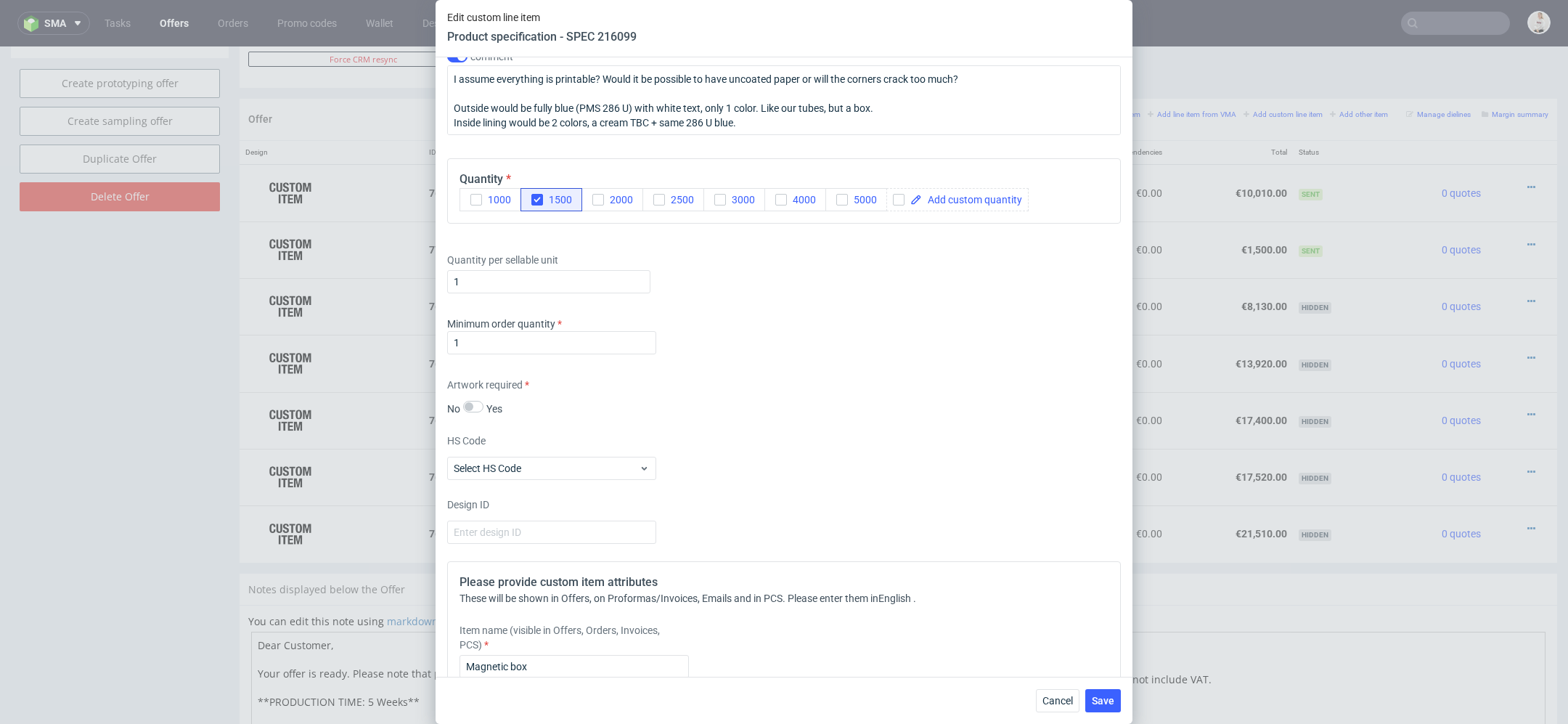
scroll to position [2649, 0]
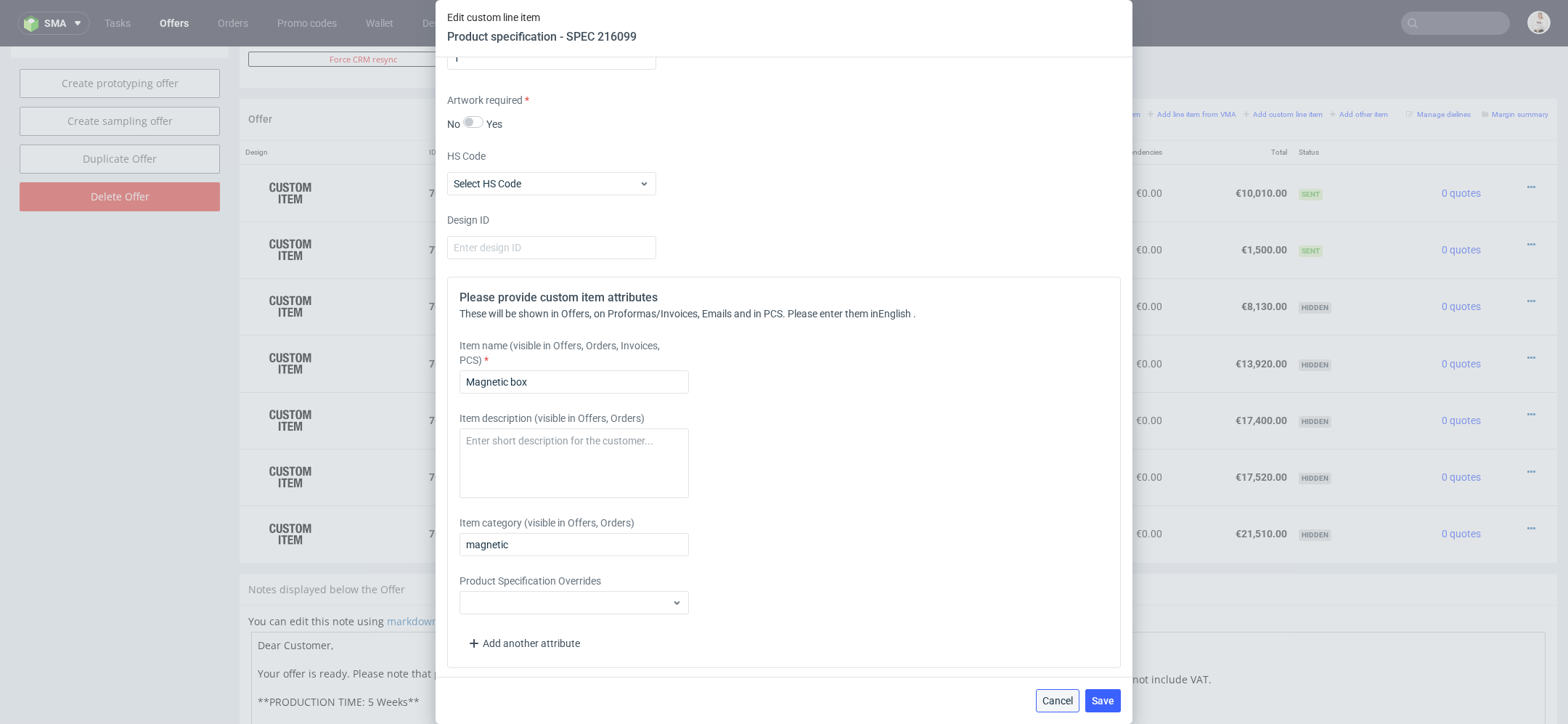
click at [1069, 692] on button "Cancel" at bounding box center [1057, 700] width 43 height 24
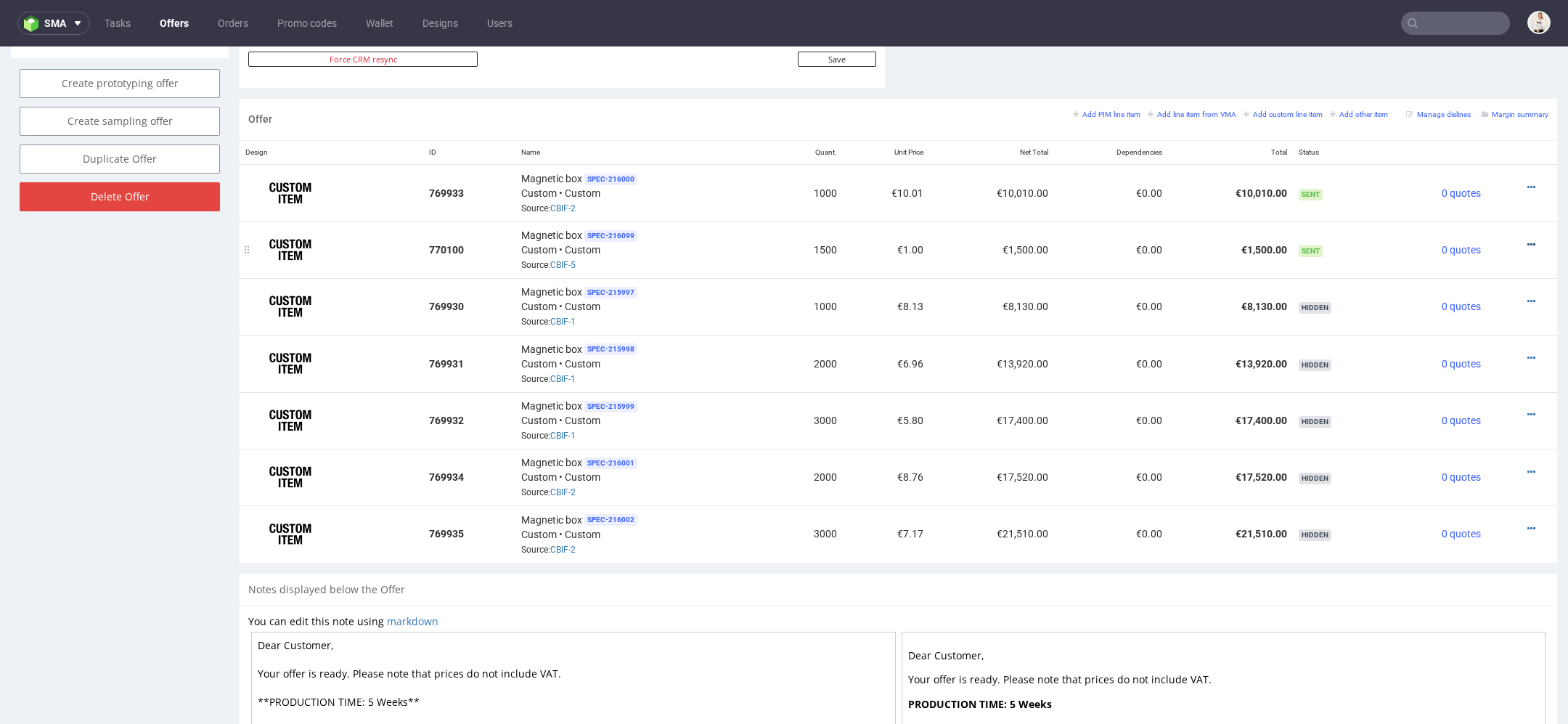
click at [1528, 240] on icon at bounding box center [1531, 244] width 8 height 10
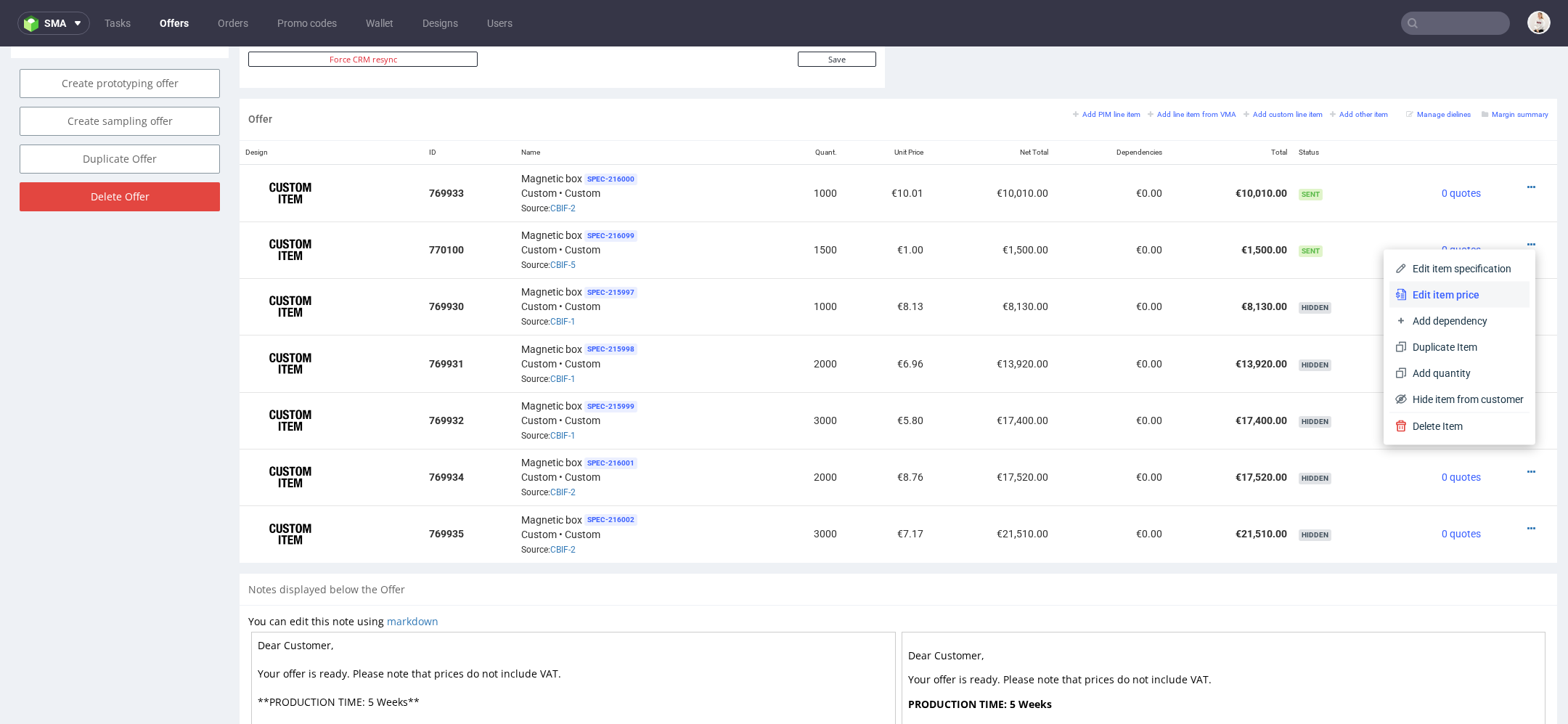
click at [1447, 291] on span "Edit item price" at bounding box center [1466, 295] width 117 height 14
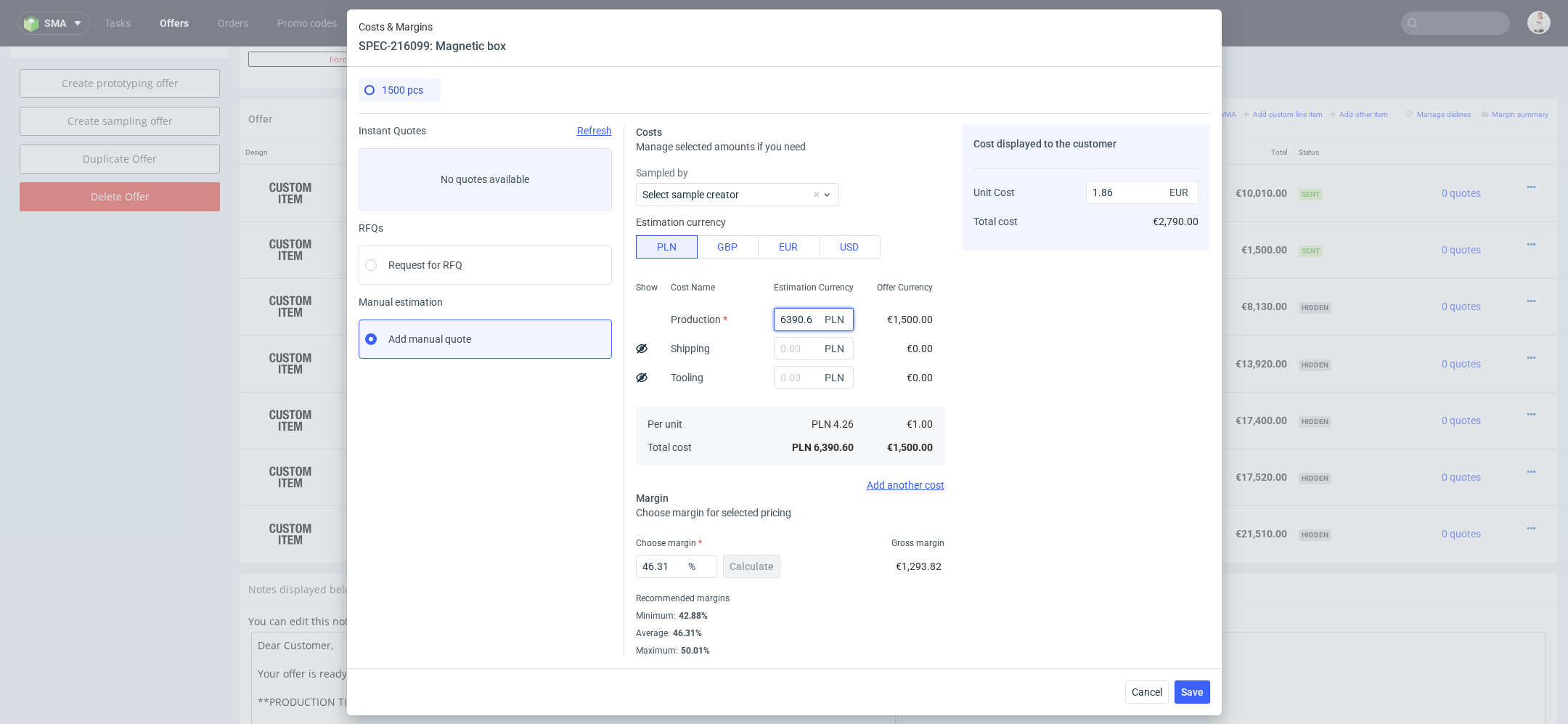
click at [795, 317] on input "6390.6" at bounding box center [814, 319] width 80 height 24
paste input "19100.00"
click at [983, 336] on div "Cost displayed to the customer Unit Cost Total cost 1.86 EUR €2,790.00" at bounding box center [1086, 391] width 248 height 531
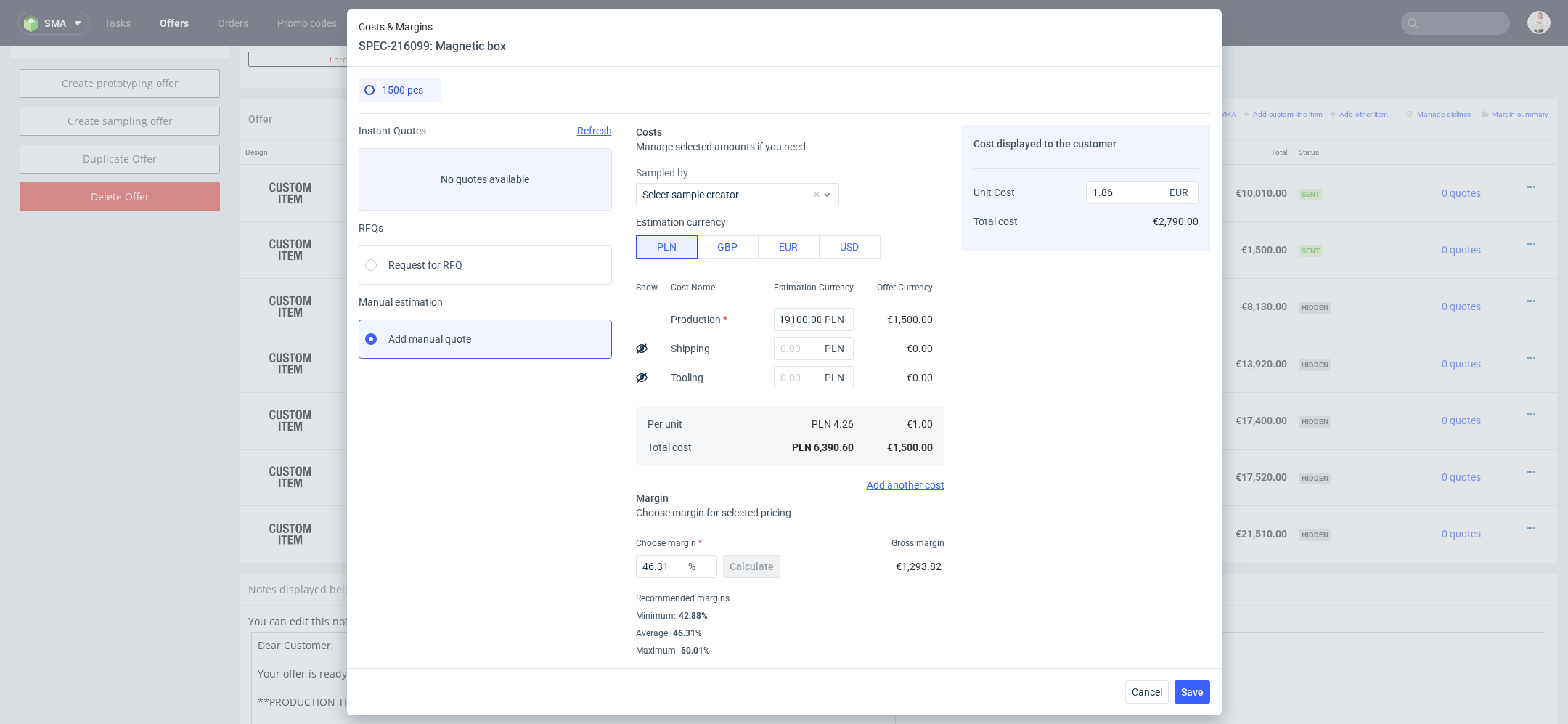
type input "19100"
type input "5.57"
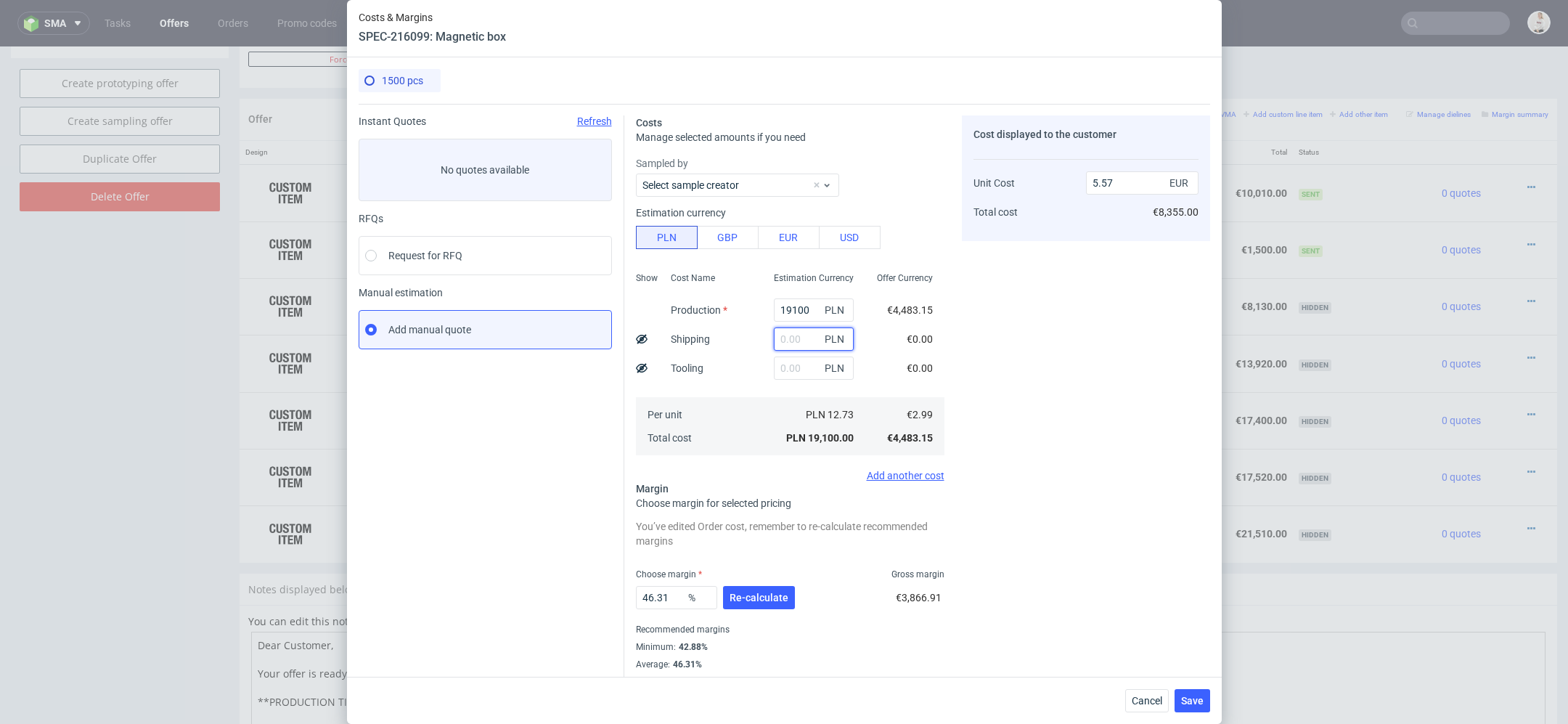
click at [814, 337] on input "text" at bounding box center [814, 339] width 80 height 24
type input "1790"
type input "6.09"
type input "1790"
click at [1037, 314] on div "Cost displayed to the customer Unit Cost Total cost 6.09 EUR €9,135.00" at bounding box center [1086, 402] width 248 height 573
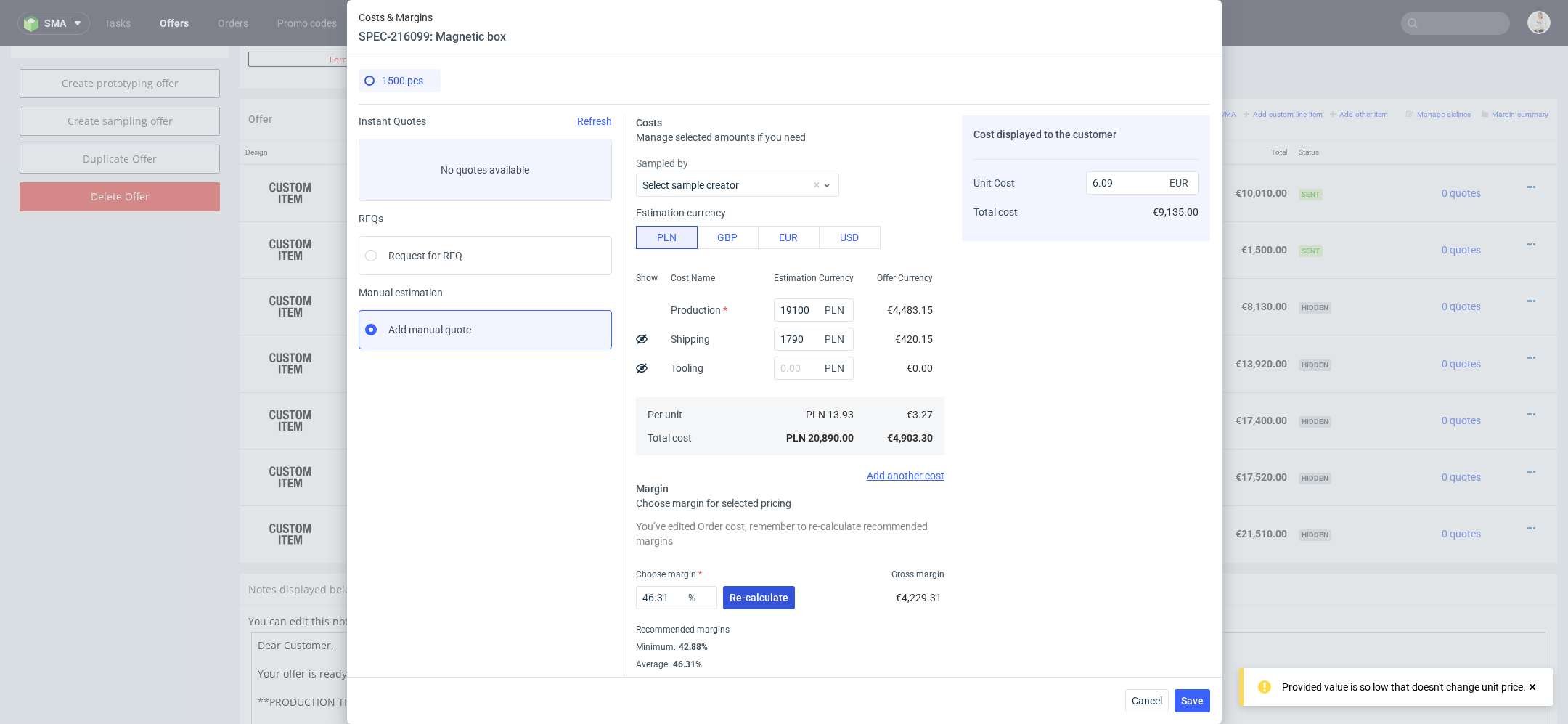
click at [772, 592] on span "Re-calculate" at bounding box center [759, 597] width 59 height 10
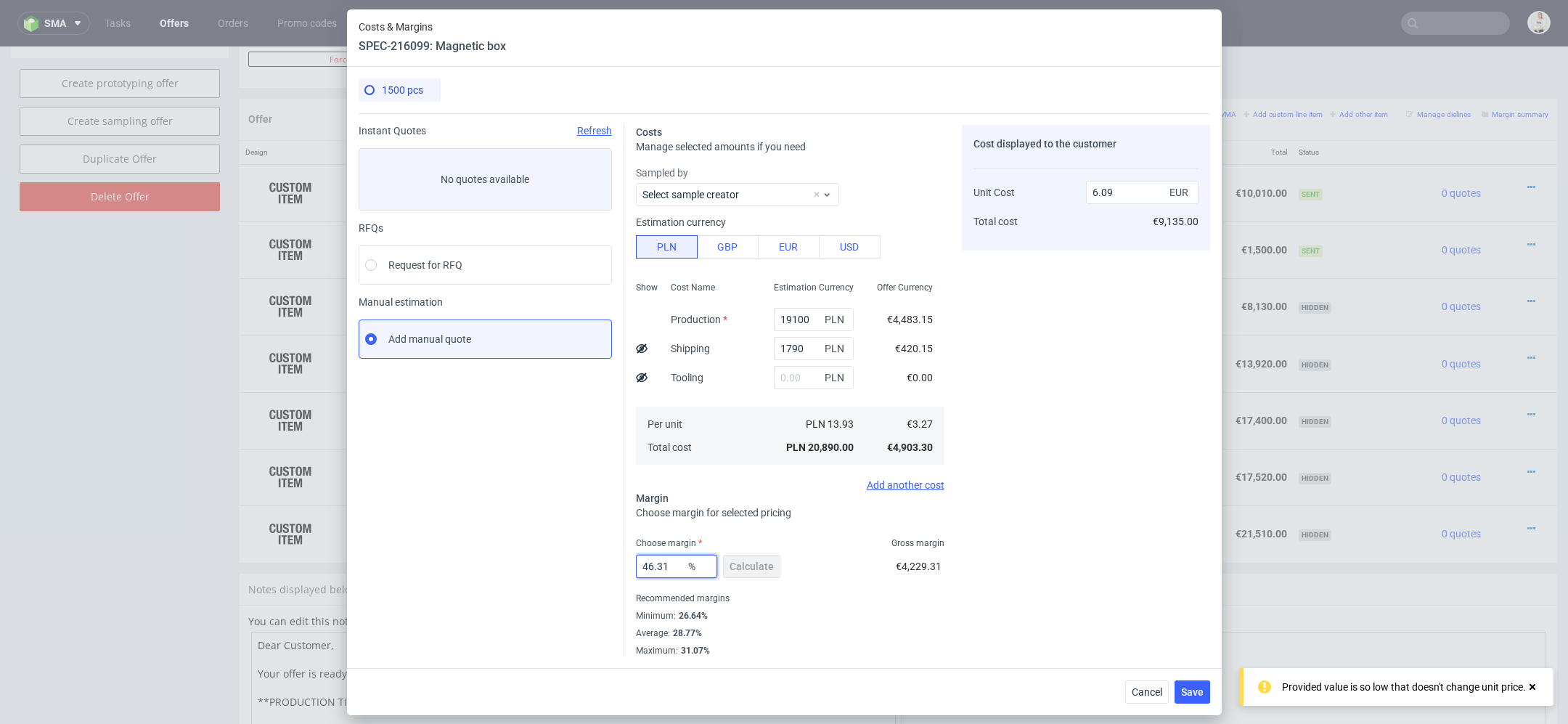
drag, startPoint x: 674, startPoint y: 569, endPoint x: 514, endPoint y: 544, distance: 161.9
click at [514, 544] on div "Instant Quotes Refresh No quotes available RFQs Request for RFQ Manual estimati…" at bounding box center [784, 384] width 852 height 543
type input "50"
type input "6.54"
click at [961, 546] on div "Costs Manage selected amounts if you need Sampled by Select sample creator Esti…" at bounding box center [917, 384] width 586 height 543
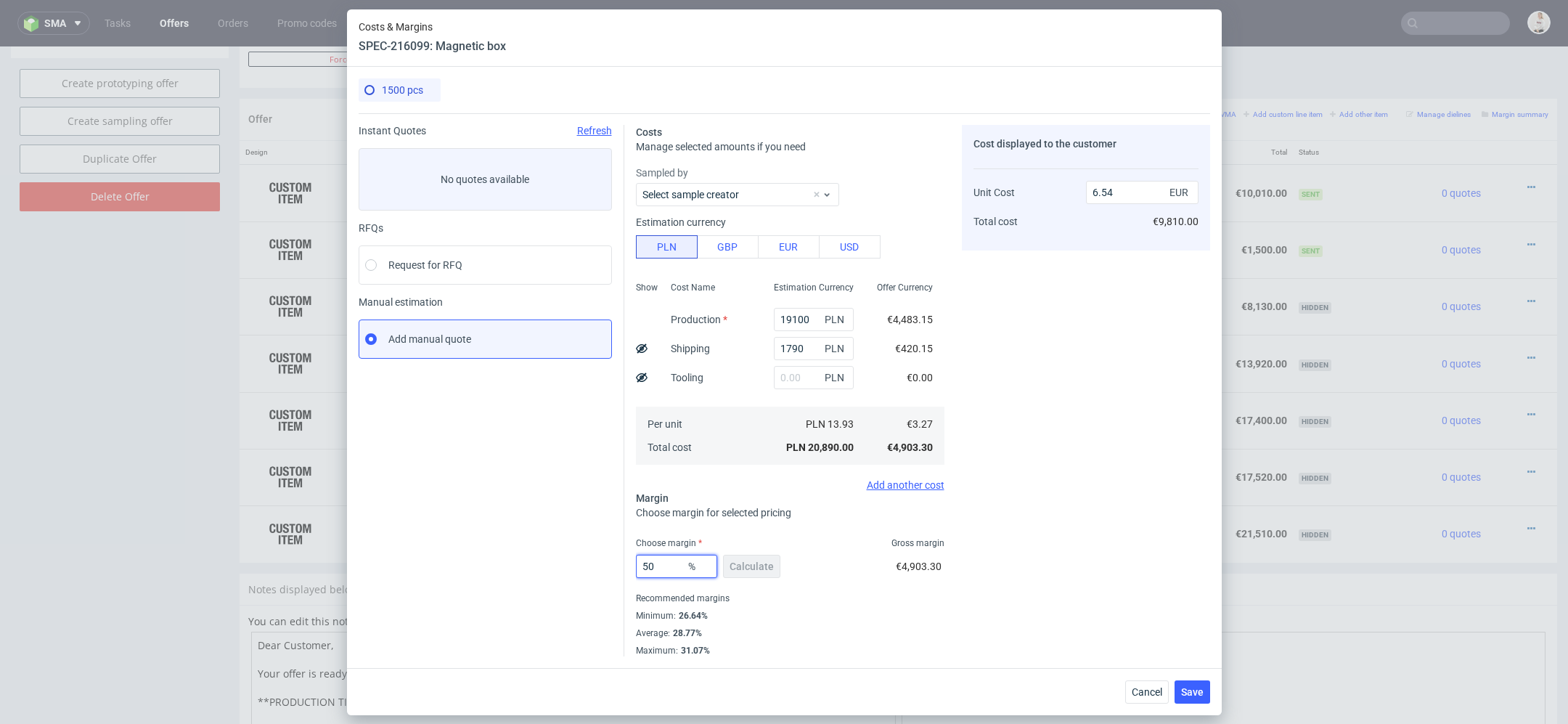
click at [664, 568] on input "50" at bounding box center [677, 566] width 81 height 24
type input "55"
type input "7.26"
type input "55"
click at [1000, 560] on div "Cost displayed to the customer Unit Cost Total cost 7.26 EUR €10,890.00" at bounding box center [1086, 391] width 248 height 531
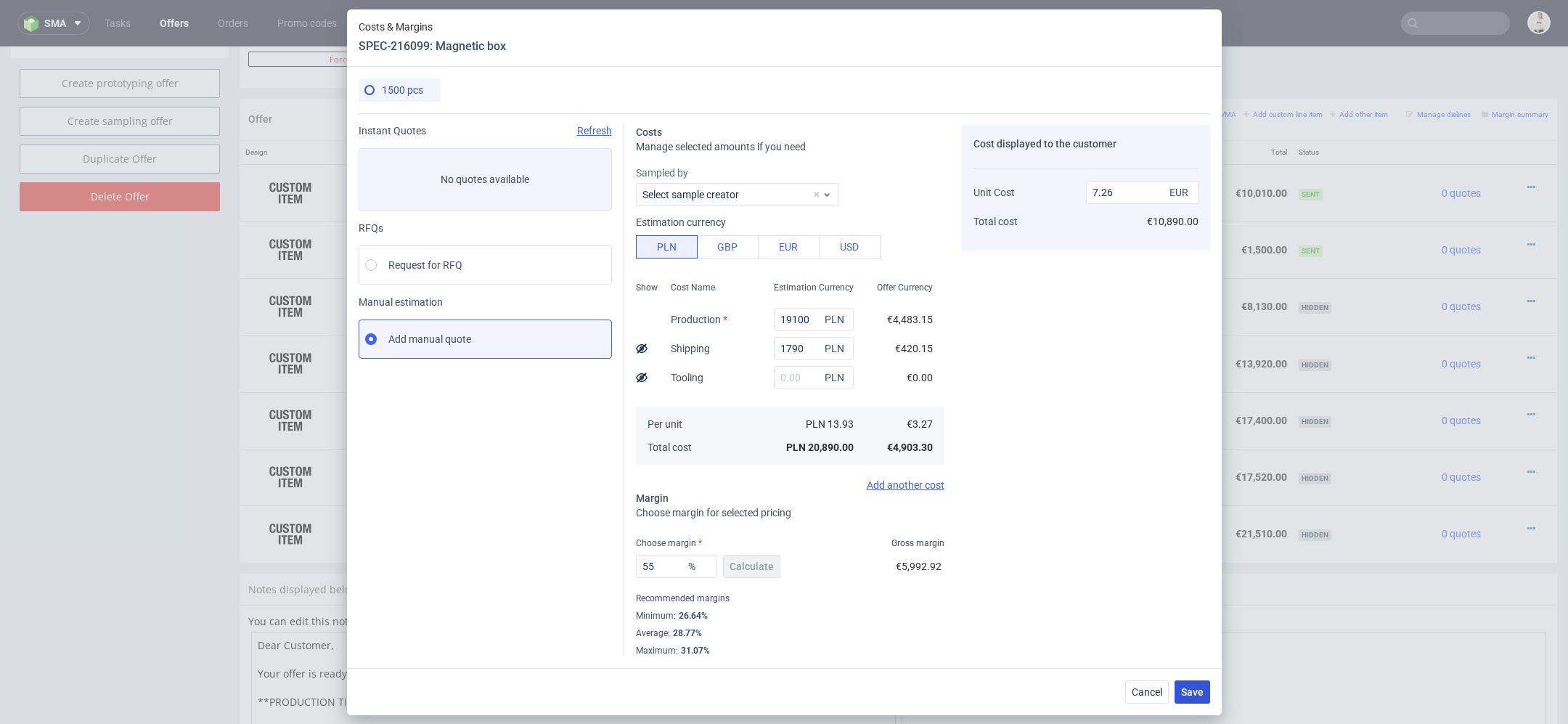
click at [1195, 687] on span "Save" at bounding box center [1193, 691] width 23 height 10
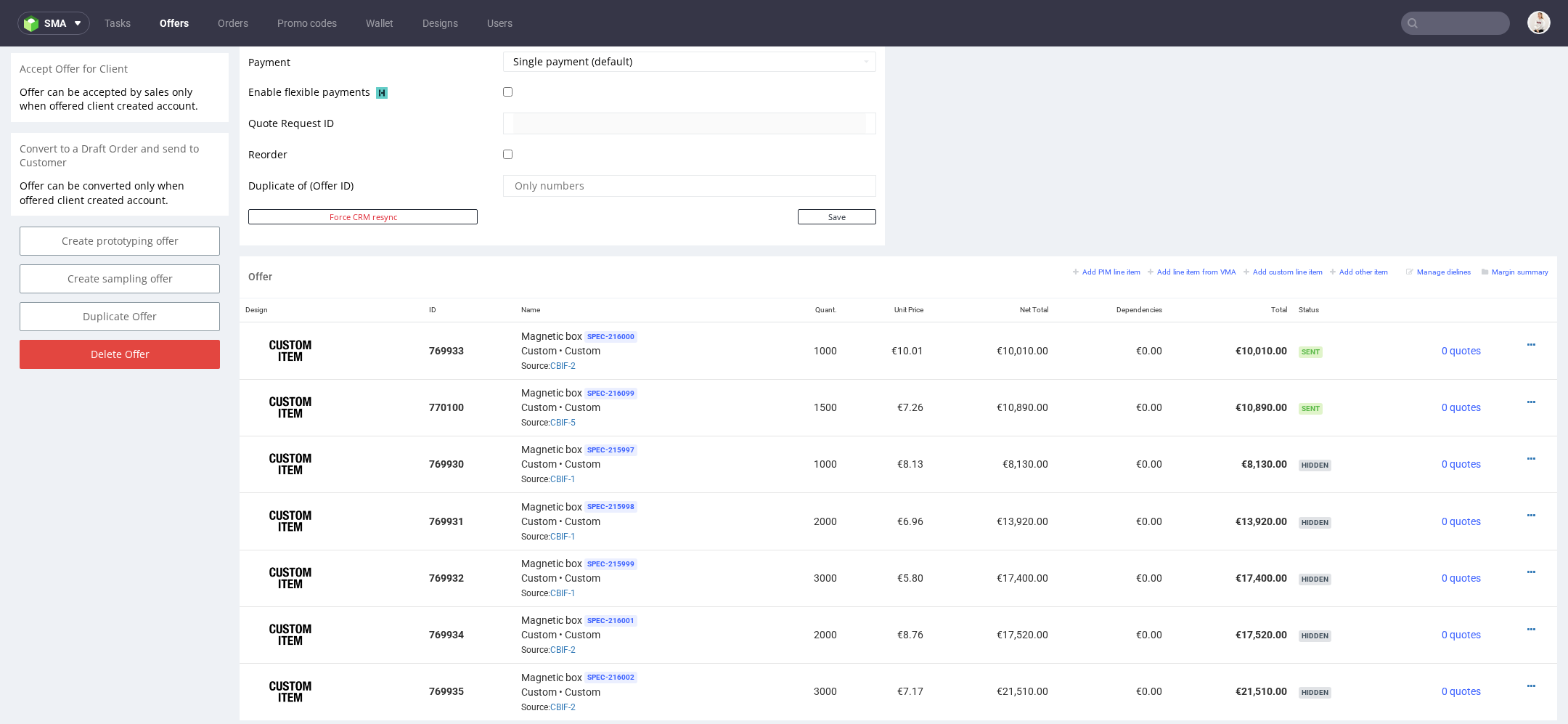
scroll to position [660, 0]
click at [1528, 451] on icon at bounding box center [1531, 456] width 8 height 10
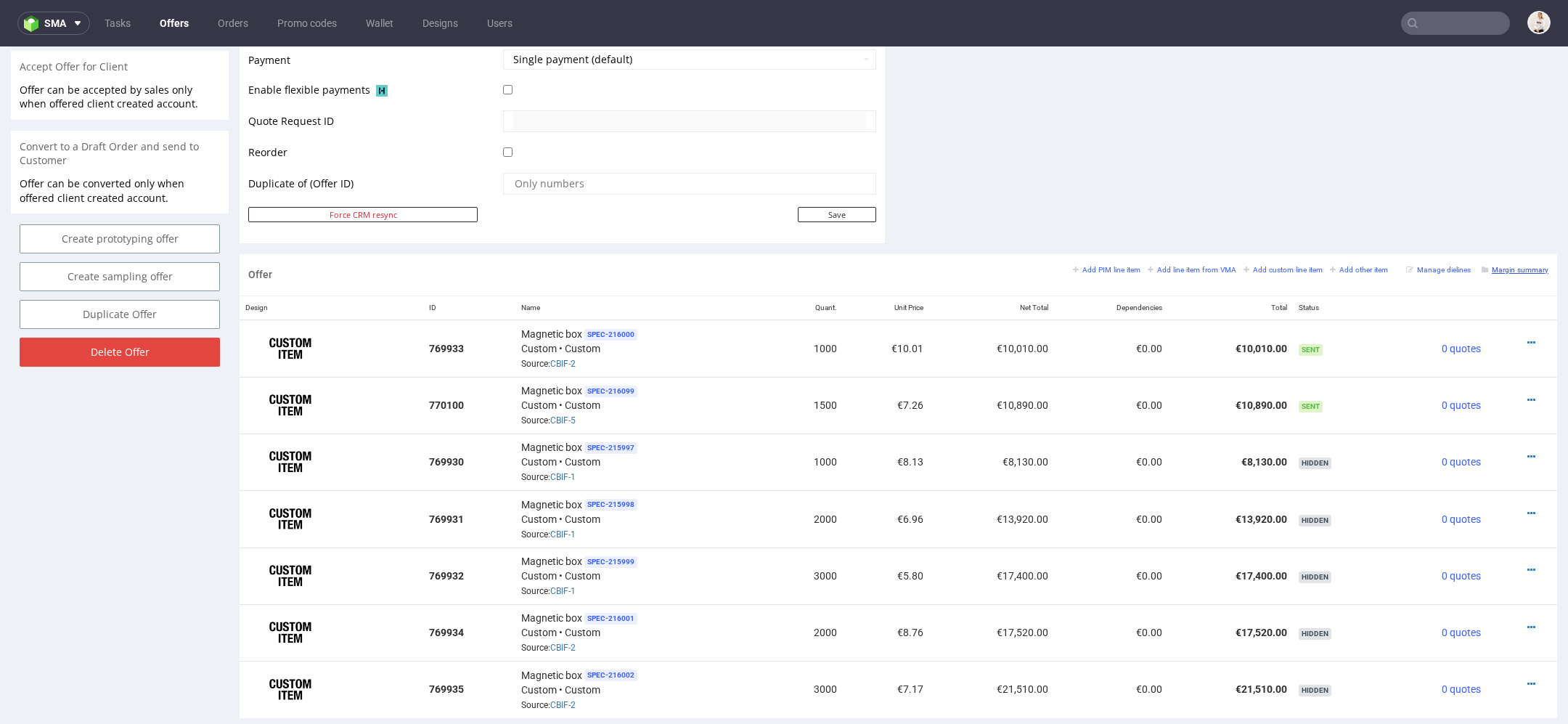
click at [1497, 266] on small "Margin summary" at bounding box center [1515, 270] width 67 height 8
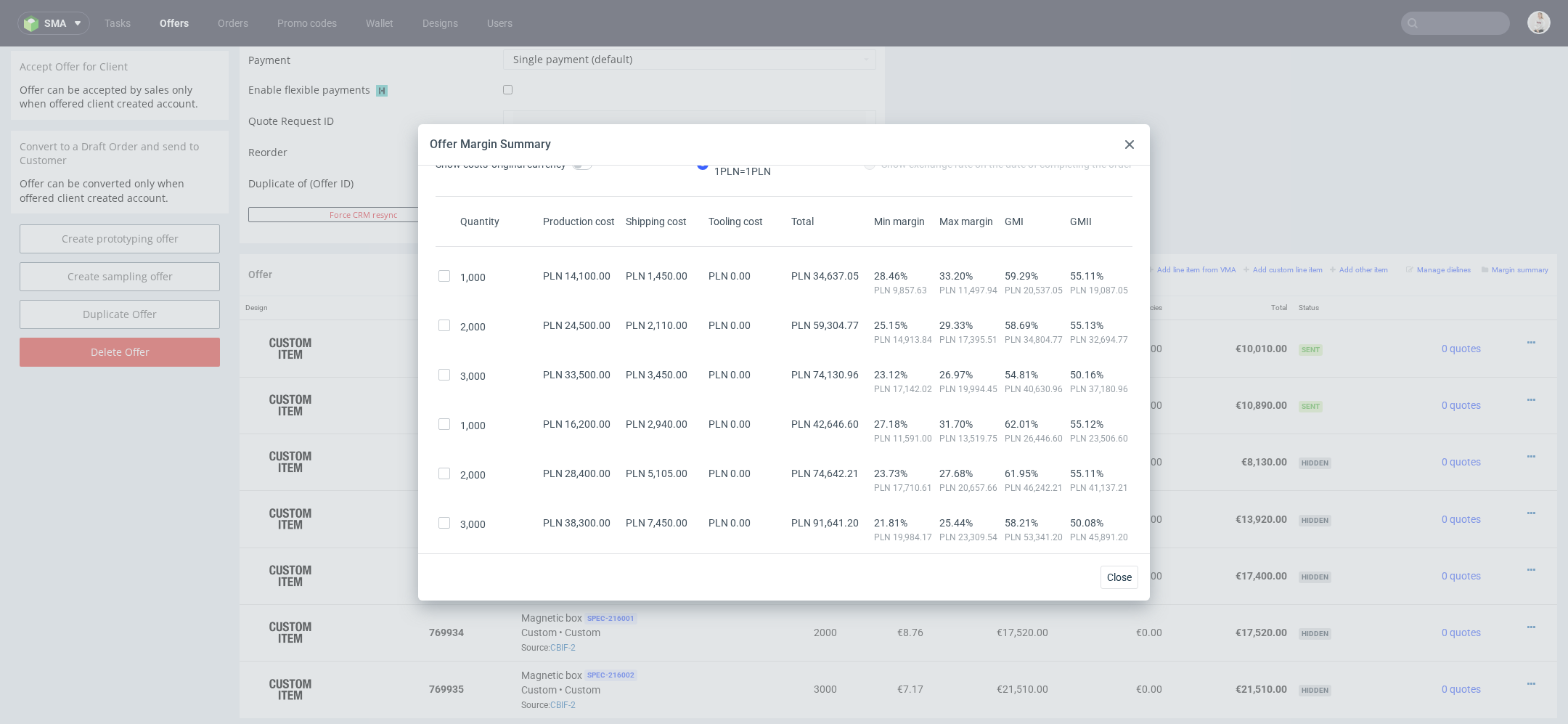
scroll to position [46, 0]
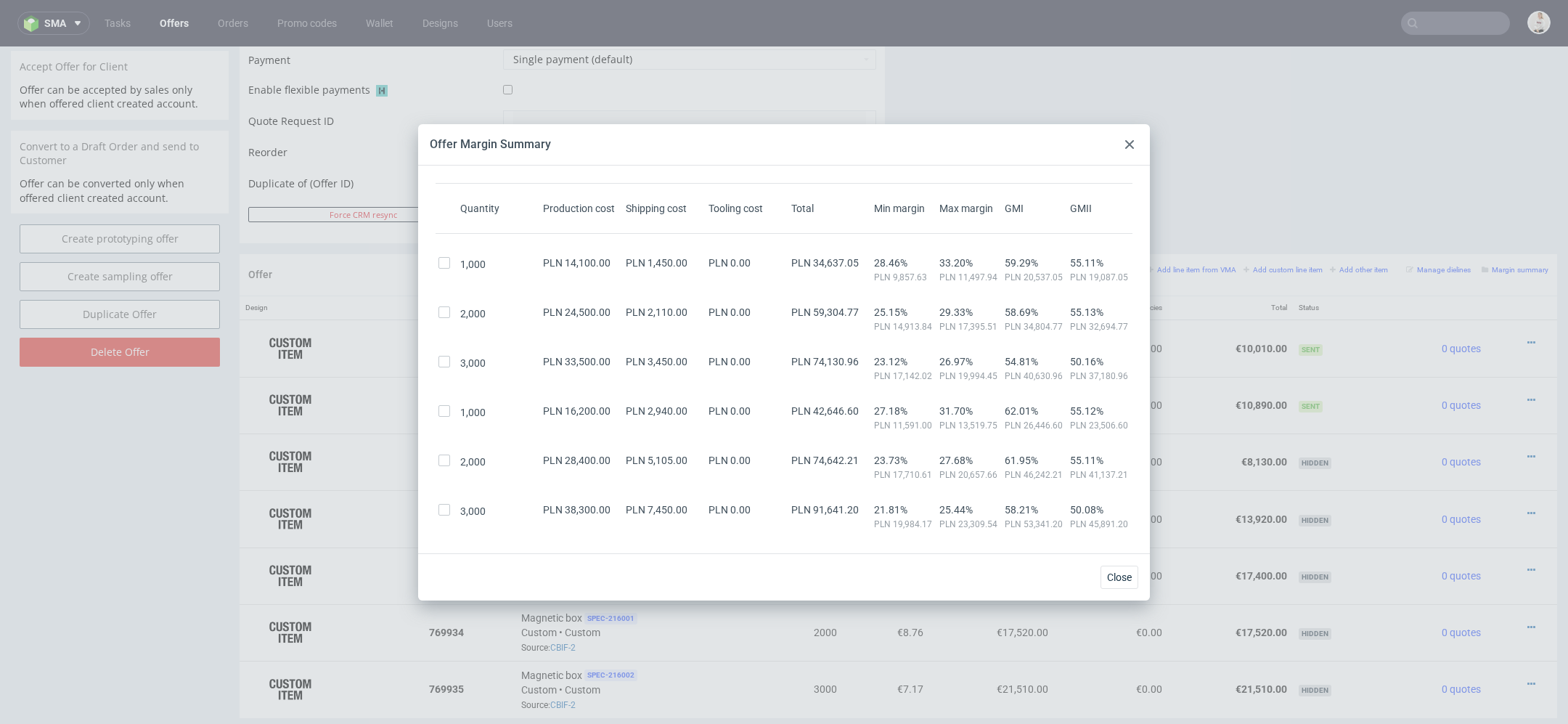
click at [1125, 144] on icon at bounding box center [1129, 144] width 8 height 8
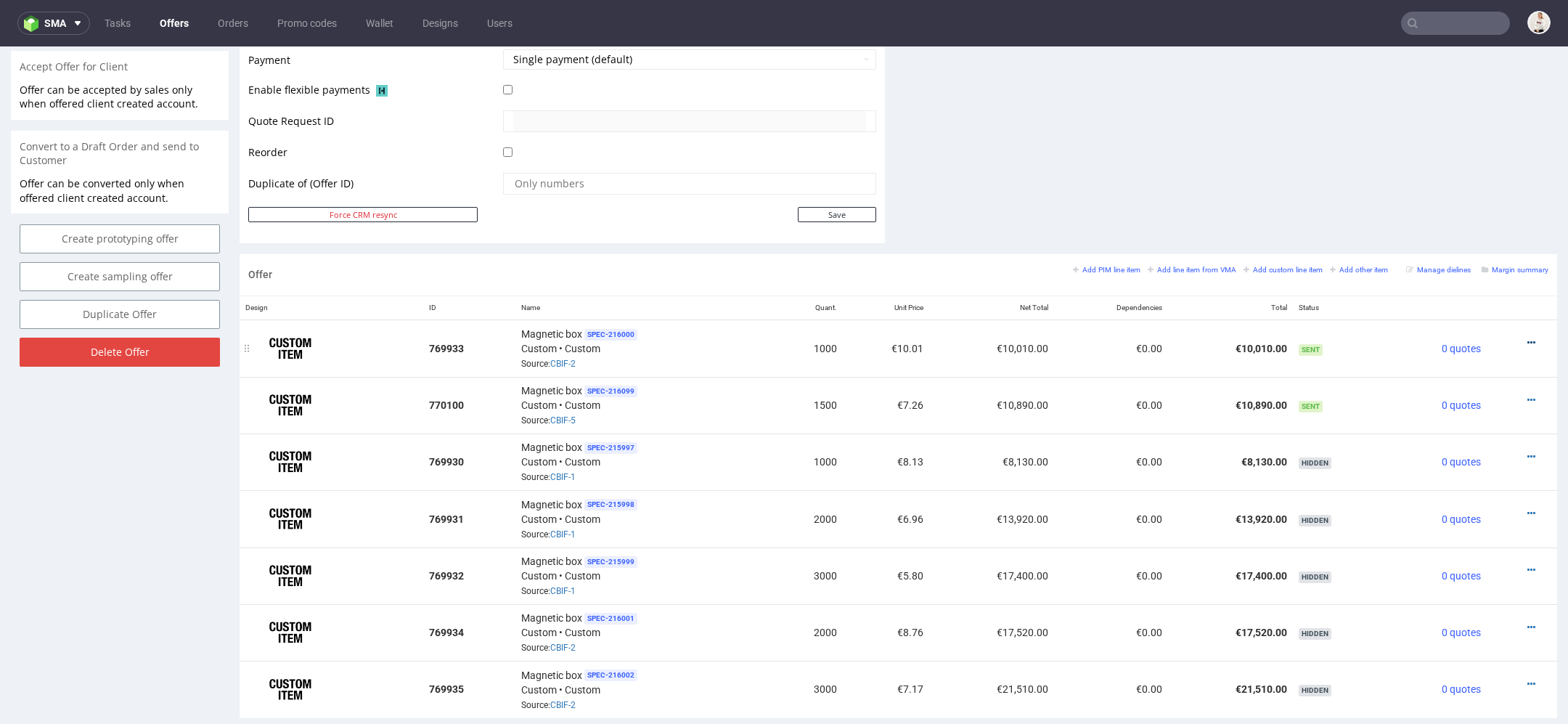
click at [1528, 338] on icon at bounding box center [1531, 343] width 8 height 10
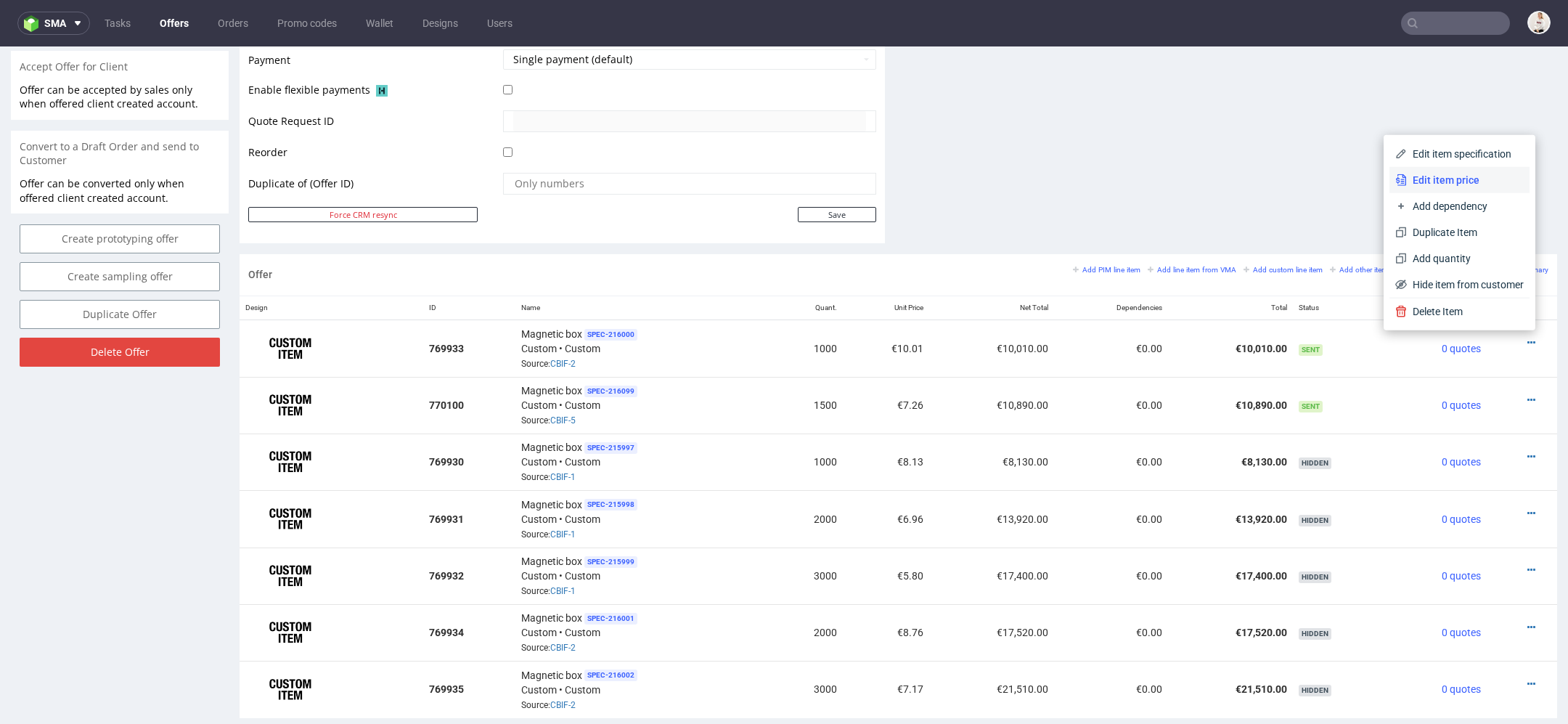
click at [1481, 176] on span "Edit item price" at bounding box center [1466, 180] width 117 height 14
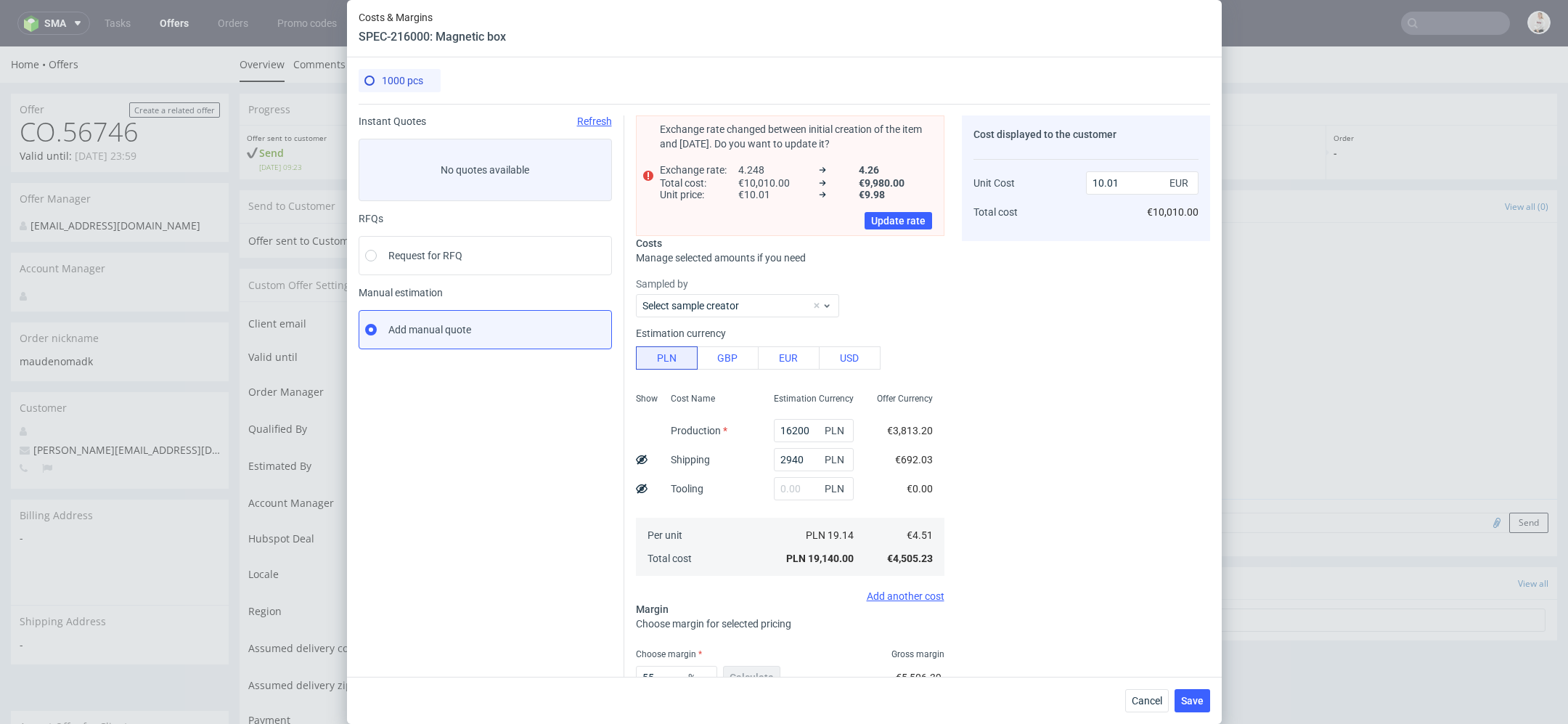
scroll to position [100, 0]
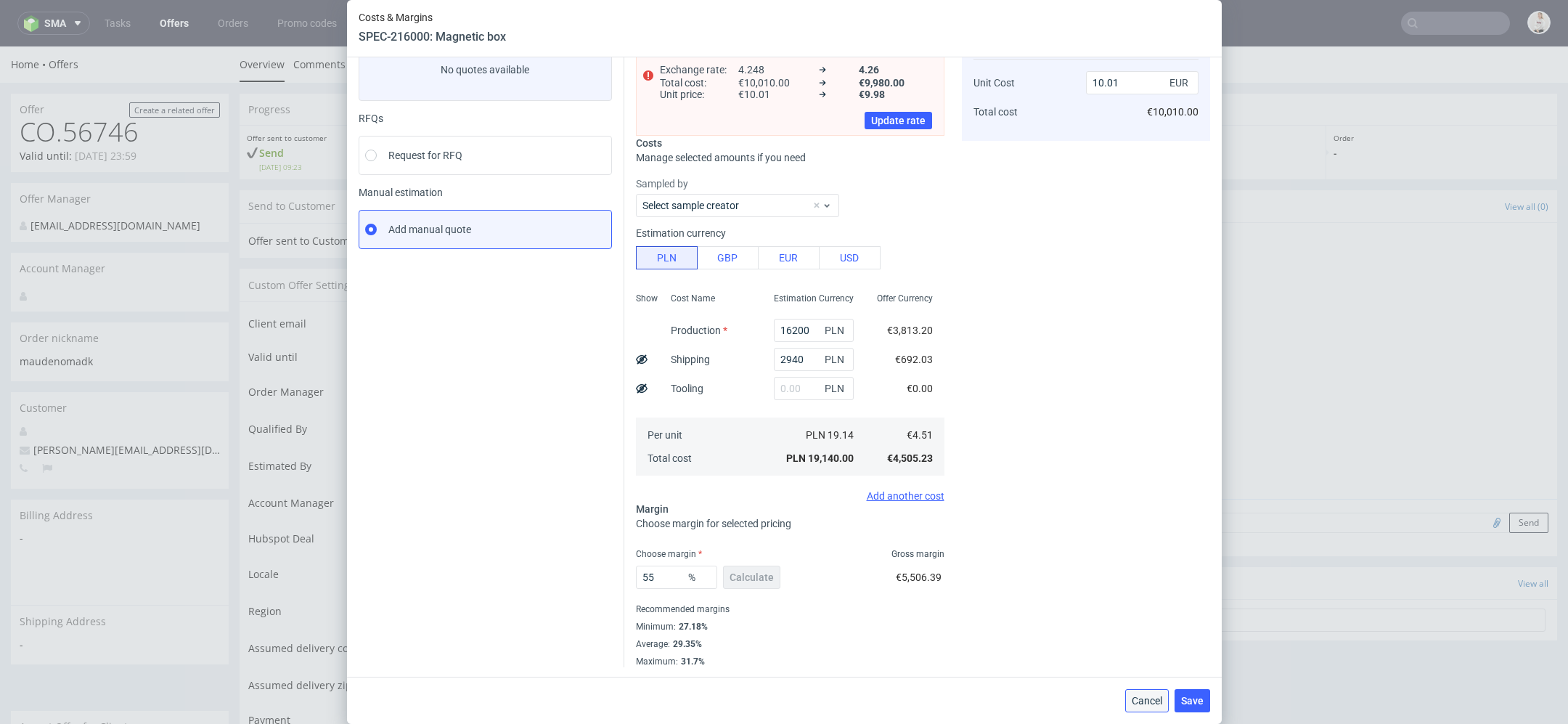
click at [1149, 702] on span "Cancel" at bounding box center [1147, 700] width 30 height 10
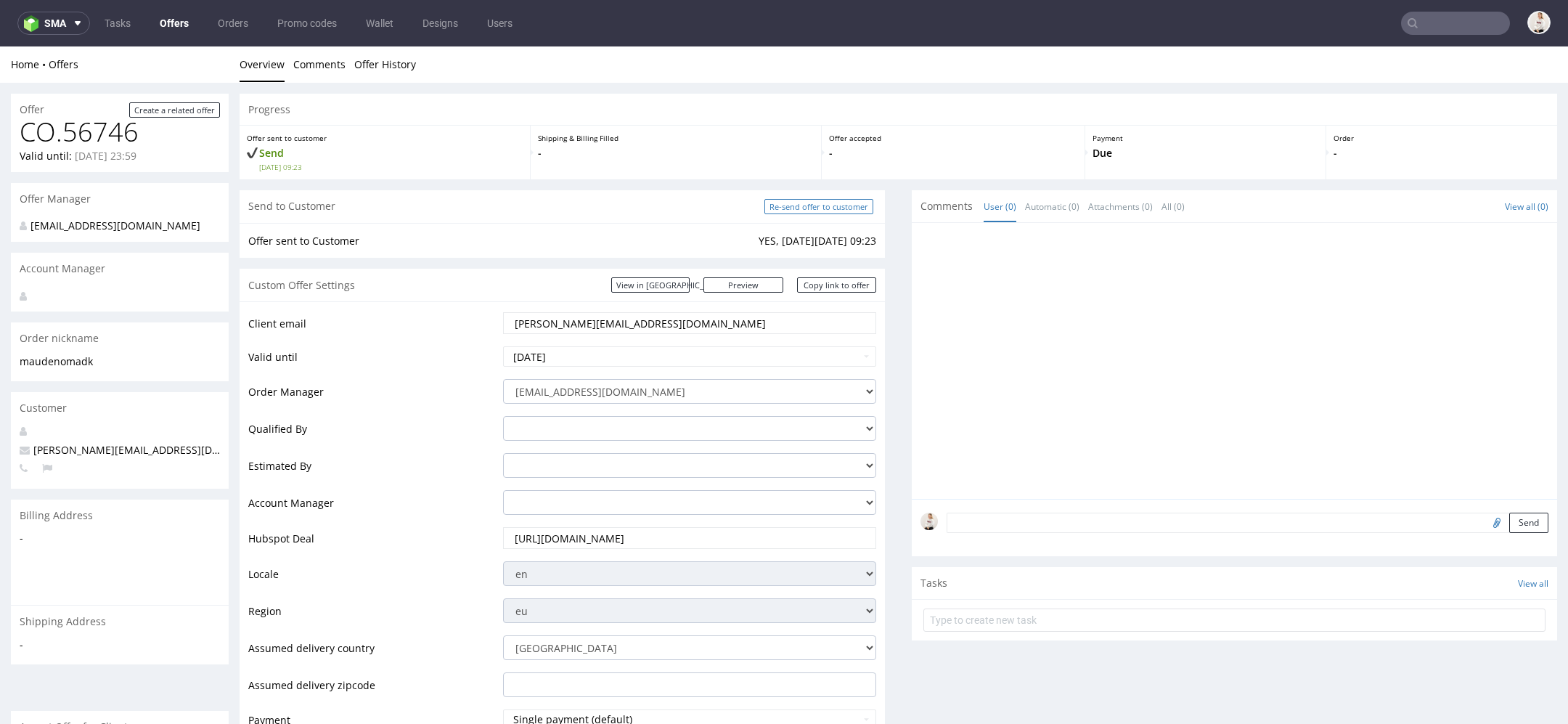
click at [842, 203] on input "Re-send offer to customer" at bounding box center [818, 206] width 109 height 15
type input "In progress..."
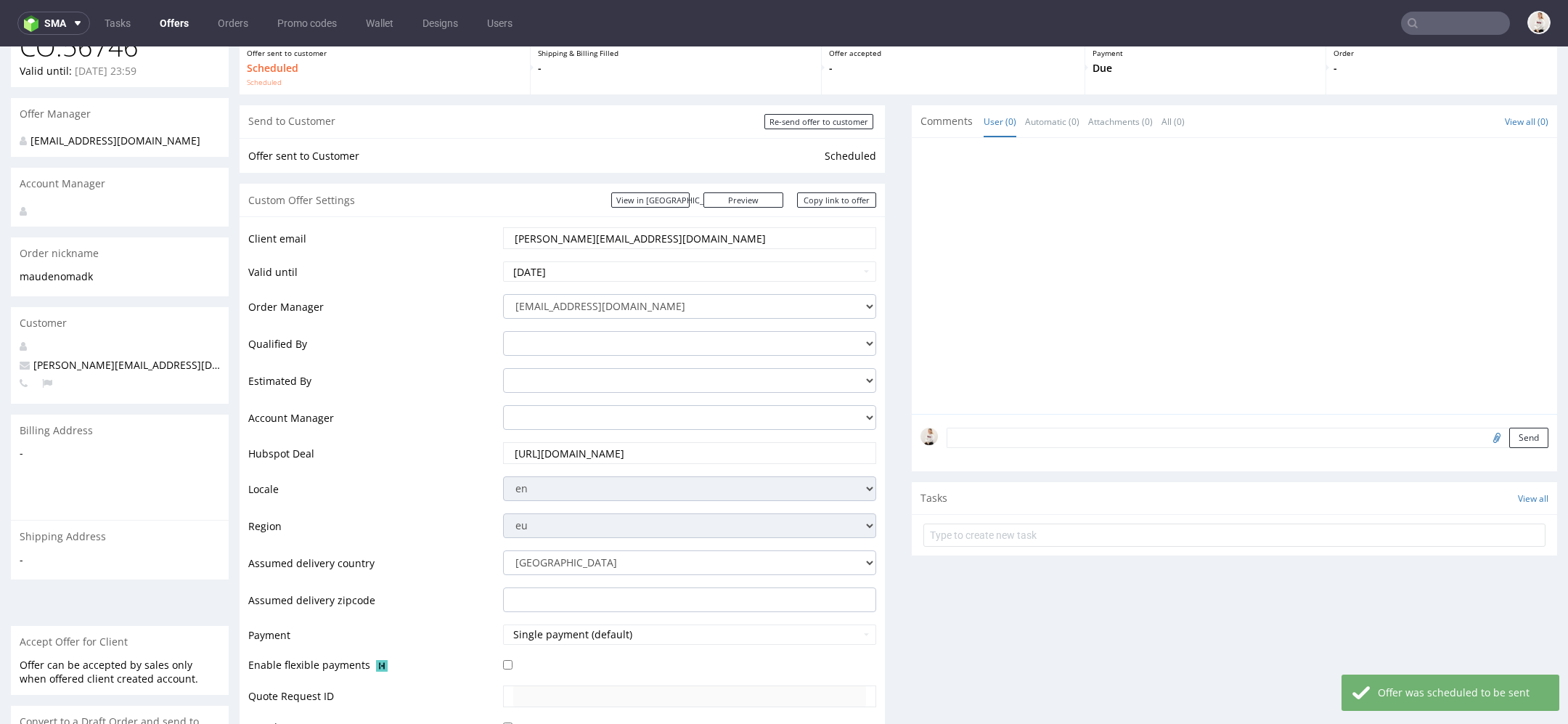
scroll to position [0, 0]
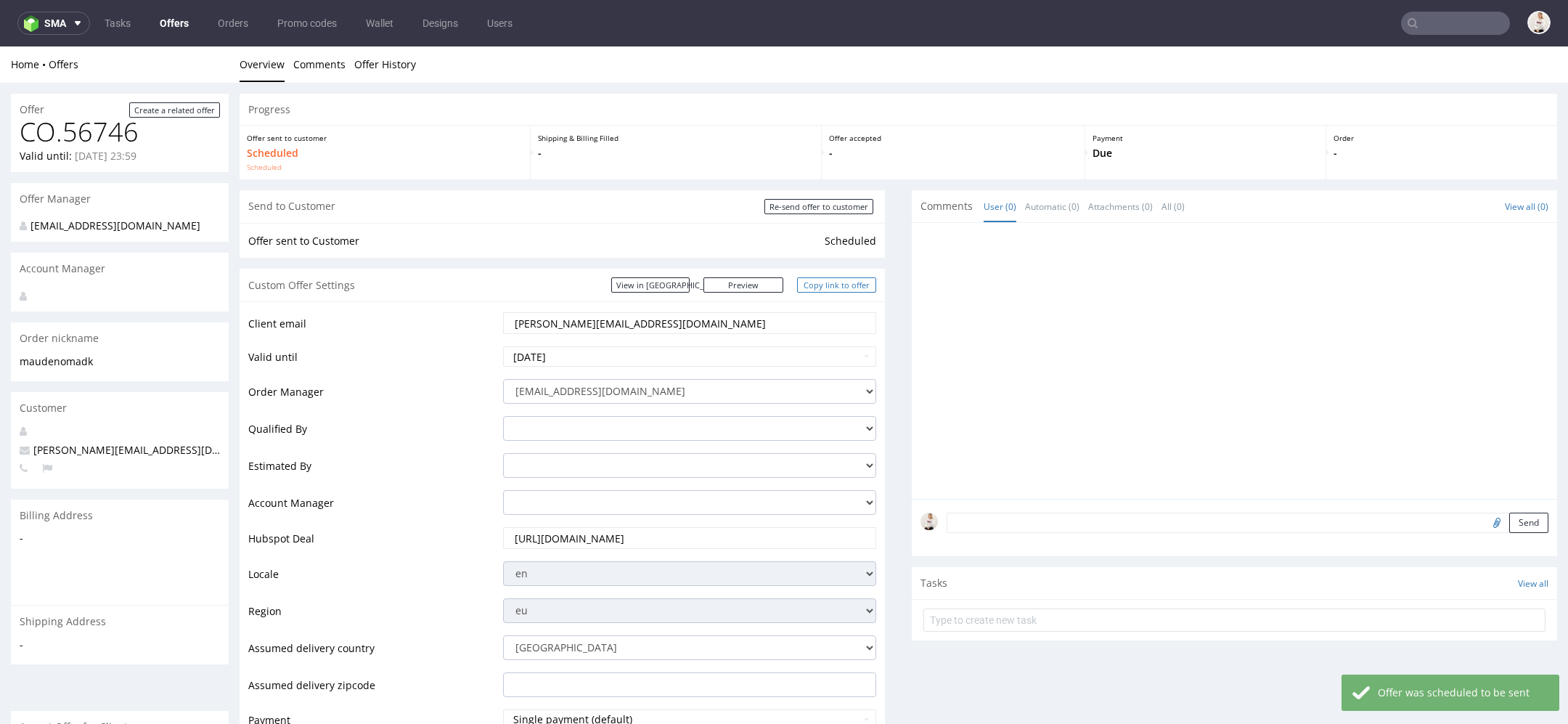
click at [821, 283] on link "Copy link to offer" at bounding box center [837, 285] width 80 height 15
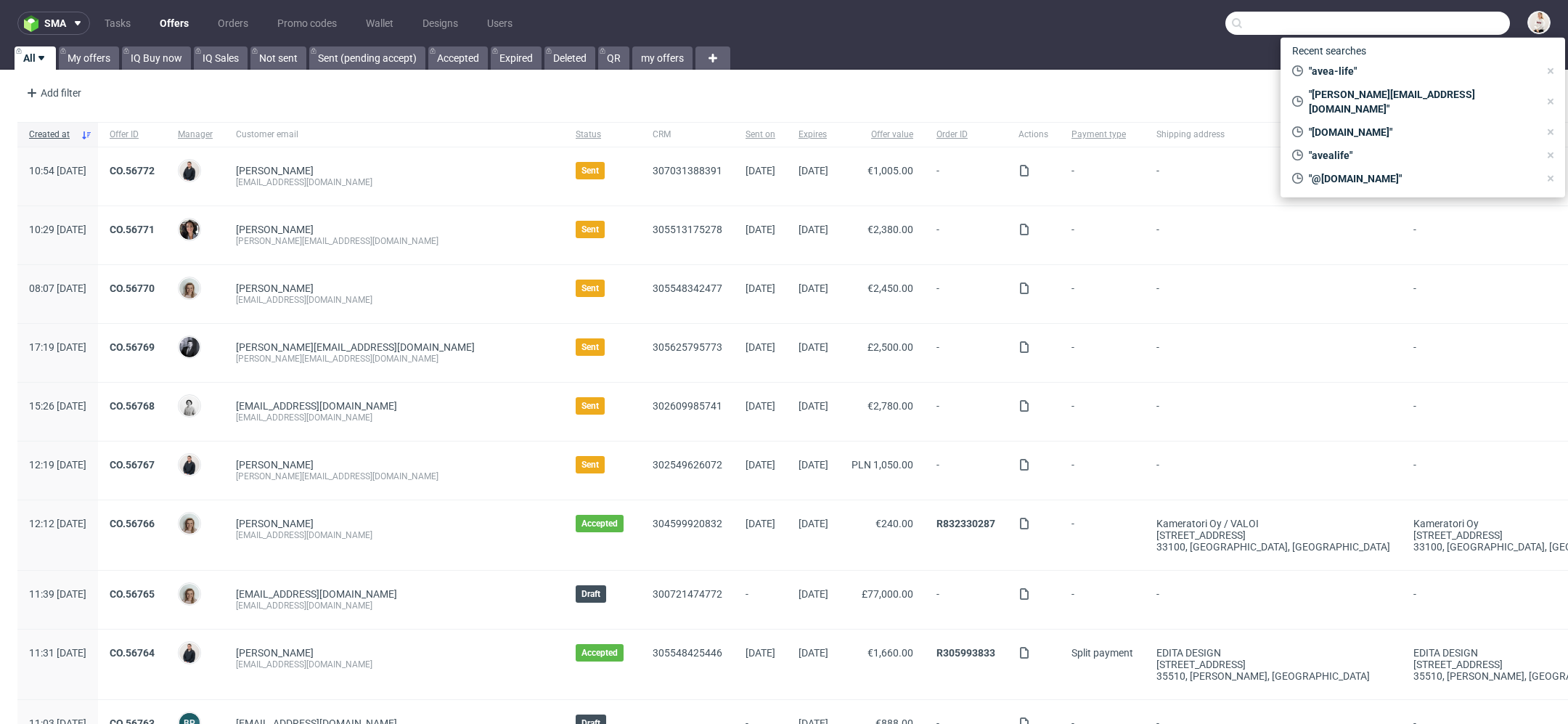
click at [1441, 29] on input "text" at bounding box center [1368, 23] width 285 height 24
paste input "[PERSON_NAME][EMAIL_ADDRESS][DOMAIN_NAME]"
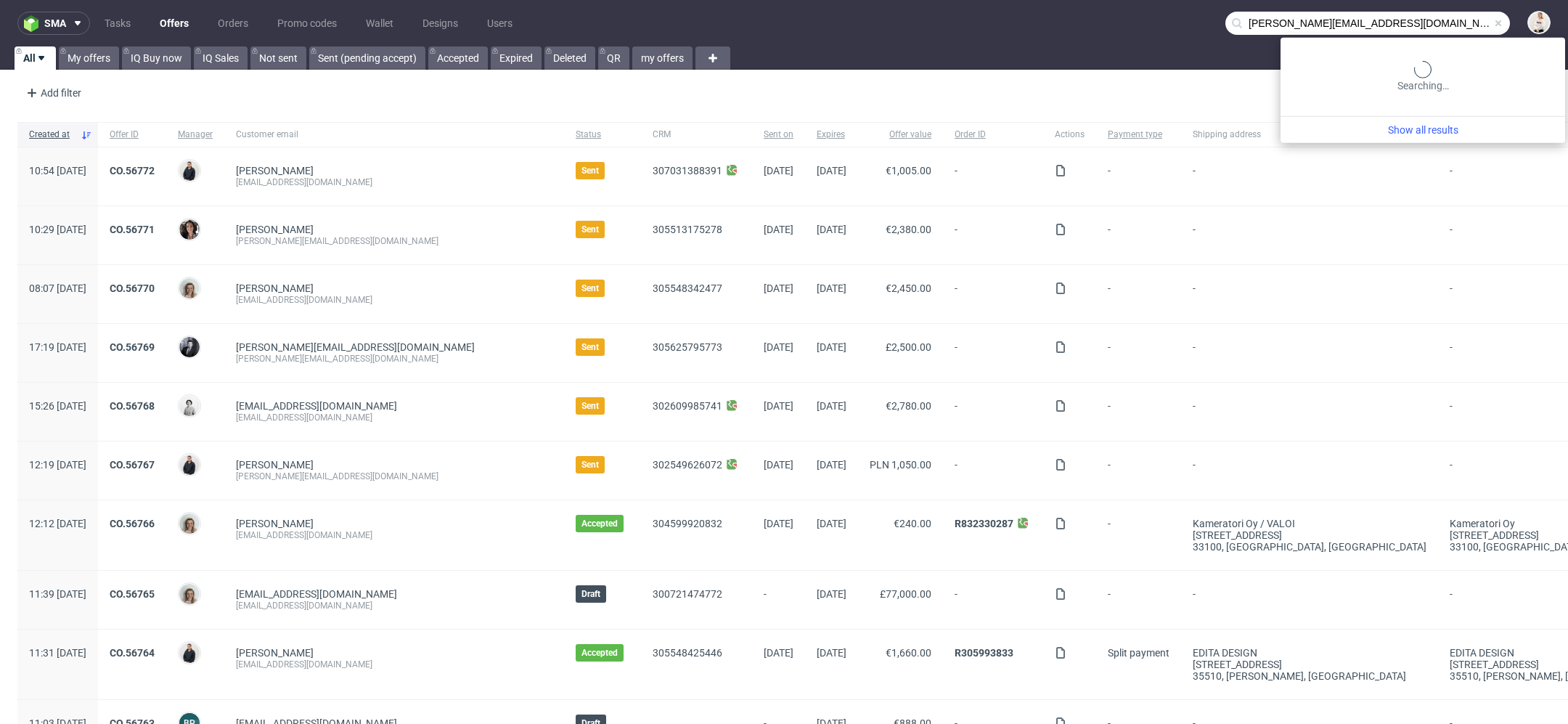
type input "[PERSON_NAME][EMAIL_ADDRESS][DOMAIN_NAME]"
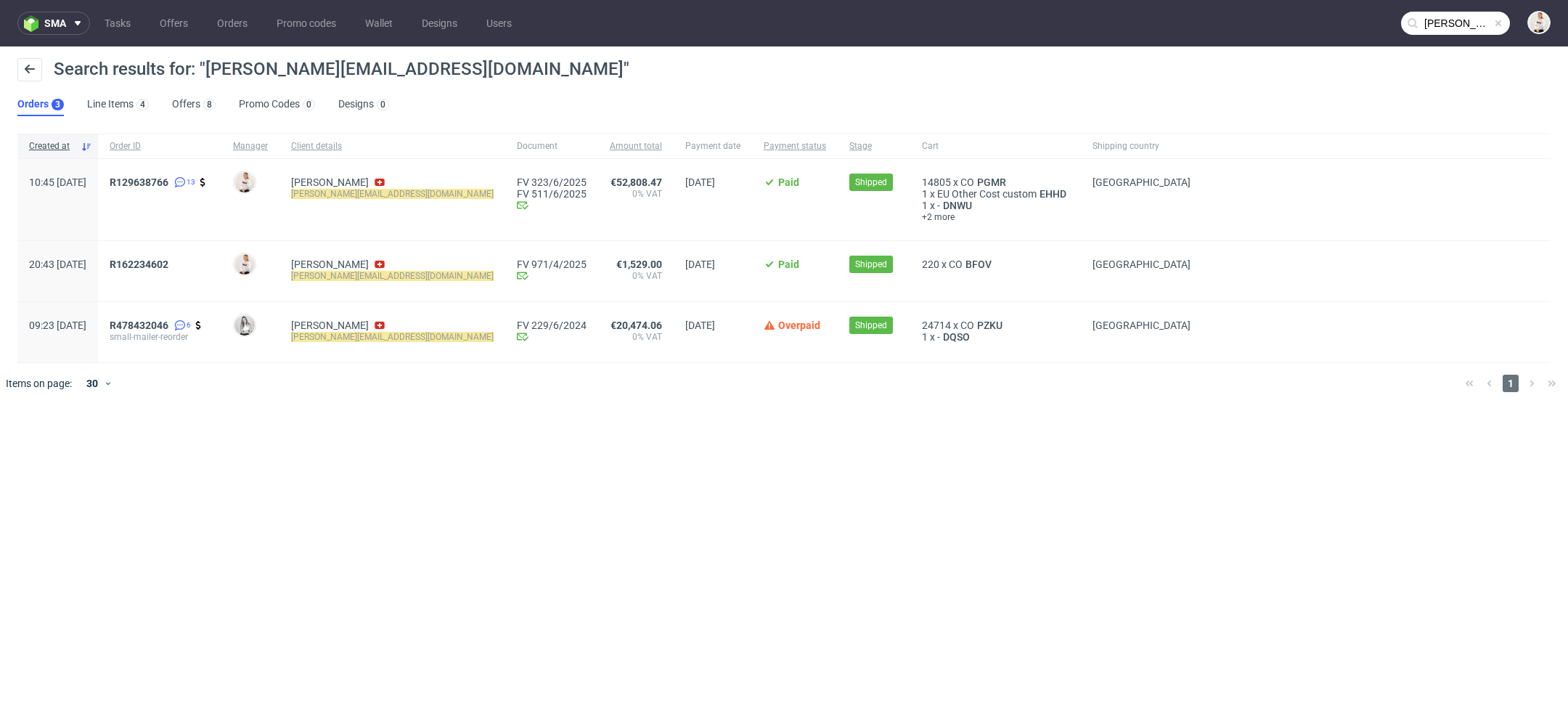
click at [480, 93] on div "Search results for: "[PERSON_NAME][EMAIL_ADDRESS][DOMAIN_NAME]" Orders 3 Line I…" at bounding box center [784, 87] width 1568 height 81
click at [194, 101] on link "Offers 8" at bounding box center [193, 104] width 43 height 24
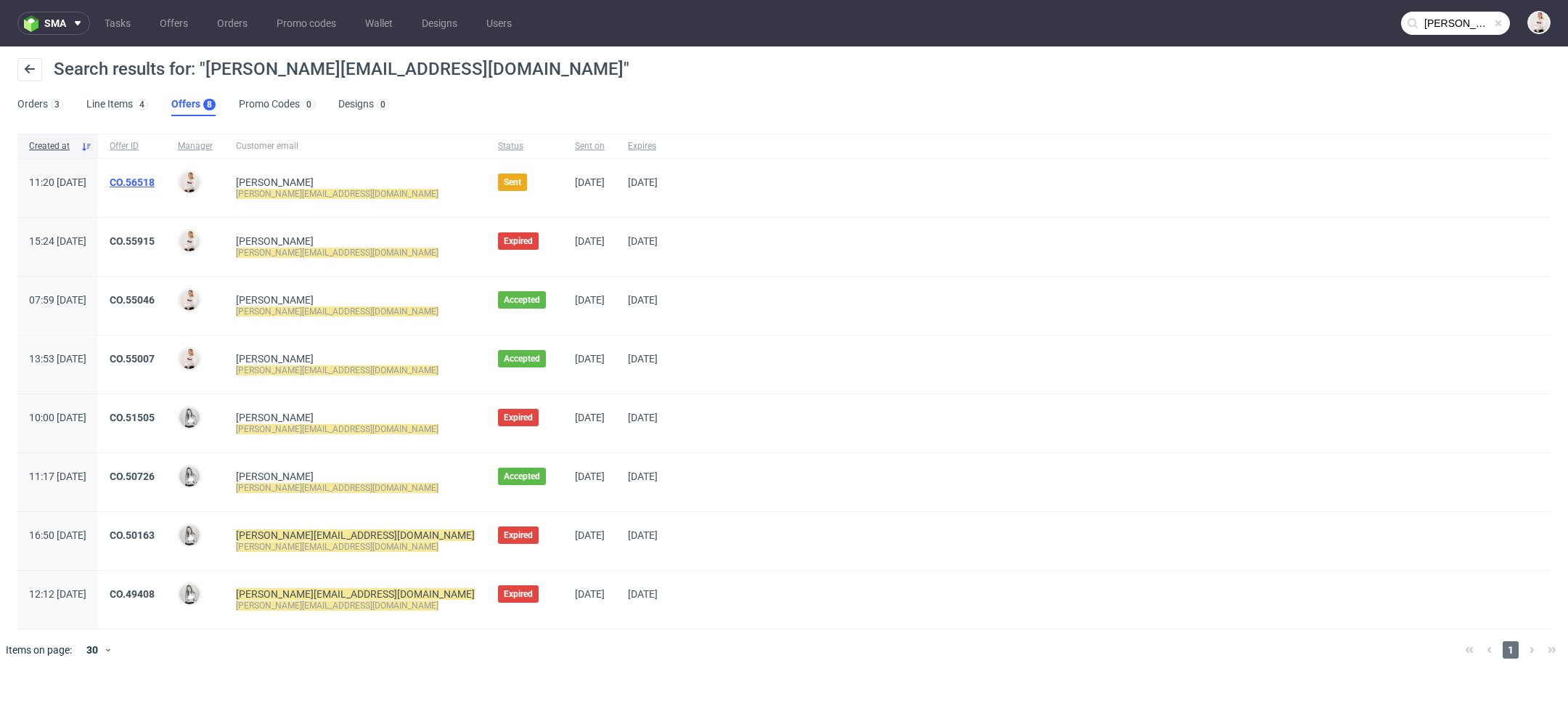
click at [155, 181] on link "CO.56518" at bounding box center [132, 182] width 45 height 11
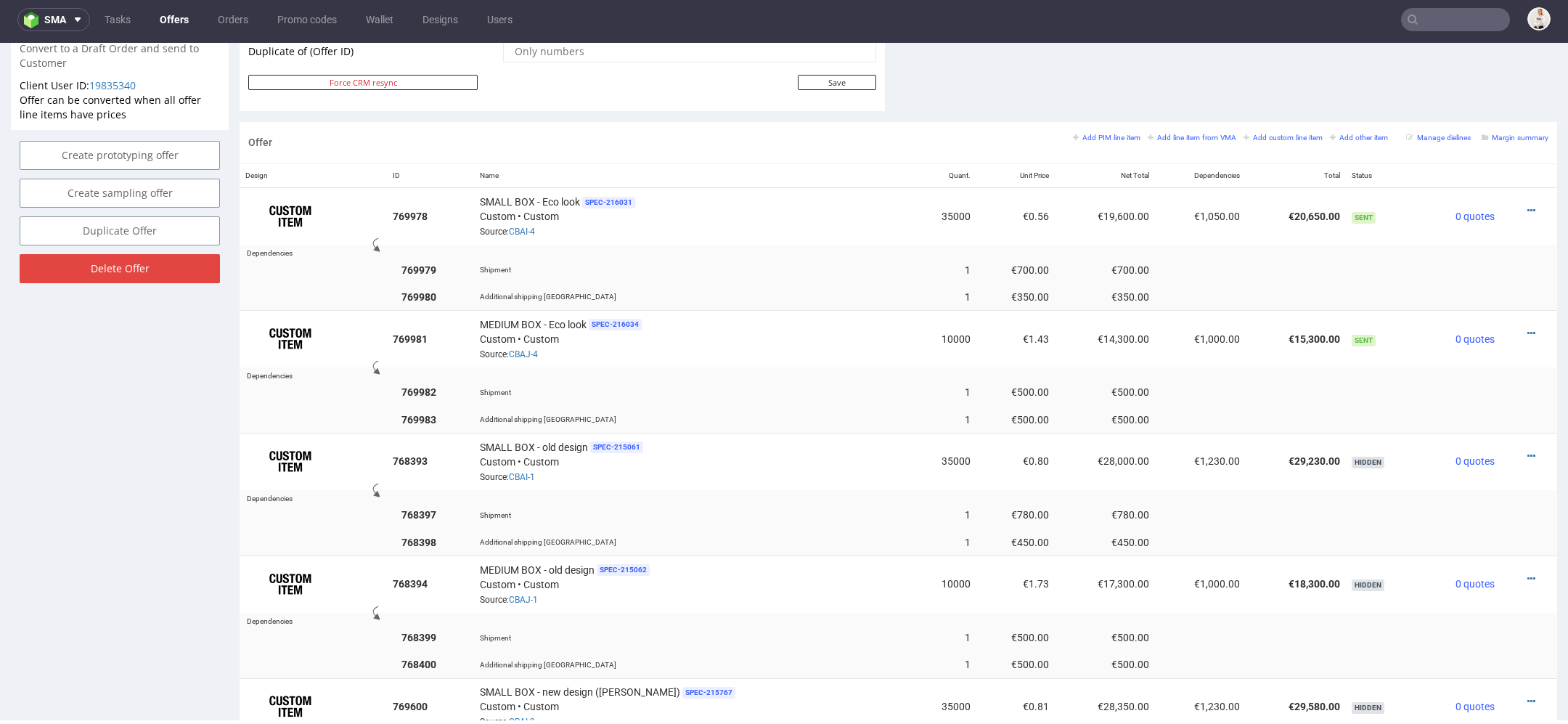
scroll to position [786, 0]
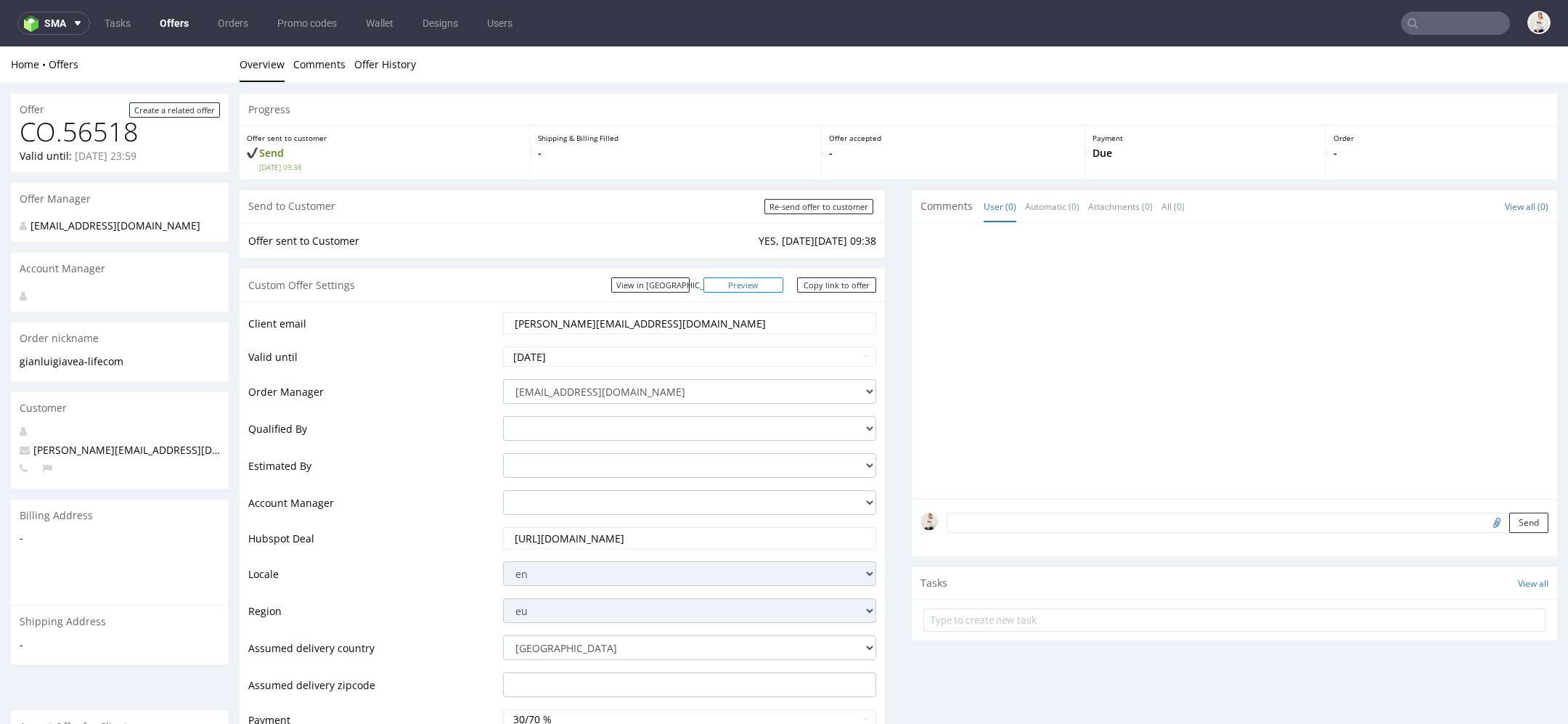
click at [751, 282] on link "Preview" at bounding box center [743, 285] width 80 height 15
